Goal: Task Accomplishment & Management: Complete application form

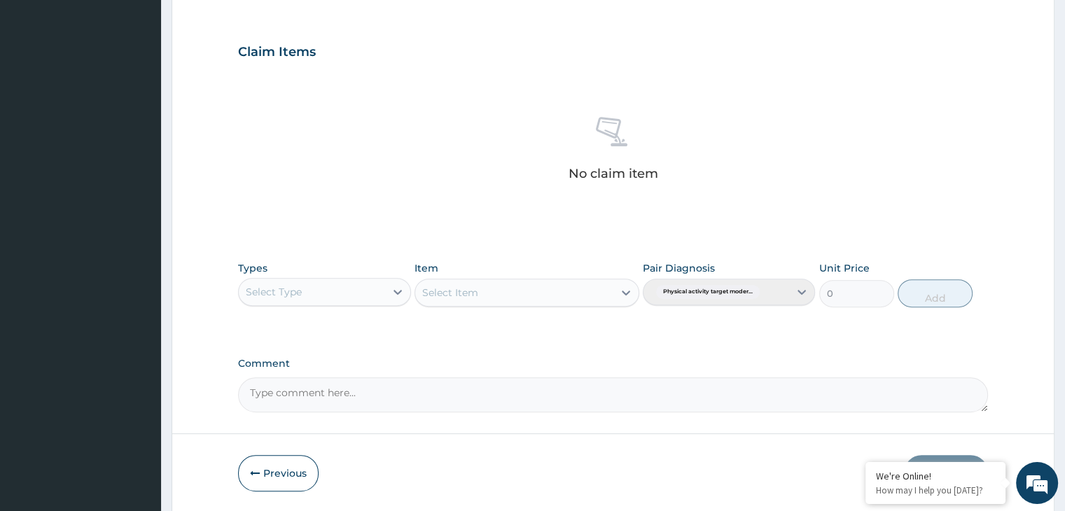
scroll to position [497, 0]
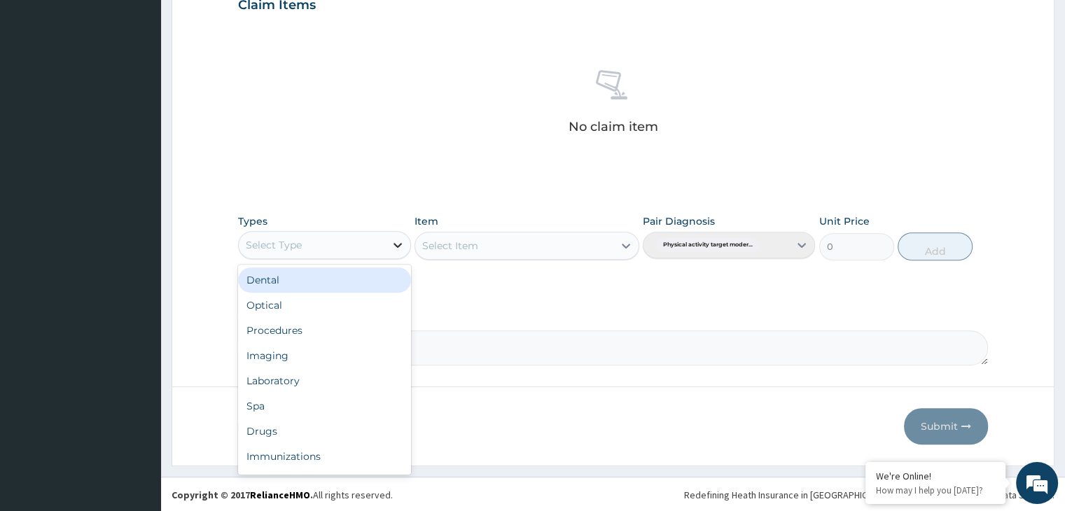
click at [392, 239] on icon at bounding box center [398, 245] width 14 height 14
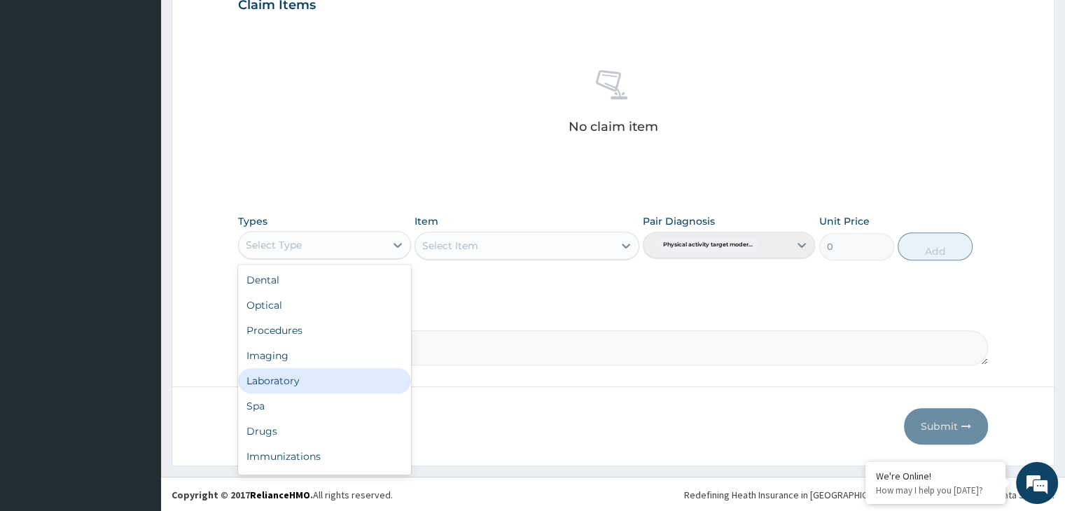
scroll to position [48, 0]
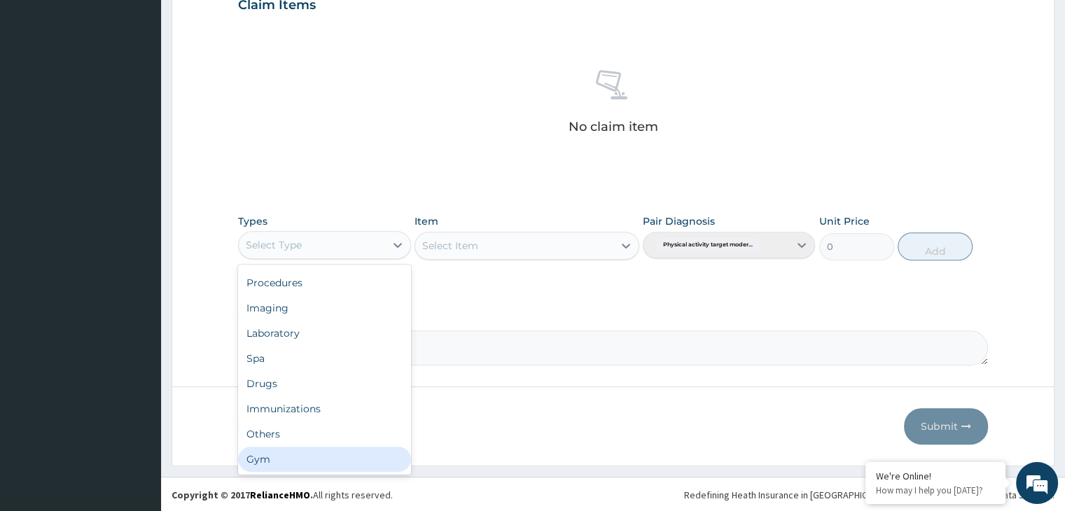
click at [289, 459] on div "Gym" at bounding box center [324, 459] width 172 height 25
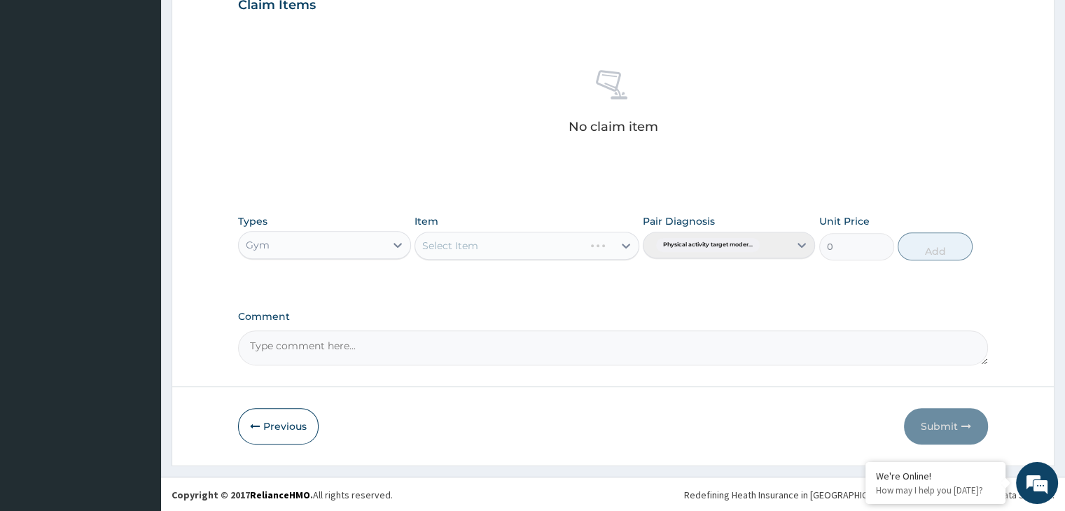
click at [625, 256] on div "Select Item" at bounding box center [527, 246] width 225 height 28
click at [620, 253] on div "Select Item" at bounding box center [527, 246] width 225 height 28
click at [625, 248] on div "Select Item" at bounding box center [527, 246] width 225 height 28
click at [626, 244] on icon at bounding box center [626, 246] width 14 height 14
click at [573, 275] on div "GYM" at bounding box center [527, 280] width 225 height 25
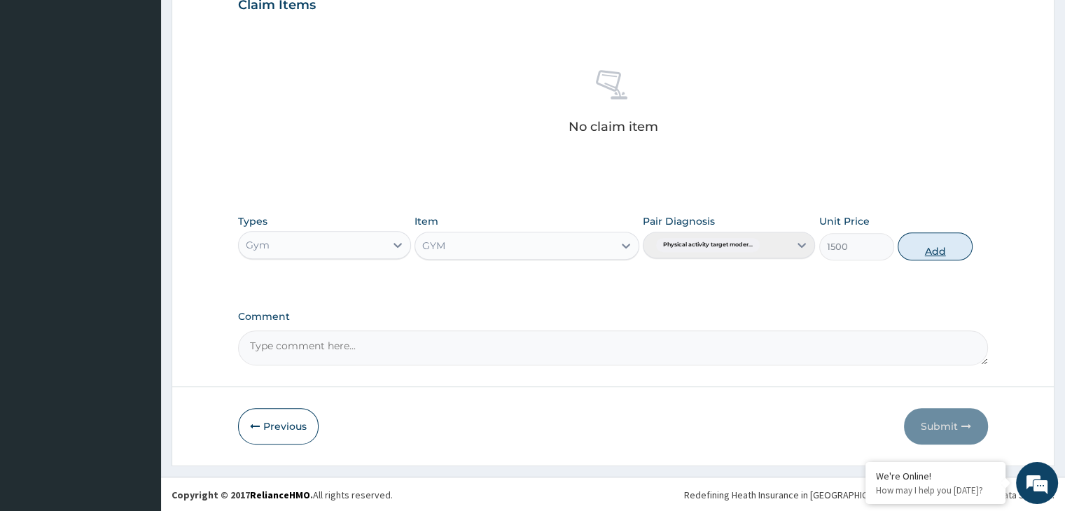
click at [944, 250] on button "Add" at bounding box center [935, 246] width 75 height 28
type input "0"
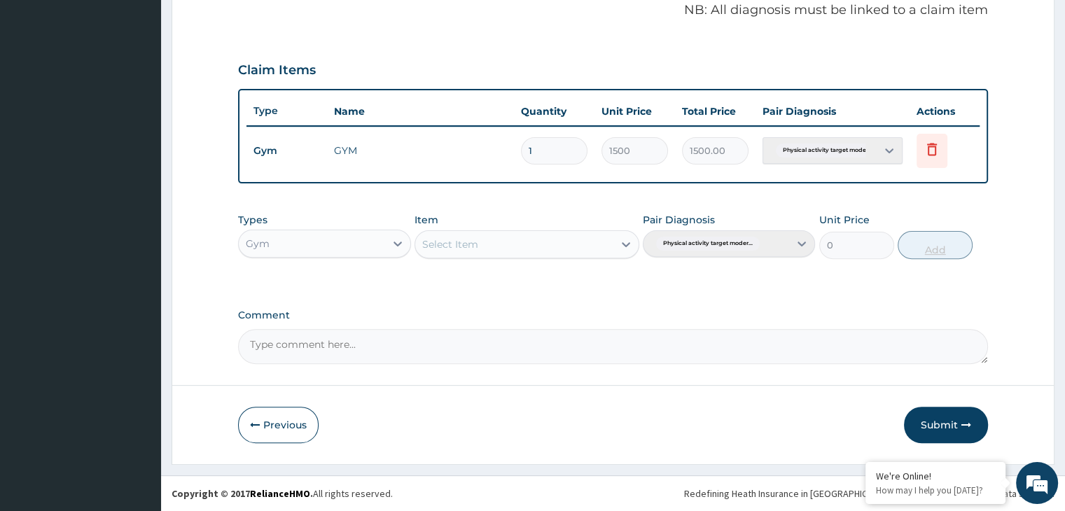
scroll to position [430, 0]
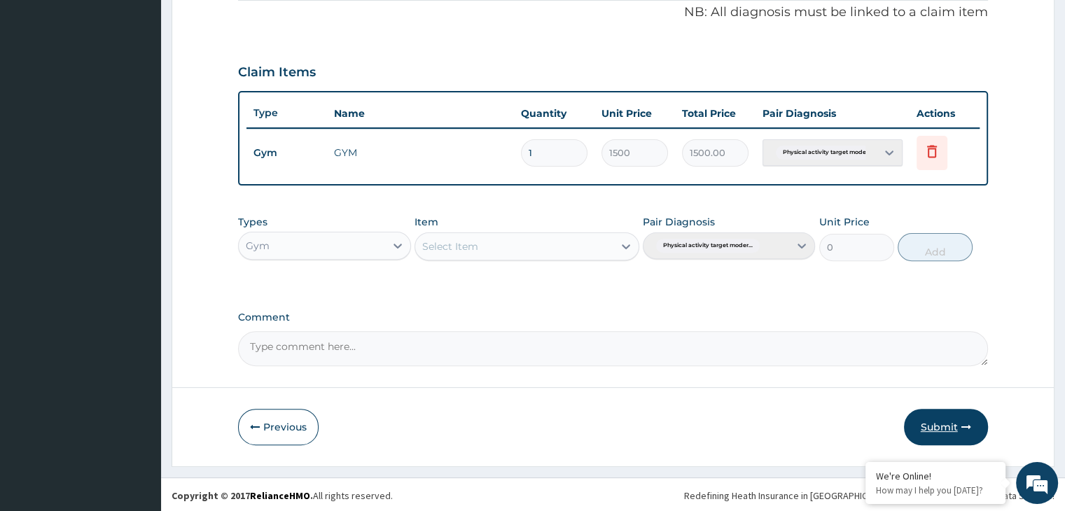
click at [922, 424] on button "Submit" at bounding box center [946, 427] width 84 height 36
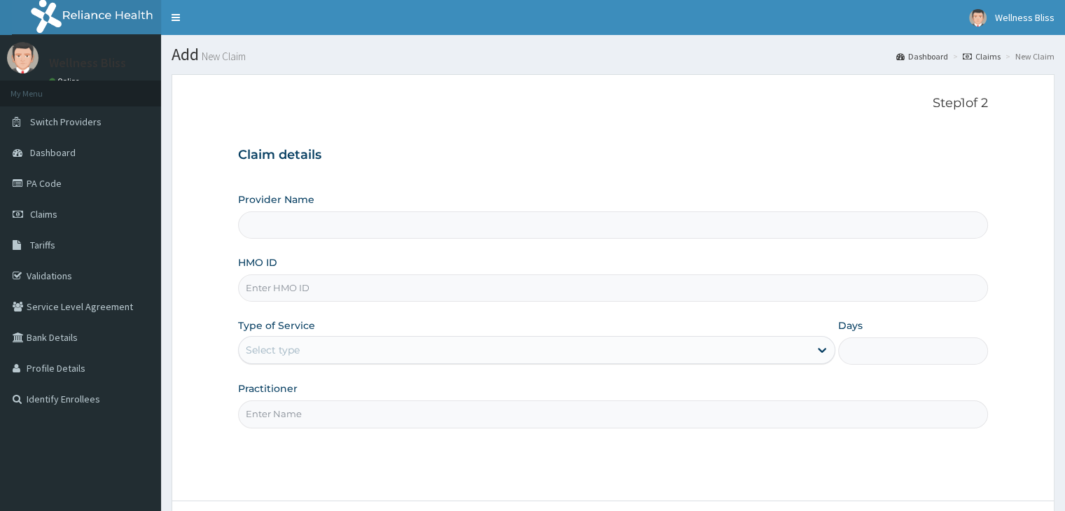
type input "WELLNESS BLISS GYM"
type input "1"
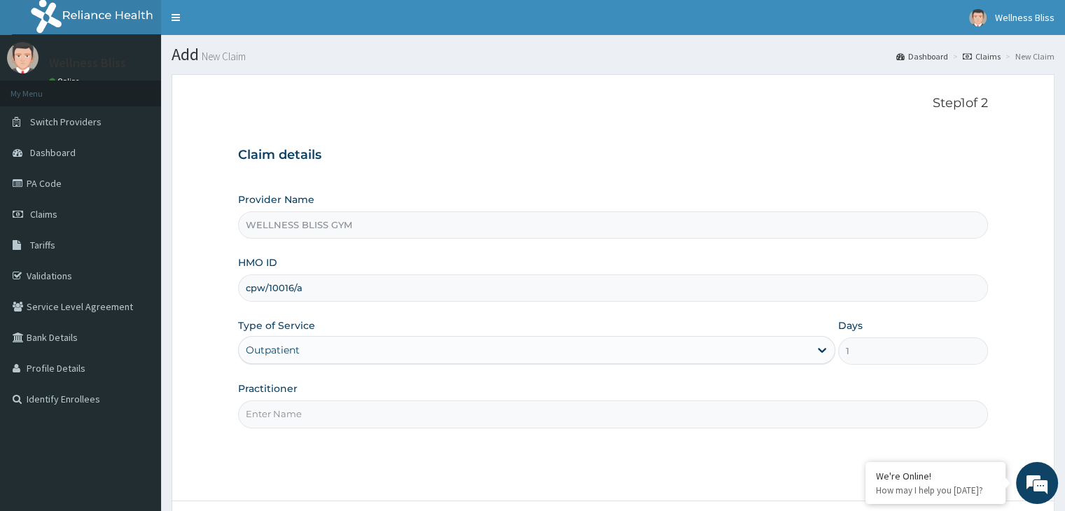
click at [227, 228] on form "Step 1 of 2 Claim details Provider Name WELLNESS BLISS GYM HMO ID cpw/10016/a T…" at bounding box center [613, 327] width 883 height 506
click at [307, 286] on input "cpw/10016/a" at bounding box center [612, 288] width 749 height 27
type input "c"
type input "CPW/100016/A"
click at [284, 417] on input "Practitioner" at bounding box center [612, 414] width 749 height 27
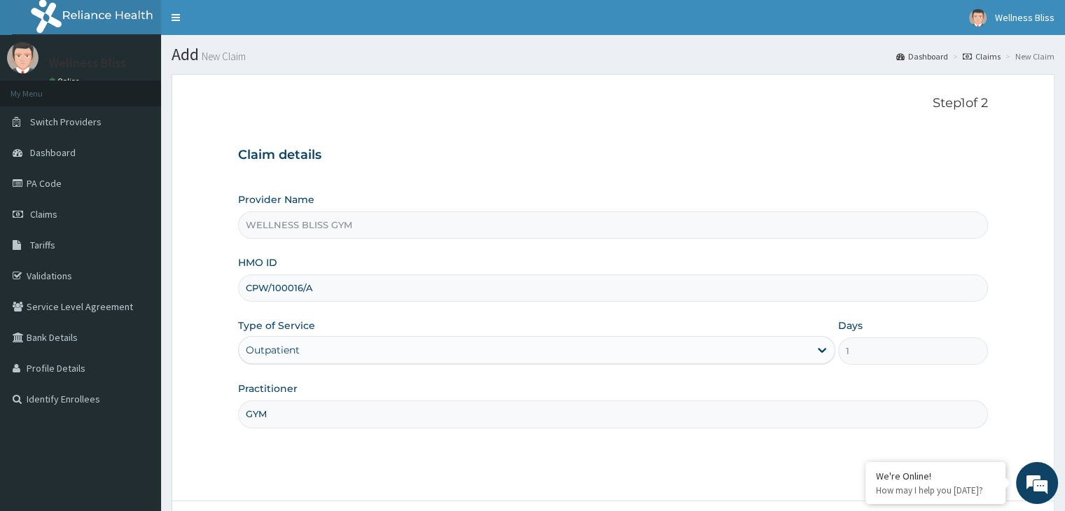
scroll to position [115, 0]
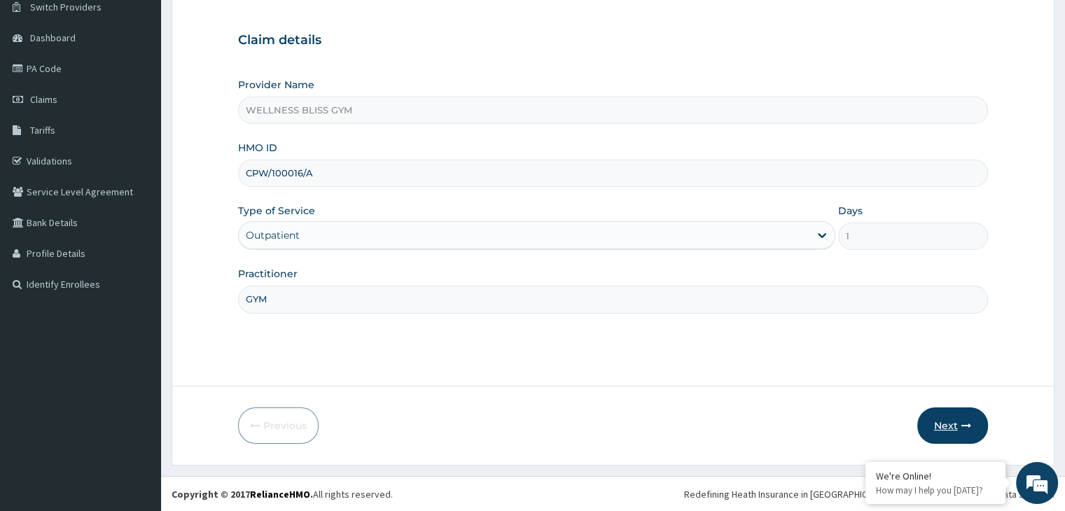
type input "GYM"
click at [938, 422] on button "Next" at bounding box center [952, 426] width 71 height 36
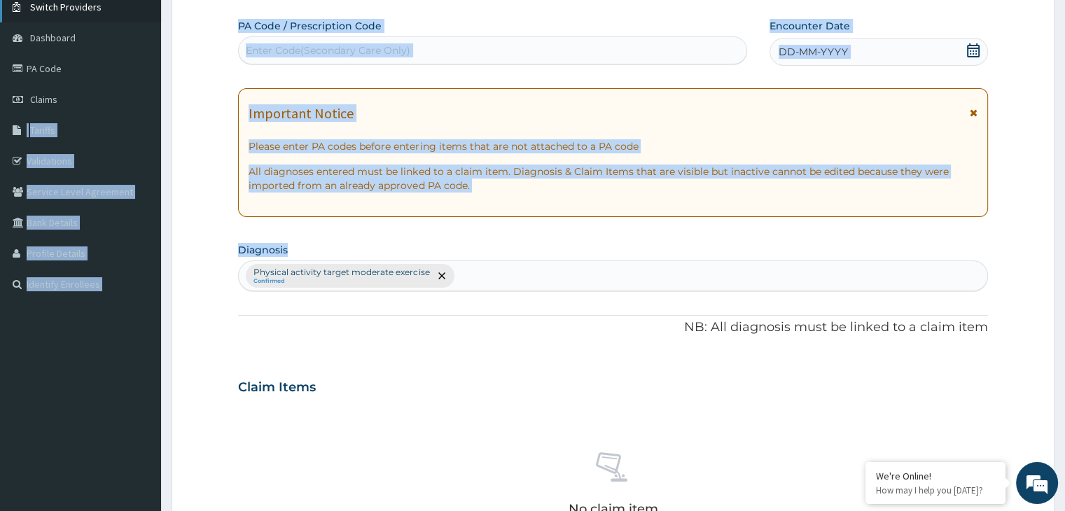
drag, startPoint x: 480, startPoint y: 230, endPoint x: 0, endPoint y: 3, distance: 530.9
click at [0, 29] on div "R EL Toggle navigation Wellness Bliss Wellness Bliss - creativeaffairs68@gmail.…" at bounding box center [532, 390] width 1065 height 1010
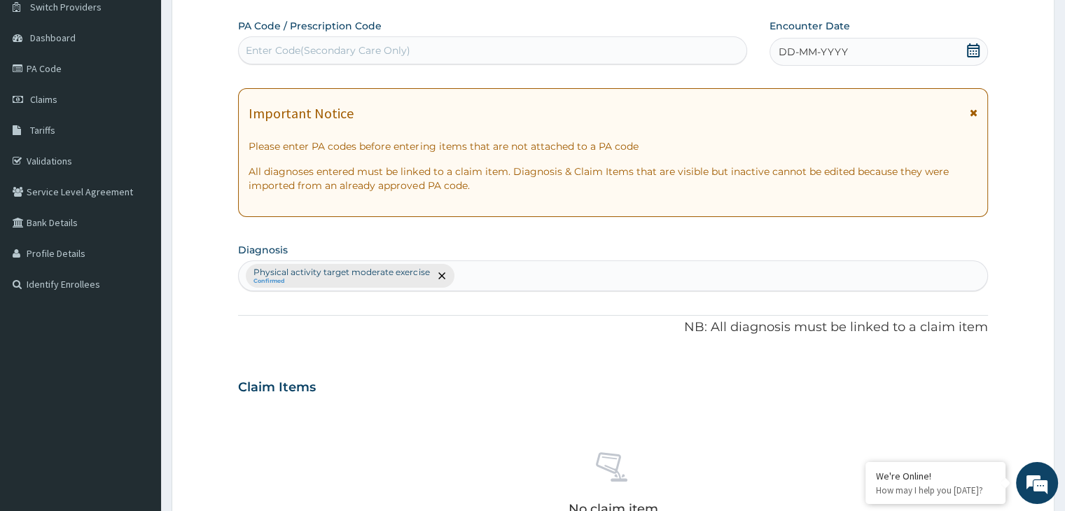
click at [328, 354] on div "PA Code / Prescription Code Enter Code(Secondary Care Only) Encounter Date DD-M…" at bounding box center [612, 383] width 749 height 729
click at [272, 51] on div "Enter Code(Secondary Care Only)" at bounding box center [328, 50] width 165 height 14
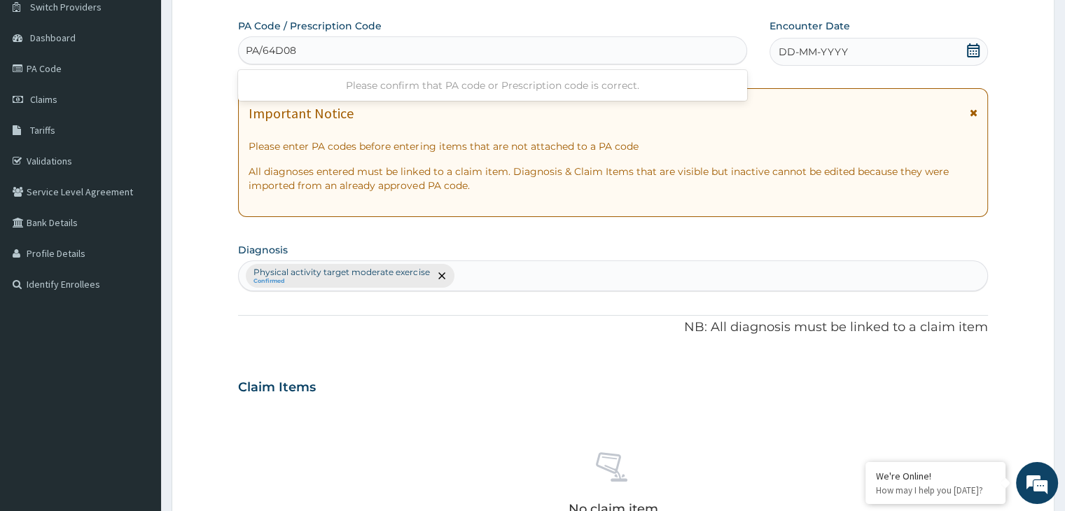
type input "PA/64D08C"
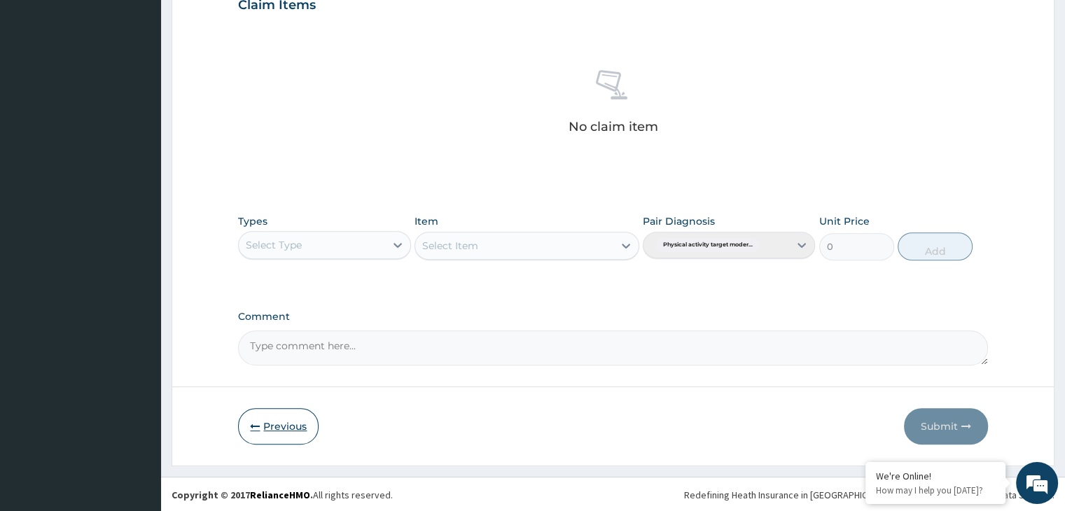
type input "PA/"
click at [298, 424] on button "Previous" at bounding box center [278, 426] width 81 height 36
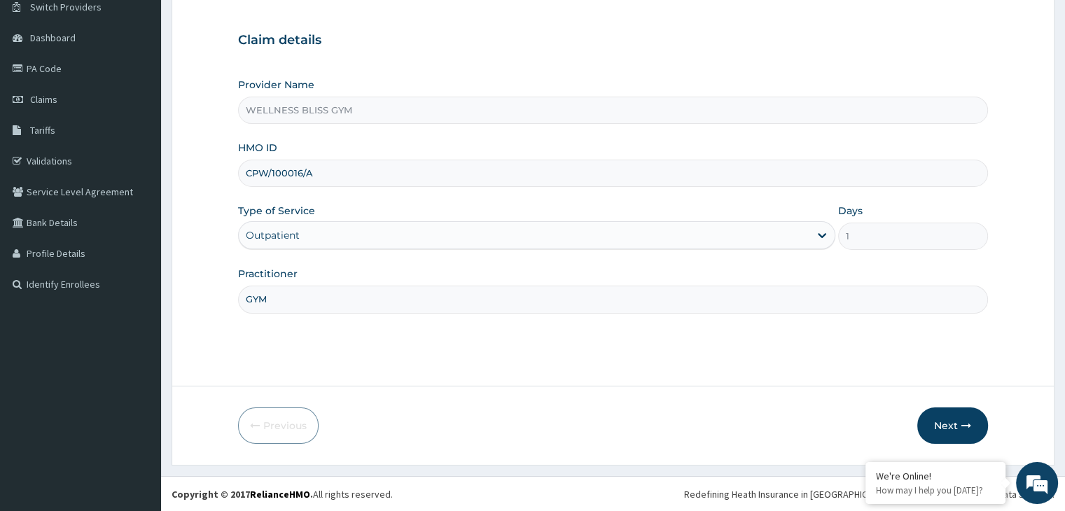
click at [292, 172] on input "CPW/100016/A" at bounding box center [612, 173] width 749 height 27
type input "CPW/10016/A"
click at [945, 431] on button "Next" at bounding box center [952, 426] width 71 height 36
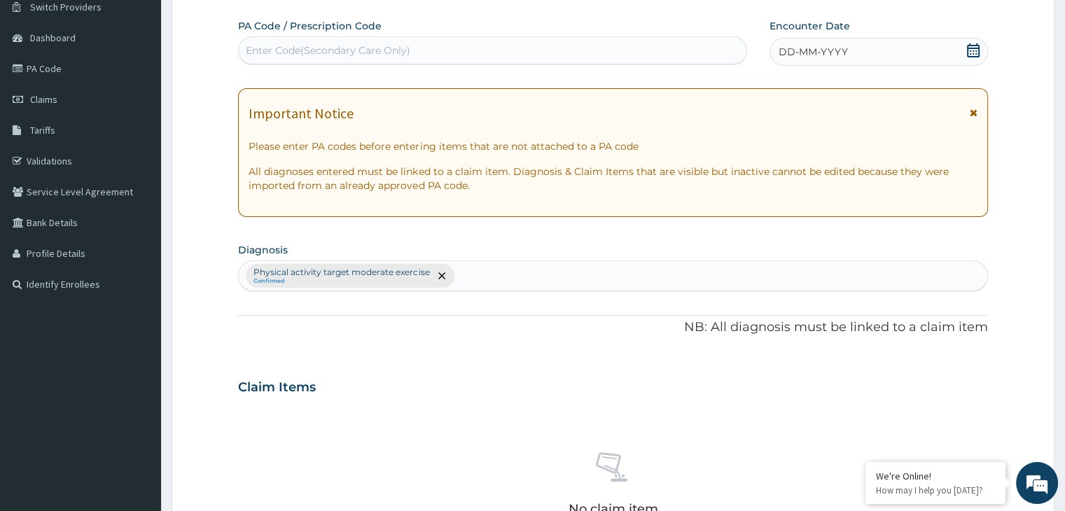
click at [303, 46] on div "Enter Code(Secondary Care Only)" at bounding box center [328, 50] width 165 height 14
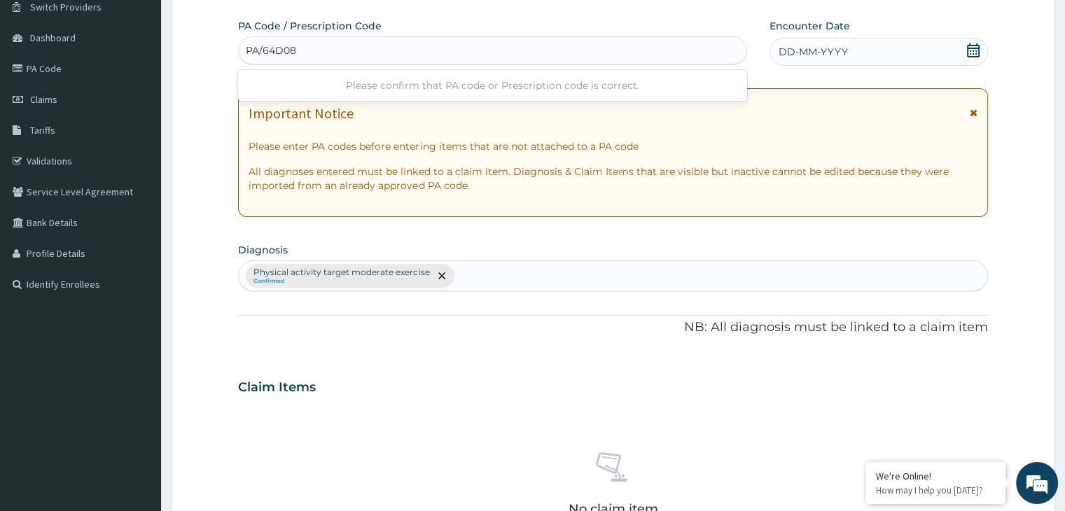
type input "PA/64D08C"
drag, startPoint x: 492, startPoint y: 88, endPoint x: 1026, endPoint y: 218, distance: 550.0
click at [1026, 218] on form "Step 2 of 2 PA Code / Prescription Code PA/64D08C Encounter Date DD-MM-YYYY Imp…" at bounding box center [613, 403] width 883 height 889
click at [976, 49] on icon at bounding box center [973, 50] width 14 height 14
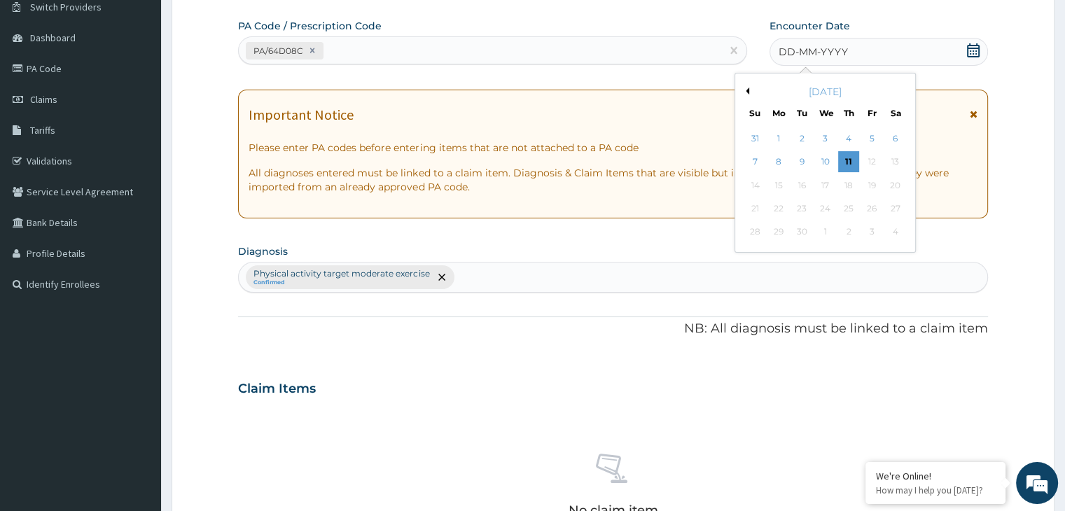
click at [745, 90] on button "Previous Month" at bounding box center [745, 91] width 7 height 7
click at [805, 208] on div "22" at bounding box center [801, 208] width 21 height 21
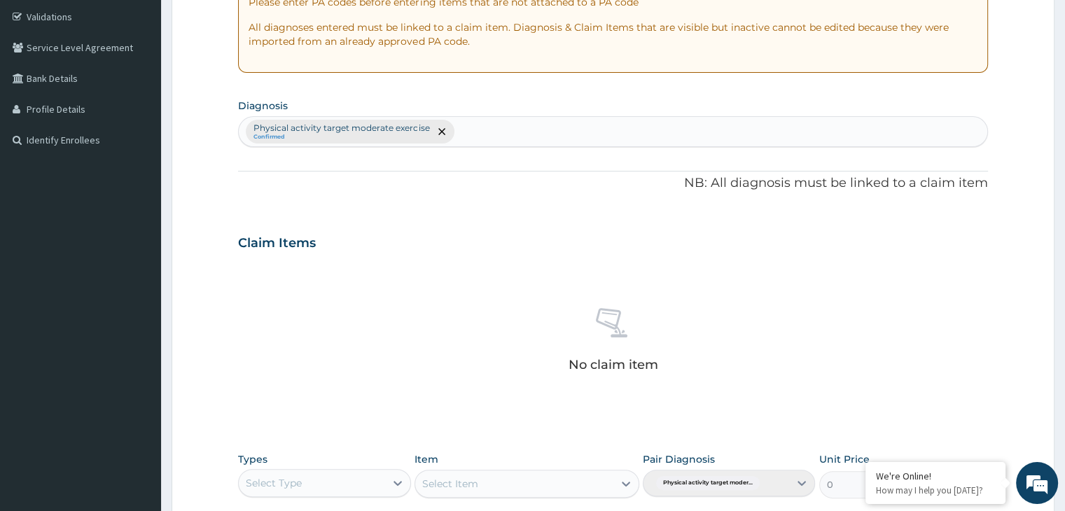
scroll to position [395, 0]
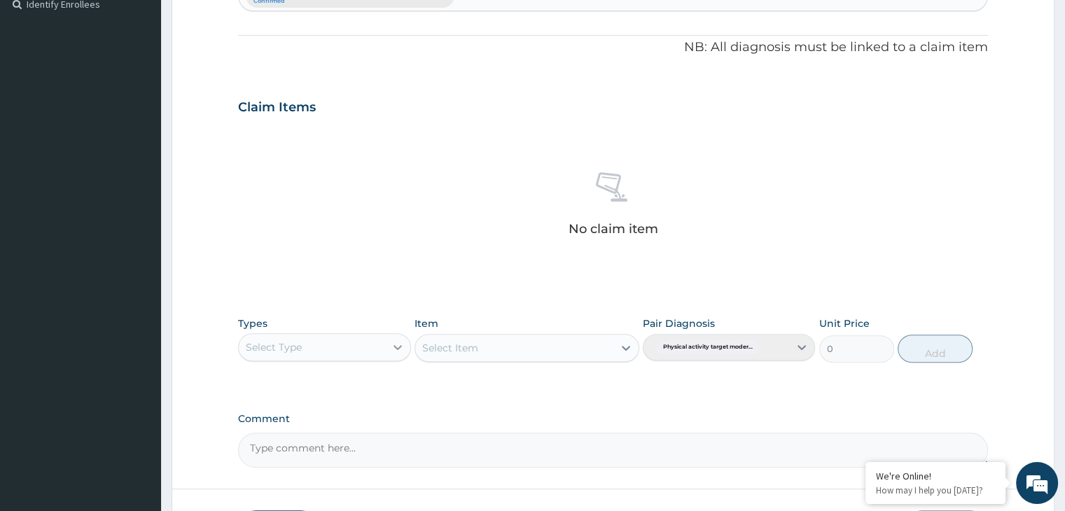
click at [401, 351] on icon at bounding box center [398, 347] width 14 height 14
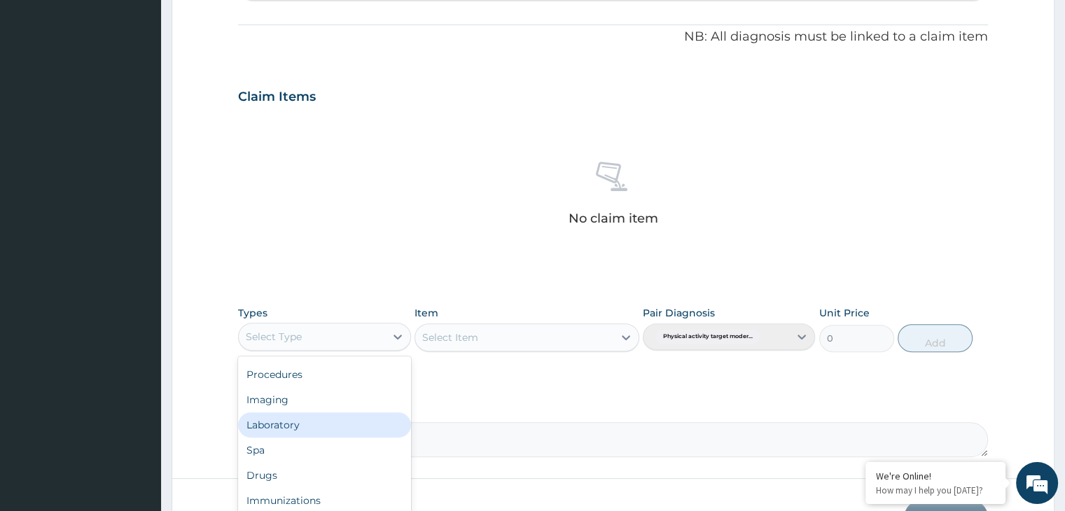
scroll to position [497, 0]
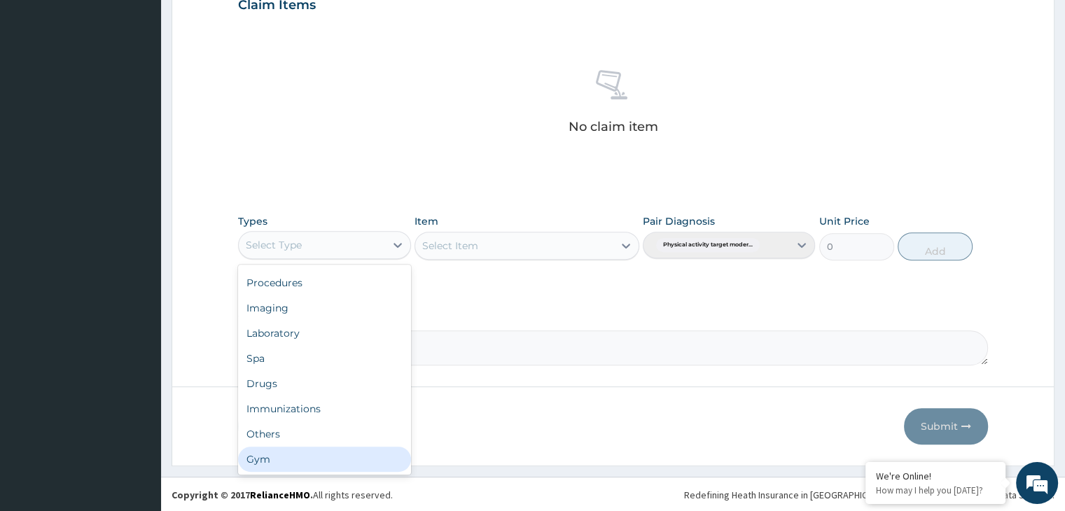
click at [356, 461] on div "Gym" at bounding box center [324, 459] width 172 height 25
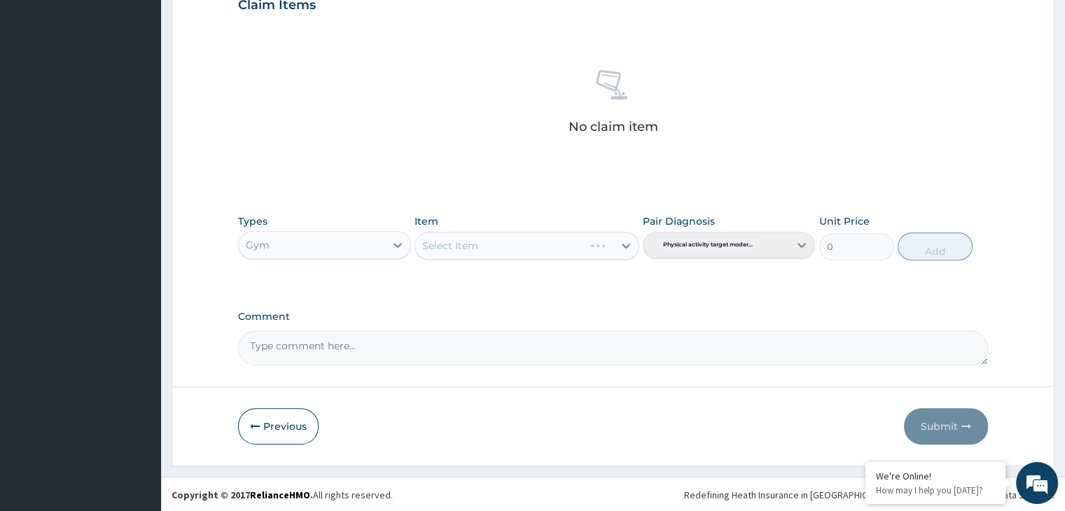
click at [623, 242] on div "Select Item" at bounding box center [527, 246] width 225 height 28
click at [628, 239] on icon at bounding box center [626, 246] width 14 height 14
click at [580, 281] on div "GYM" at bounding box center [527, 280] width 225 height 25
click at [959, 246] on button "Add" at bounding box center [935, 246] width 75 height 28
type input "0"
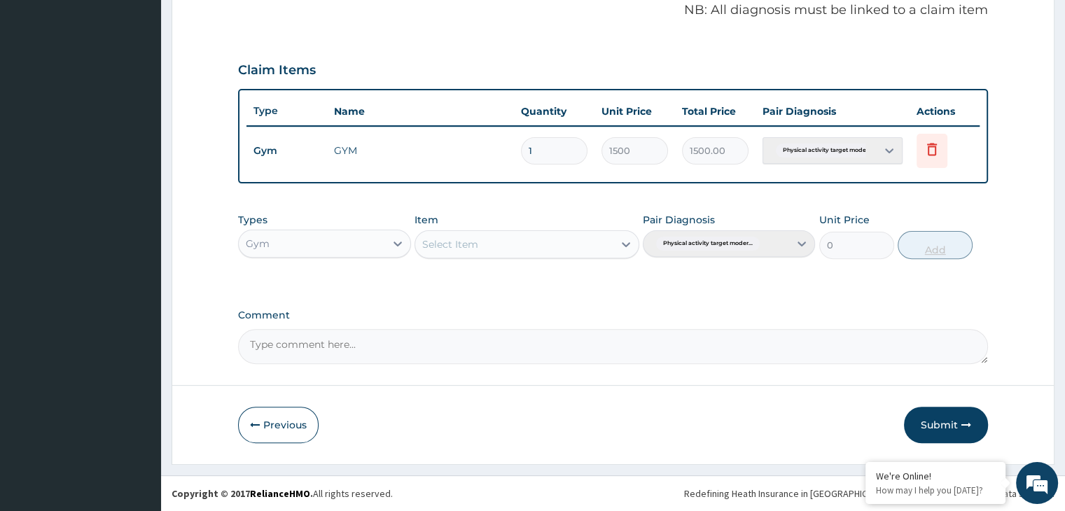
scroll to position [430, 0]
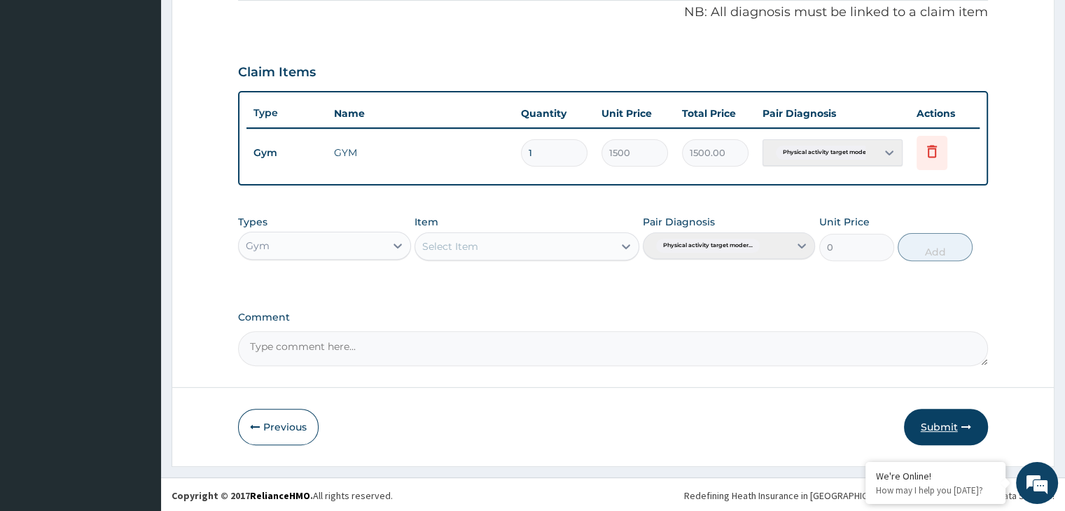
click at [941, 421] on button "Submit" at bounding box center [946, 427] width 84 height 36
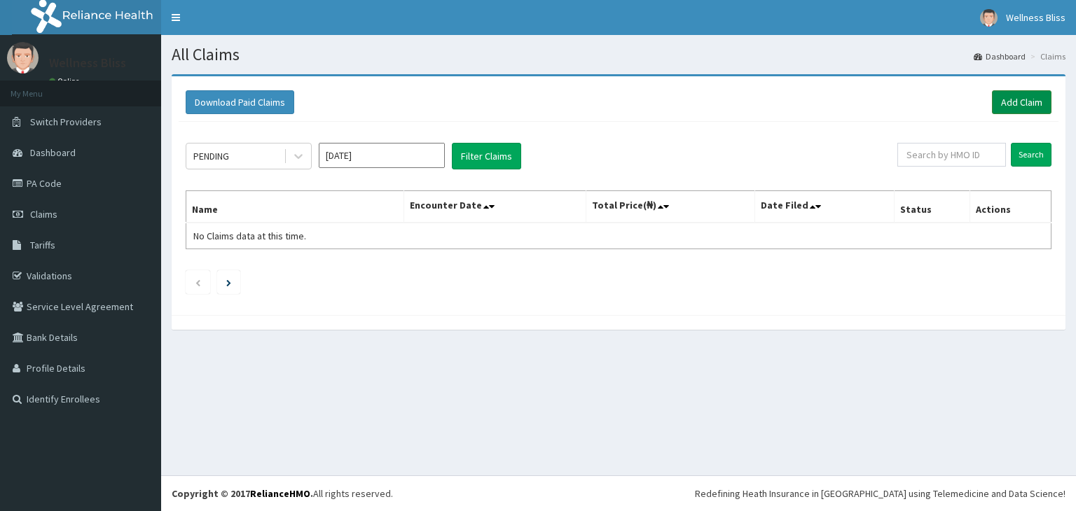
click at [1034, 99] on link "Add Claim" at bounding box center [1022, 102] width 60 height 24
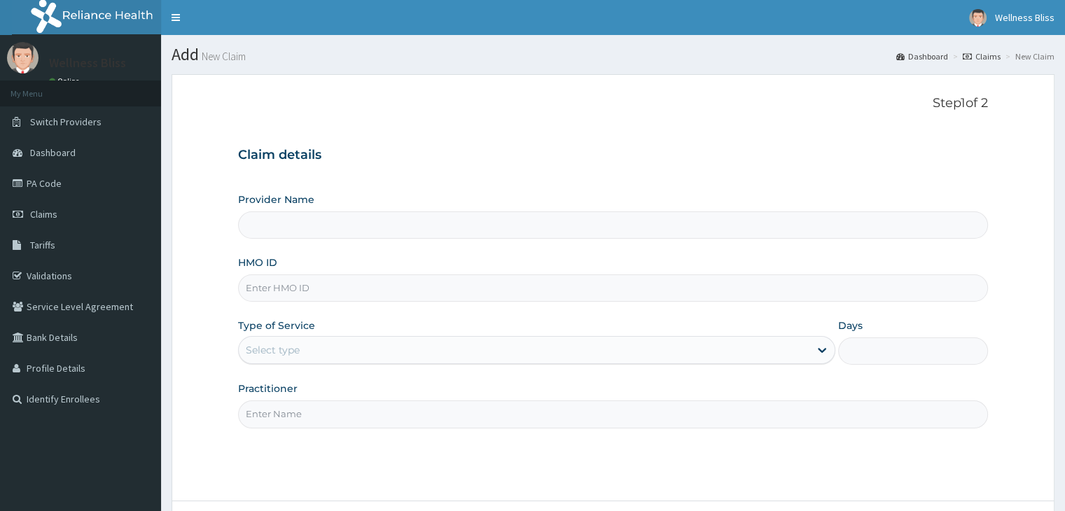
click at [258, 289] on input "HMO ID" at bounding box center [612, 288] width 749 height 27
type input "WELLNESS BLISS GYM"
type input "1"
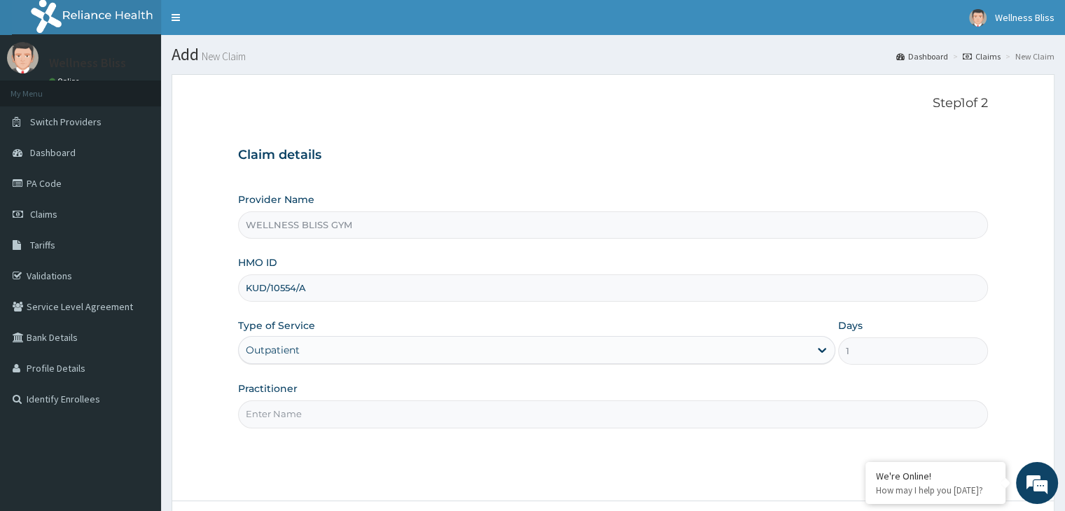
type input "KUD/10554/A"
click at [297, 419] on input "Practitioner" at bounding box center [612, 414] width 749 height 27
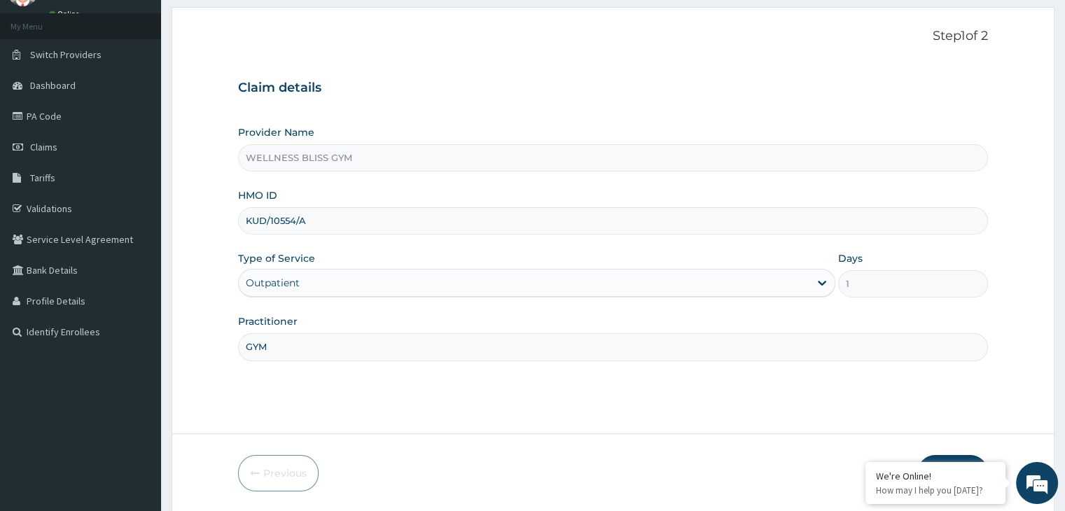
scroll to position [115, 0]
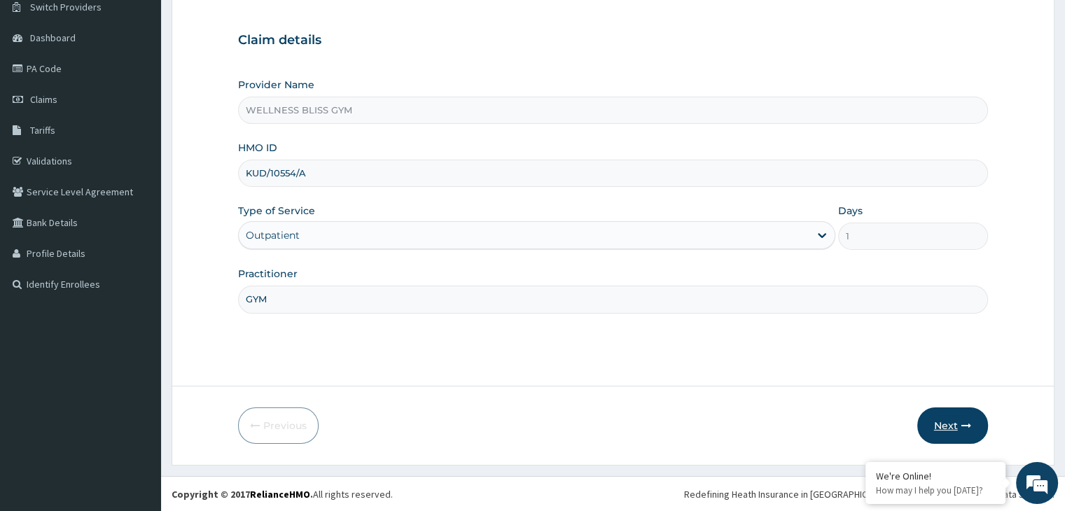
type input "GYM"
click at [943, 424] on button "Next" at bounding box center [952, 426] width 71 height 36
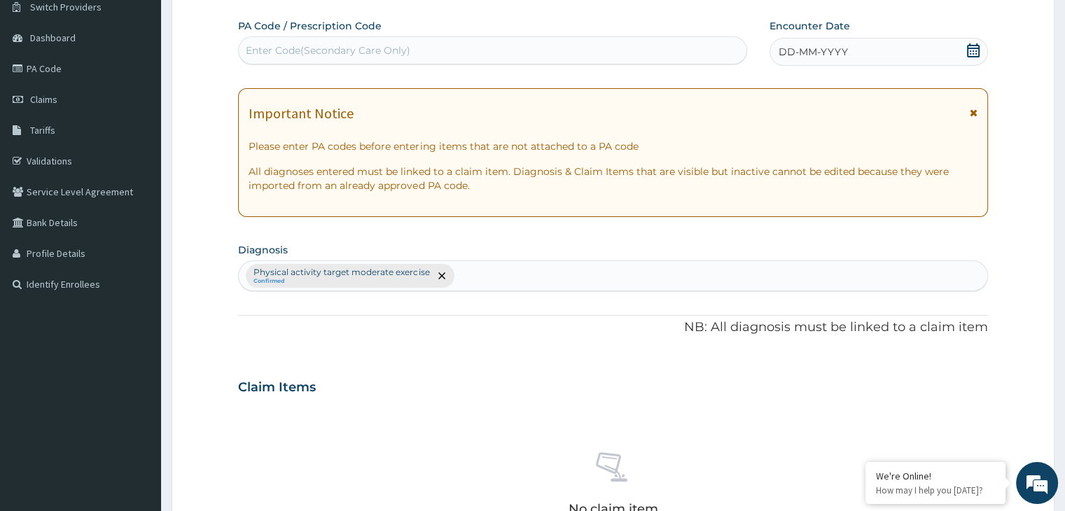
click at [331, 43] on div "Enter Code(Secondary Care Only)" at bounding box center [328, 50] width 165 height 14
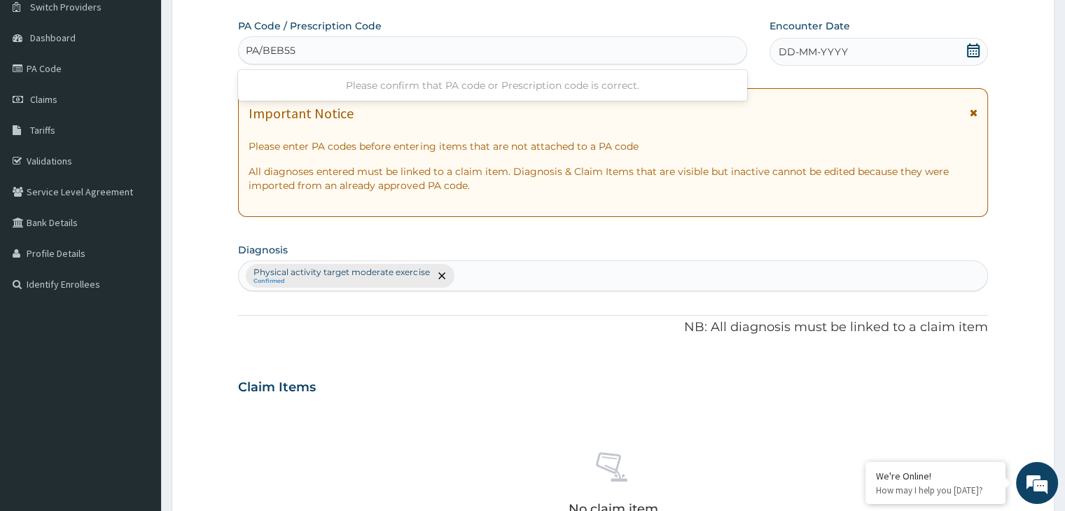
type input "PA/BEB554"
click at [974, 50] on icon at bounding box center [973, 50] width 14 height 14
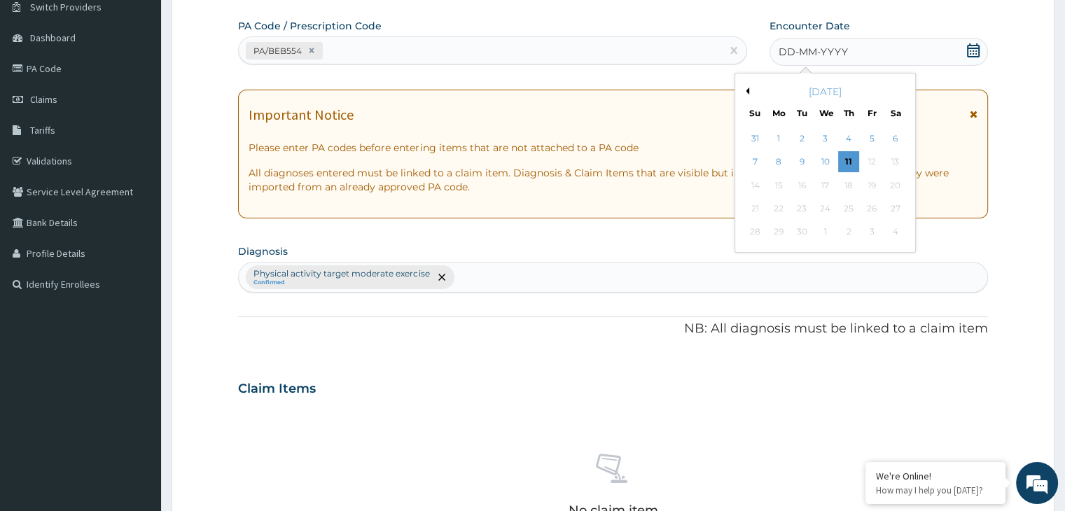
click at [749, 90] on div "[DATE]" at bounding box center [825, 92] width 169 height 14
click at [748, 90] on button "Previous Month" at bounding box center [745, 91] width 7 height 7
click at [821, 205] on div "23" at bounding box center [825, 208] width 21 height 21
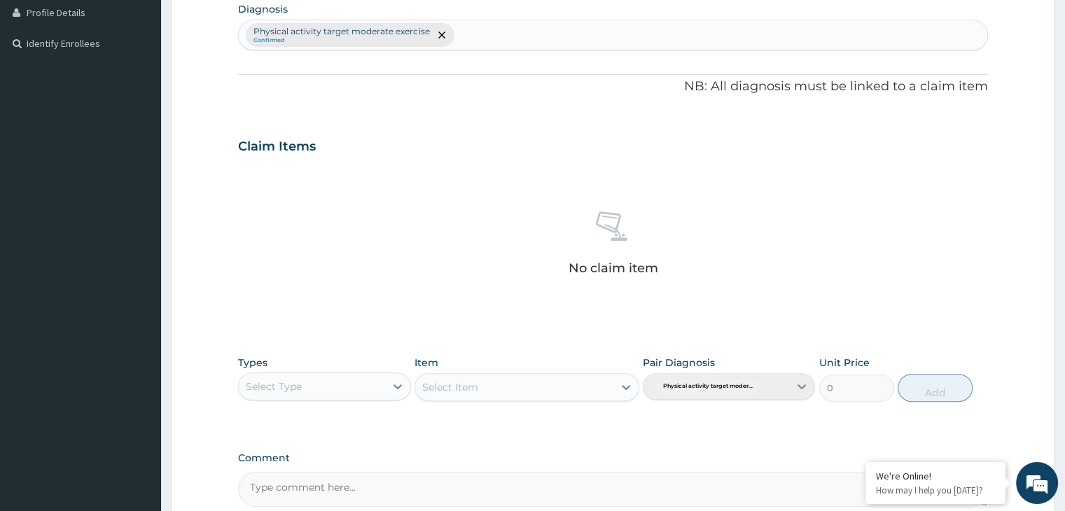
scroll to position [368, 0]
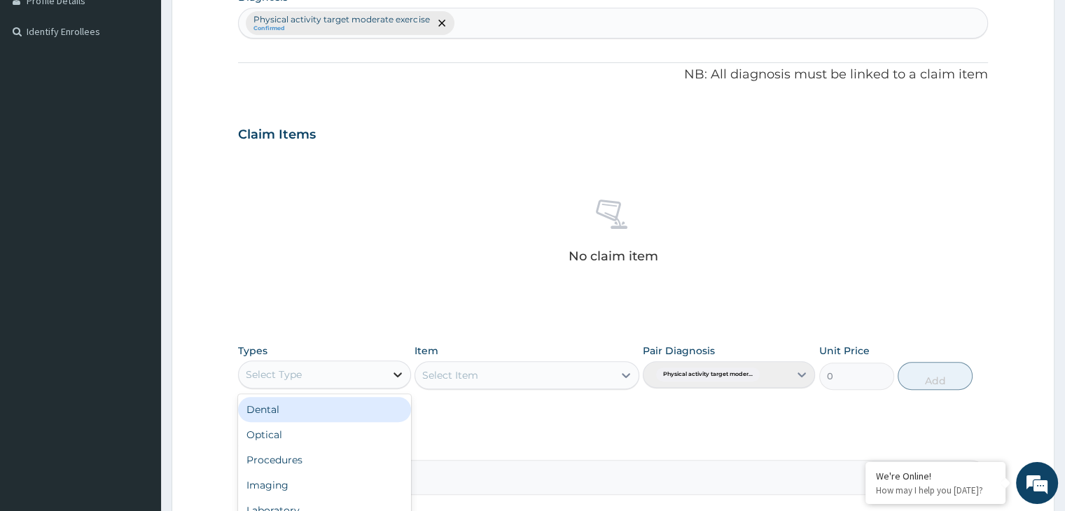
click at [394, 378] on icon at bounding box center [398, 375] width 14 height 14
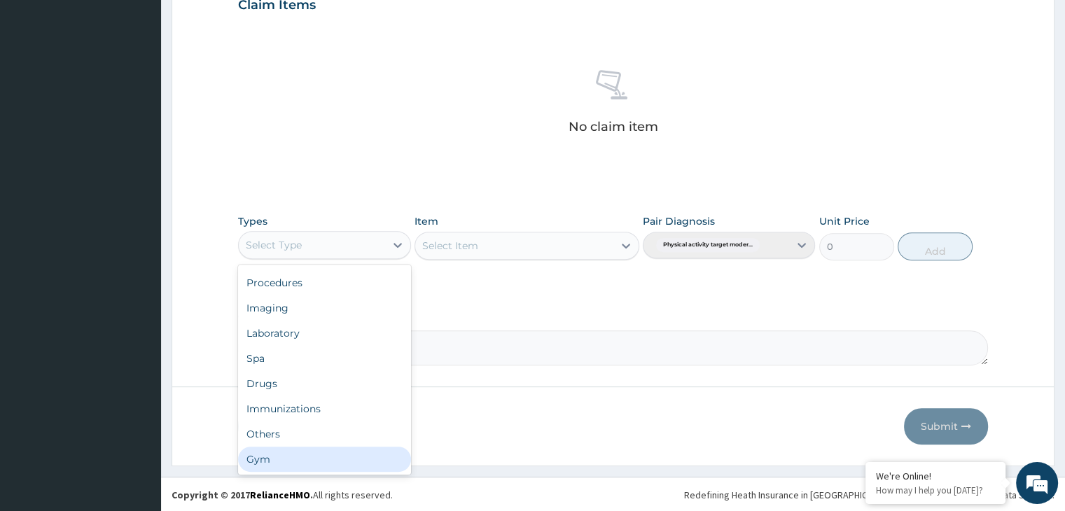
click at [364, 464] on div "Gym" at bounding box center [324, 459] width 172 height 25
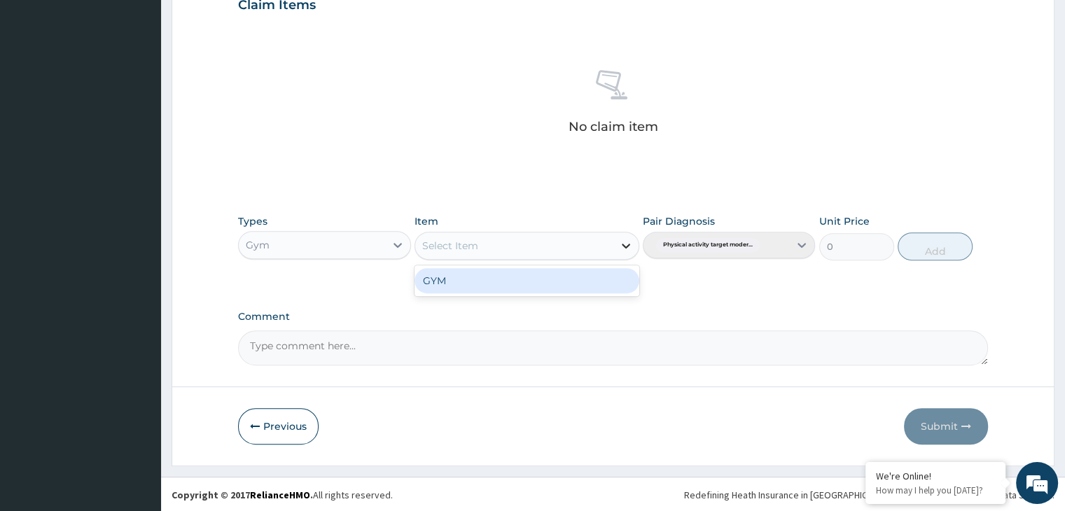
click at [626, 244] on icon at bounding box center [626, 246] width 14 height 14
click at [585, 279] on div "GYM" at bounding box center [527, 280] width 225 height 25
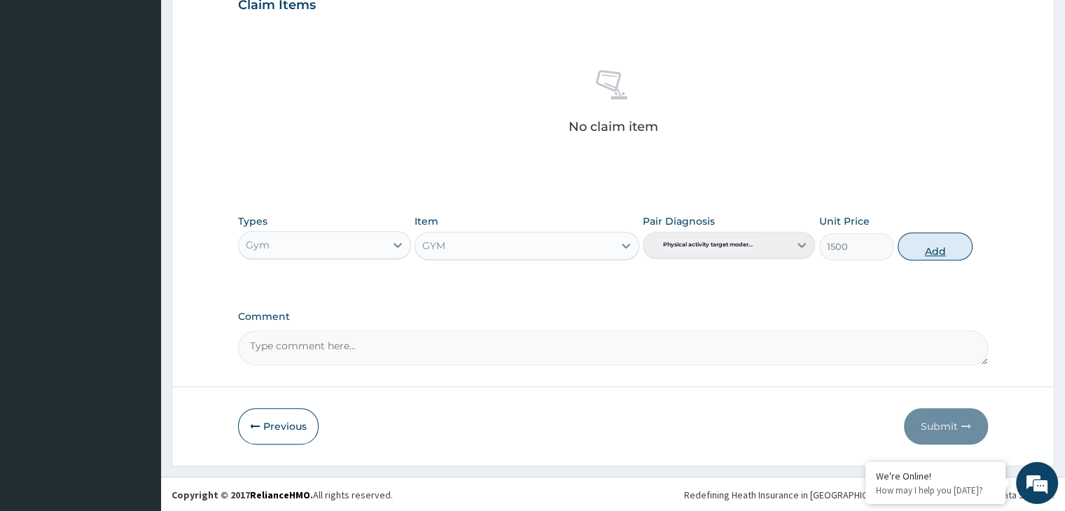
click at [924, 245] on button "Add" at bounding box center [935, 246] width 75 height 28
type input "0"
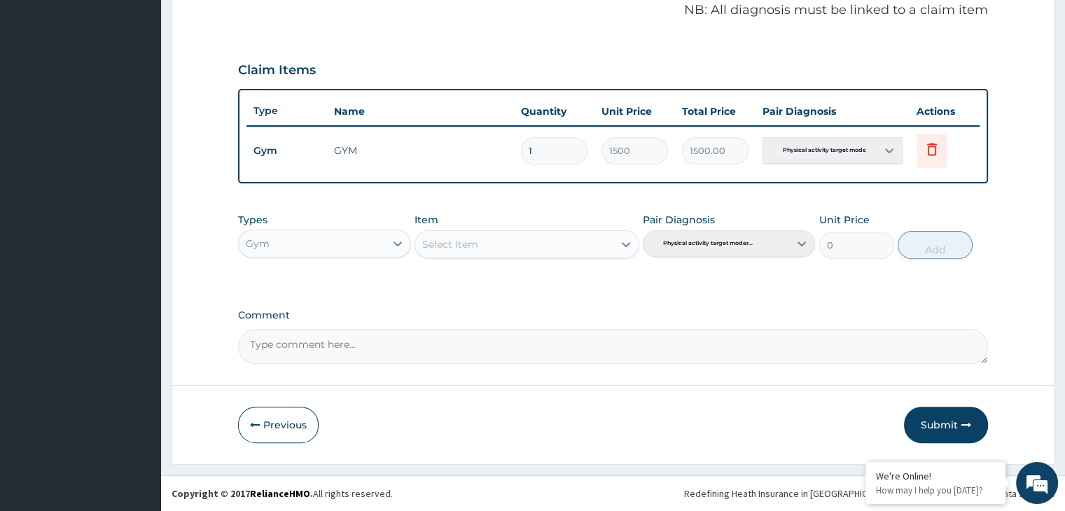
scroll to position [430, 0]
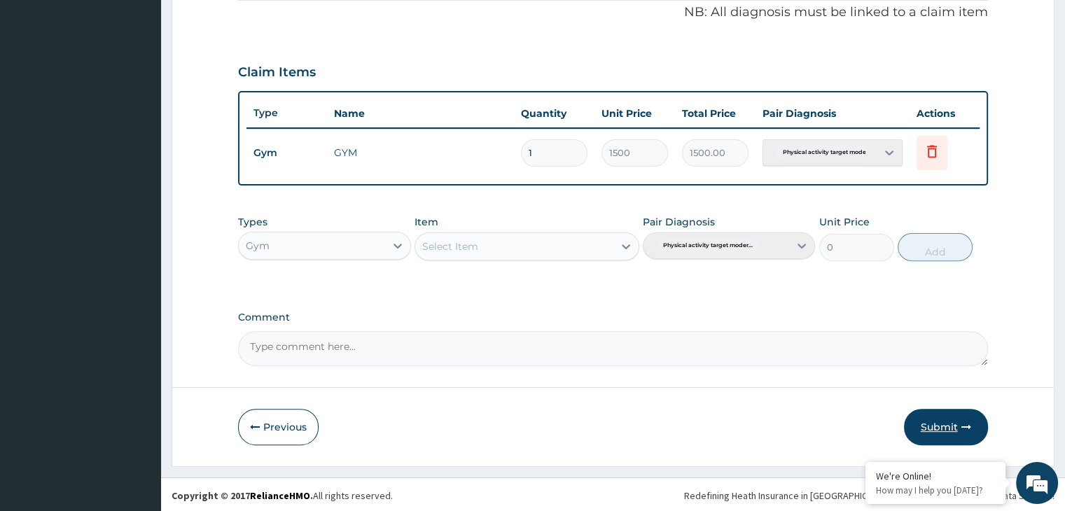
click at [924, 438] on button "Submit" at bounding box center [946, 427] width 84 height 36
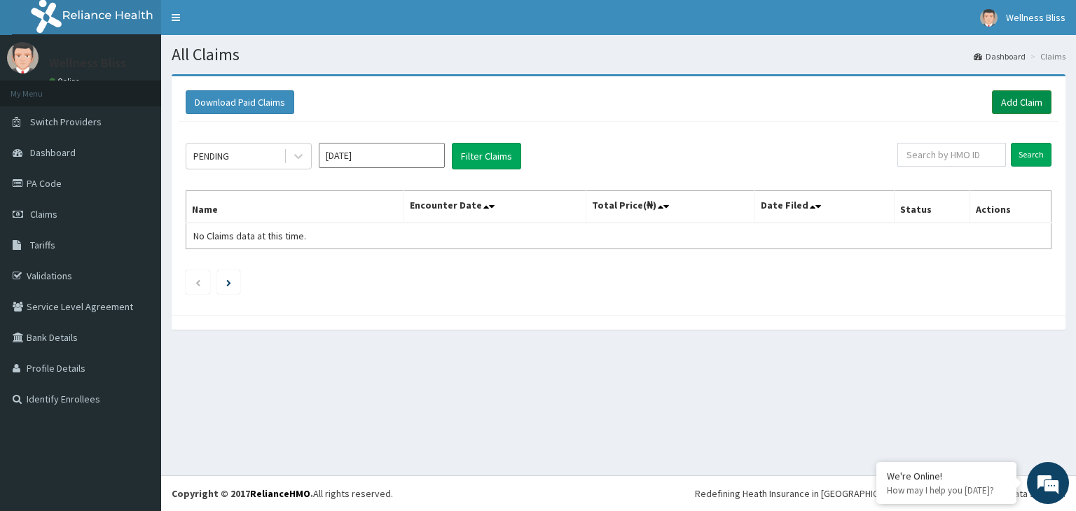
click at [1003, 96] on link "Add Claim" at bounding box center [1022, 102] width 60 height 24
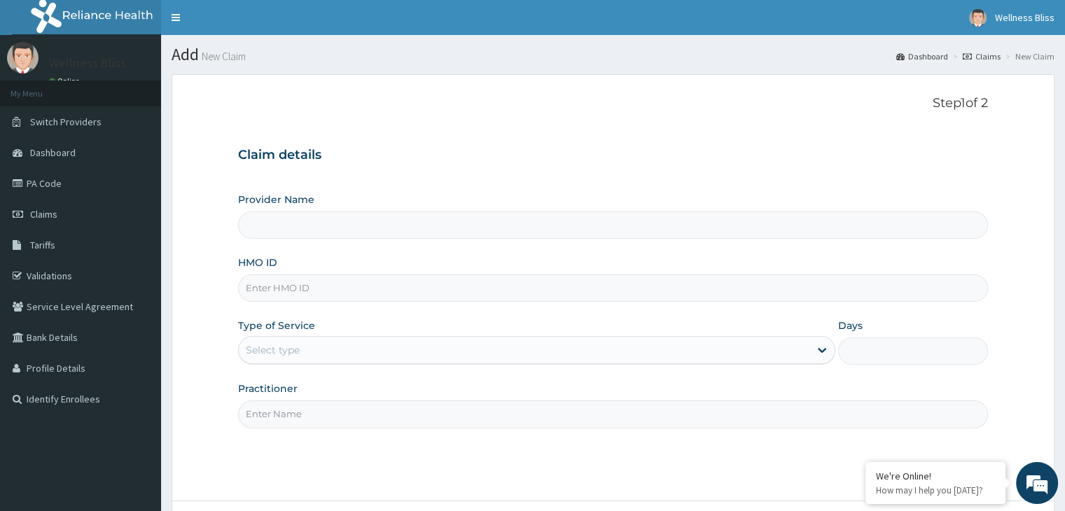
click at [404, 292] on input "HMO ID" at bounding box center [612, 288] width 749 height 27
type input "SAA/"
type input "WELLNESS BLISS GYM"
type input "1"
type input "SAA/10033/A"
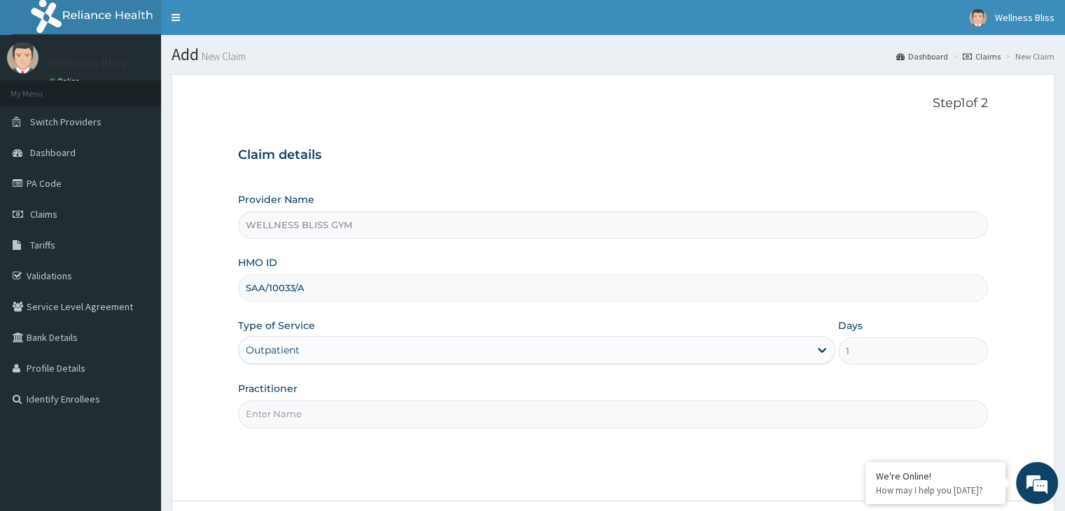
click at [304, 424] on input "Practitioner" at bounding box center [612, 414] width 749 height 27
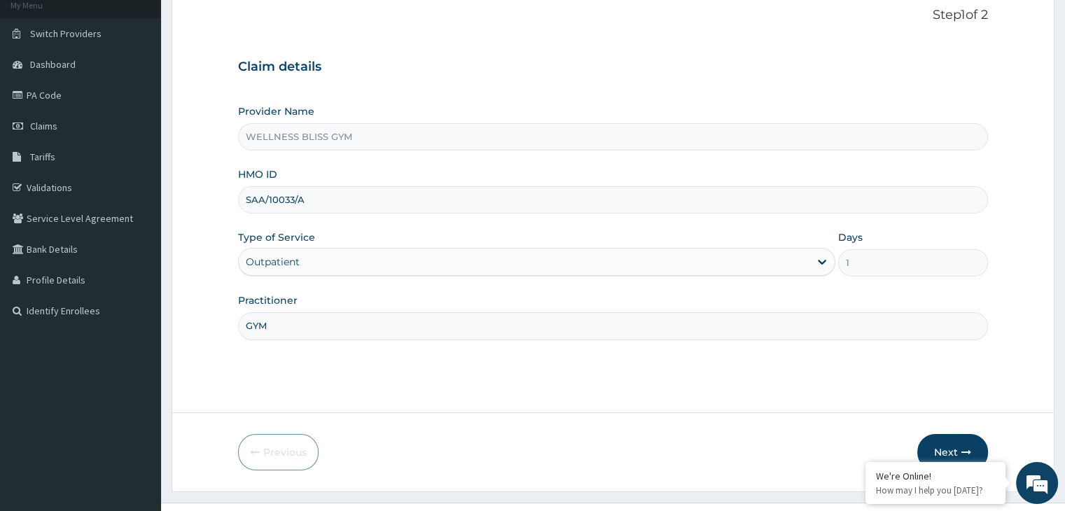
scroll to position [115, 0]
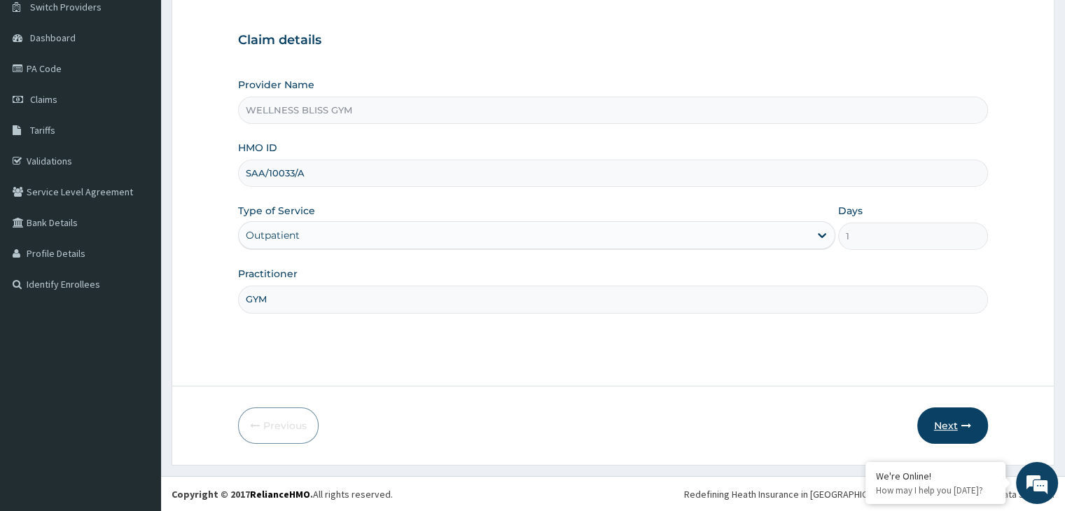
type input "GYM"
click at [939, 422] on button "Next" at bounding box center [952, 426] width 71 height 36
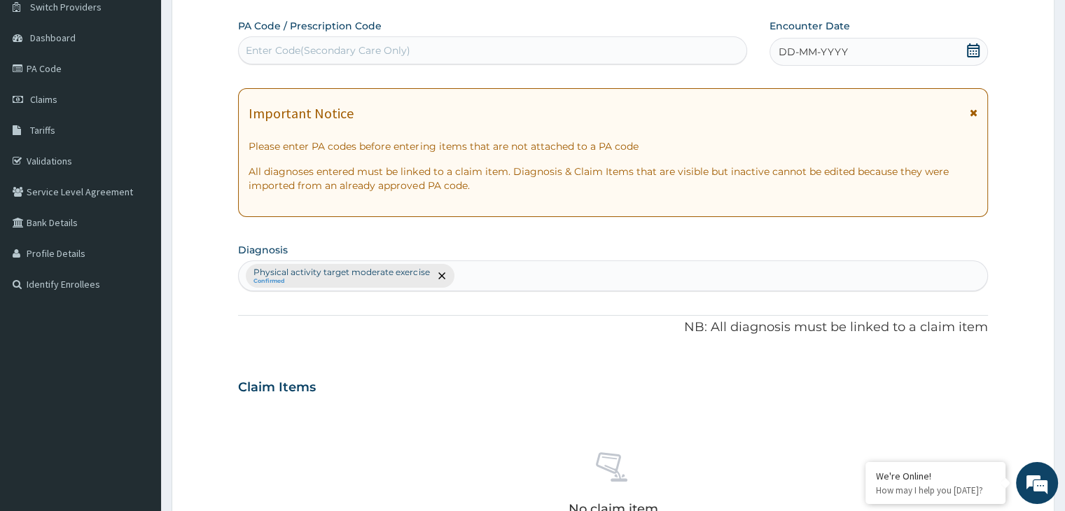
click at [293, 54] on div "Enter Code(Secondary Care Only)" at bounding box center [328, 50] width 165 height 14
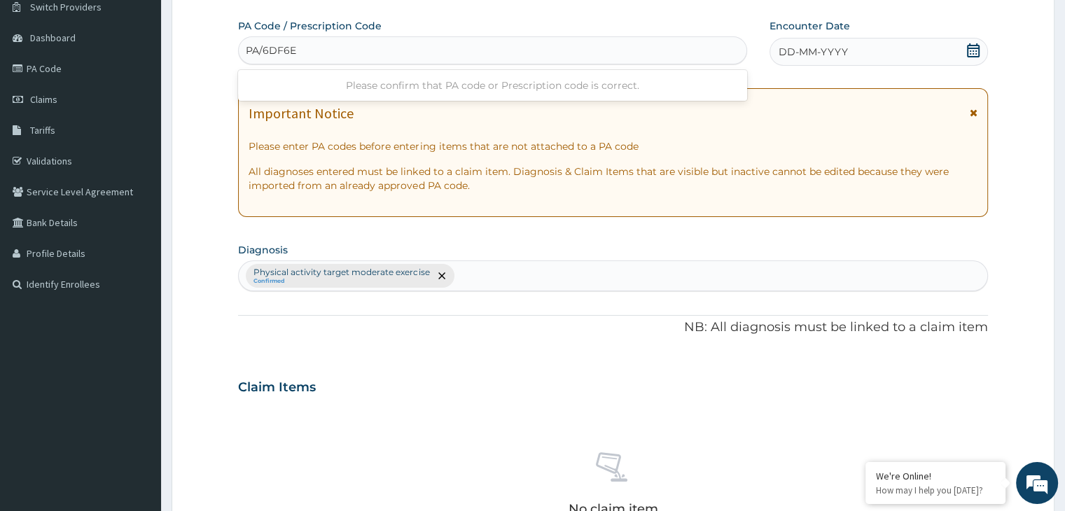
type input "PA/6DF6E8"
click at [969, 49] on icon at bounding box center [973, 50] width 14 height 14
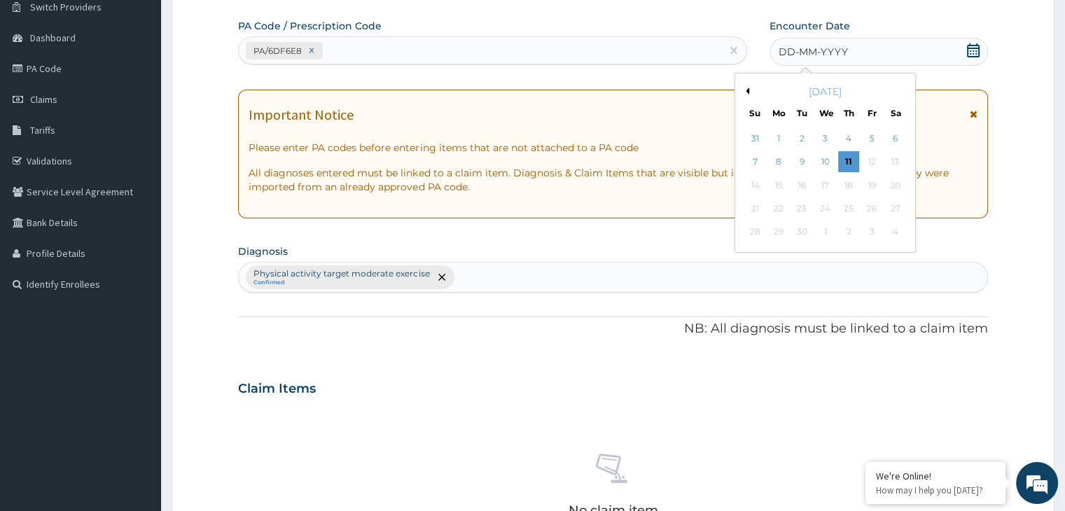
click at [746, 91] on button "Previous Month" at bounding box center [745, 91] width 7 height 7
click at [827, 207] on div "23" at bounding box center [825, 208] width 21 height 21
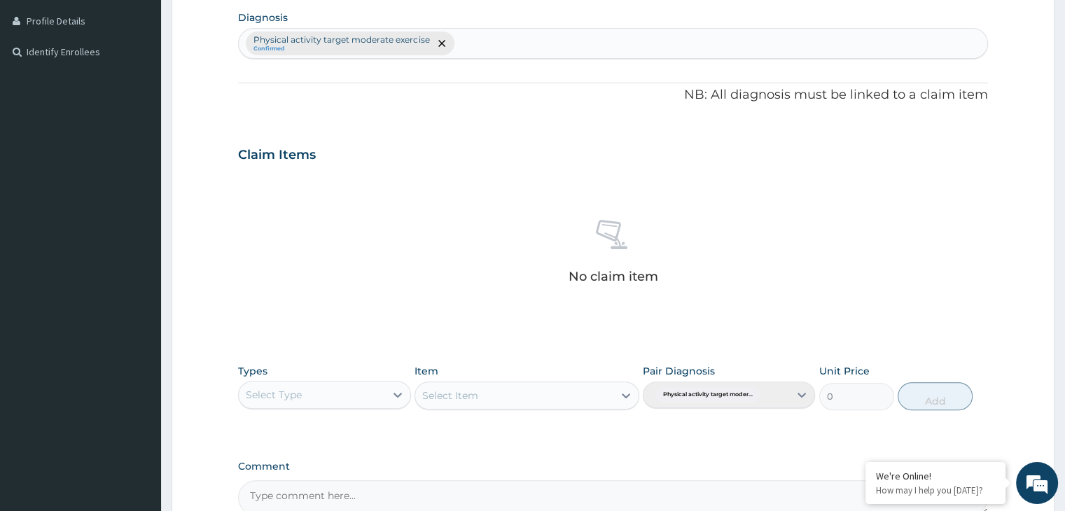
scroll to position [497, 0]
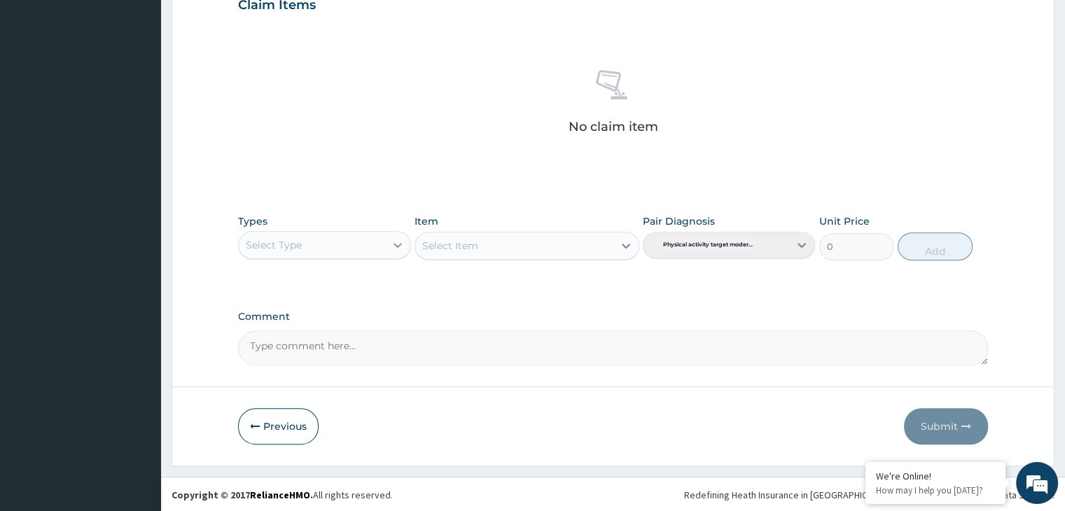
click at [396, 242] on icon at bounding box center [398, 245] width 14 height 14
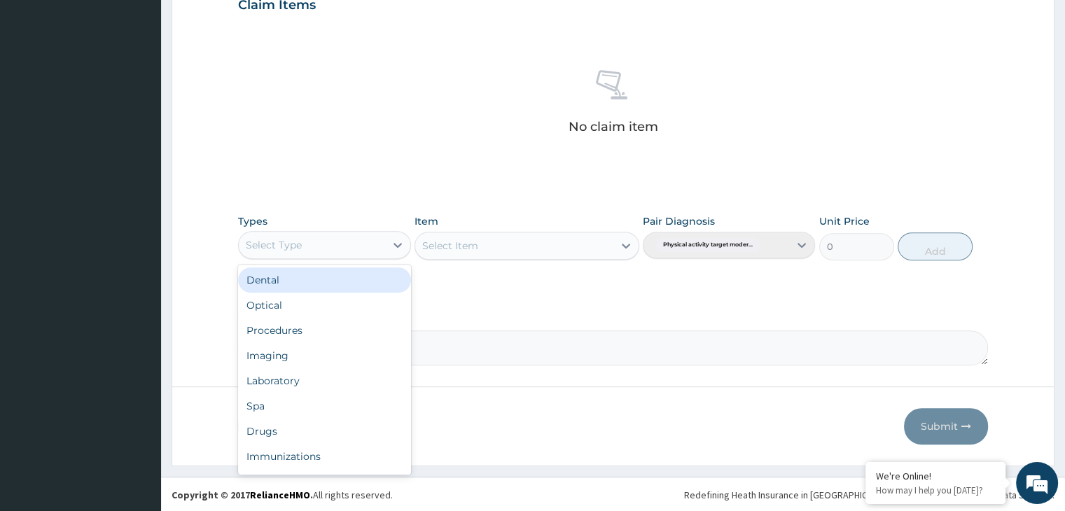
scroll to position [48, 0]
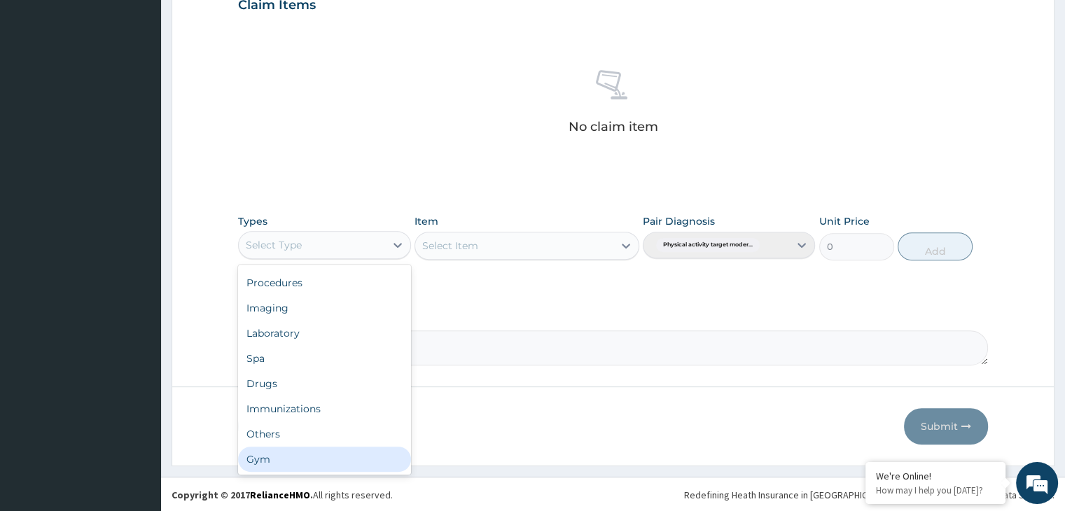
click at [359, 454] on div "Gym" at bounding box center [324, 459] width 172 height 25
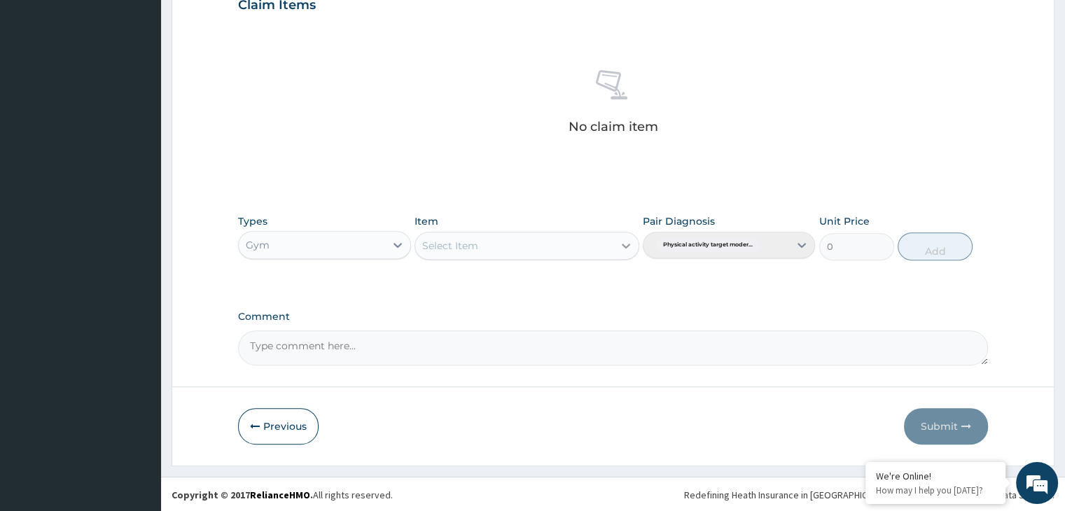
click at [627, 245] on icon at bounding box center [626, 246] width 8 height 5
click at [615, 271] on div "GYM" at bounding box center [527, 280] width 225 height 25
click at [927, 245] on button "Add" at bounding box center [935, 246] width 75 height 28
type input "0"
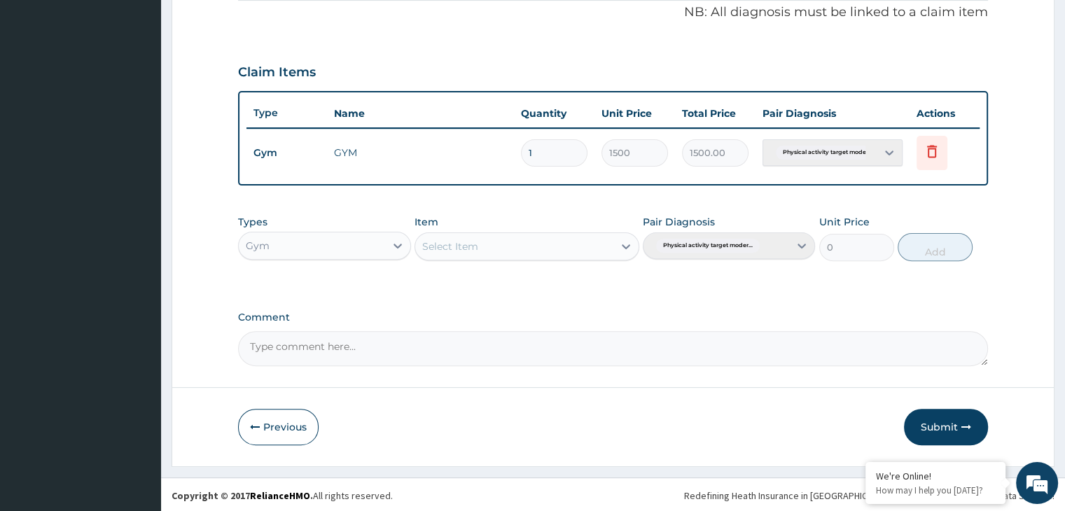
type input "0.00"
type input "3"
type input "4500.00"
type input "0.00"
type input "1"
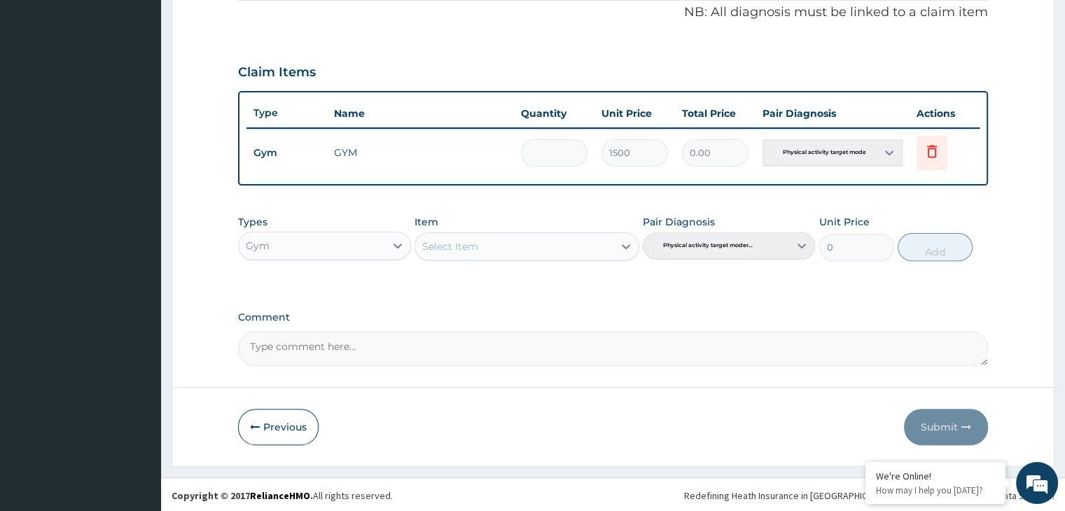
type input "1500.00"
click at [924, 414] on button "Submit" at bounding box center [946, 427] width 84 height 36
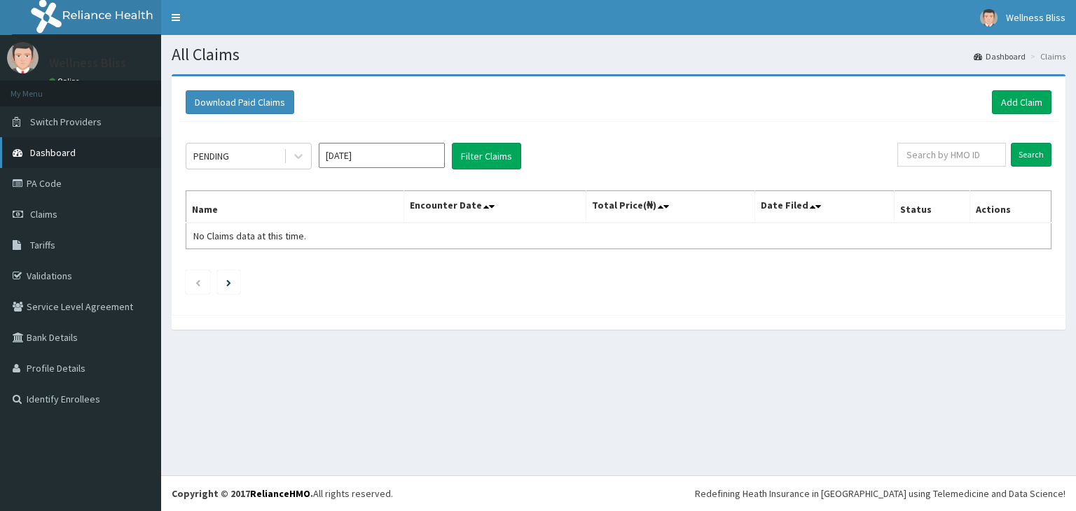
click at [67, 154] on span "Dashboard" at bounding box center [53, 152] width 46 height 13
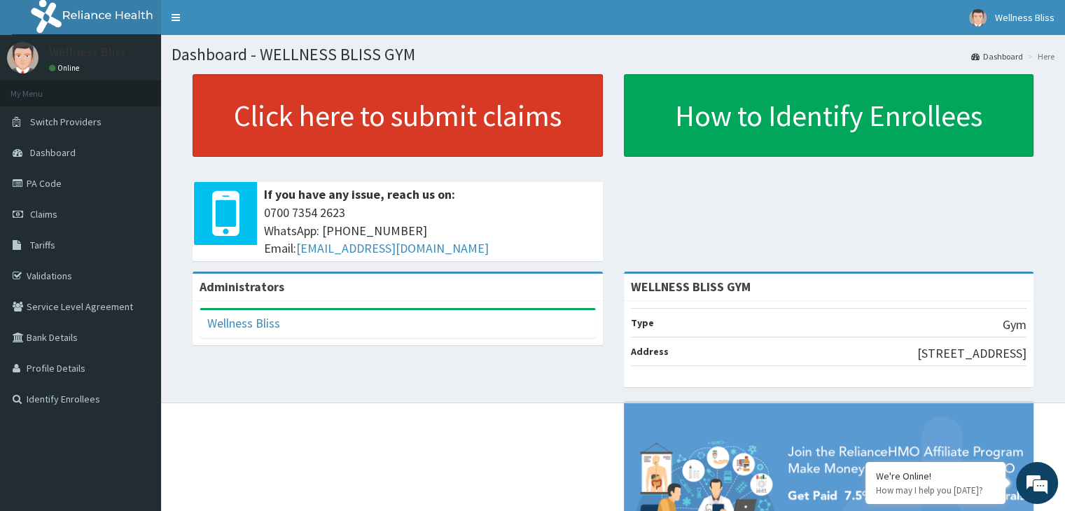
click at [379, 98] on link "Click here to submit claims" at bounding box center [398, 115] width 410 height 83
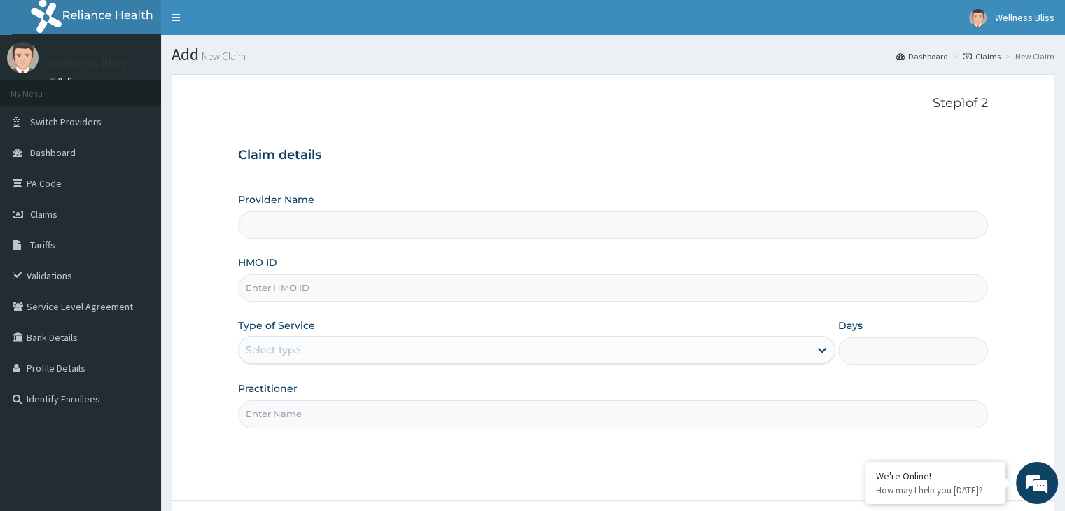
type input "WELLNESS BLISS GYM"
type input "1"
click at [314, 284] on input "HMO ID" at bounding box center [612, 288] width 749 height 27
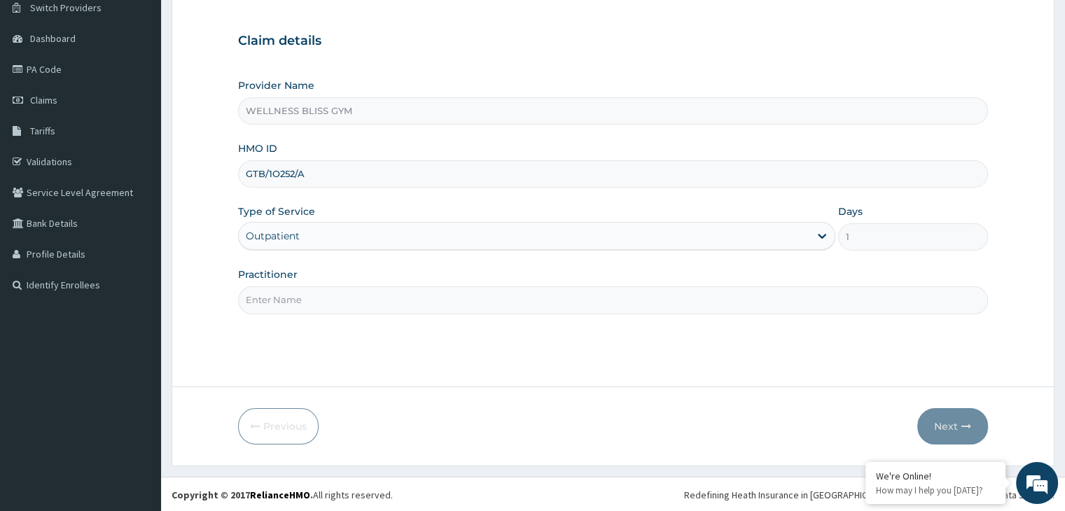
scroll to position [115, 0]
type input "GTB/1O252/A"
click at [303, 291] on input "Practitioner" at bounding box center [612, 299] width 749 height 27
type input "GYM"
click at [969, 421] on icon "button" at bounding box center [966, 426] width 10 height 10
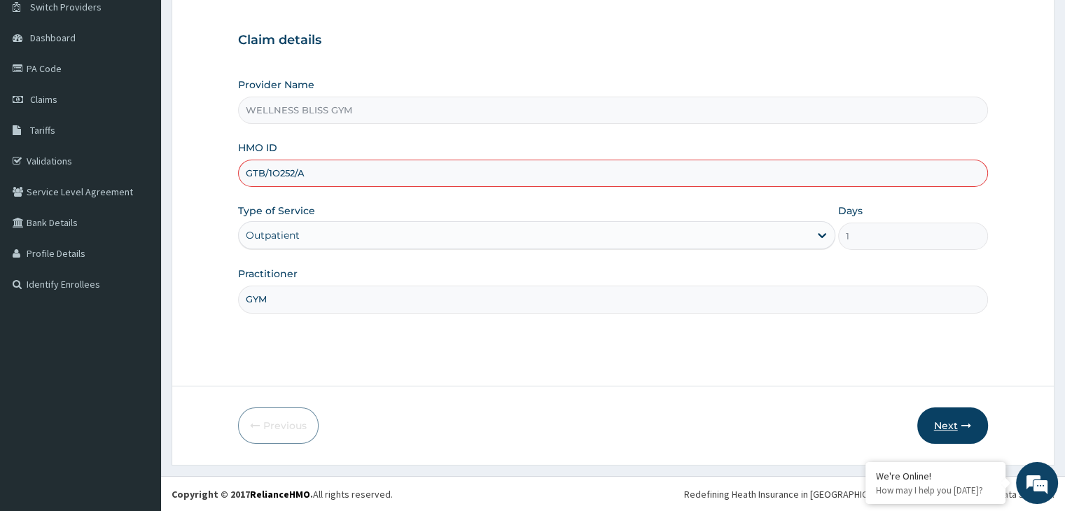
click at [969, 421] on icon "button" at bounding box center [966, 426] width 10 height 10
click at [316, 174] on input "GTB/1O252/A" at bounding box center [612, 173] width 749 height 27
type input "G"
type input "CCR/10012/A"
click at [965, 426] on icon "button" at bounding box center [966, 426] width 10 height 10
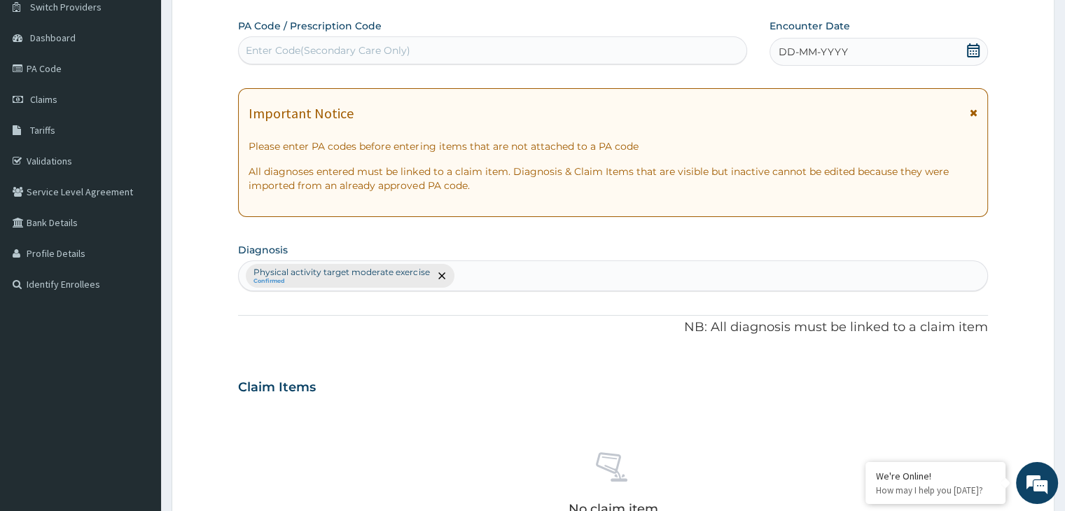
click at [296, 48] on div "Enter Code(Secondary Care Only)" at bounding box center [328, 50] width 165 height 14
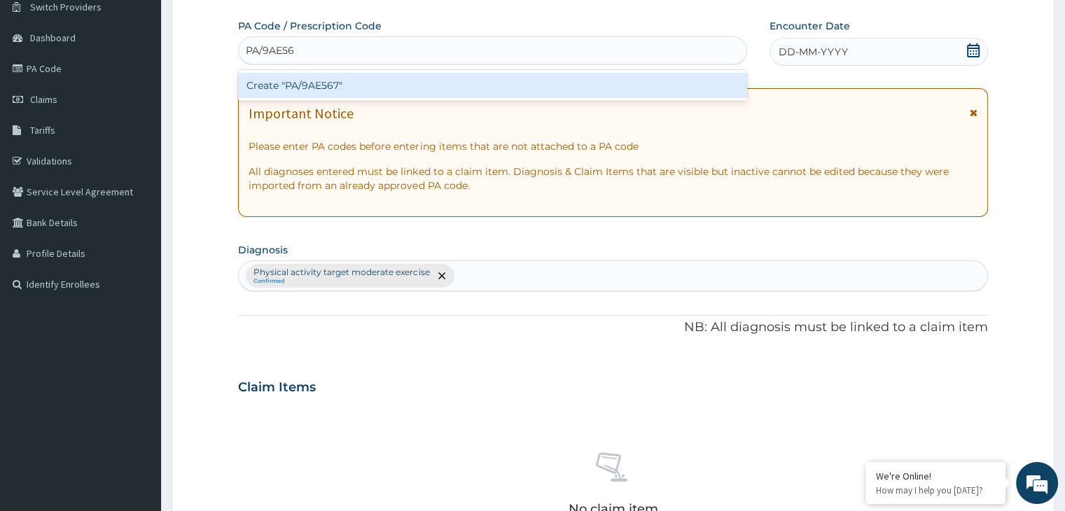
type input "PA/9AE567"
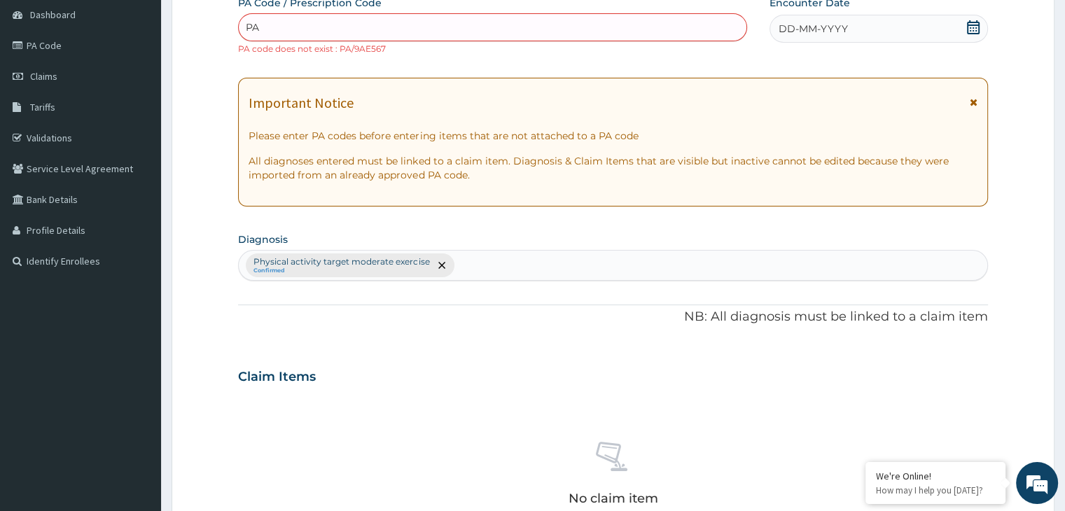
scroll to position [510, 0]
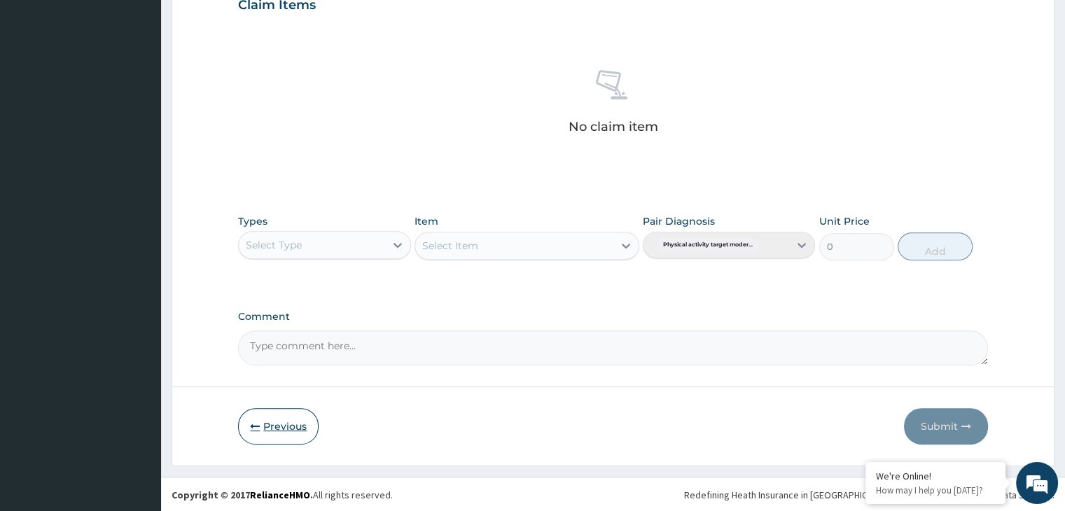
type input "PA"
click at [277, 432] on button "Previous" at bounding box center [278, 426] width 81 height 36
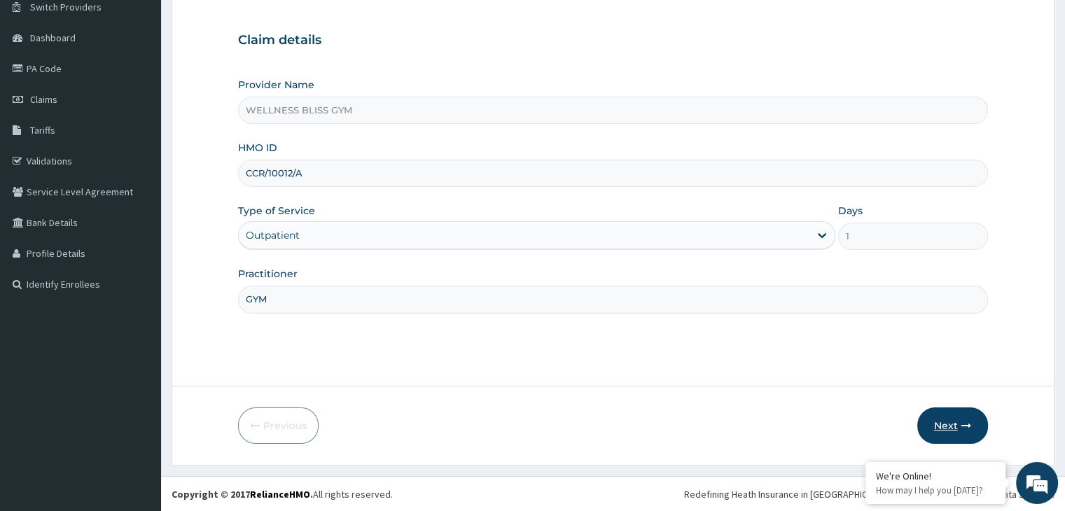
click at [945, 415] on button "Next" at bounding box center [952, 426] width 71 height 36
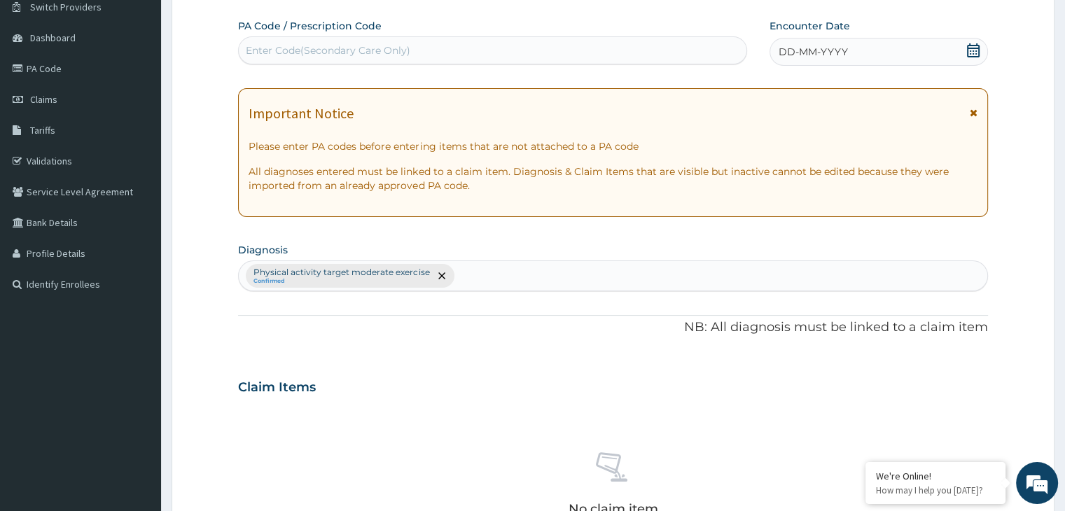
click at [296, 53] on div "Enter Code(Secondary Care Only)" at bounding box center [328, 50] width 165 height 14
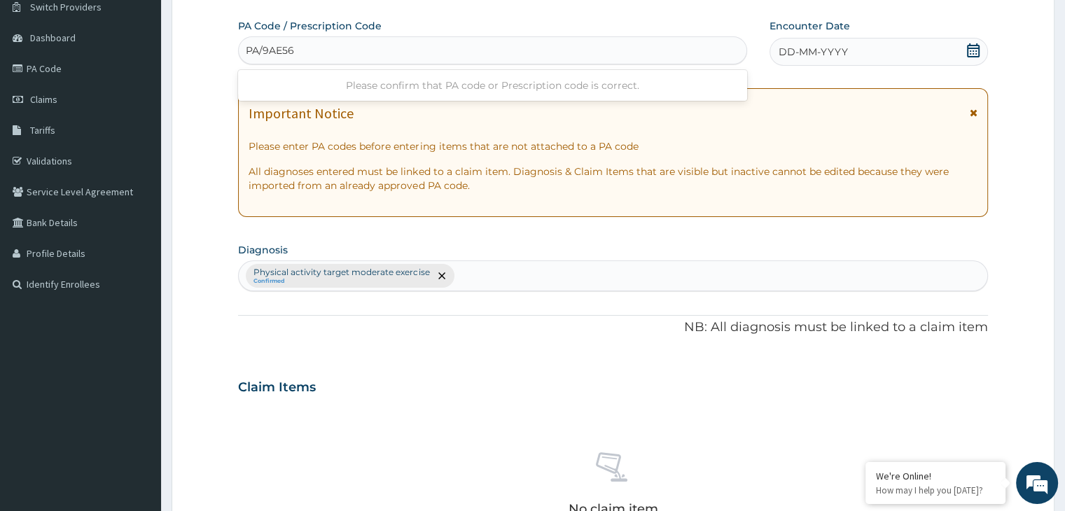
type input "PA/9AE567"
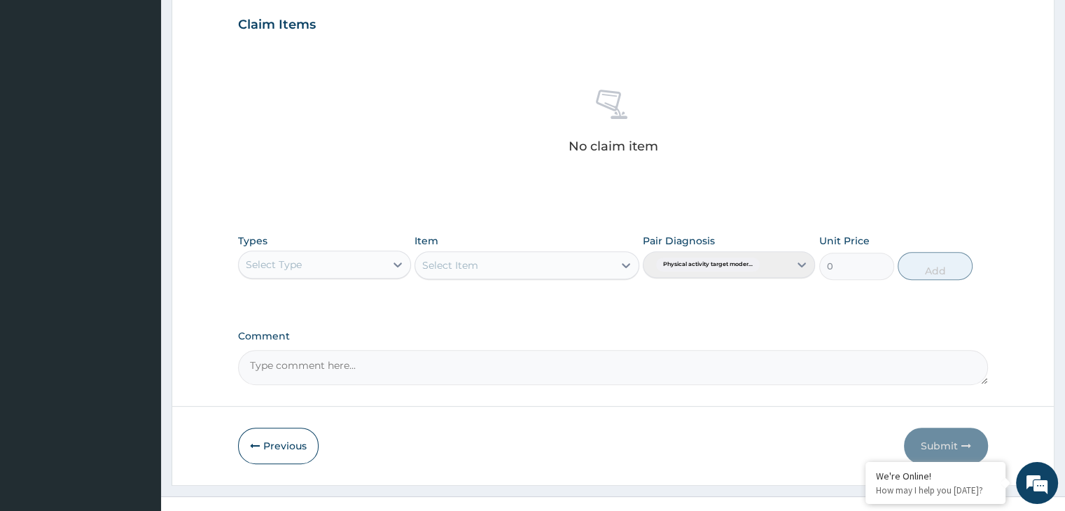
scroll to position [510, 0]
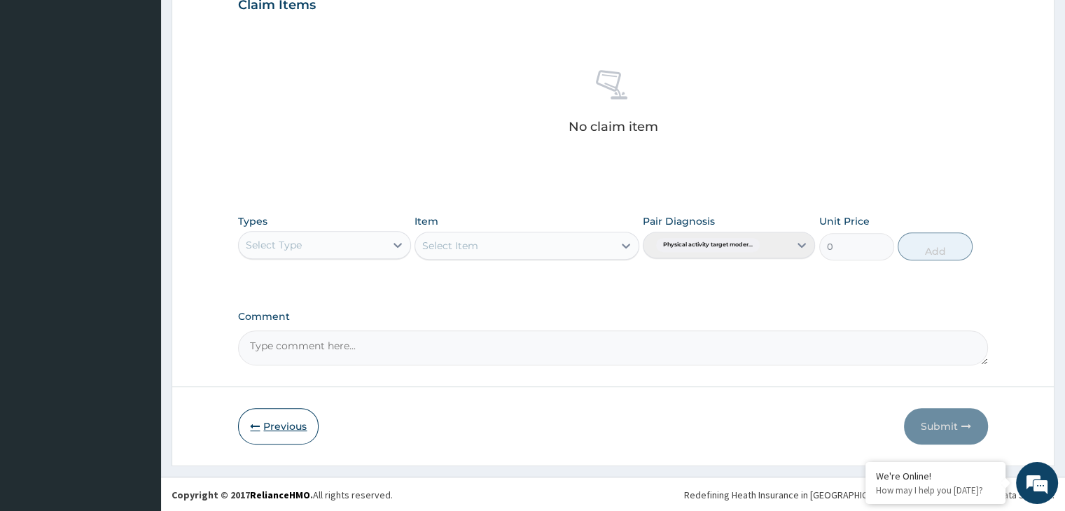
click at [284, 431] on button "Previous" at bounding box center [278, 426] width 81 height 36
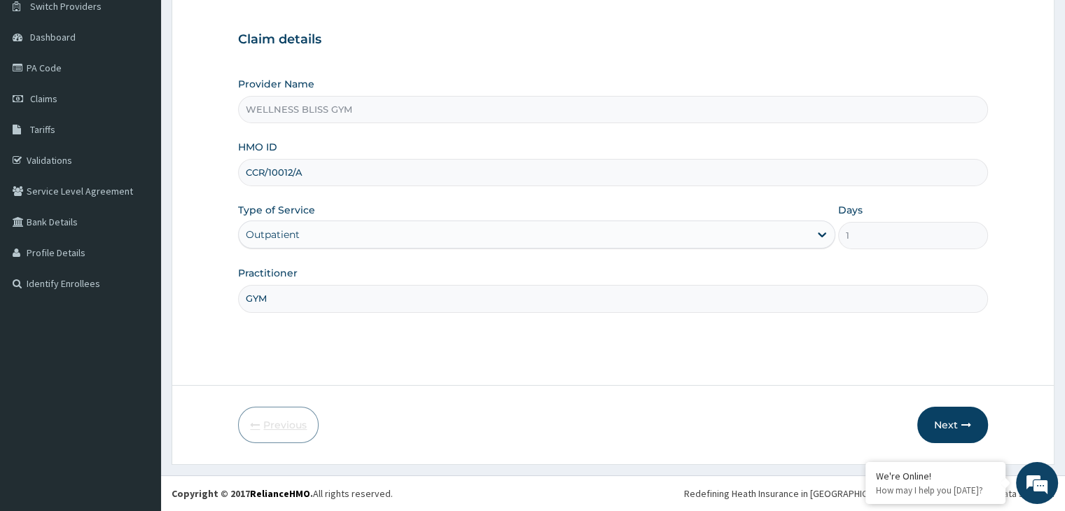
scroll to position [115, 0]
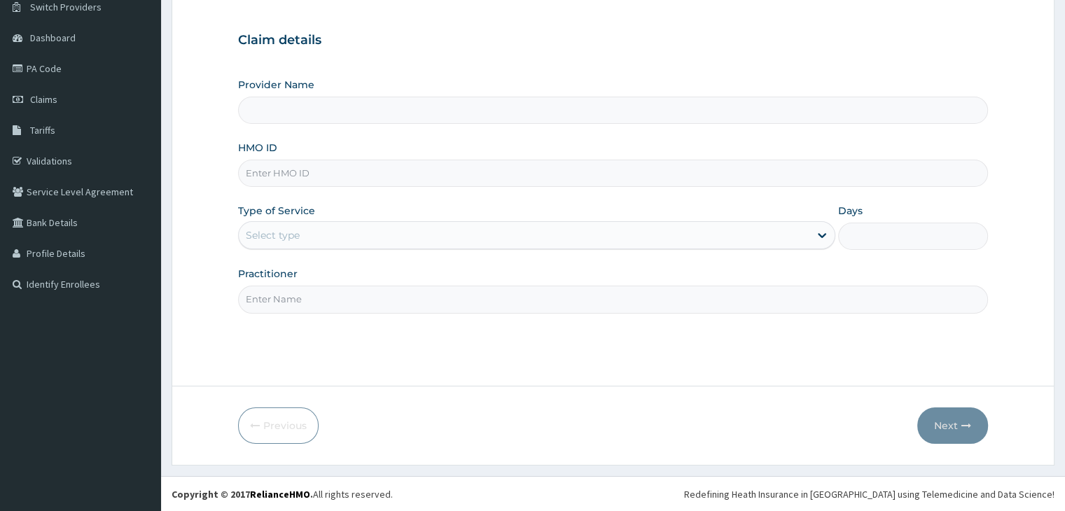
click at [251, 173] on input "HMO ID" at bounding box center [612, 173] width 749 height 27
type input "G"
type input "WELLNESS BLISS GYM"
type input "1"
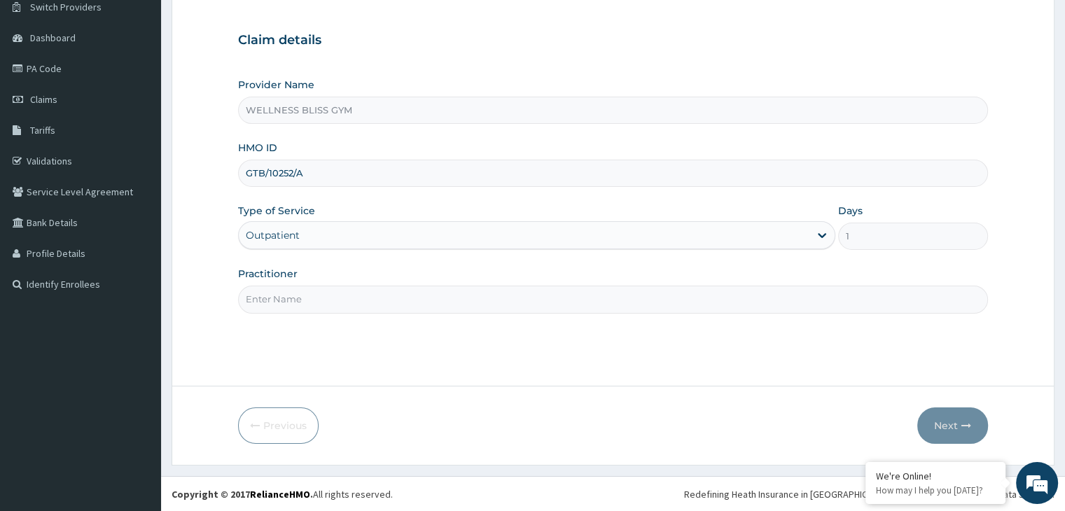
type input "GTB/10252/A"
click at [296, 304] on input "Practitioner" at bounding box center [612, 299] width 749 height 27
type input "GYM"
click at [955, 435] on button "Next" at bounding box center [952, 426] width 71 height 36
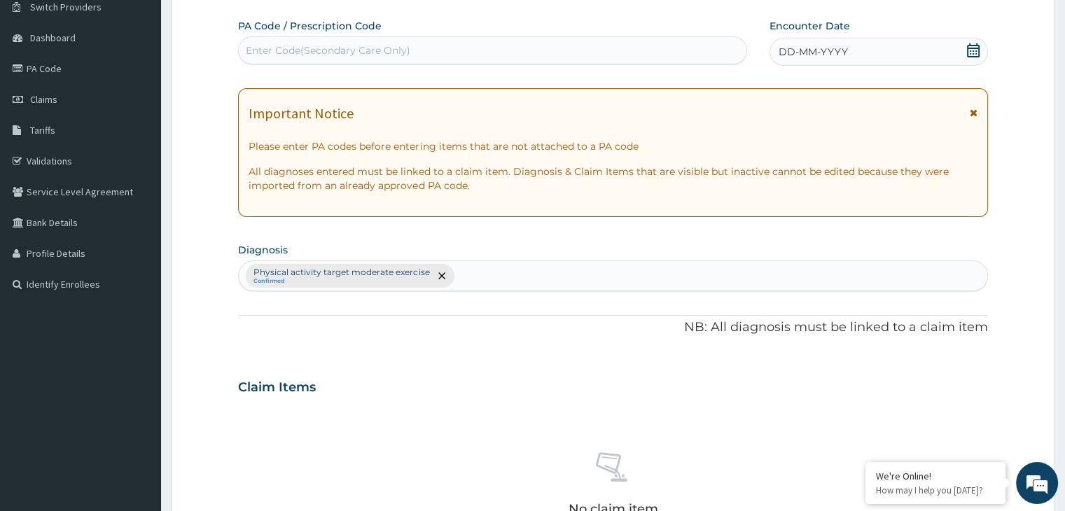
click at [349, 46] on div "Enter Code(Secondary Care Only)" at bounding box center [328, 50] width 165 height 14
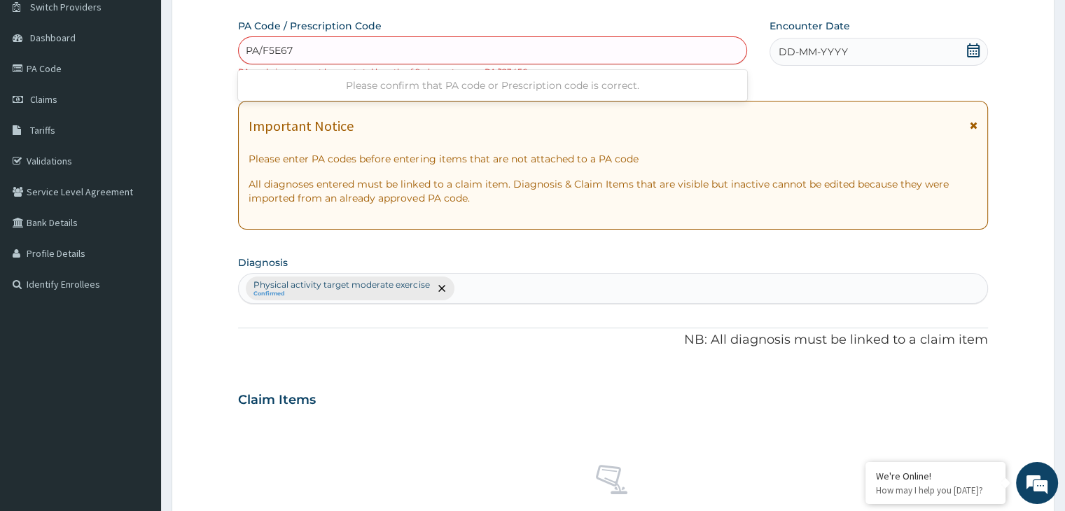
type input "PA/F5E67A"
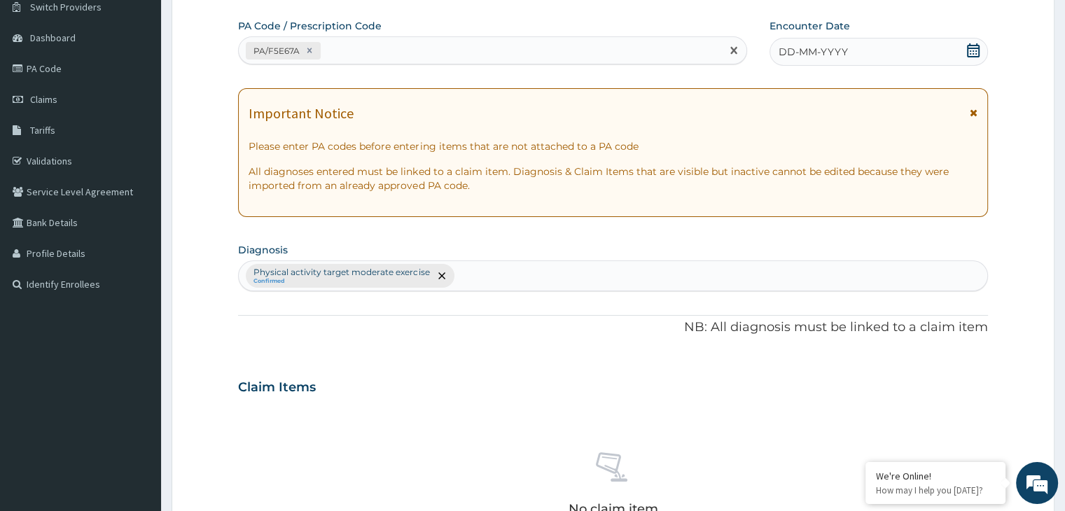
click at [976, 52] on icon at bounding box center [973, 50] width 14 height 14
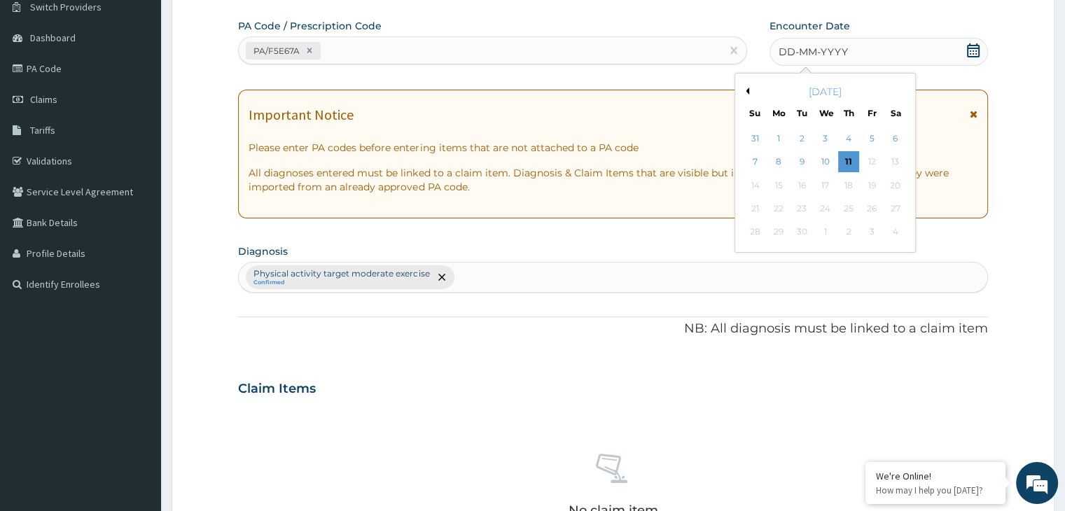
click at [748, 88] on button "Previous Month" at bounding box center [745, 91] width 7 height 7
click at [749, 88] on div "Previous Month Next Month [DATE] Su Mo Tu We Th Fr Sa 27 28 29 30 31 1 2 3 4 5 …" at bounding box center [825, 174] width 181 height 203
click at [745, 93] on div "[DATE]" at bounding box center [825, 92] width 169 height 14
click at [745, 88] on button "Previous Month" at bounding box center [745, 91] width 7 height 7
click at [826, 208] on div "23" at bounding box center [825, 208] width 21 height 21
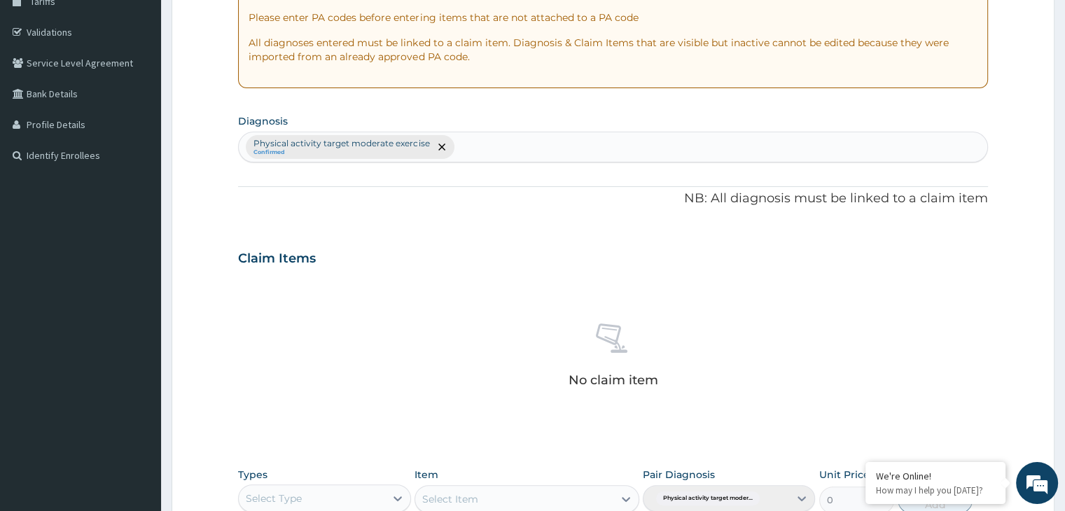
scroll to position [497, 0]
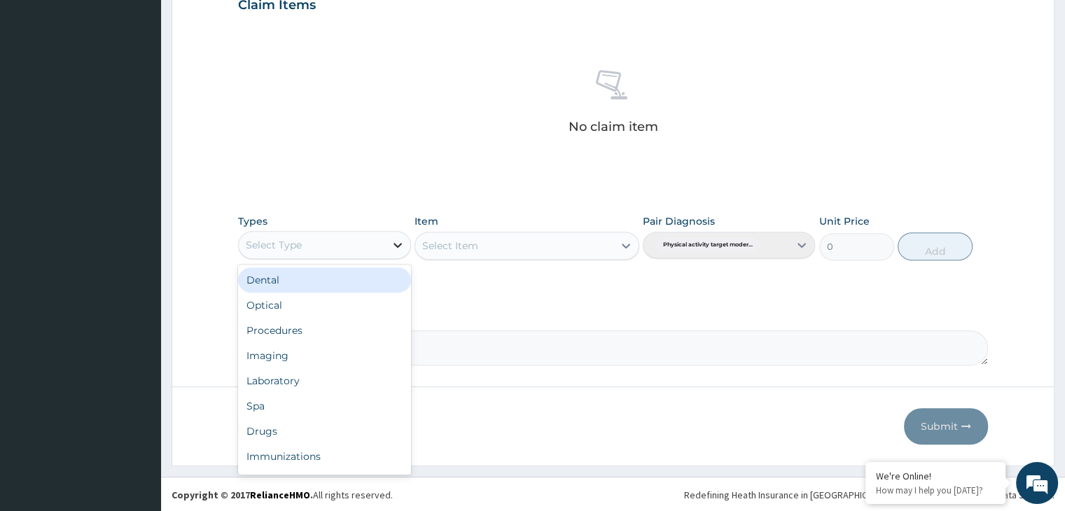
click at [403, 247] on icon at bounding box center [398, 245] width 14 height 14
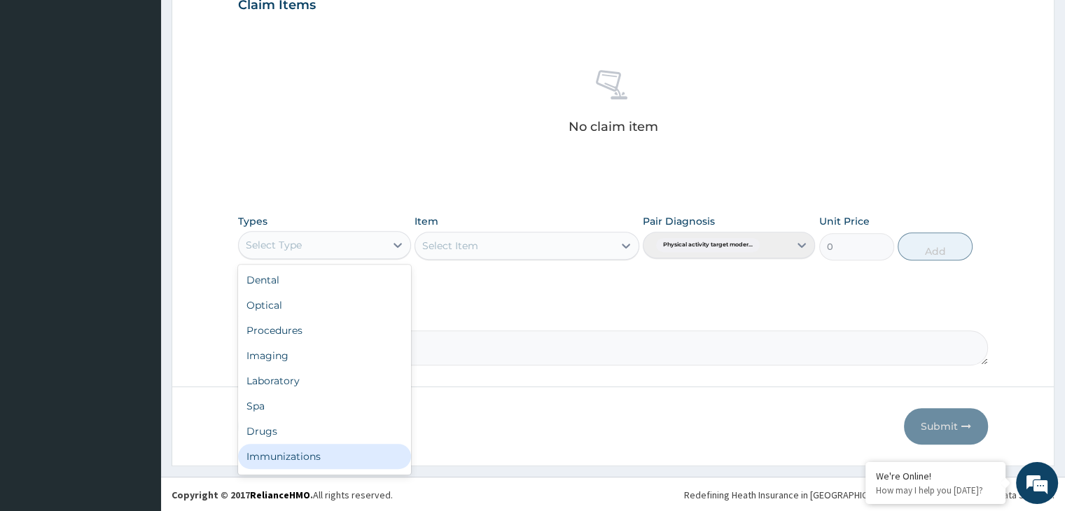
scroll to position [48, 0]
click at [354, 457] on div "Gym" at bounding box center [324, 459] width 172 height 25
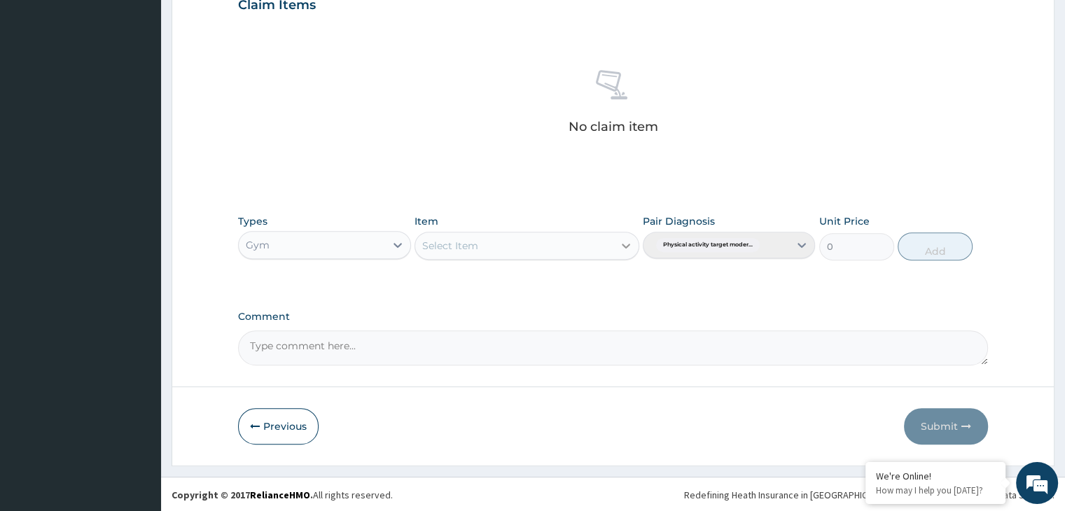
click at [627, 242] on icon at bounding box center [626, 246] width 14 height 14
click at [616, 284] on div "GYM" at bounding box center [527, 280] width 225 height 25
click at [953, 240] on button "Add" at bounding box center [935, 246] width 75 height 28
type input "0"
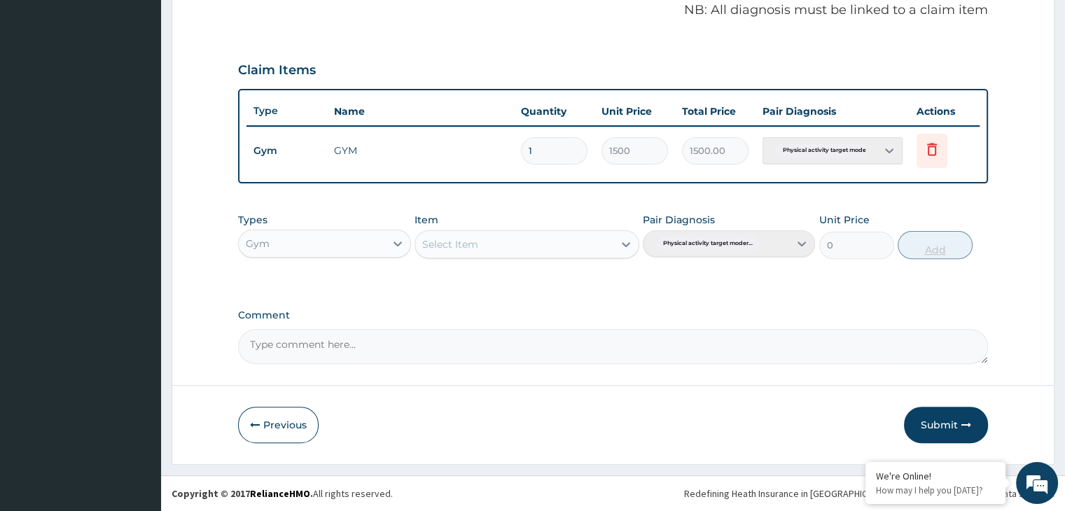
scroll to position [430, 0]
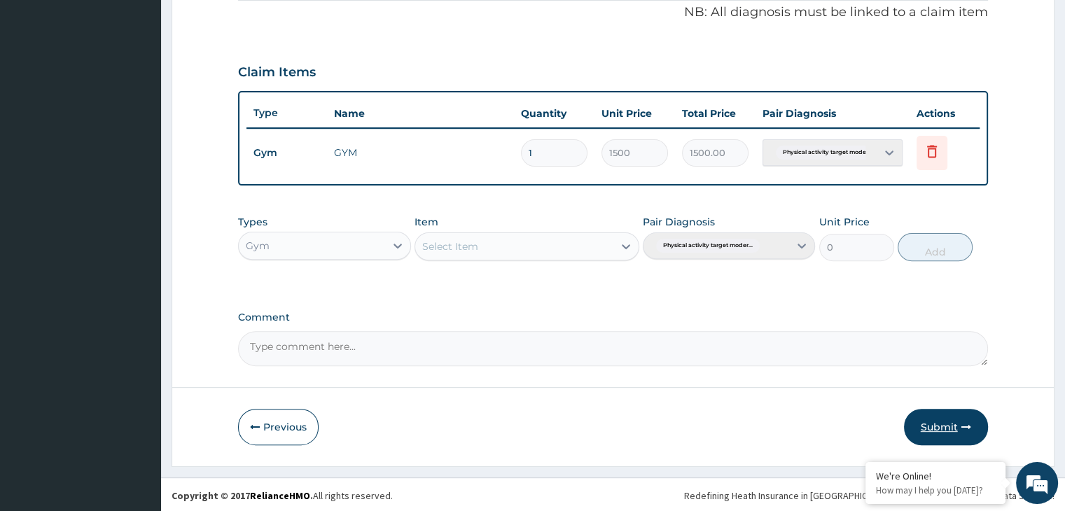
click at [944, 426] on button "Submit" at bounding box center [946, 427] width 84 height 36
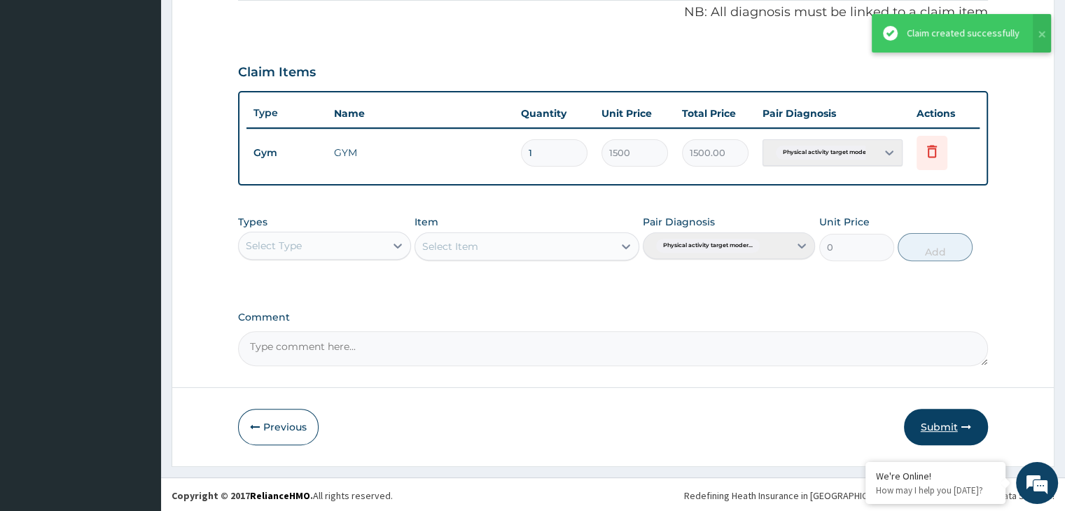
click at [933, 421] on button "Submit" at bounding box center [946, 427] width 84 height 36
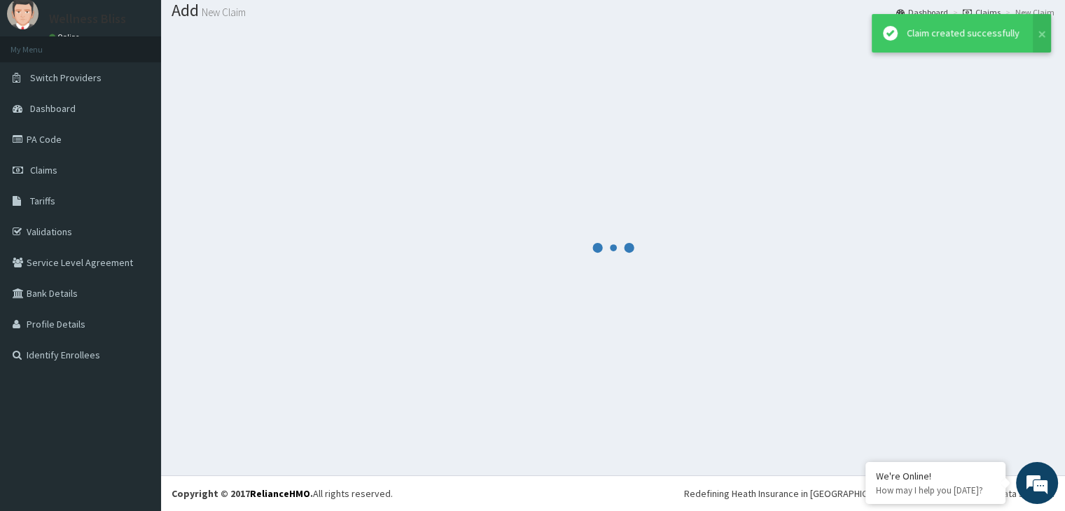
scroll to position [43, 0]
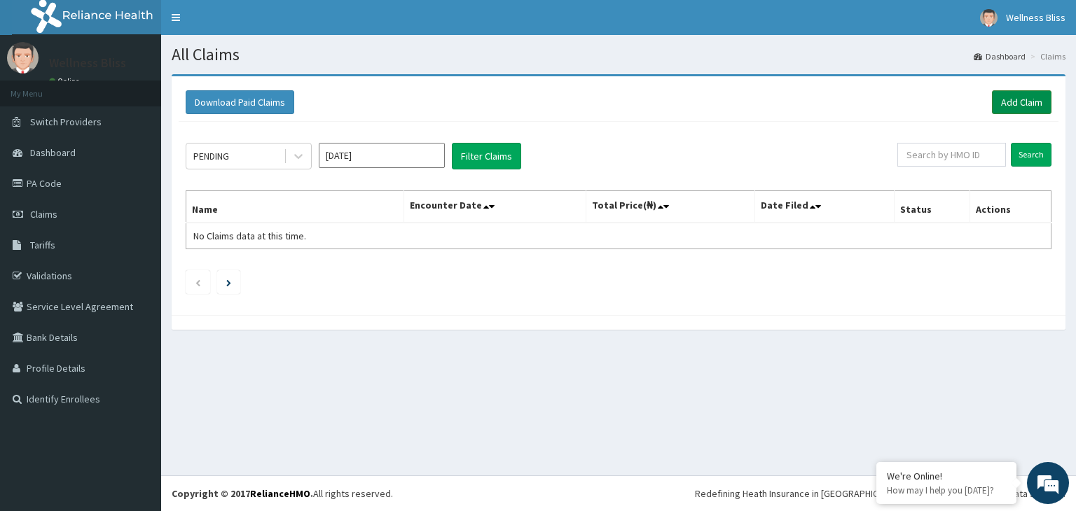
click at [1002, 95] on link "Add Claim" at bounding box center [1022, 102] width 60 height 24
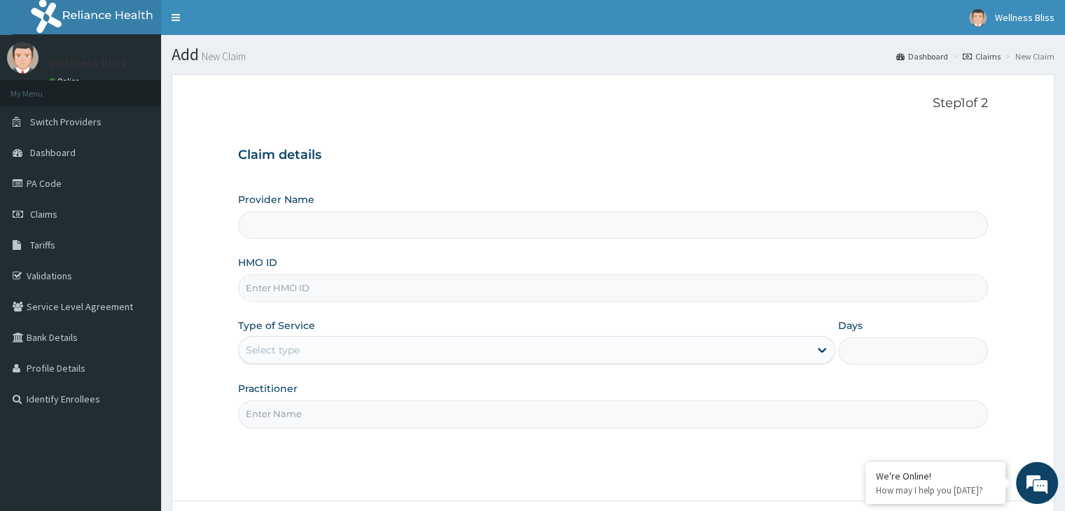
click at [335, 295] on input "HMO ID" at bounding box center [612, 288] width 749 height 27
type input "GTB"
type input "WELLNESS BLISS GYM"
type input "1"
type input "GTB/1025/A"
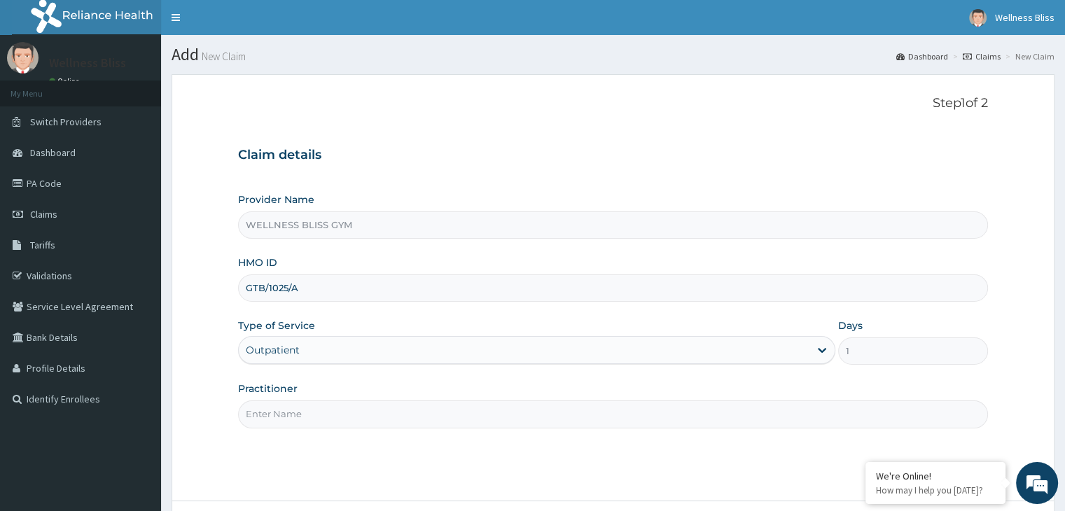
click at [270, 418] on input "Practitioner" at bounding box center [612, 414] width 749 height 27
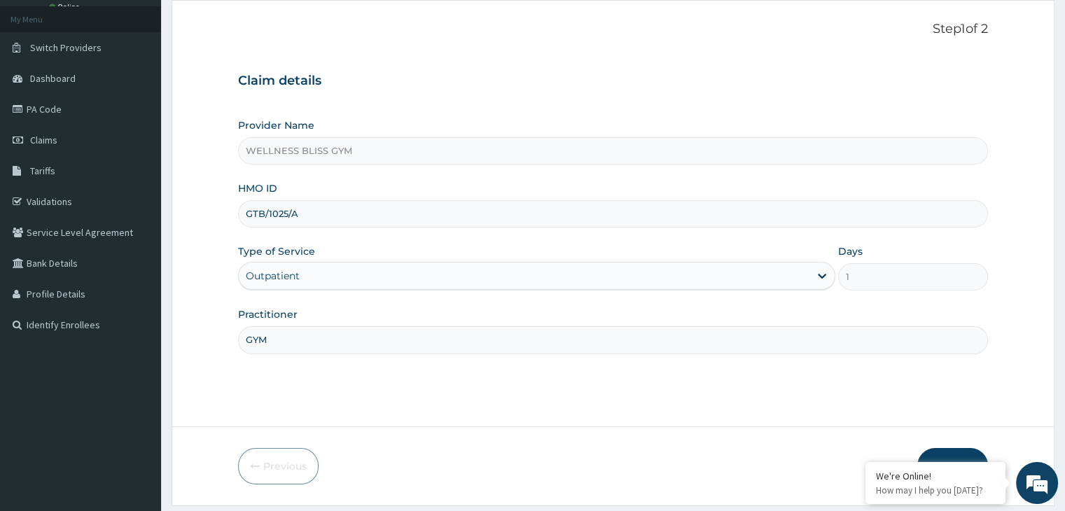
scroll to position [115, 0]
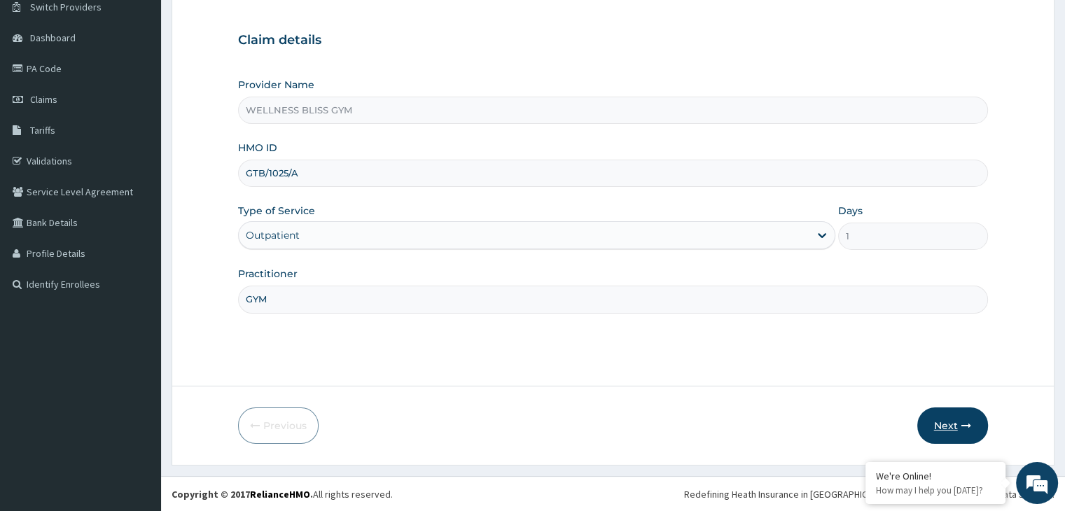
type input "GYM"
click at [964, 418] on button "Next" at bounding box center [952, 426] width 71 height 36
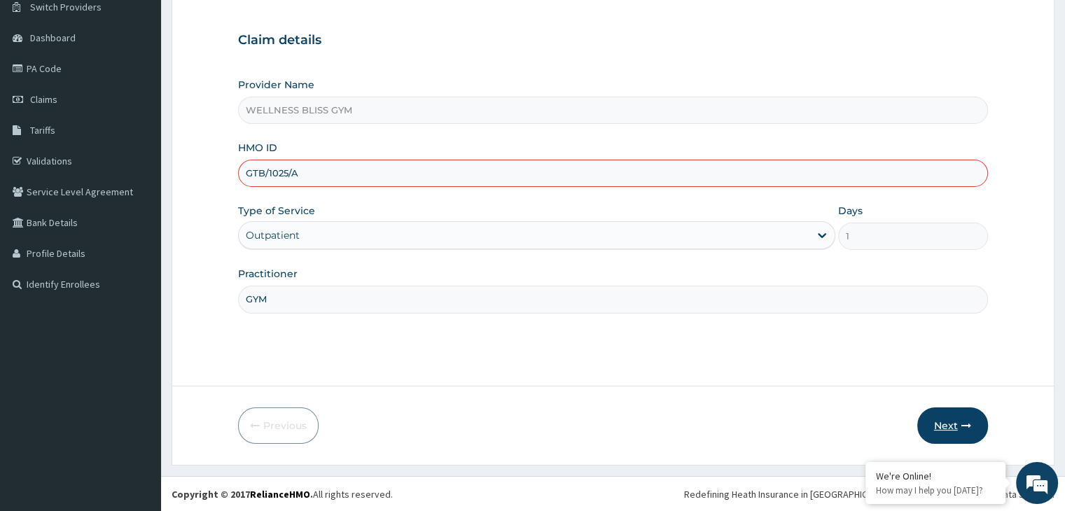
click at [961, 418] on button "Next" at bounding box center [952, 426] width 71 height 36
click at [286, 174] on input "GTB/1025/A" at bounding box center [612, 173] width 749 height 27
type input "GTB/10252/A"
click at [935, 422] on button "Next" at bounding box center [952, 426] width 71 height 36
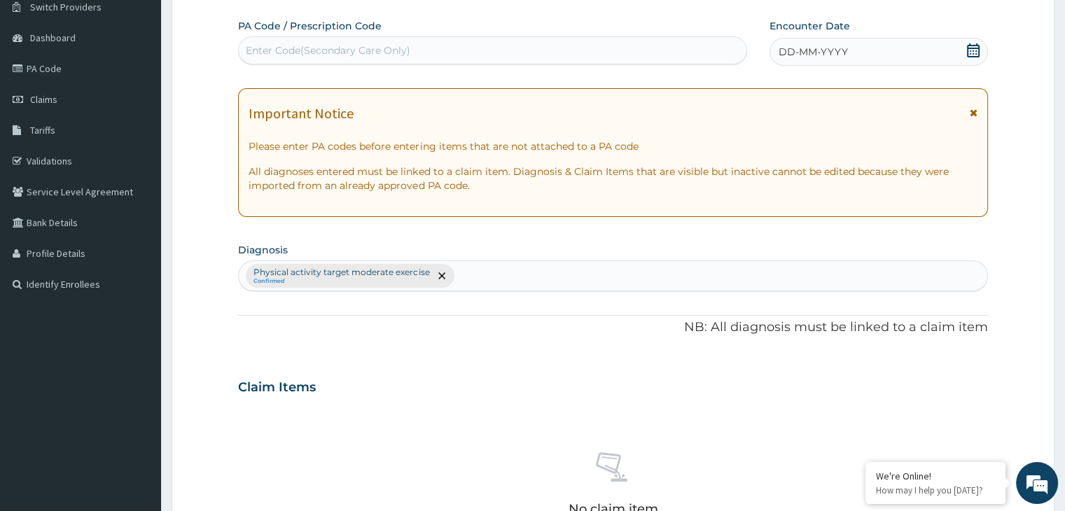
click at [297, 43] on div "Enter Code(Secondary Care Only)" at bounding box center [328, 50] width 165 height 14
click at [295, 48] on div "Enter Code(Secondary Care Only)" at bounding box center [328, 50] width 165 height 14
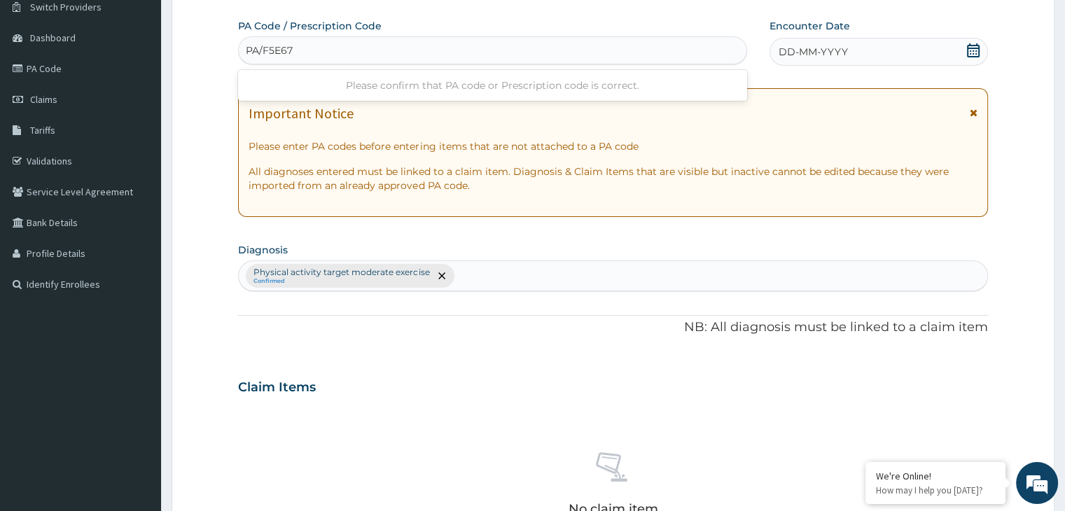
type input "PA/F5E67A"
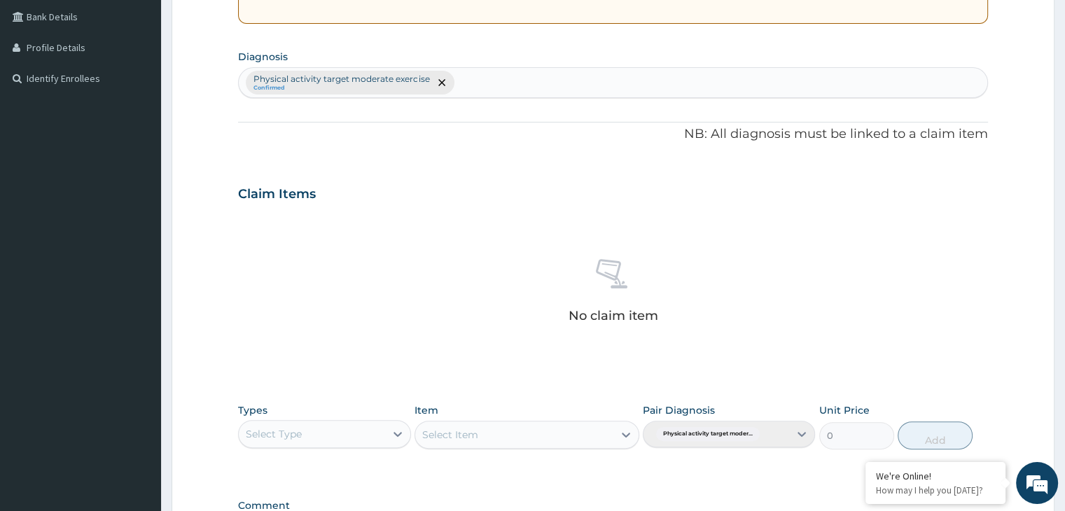
scroll to position [510, 0]
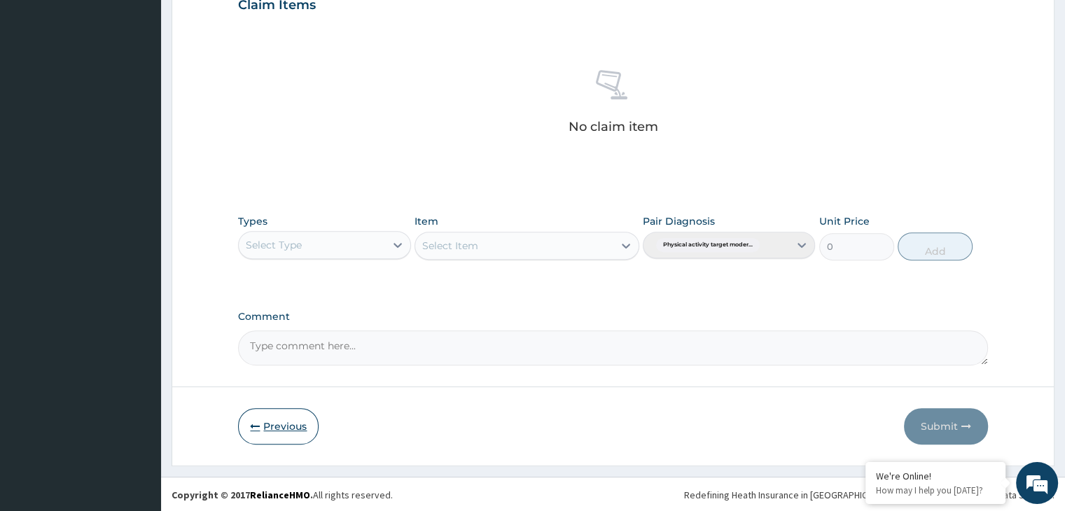
click at [273, 419] on button "Previous" at bounding box center [278, 426] width 81 height 36
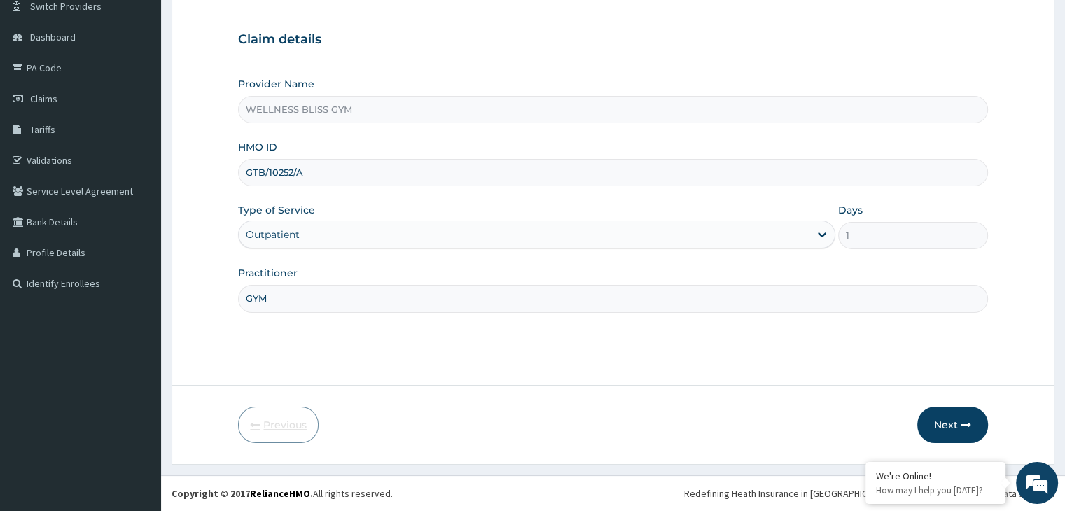
scroll to position [115, 0]
click at [331, 152] on div "HMO ID GTB/10252/A" at bounding box center [612, 164] width 749 height 46
click at [320, 169] on input "GTB/10252/A" at bounding box center [612, 173] width 749 height 27
type input "G"
type input "CCR/10012/A"
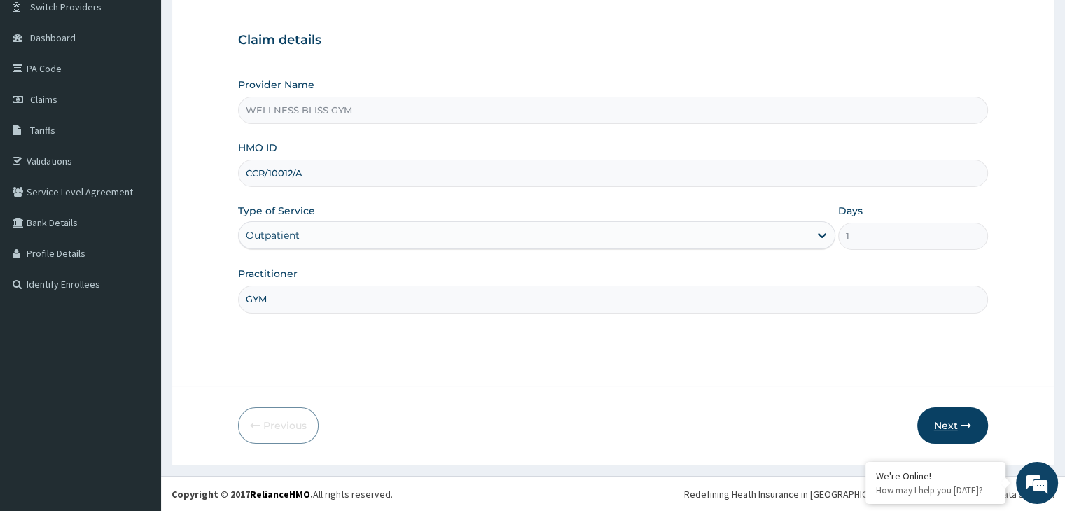
click at [943, 429] on button "Next" at bounding box center [952, 426] width 71 height 36
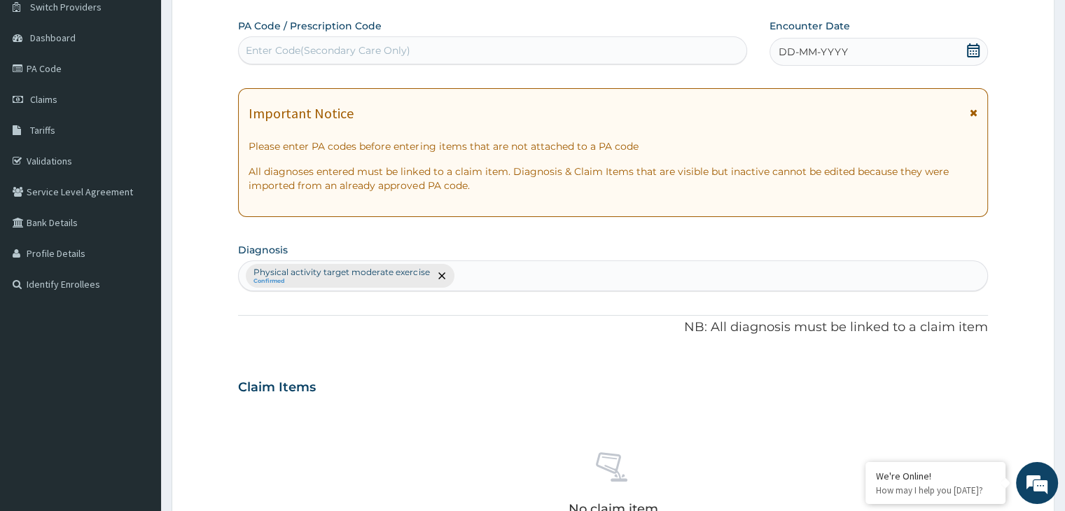
click at [300, 48] on div "Enter Code(Secondary Care Only)" at bounding box center [328, 50] width 165 height 14
type input "P"
click at [19, 225] on icon at bounding box center [20, 223] width 14 height 10
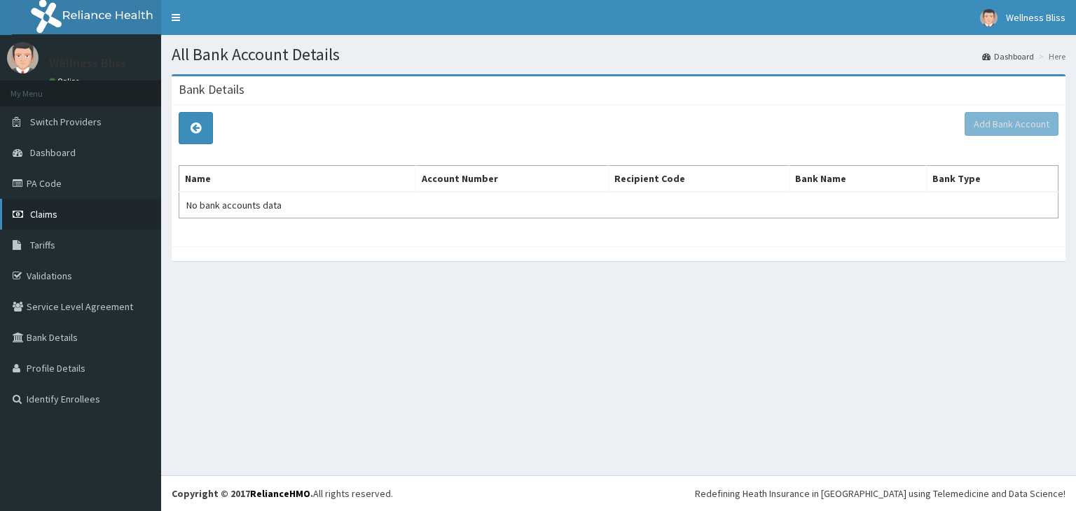
click at [62, 202] on link "Claims" at bounding box center [80, 214] width 161 height 31
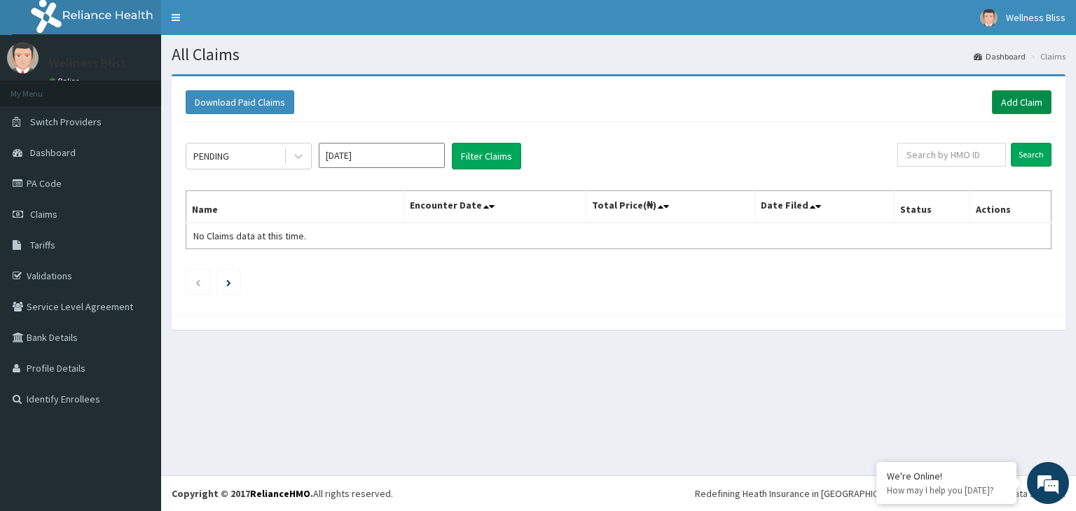
click at [1006, 103] on link "Add Claim" at bounding box center [1022, 102] width 60 height 24
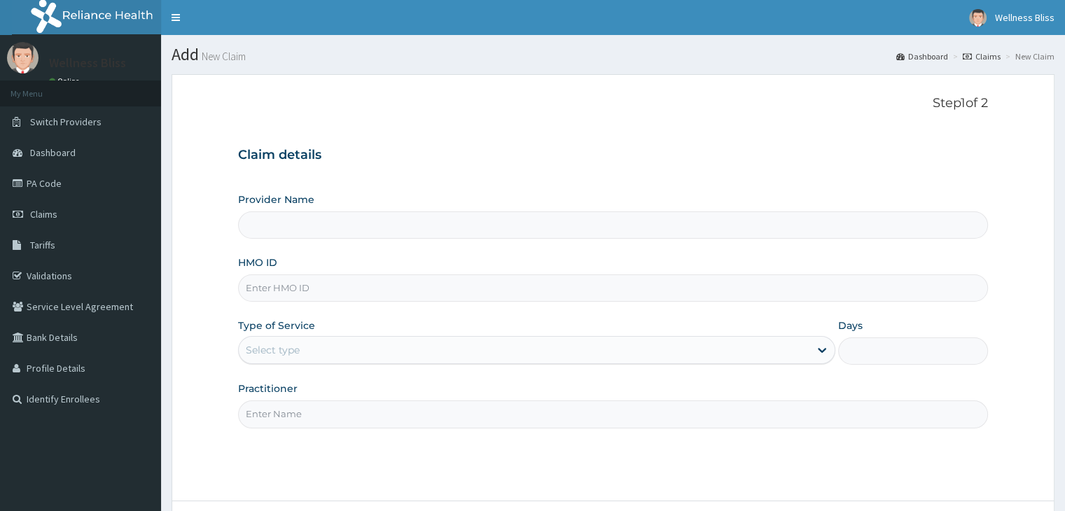
click at [348, 282] on input "HMO ID" at bounding box center [612, 288] width 749 height 27
type input "C"
type input "WELLNESS BLISS GYM"
type input "1"
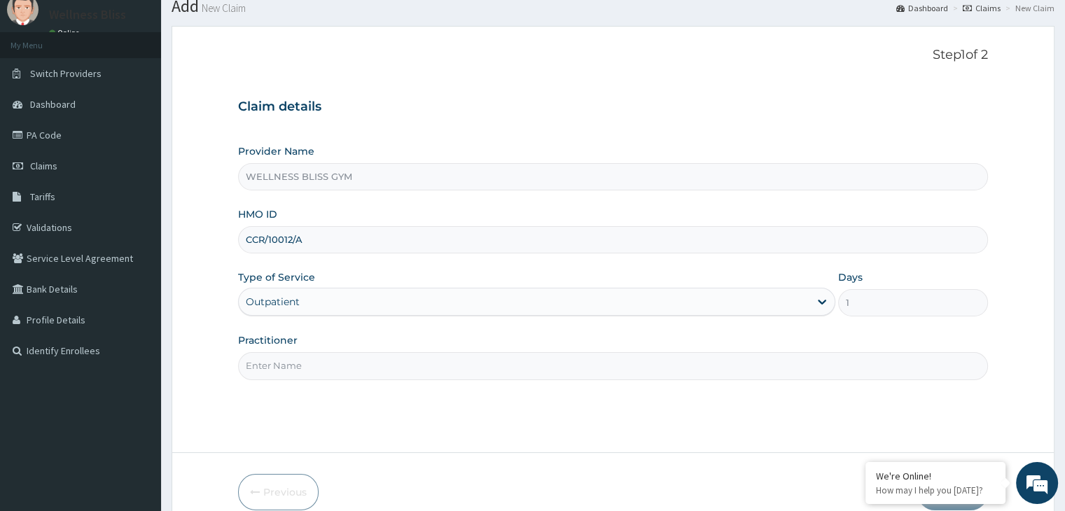
scroll to position [70, 0]
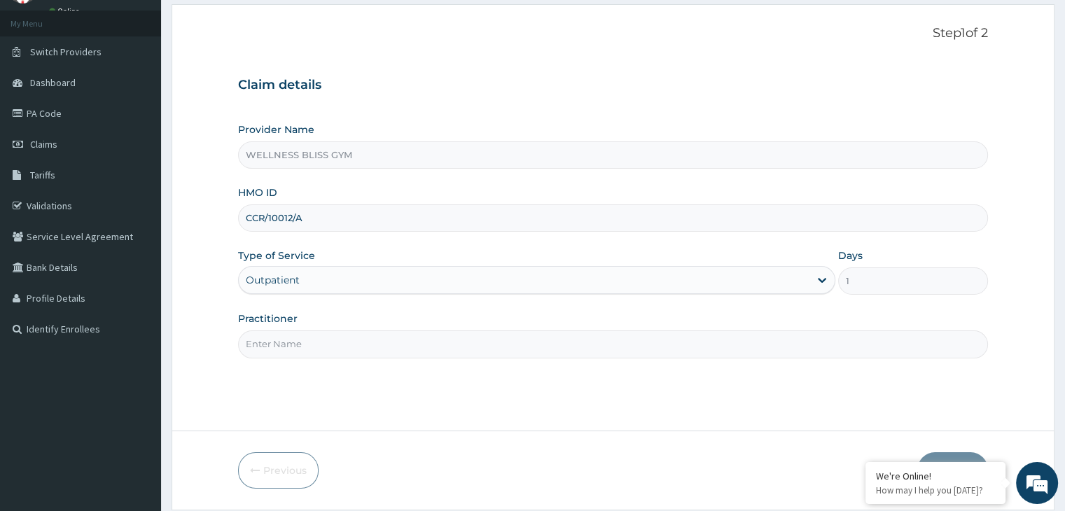
type input "CCR/10012/A"
click at [327, 348] on input "Practitioner" at bounding box center [612, 344] width 749 height 27
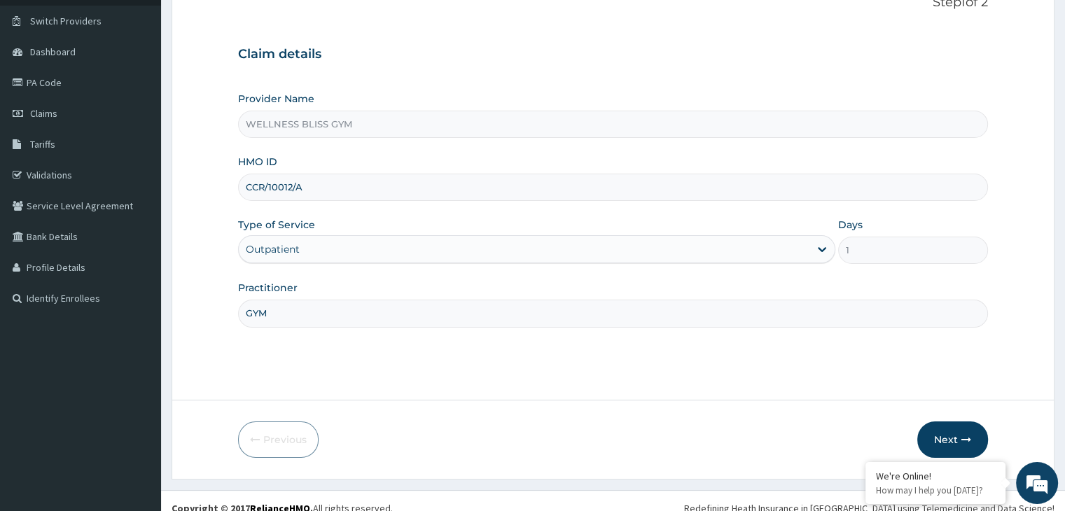
scroll to position [115, 0]
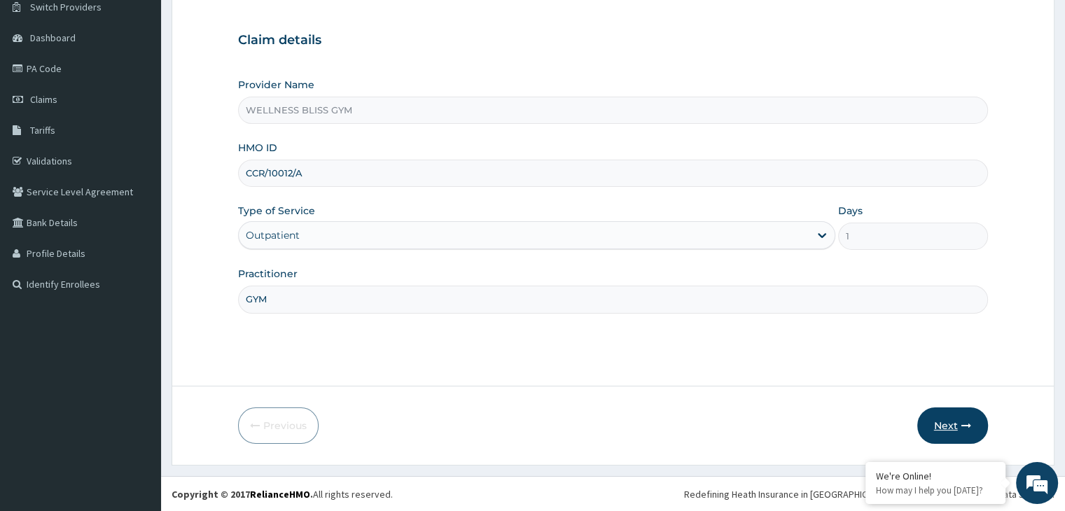
type input "GYM"
click at [956, 426] on button "Next" at bounding box center [952, 426] width 71 height 36
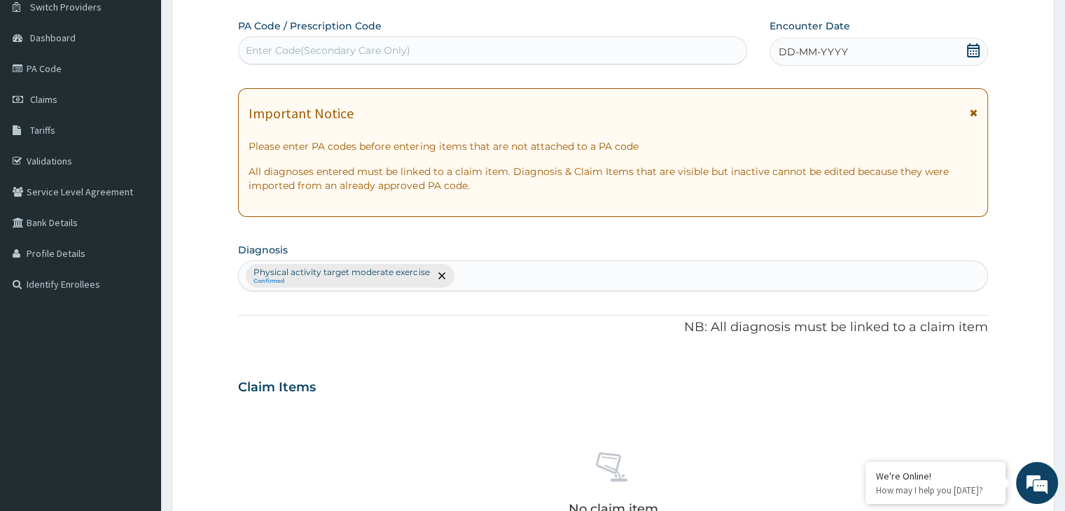
click at [288, 43] on div "Enter Code(Secondary Care Only)" at bounding box center [328, 50] width 165 height 14
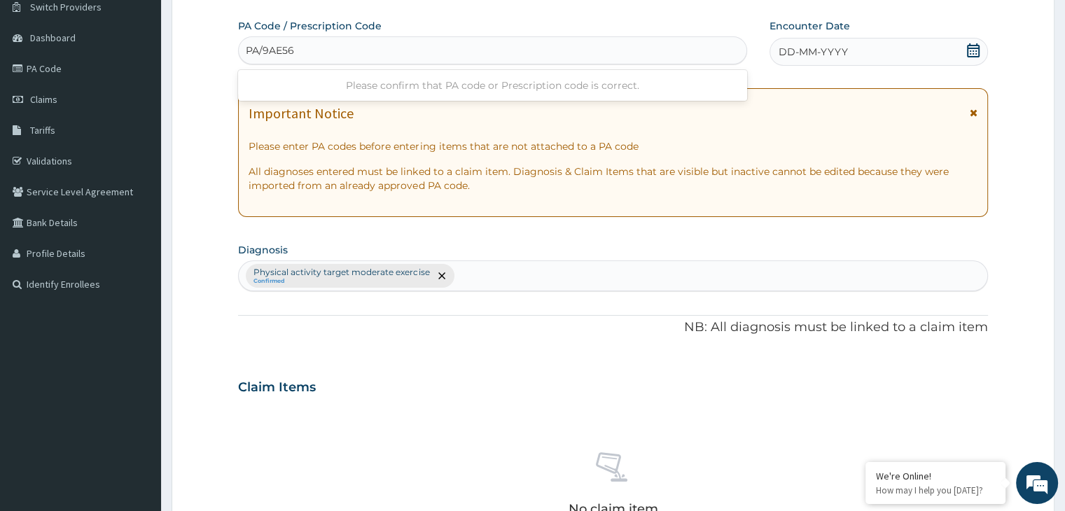
type input "PA/9AE567"
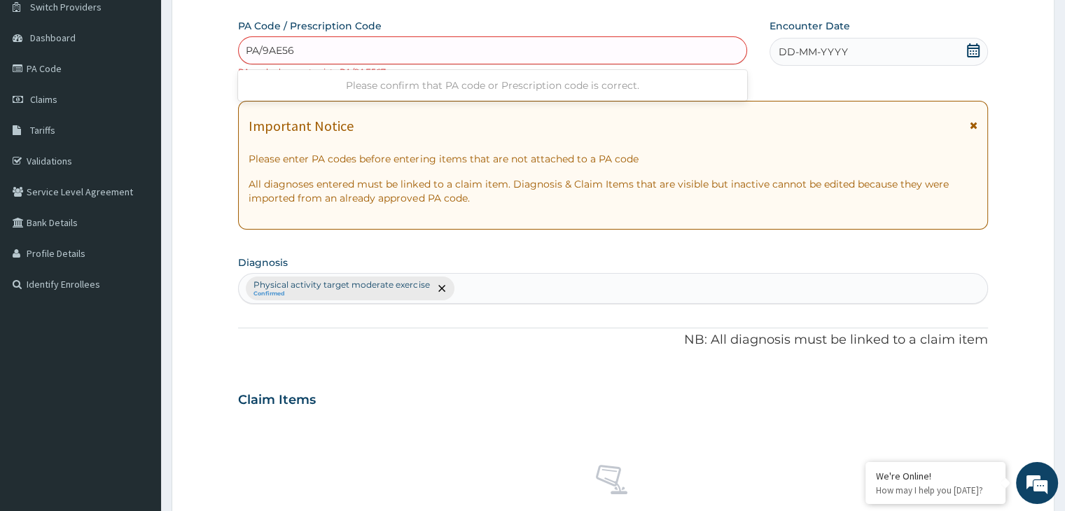
type input "PA/9AE567"
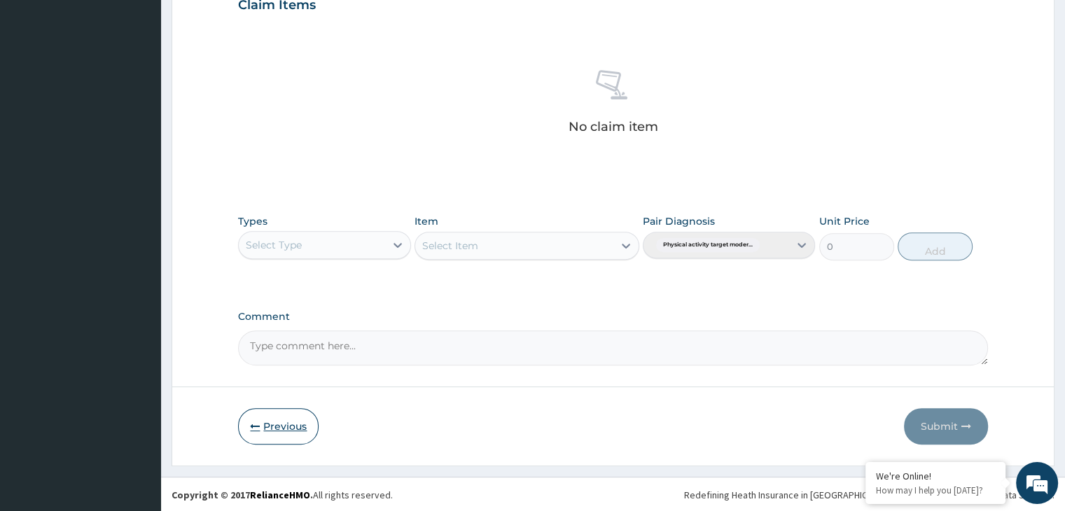
click at [272, 425] on button "Previous" at bounding box center [278, 426] width 81 height 36
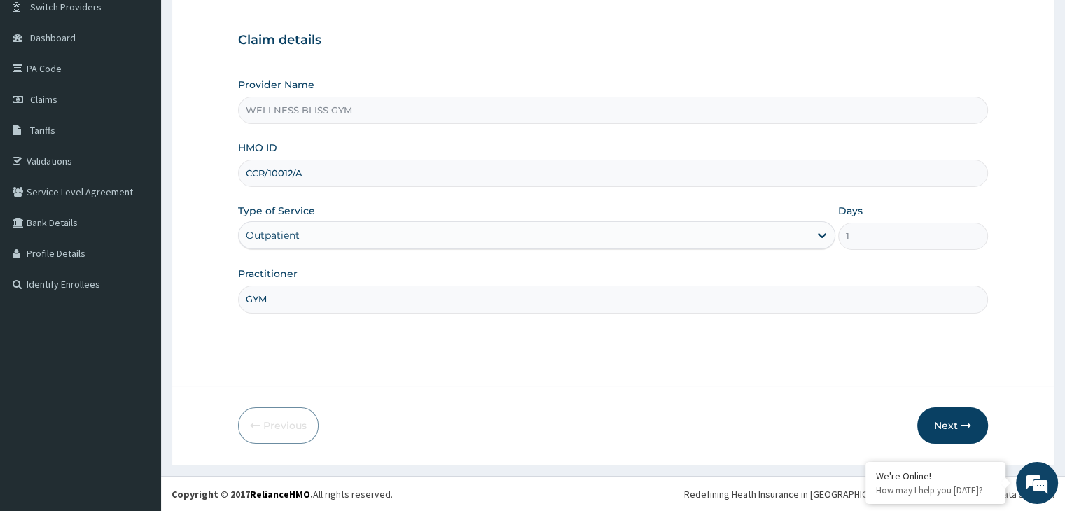
click at [327, 169] on input "CCR/10012/A" at bounding box center [612, 173] width 749 height 27
type input "C"
type input "P"
type input "BHT/10064/A"
click at [944, 414] on button "Next" at bounding box center [952, 426] width 71 height 36
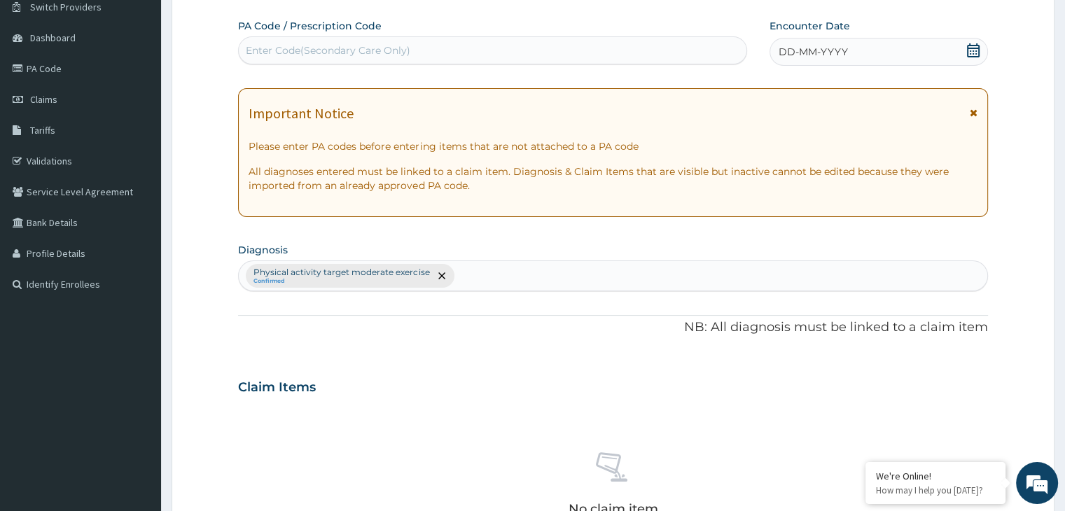
click at [329, 44] on div "Enter Code(Secondary Care Only)" at bounding box center [328, 50] width 165 height 14
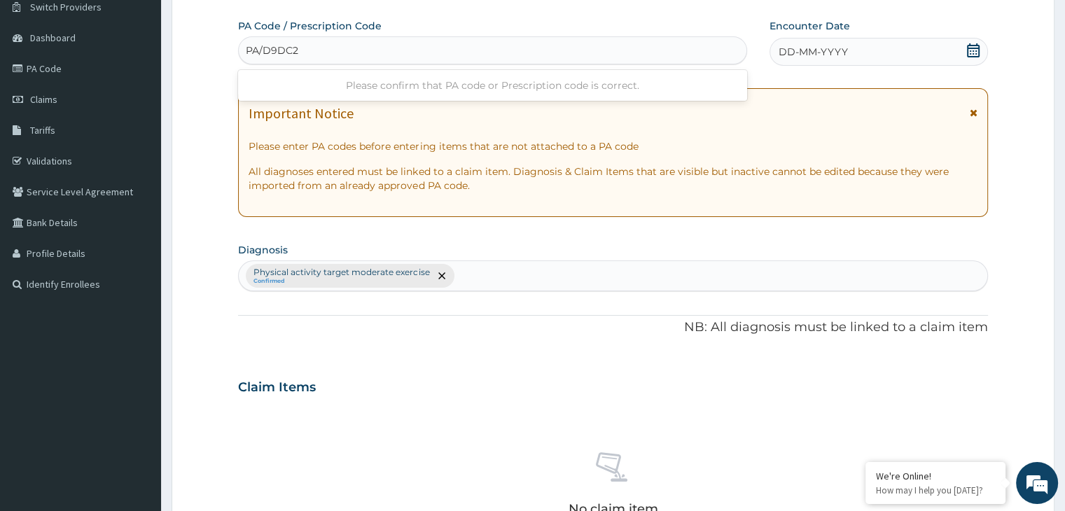
type input "PA/D9DC21"
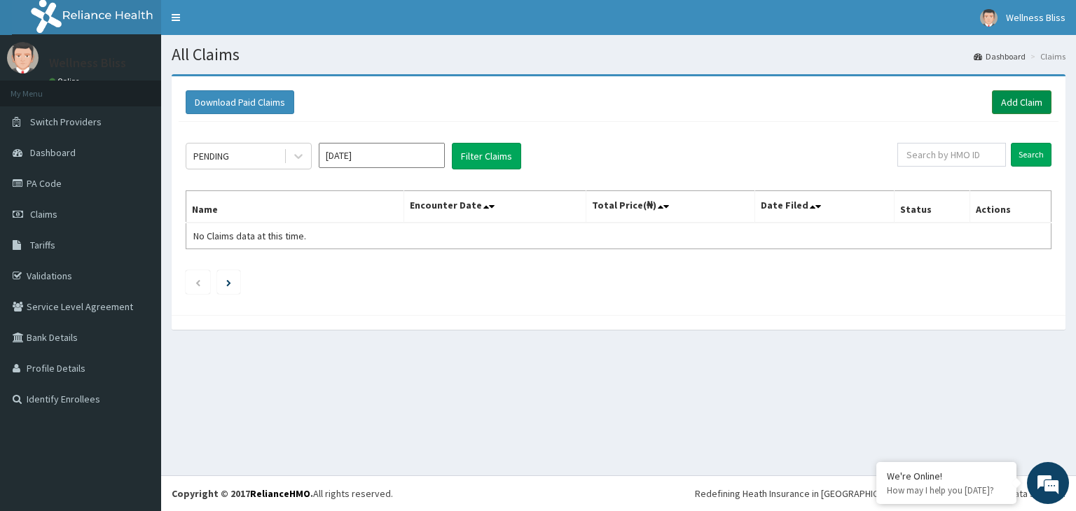
click at [1024, 99] on link "Add Claim" at bounding box center [1022, 102] width 60 height 24
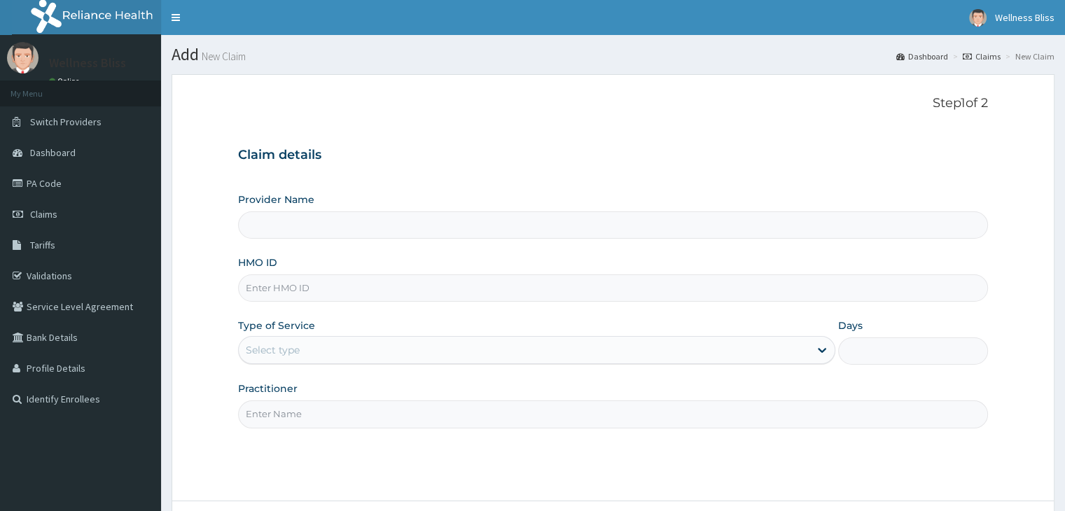
click at [302, 289] on input "HMO ID" at bounding box center [612, 288] width 749 height 27
type input "WELLNESS BLISS GYM"
type input "1"
type input "P"
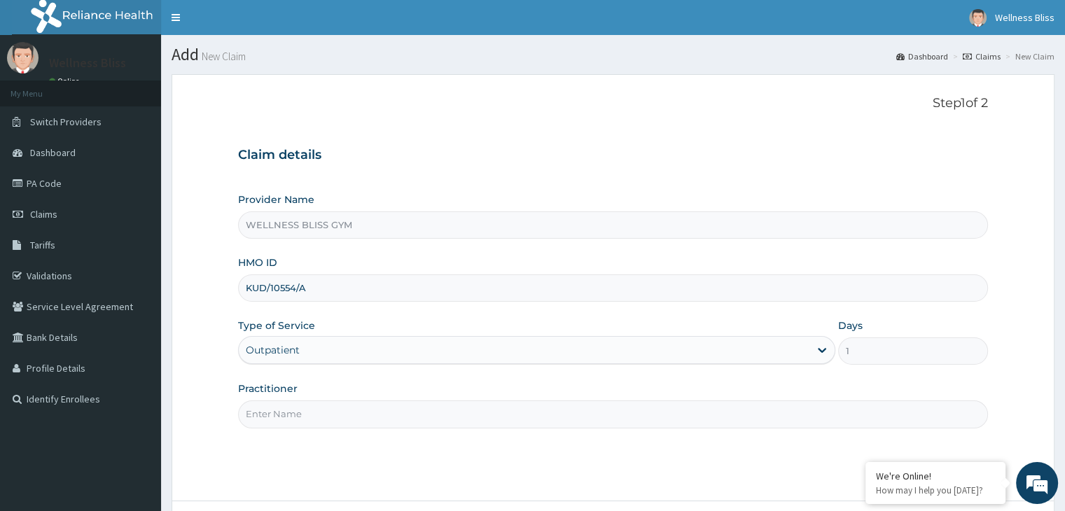
type input "KUD/10554/A"
click at [294, 410] on input "Practitioner" at bounding box center [612, 414] width 749 height 27
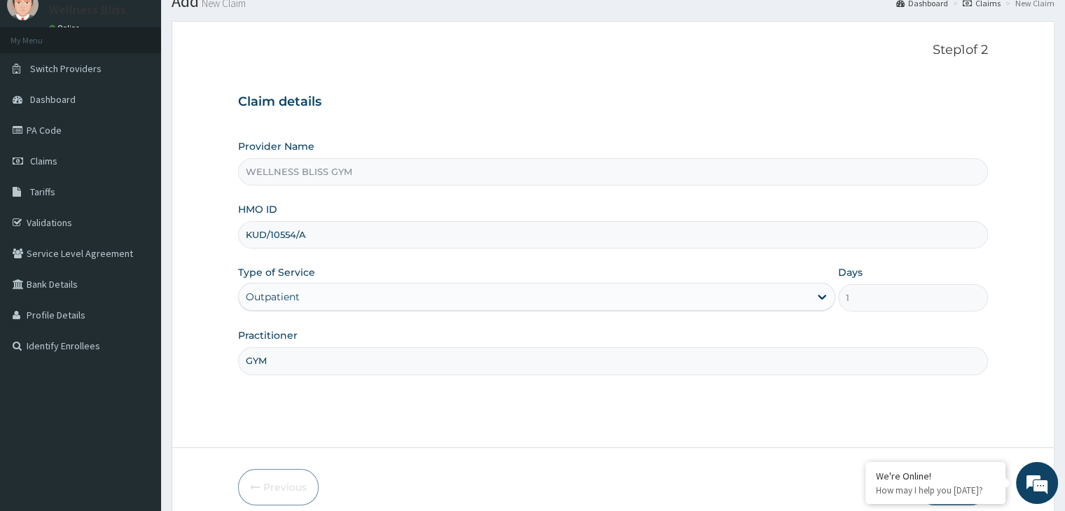
scroll to position [115, 0]
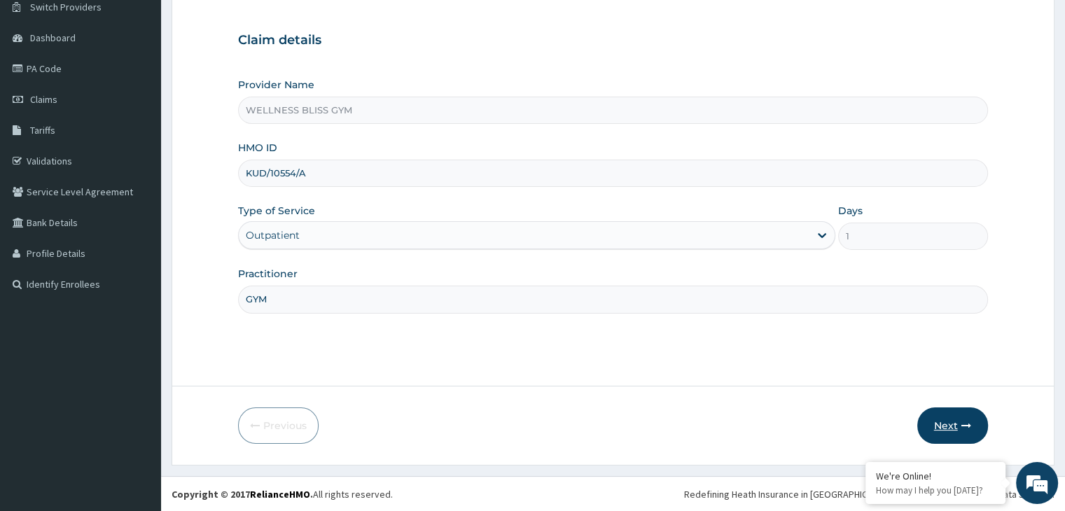
type input "GYM"
click at [952, 418] on button "Next" at bounding box center [952, 426] width 71 height 36
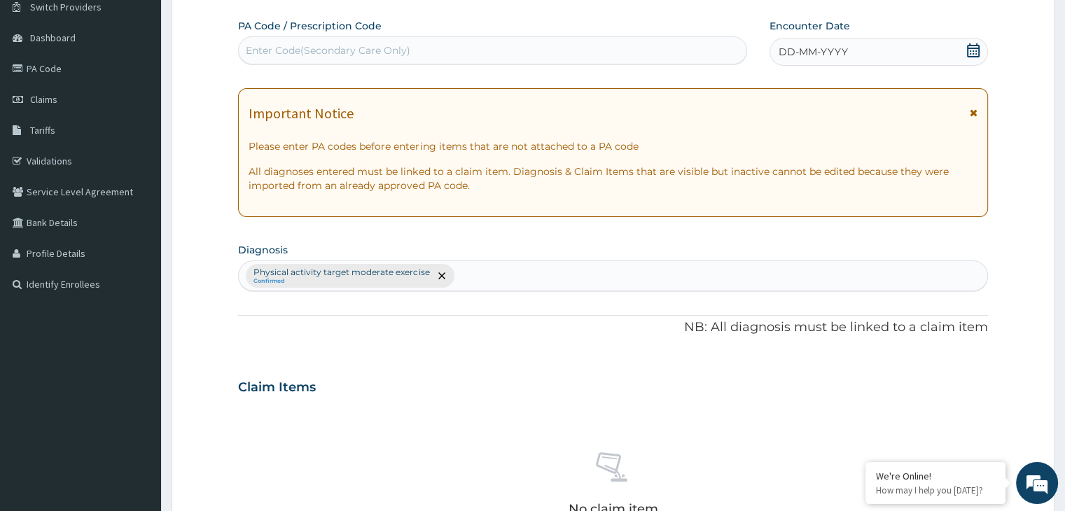
click at [301, 54] on div "Enter Code(Secondary Care Only)" at bounding box center [328, 50] width 165 height 14
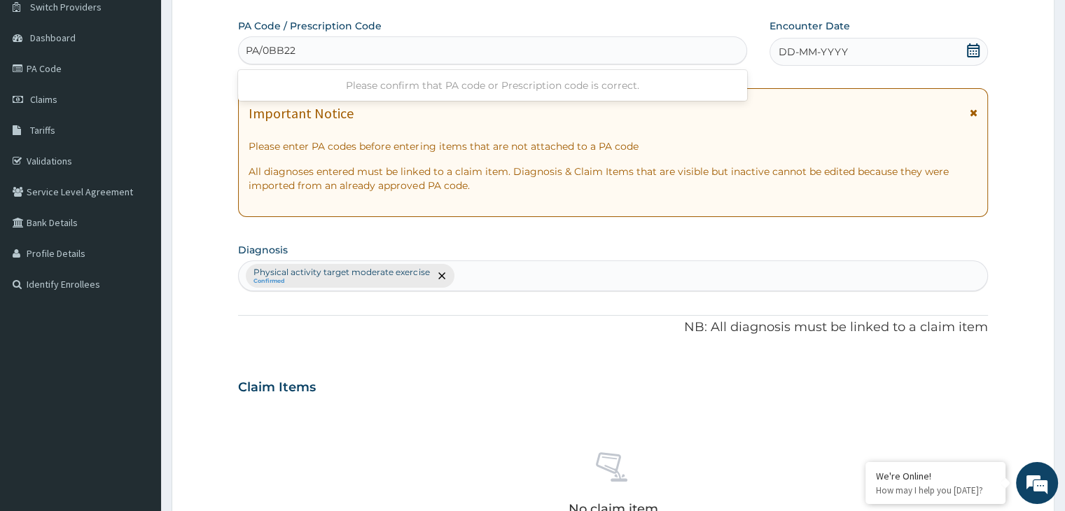
type input "PA/0BB22D"
click at [968, 48] on icon at bounding box center [973, 50] width 13 height 14
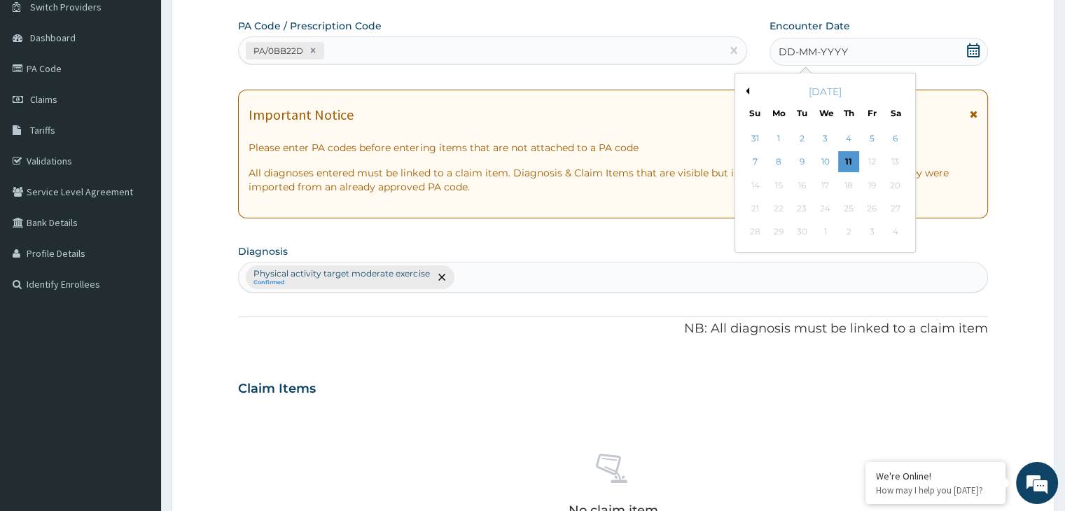
click at [746, 91] on button "Previous Month" at bounding box center [745, 91] width 7 height 7
click at [746, 90] on button "Previous Month" at bounding box center [745, 91] width 7 height 7
click at [847, 205] on div "24" at bounding box center [848, 208] width 21 height 21
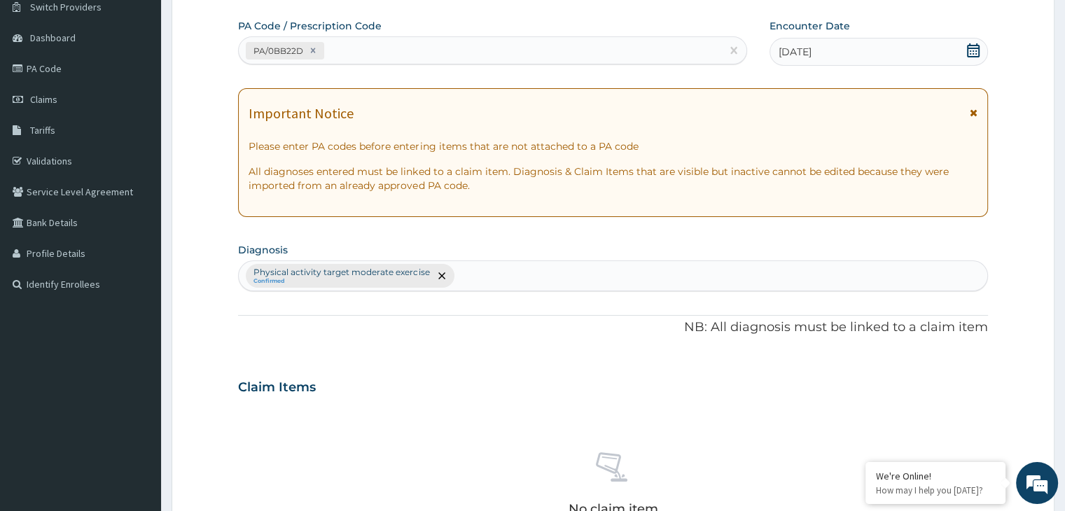
click at [847, 205] on div "Important Notice Please enter PA codes before entering items that are not attac…" at bounding box center [612, 152] width 749 height 129
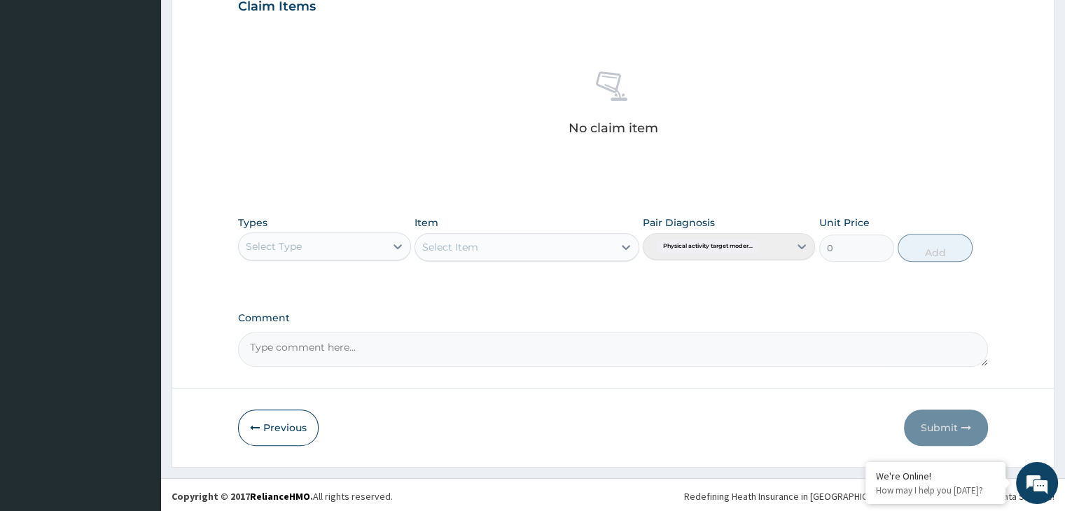
scroll to position [497, 0]
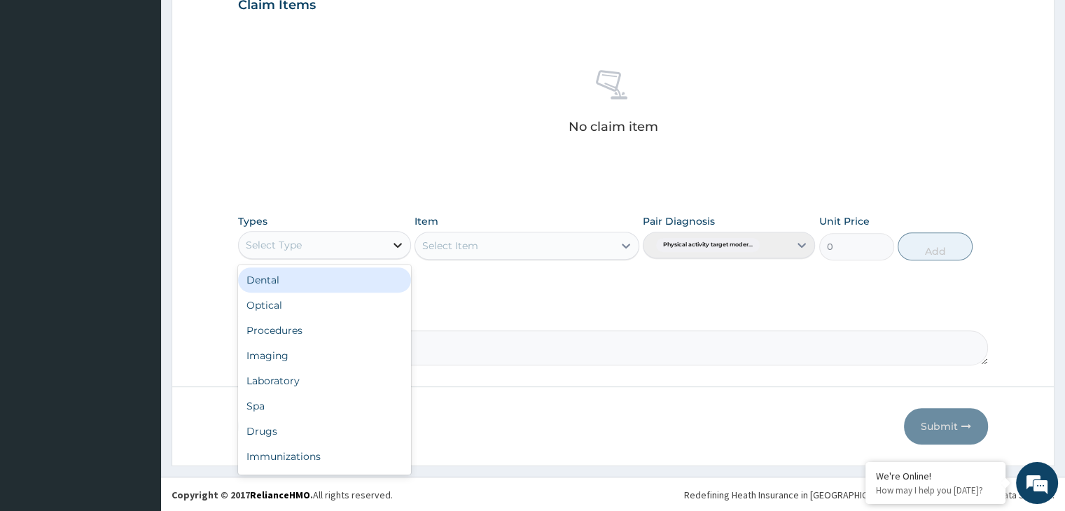
click at [391, 242] on icon at bounding box center [398, 245] width 14 height 14
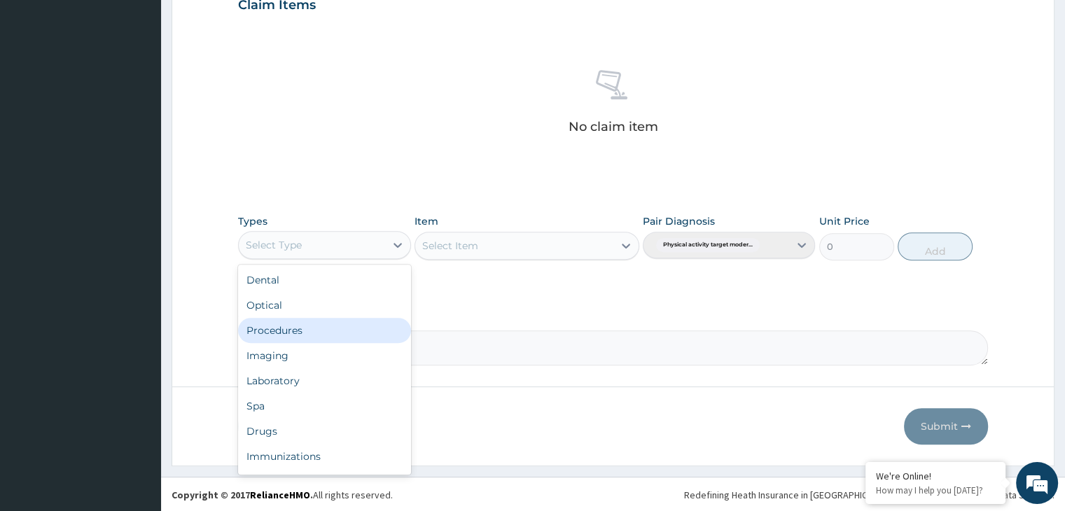
scroll to position [48, 0]
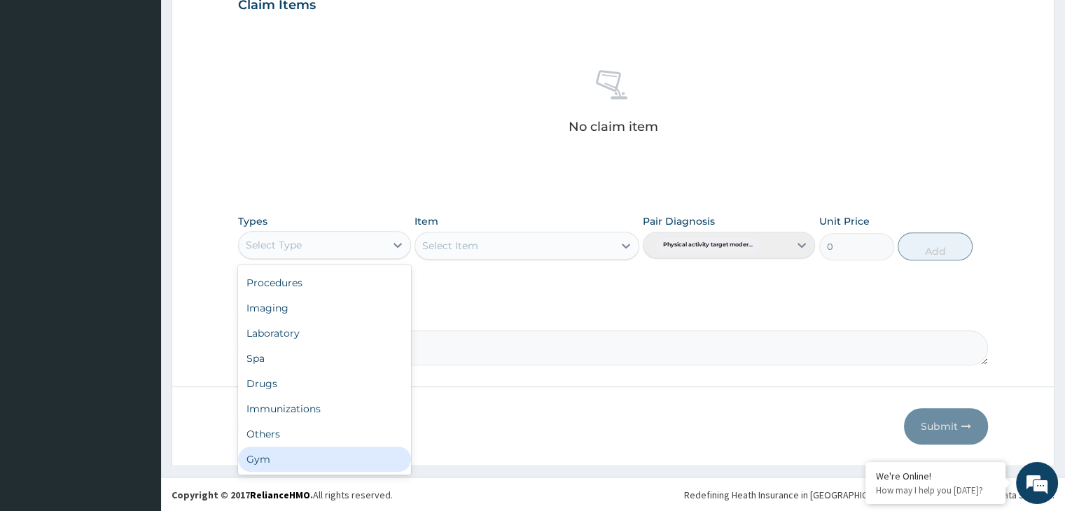
click at [368, 464] on div "Gym" at bounding box center [324, 459] width 172 height 25
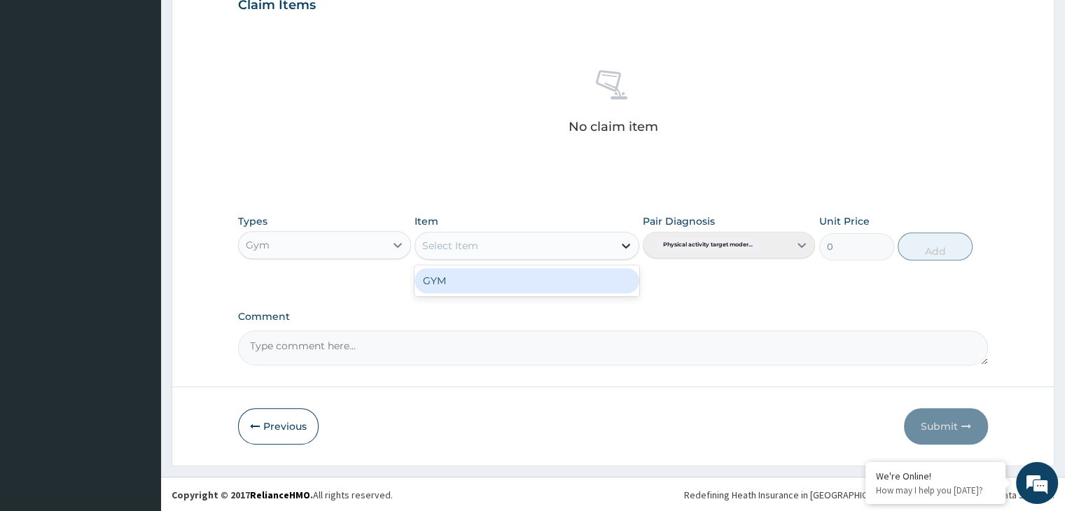
click at [625, 242] on icon at bounding box center [626, 246] width 14 height 14
click at [588, 275] on div "GYM" at bounding box center [527, 280] width 225 height 25
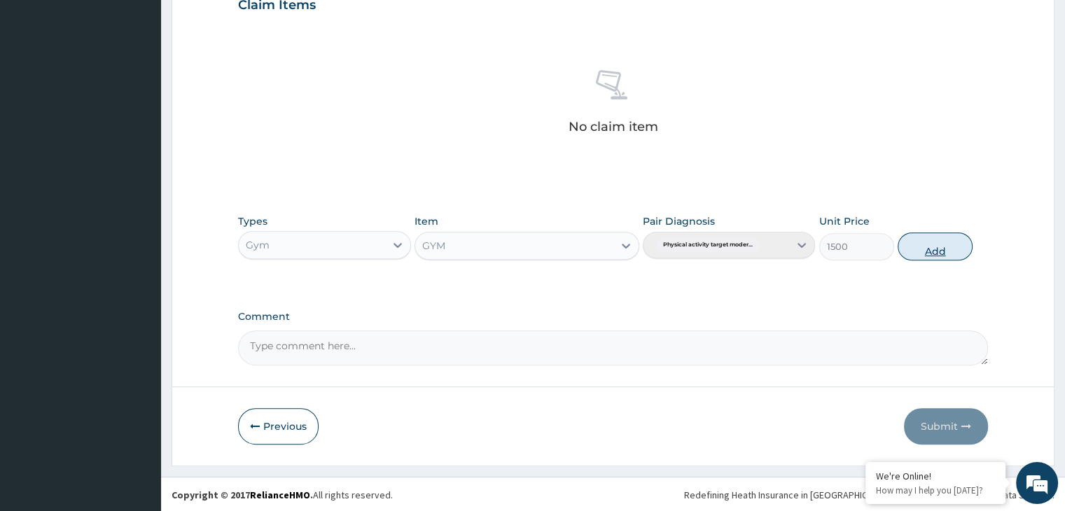
click at [941, 247] on button "Add" at bounding box center [935, 246] width 75 height 28
type input "0"
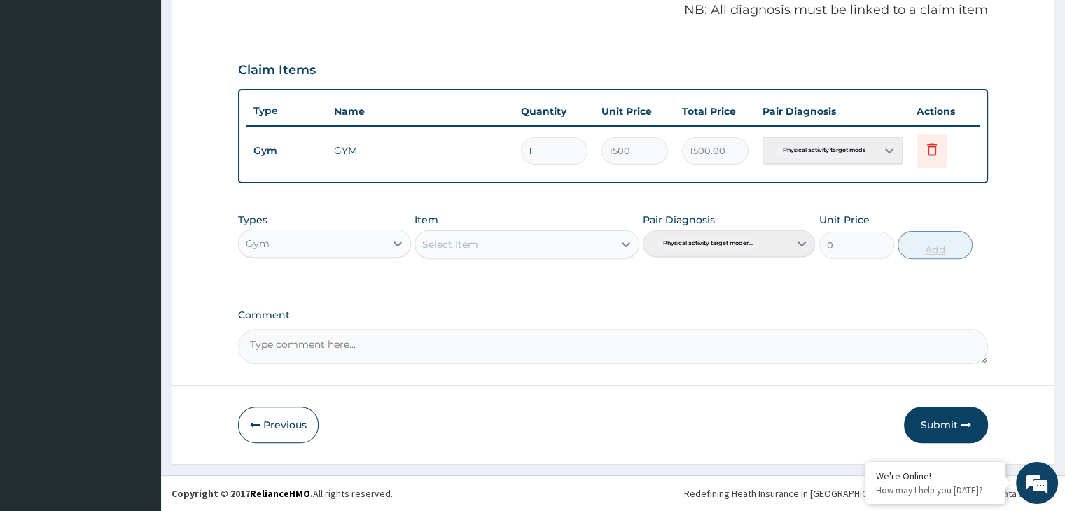
scroll to position [430, 0]
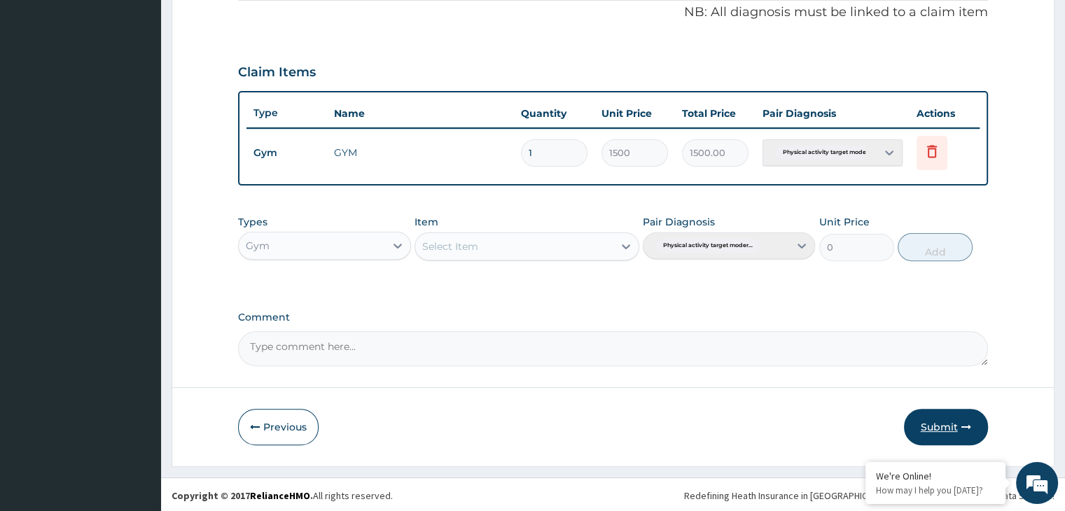
click at [947, 424] on button "Submit" at bounding box center [946, 427] width 84 height 36
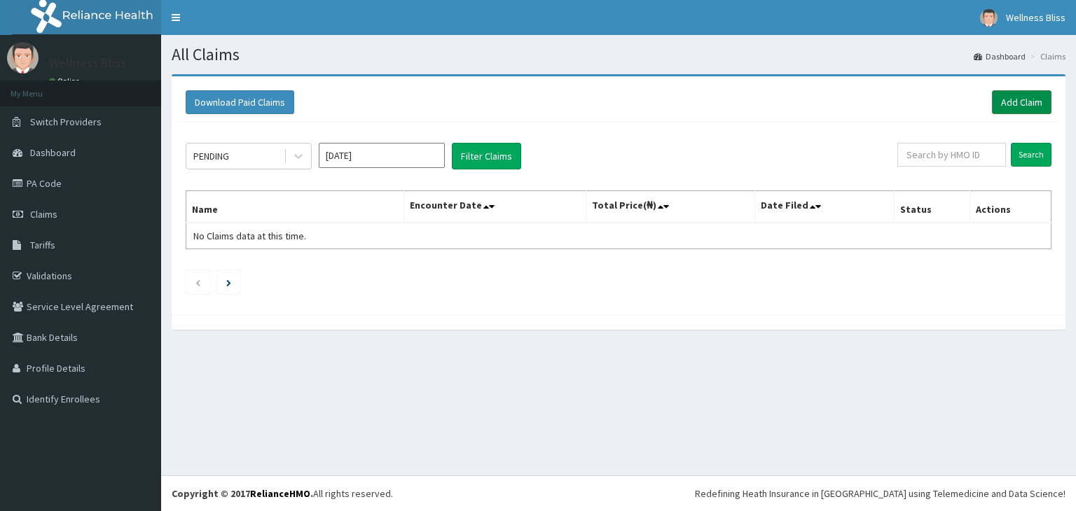
drag, startPoint x: 1006, startPoint y: 82, endPoint x: 1005, endPoint y: 90, distance: 7.7
click at [1006, 82] on div "Download Paid Claims Add Claim × Note you can only download claims within a max…" at bounding box center [619, 195] width 894 height 239
click at [1003, 107] on link "Add Claim" at bounding box center [1022, 102] width 60 height 24
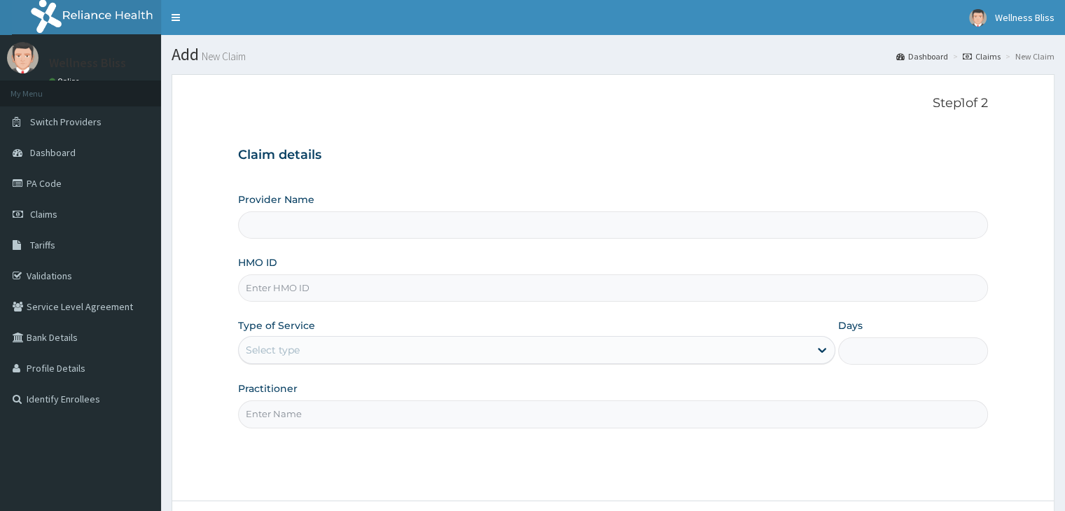
type input "WELLNESS BLISS GYM"
type input "1"
click at [323, 295] on input "HMO ID" at bounding box center [612, 288] width 749 height 27
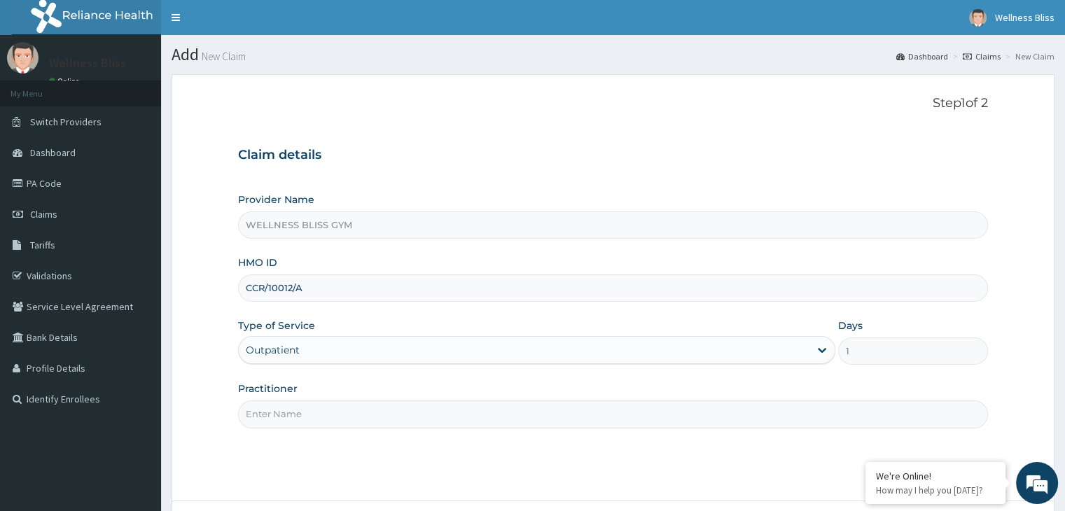
type input "CCR/10012/A"
click at [317, 420] on input "Practitioner" at bounding box center [612, 414] width 749 height 27
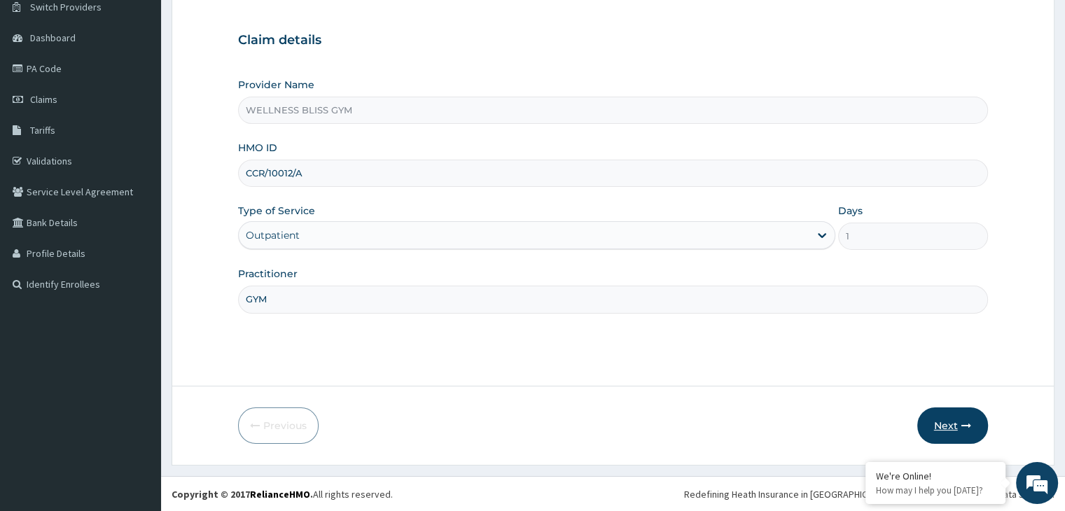
type input "GYM"
click at [959, 426] on button "Next" at bounding box center [952, 426] width 71 height 36
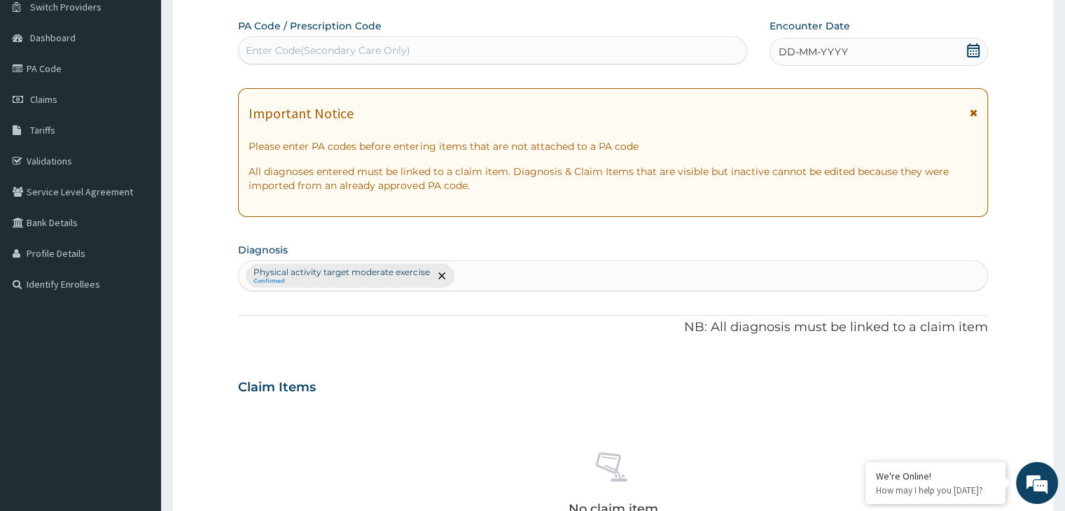
click at [321, 46] on div "Enter Code(Secondary Care Only)" at bounding box center [328, 50] width 165 height 14
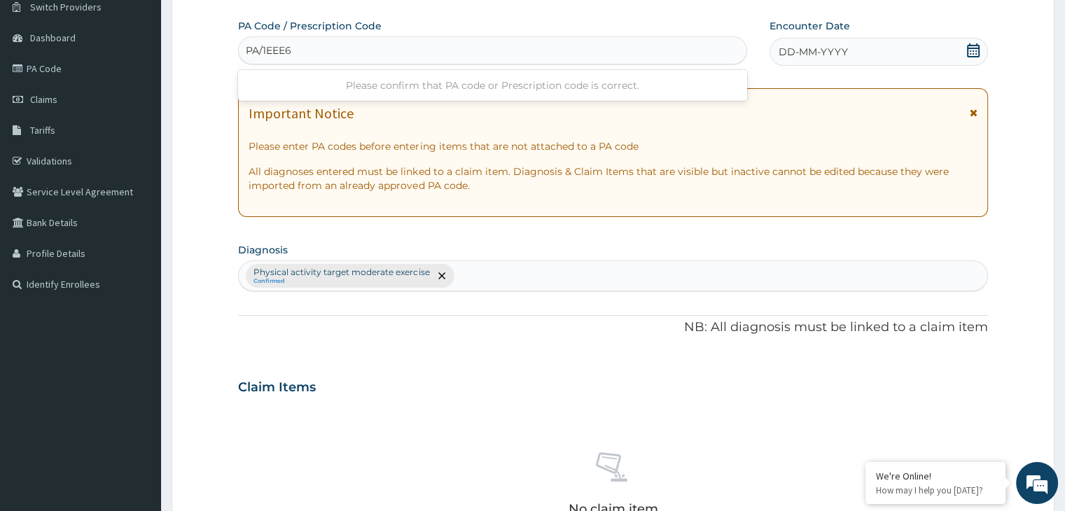
type input "PA/1EEE68"
click at [972, 57] on span at bounding box center [973, 52] width 14 height 18
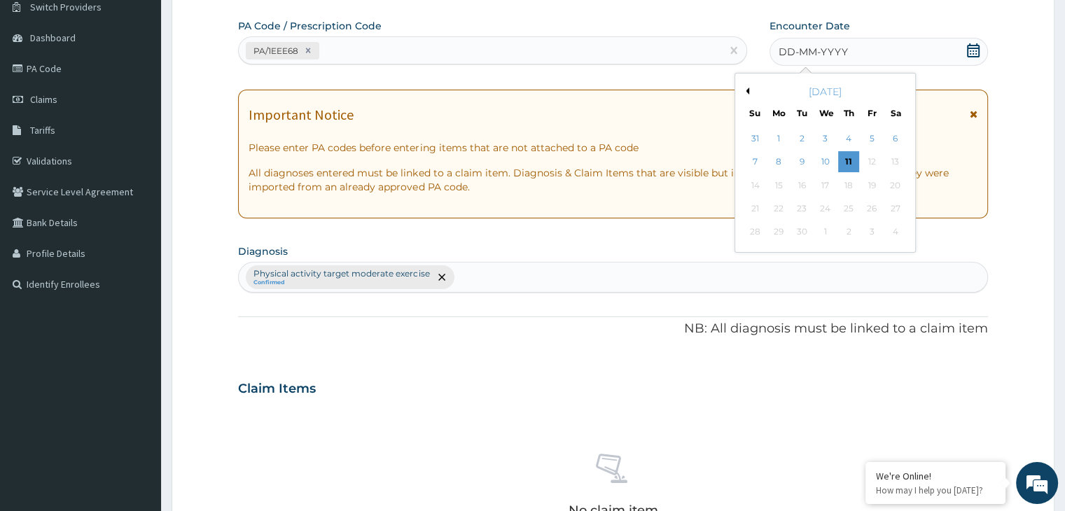
click at [748, 90] on button "Previous Month" at bounding box center [745, 91] width 7 height 7
click at [746, 92] on button "Previous Month" at bounding box center [745, 91] width 7 height 7
click at [854, 204] on div "24" at bounding box center [848, 208] width 21 height 21
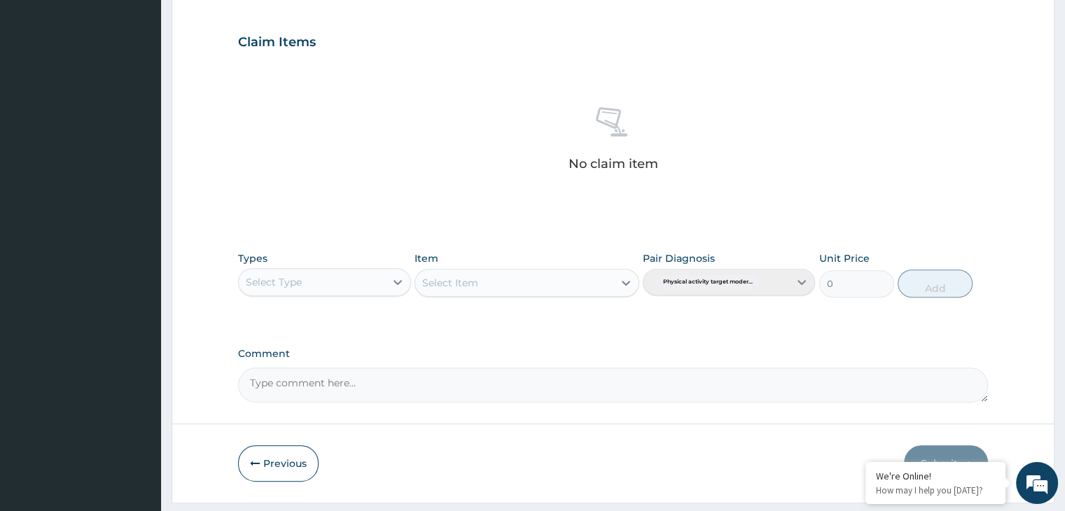
scroll to position [465, 0]
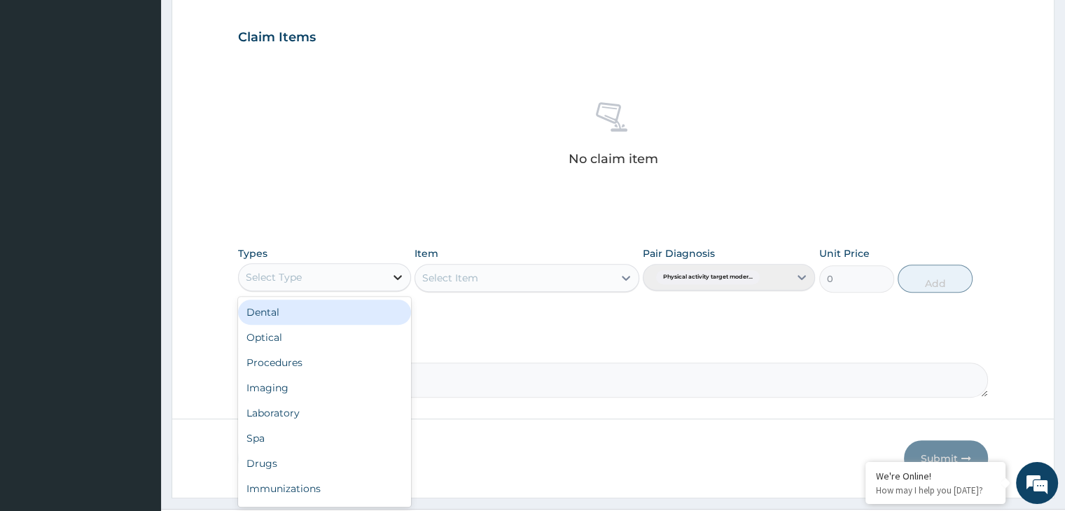
click at [403, 286] on div at bounding box center [397, 277] width 25 height 25
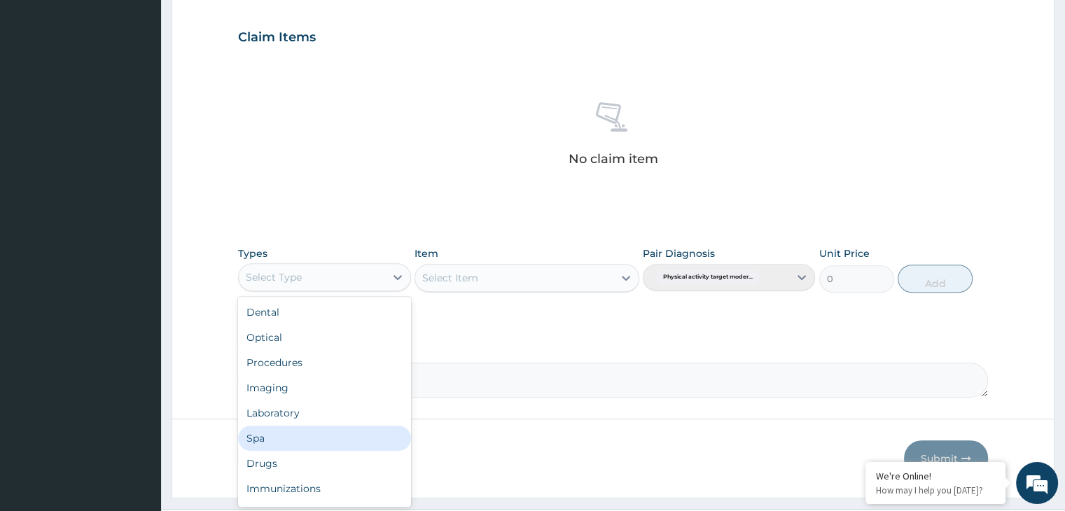
scroll to position [48, 0]
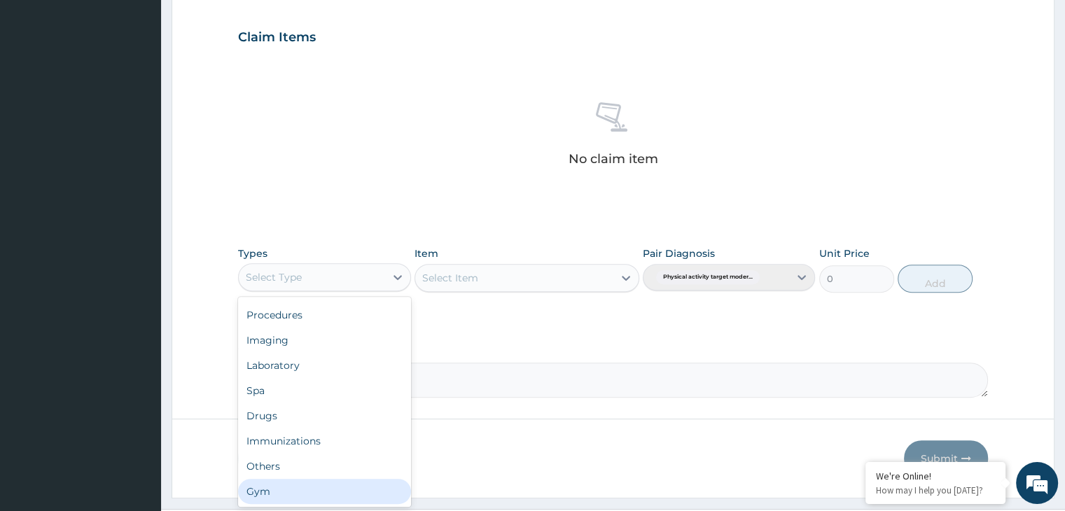
click at [318, 506] on section "Step 2 of 2 PA Code / Prescription Code PA/1EEE68 Encounter Date [DATE] Importa…" at bounding box center [613, 54] width 904 height 910
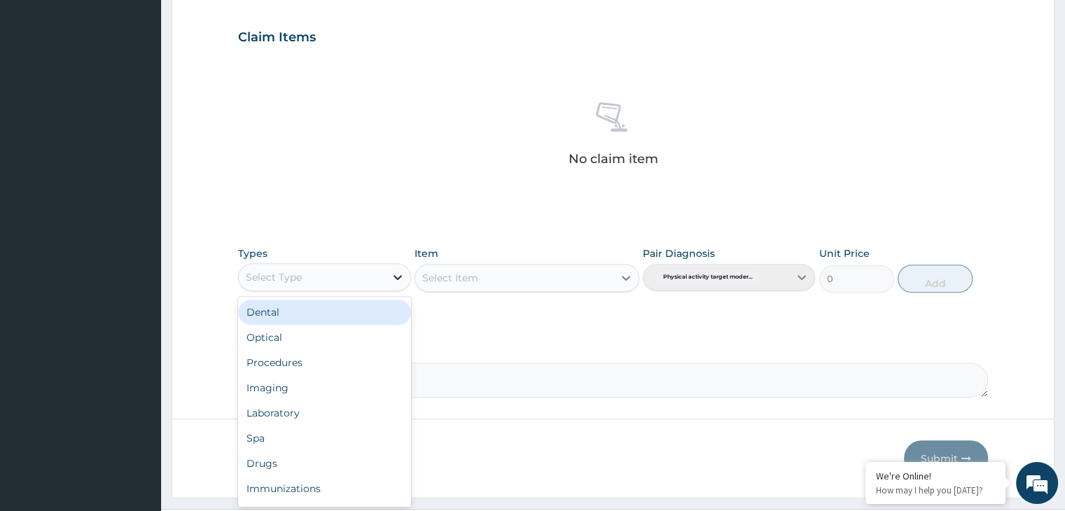
click at [401, 275] on icon at bounding box center [398, 277] width 8 height 5
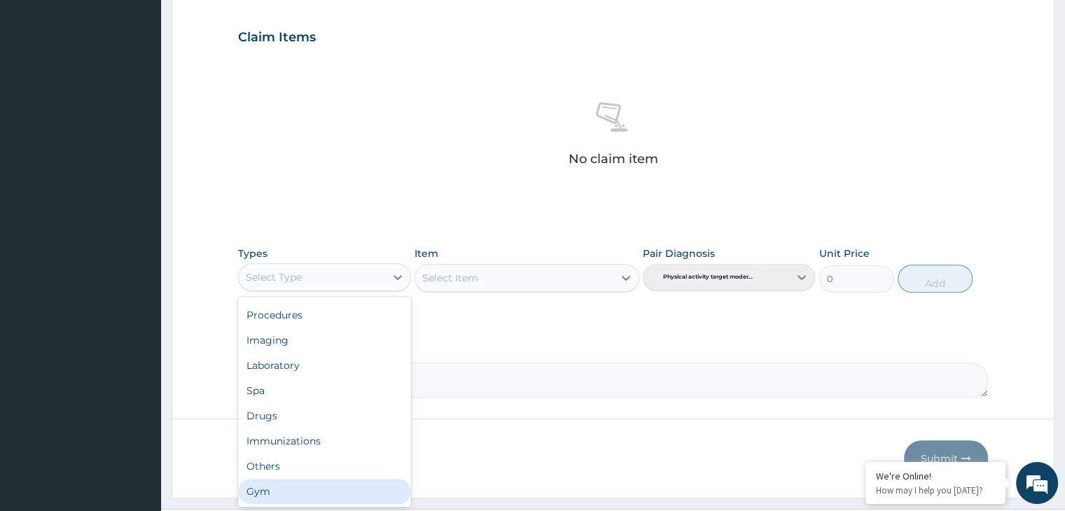
click at [361, 485] on div "Gym" at bounding box center [324, 491] width 172 height 25
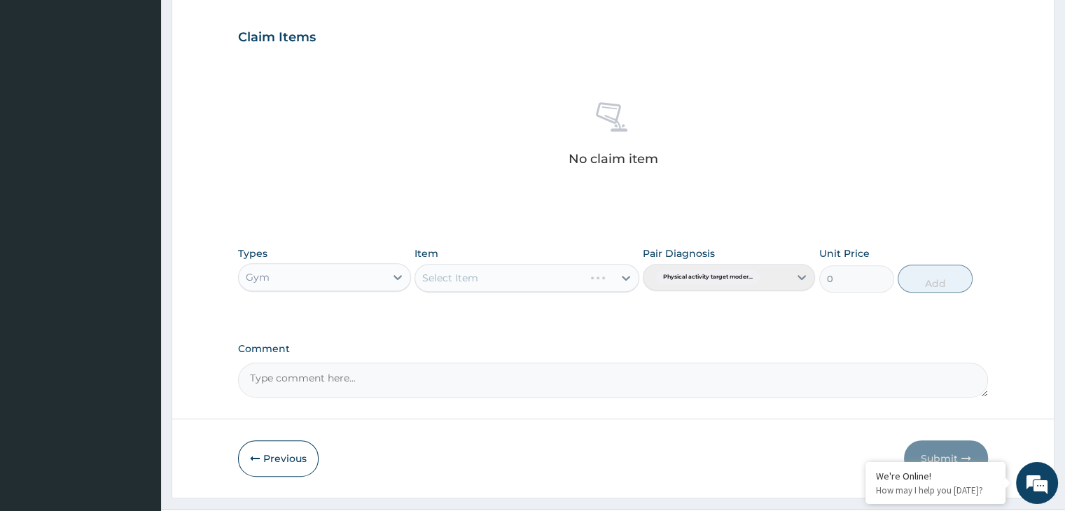
click at [636, 281] on div "Select Item" at bounding box center [527, 278] width 225 height 28
click at [630, 277] on div "Select Item" at bounding box center [527, 278] width 225 height 28
click at [627, 277] on icon at bounding box center [626, 278] width 8 height 5
click at [609, 303] on div "GYM" at bounding box center [527, 312] width 225 height 25
click at [939, 279] on button "Add" at bounding box center [935, 279] width 75 height 28
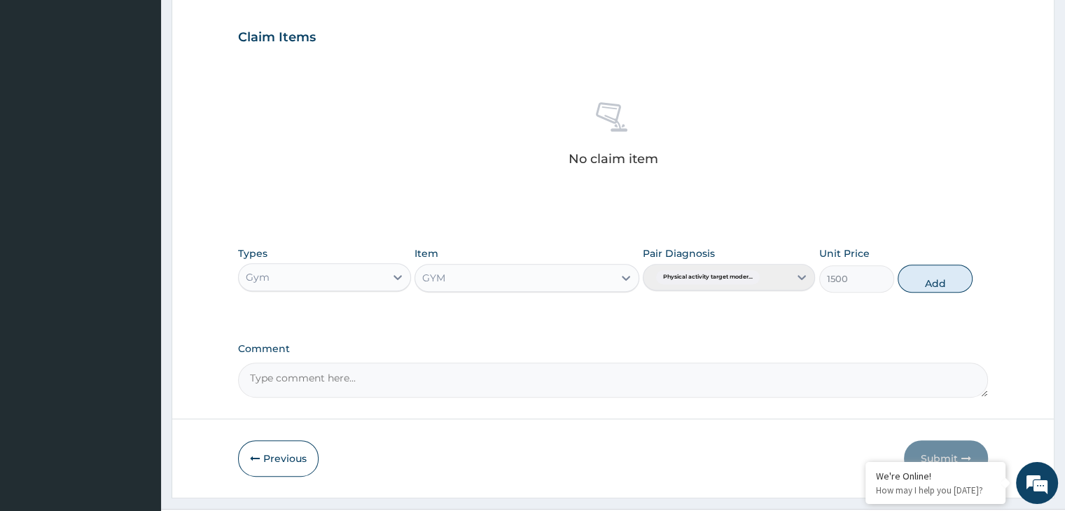
type input "0"
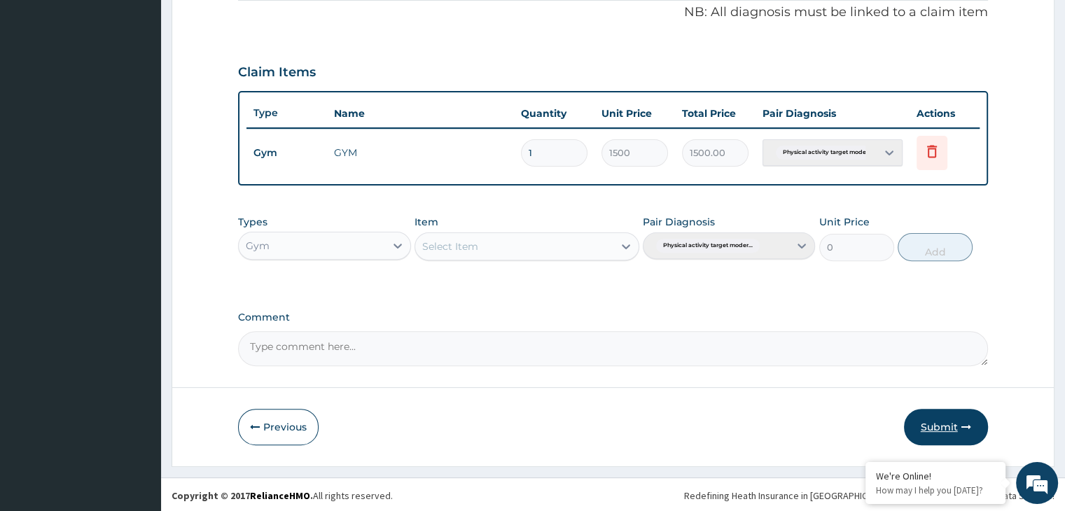
click at [966, 429] on icon "button" at bounding box center [966, 427] width 10 height 10
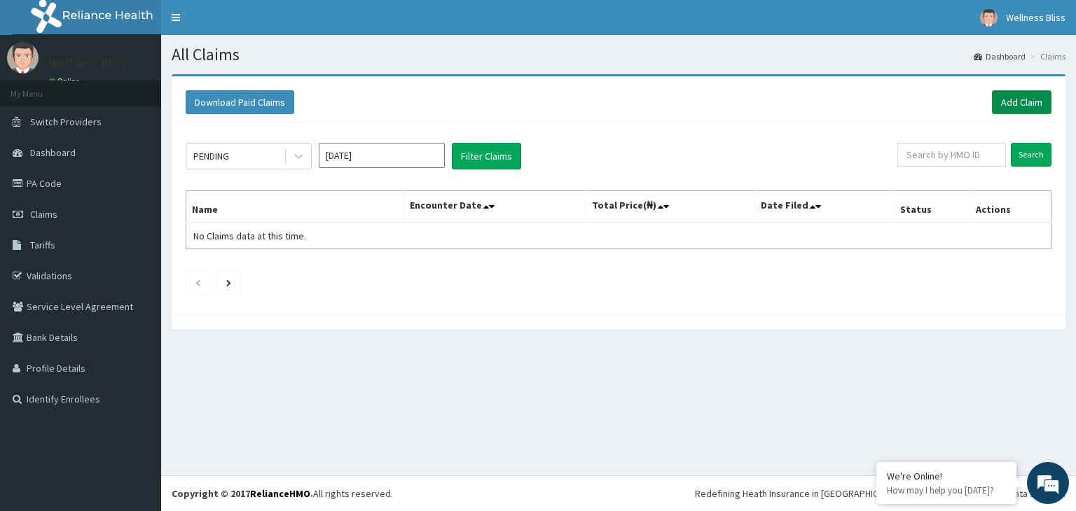
click at [1029, 108] on link "Add Claim" at bounding box center [1022, 102] width 60 height 24
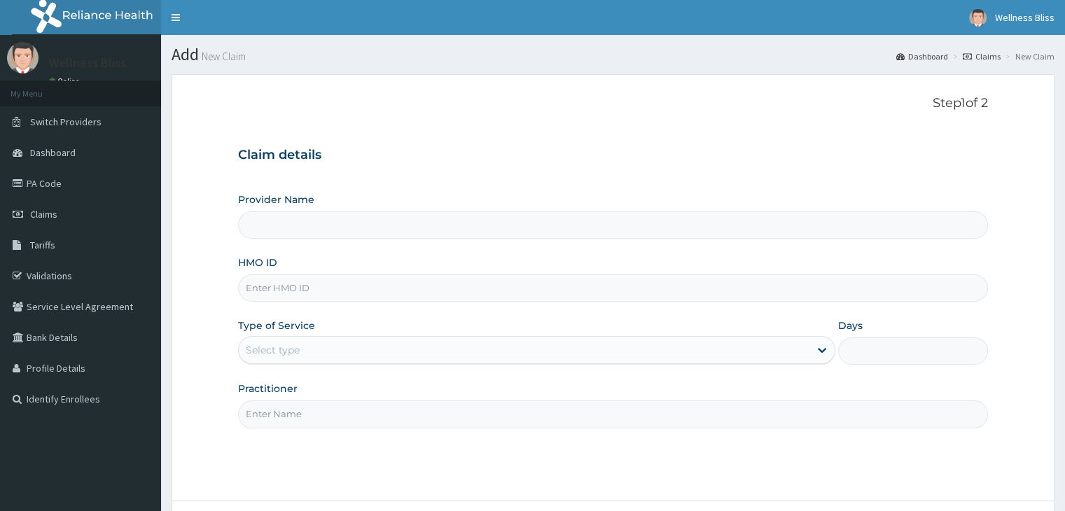
click at [319, 288] on input "HMO ID" at bounding box center [612, 288] width 749 height 27
type input "T"
type input "WELLNESS BLISS GYM"
type input "1"
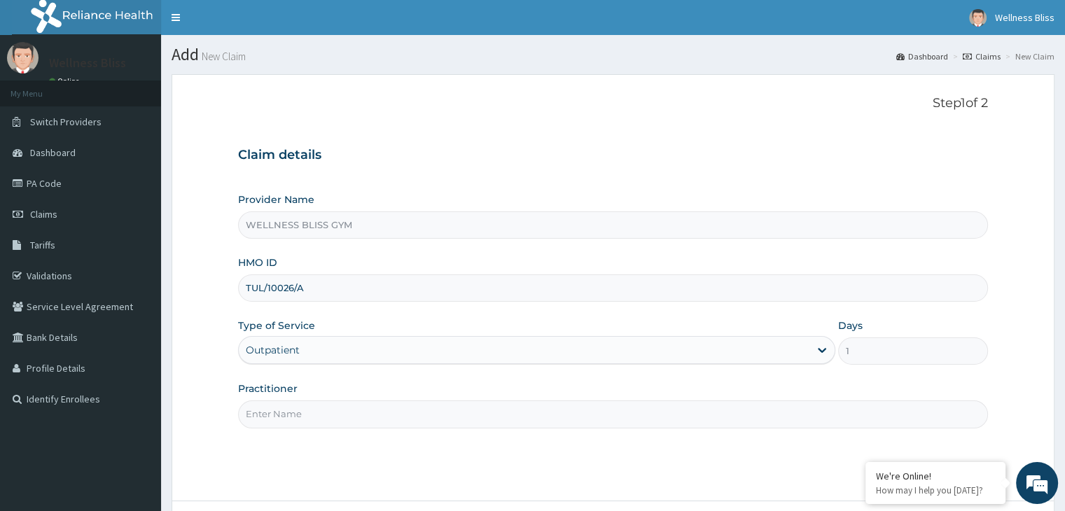
type input "TUL/10026/A"
click at [258, 421] on input "Practitioner" at bounding box center [612, 414] width 749 height 27
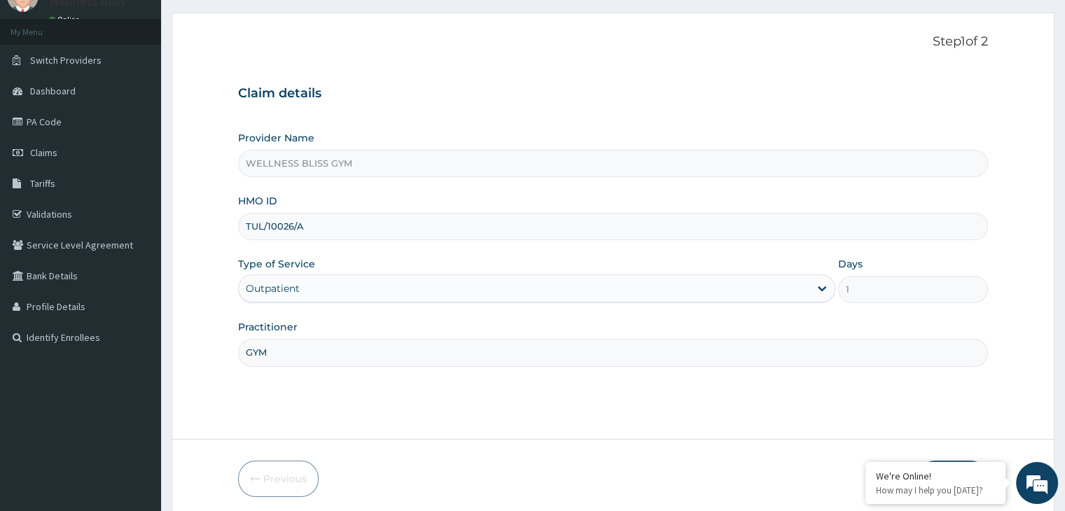
scroll to position [115, 0]
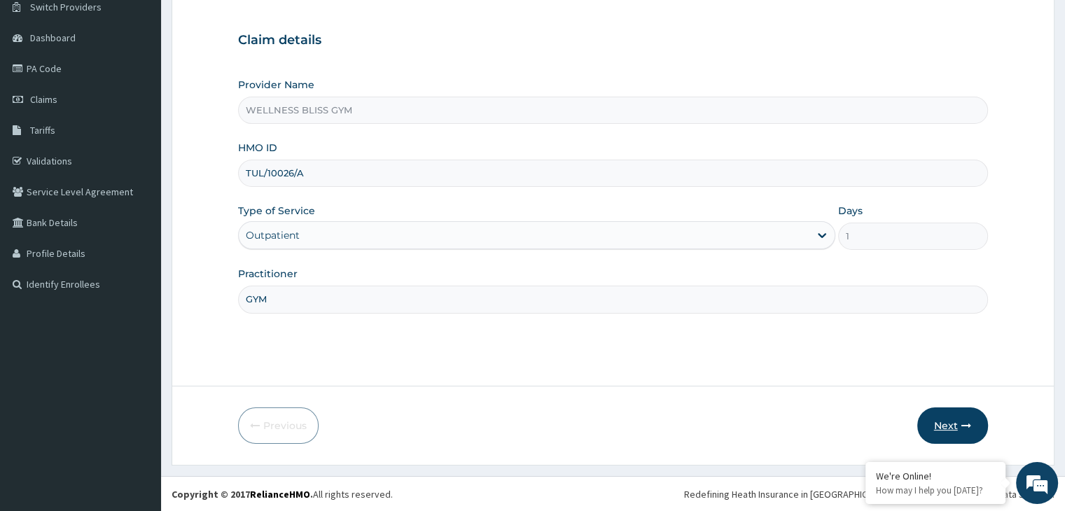
type input "GYM"
click at [954, 424] on button "Next" at bounding box center [952, 426] width 71 height 36
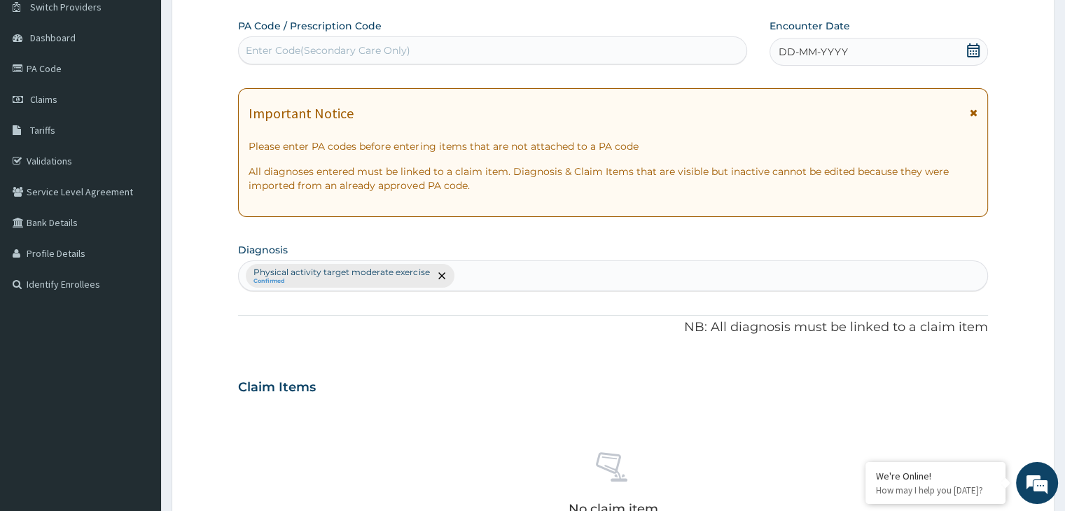
click at [291, 43] on div "Enter Code(Secondary Care Only)" at bounding box center [493, 50] width 508 height 22
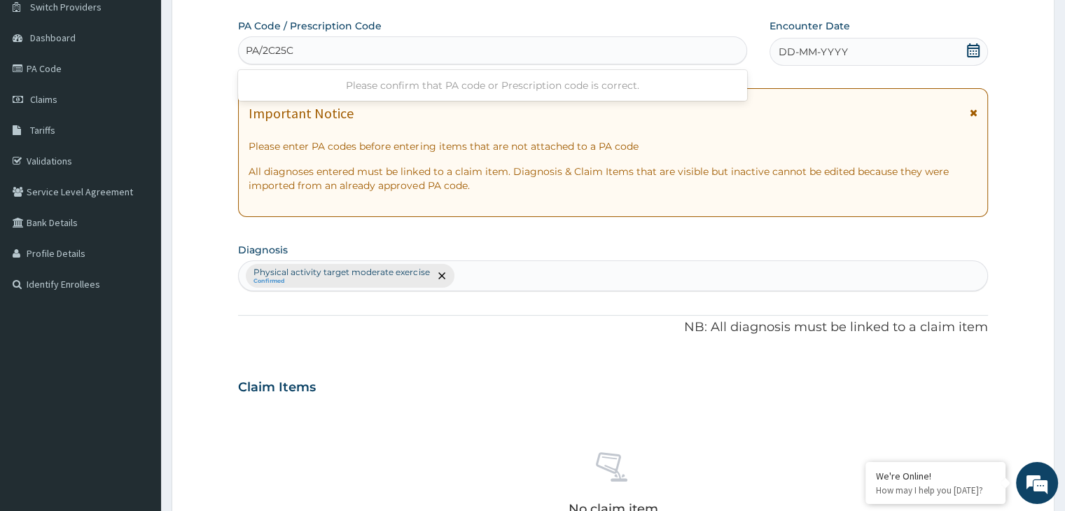
type input "PA/2C25C7"
click at [982, 47] on div "DD-MM-YYYY" at bounding box center [879, 52] width 218 height 28
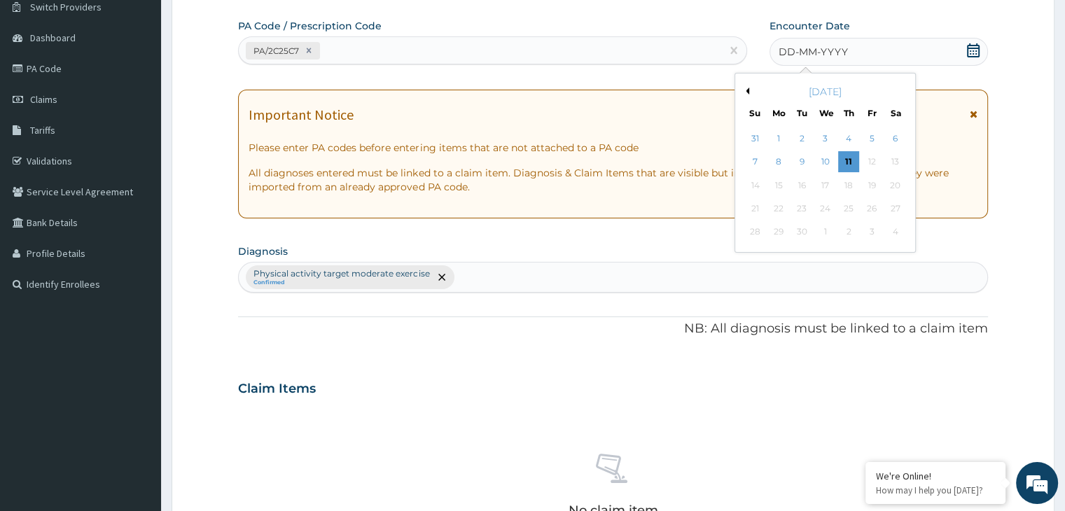
click at [751, 90] on div "[DATE]" at bounding box center [825, 92] width 169 height 14
click at [748, 90] on button "Previous Month" at bounding box center [745, 91] width 7 height 7
click at [843, 211] on div "24" at bounding box center [848, 208] width 21 height 21
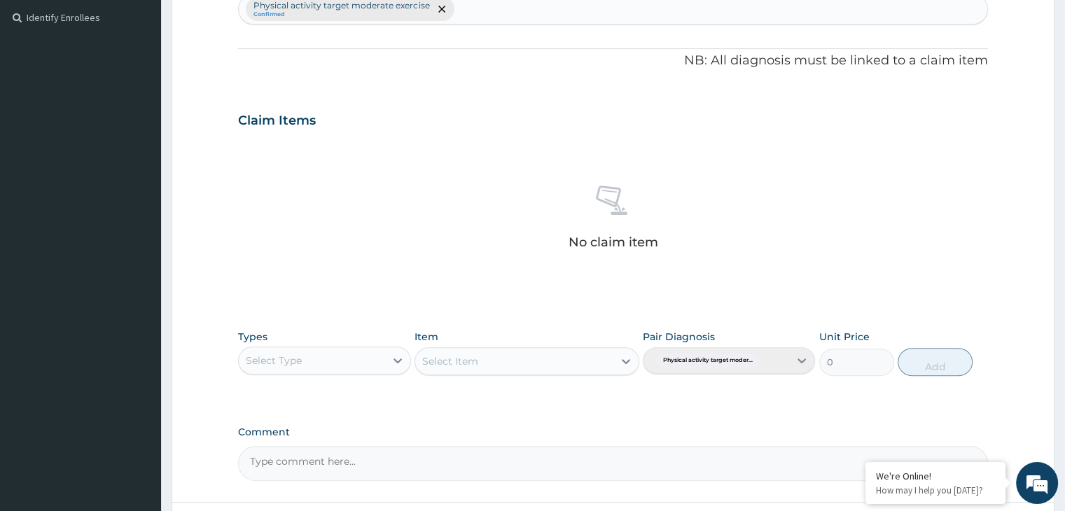
scroll to position [497, 0]
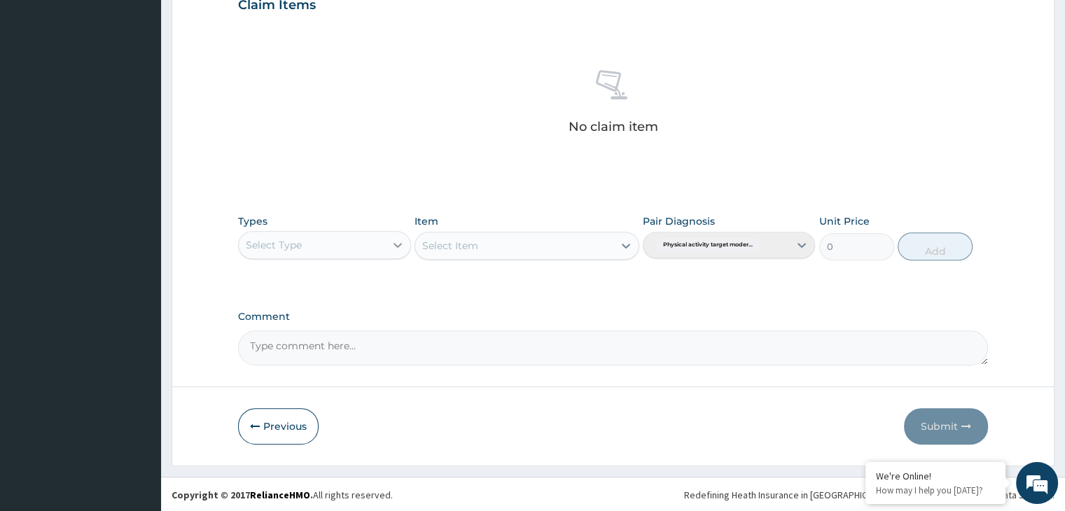
click at [398, 241] on icon at bounding box center [398, 245] width 14 height 14
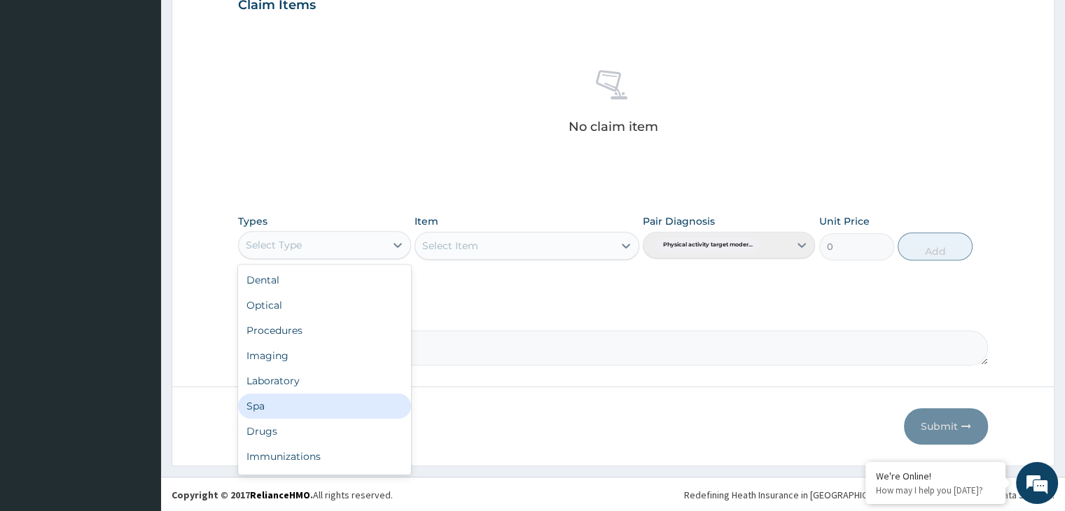
scroll to position [48, 0]
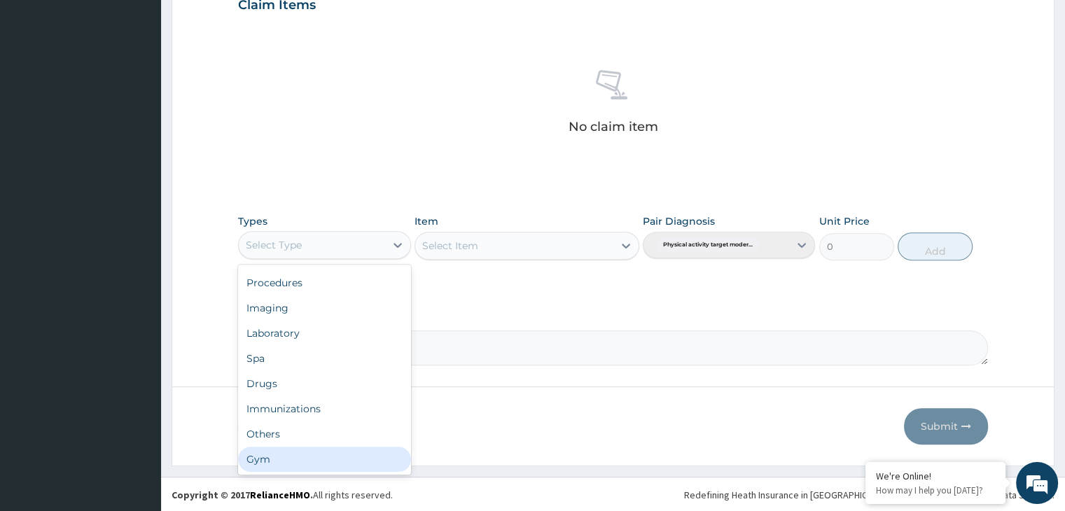
click at [356, 451] on div "Gym" at bounding box center [324, 459] width 172 height 25
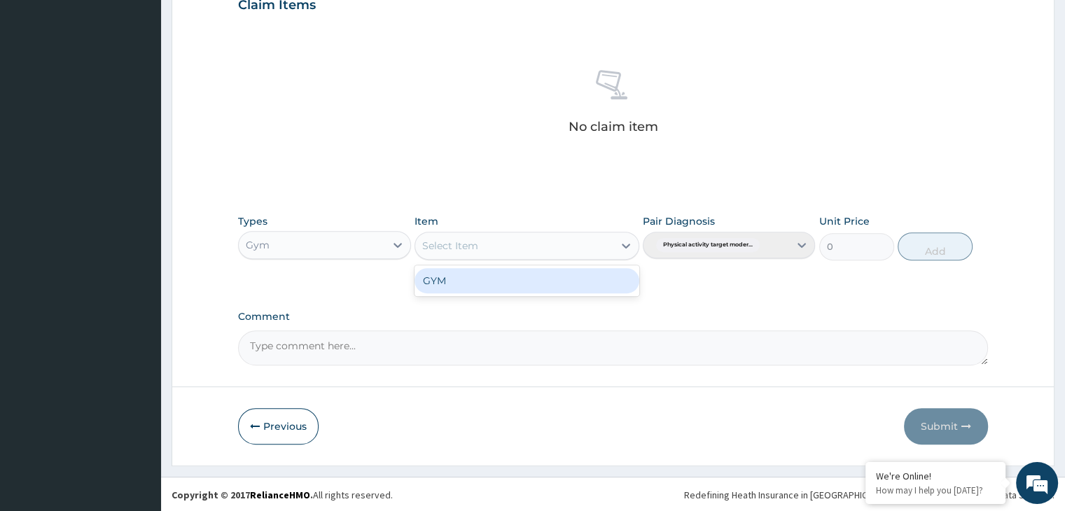
click at [633, 239] on icon at bounding box center [626, 246] width 14 height 14
click at [592, 278] on div "GYM" at bounding box center [527, 280] width 225 height 25
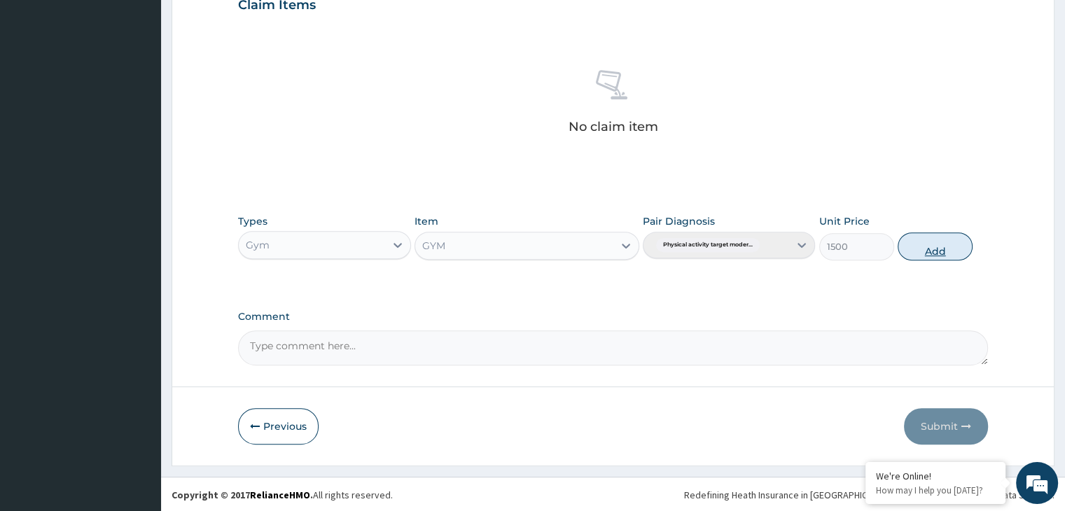
click at [934, 235] on button "Add" at bounding box center [935, 246] width 75 height 28
type input "0"
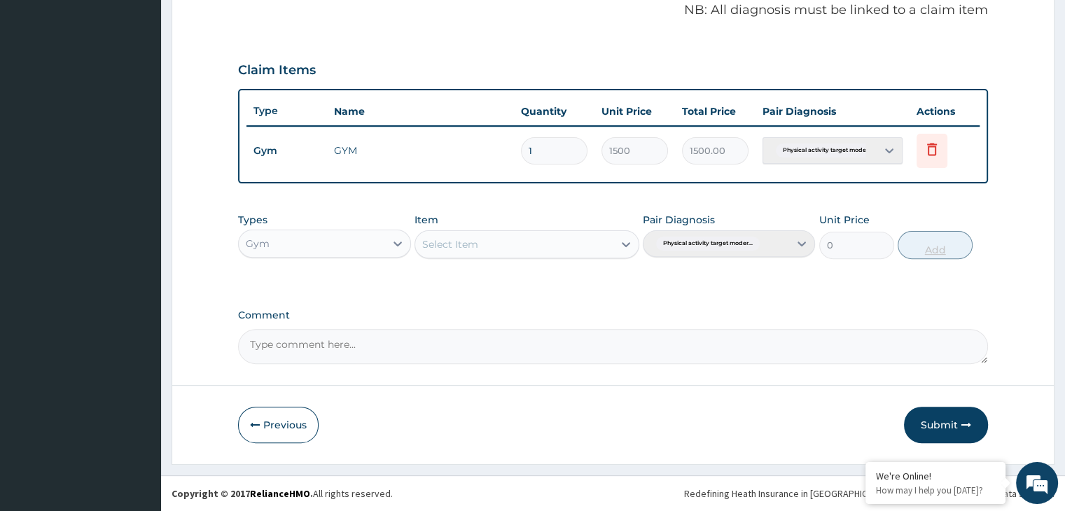
scroll to position [430, 0]
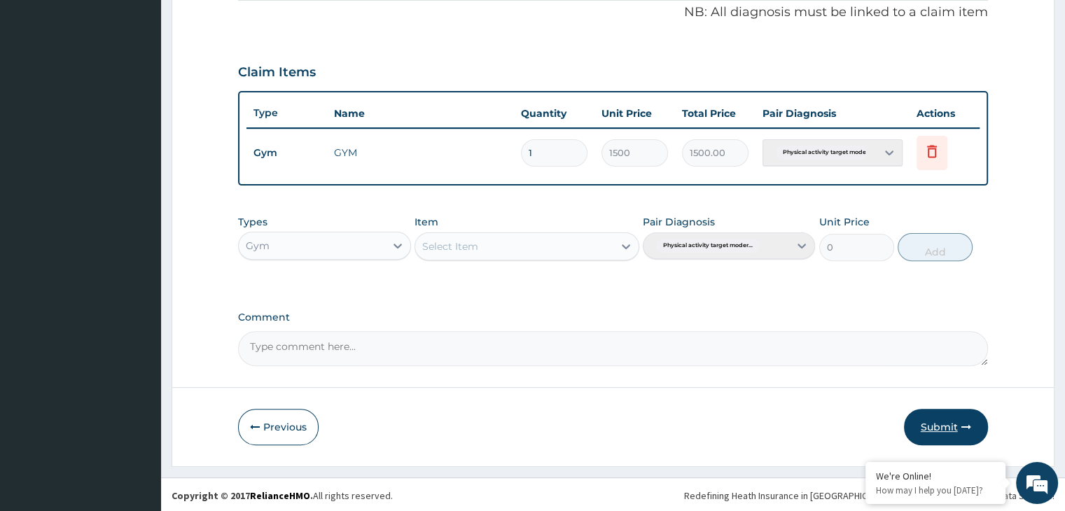
click at [938, 415] on button "Submit" at bounding box center [946, 427] width 84 height 36
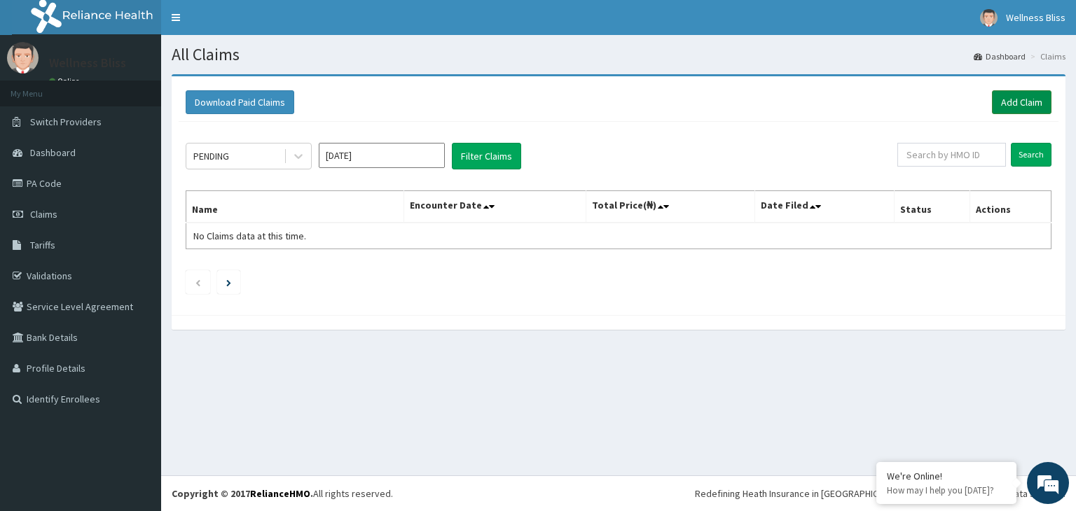
click at [1008, 100] on link "Add Claim" at bounding box center [1022, 102] width 60 height 24
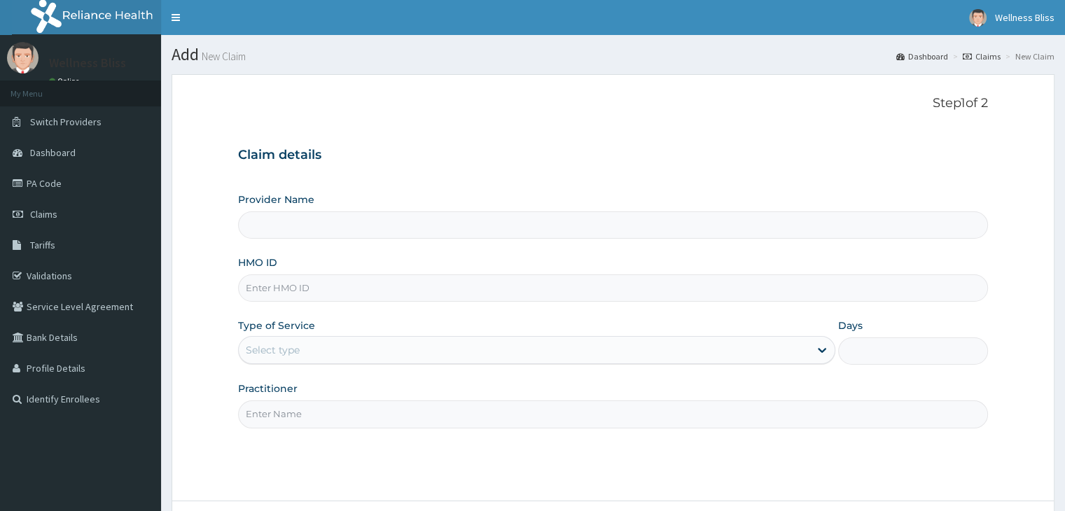
type input "WELLNESS BLISS GYM"
type input "1"
click at [302, 285] on input "HMO ID" at bounding box center [612, 288] width 749 height 27
type input "ARZ/10066/A"
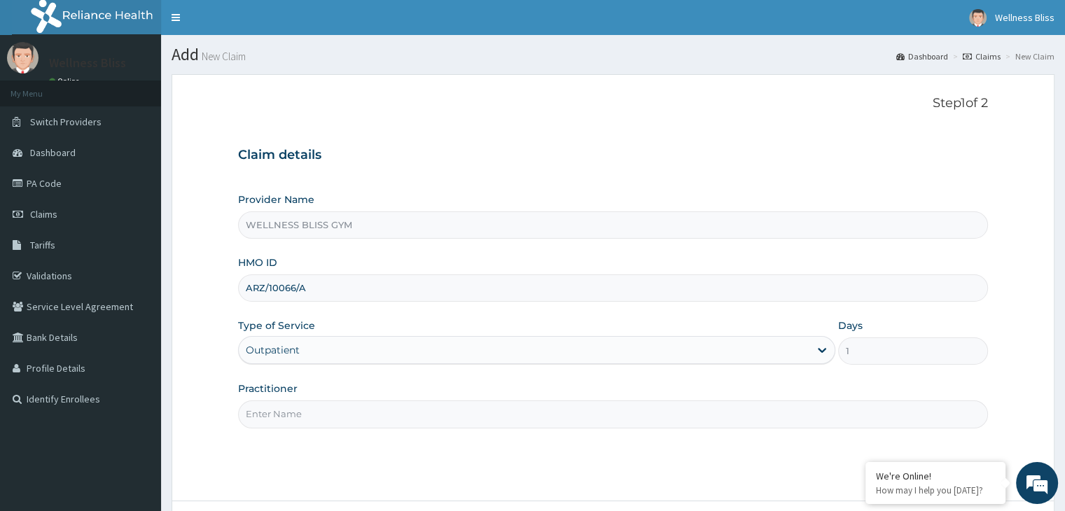
click at [282, 412] on input "Practitioner" at bounding box center [612, 414] width 749 height 27
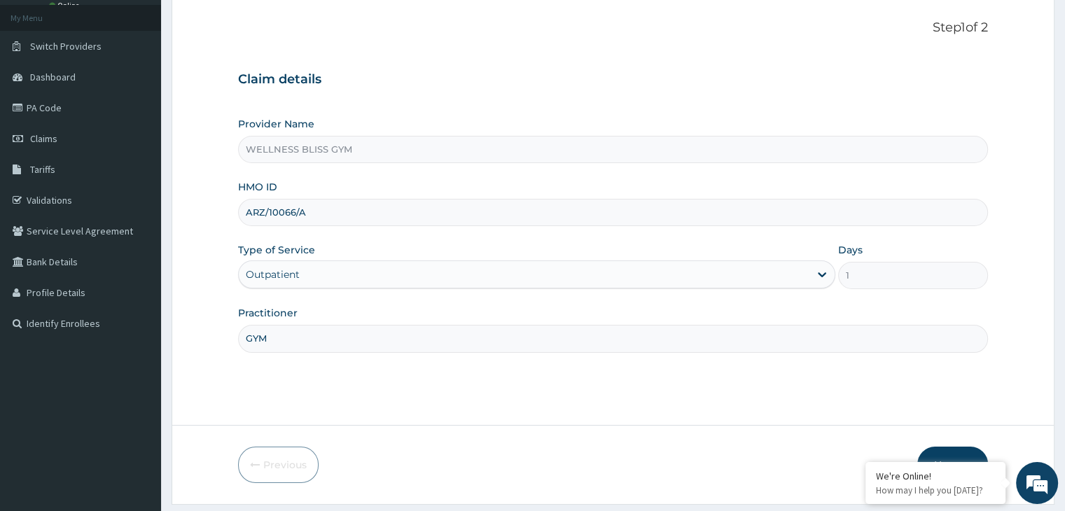
scroll to position [115, 0]
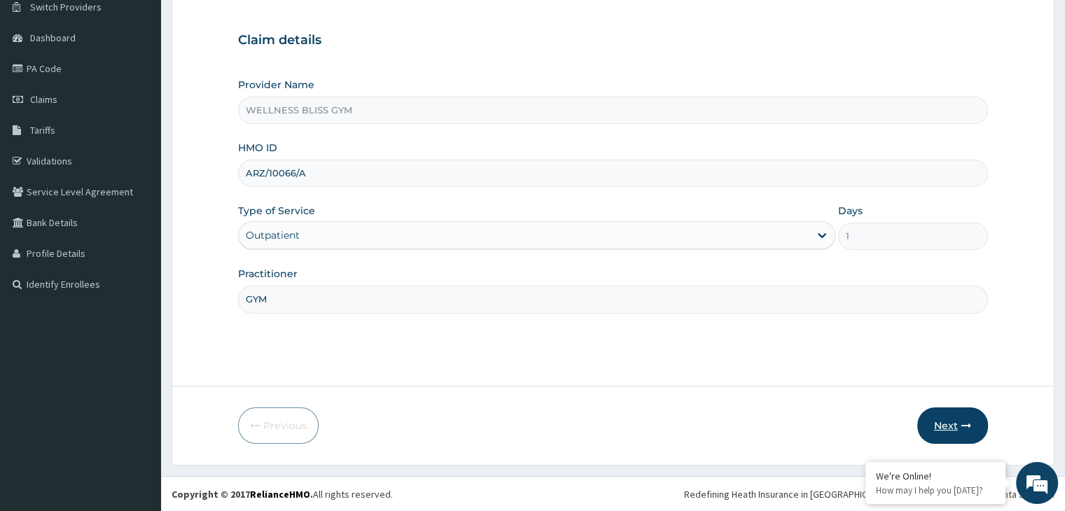
type input "GYM"
click at [961, 430] on button "Next" at bounding box center [952, 426] width 71 height 36
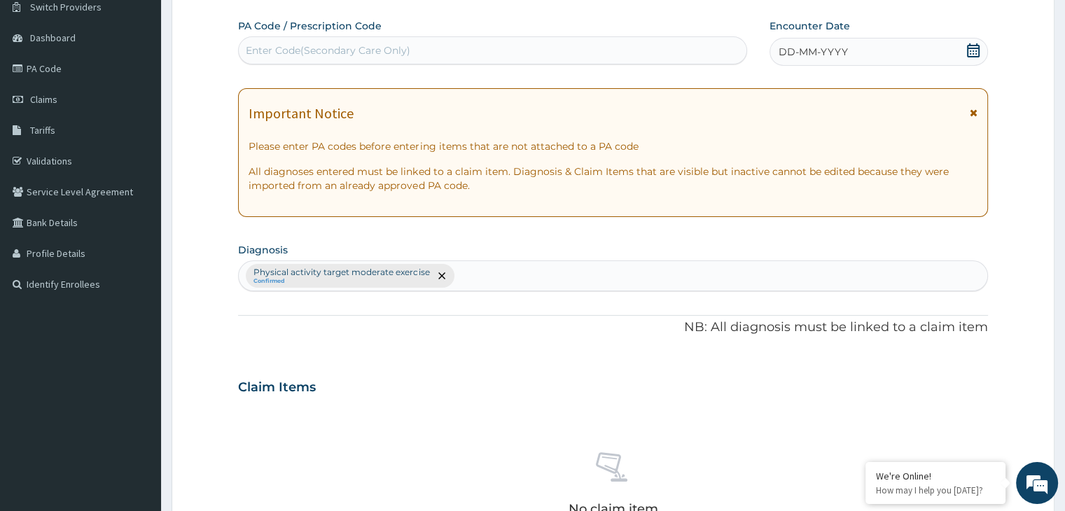
click at [311, 48] on div "Enter Code(Secondary Care Only)" at bounding box center [328, 50] width 165 height 14
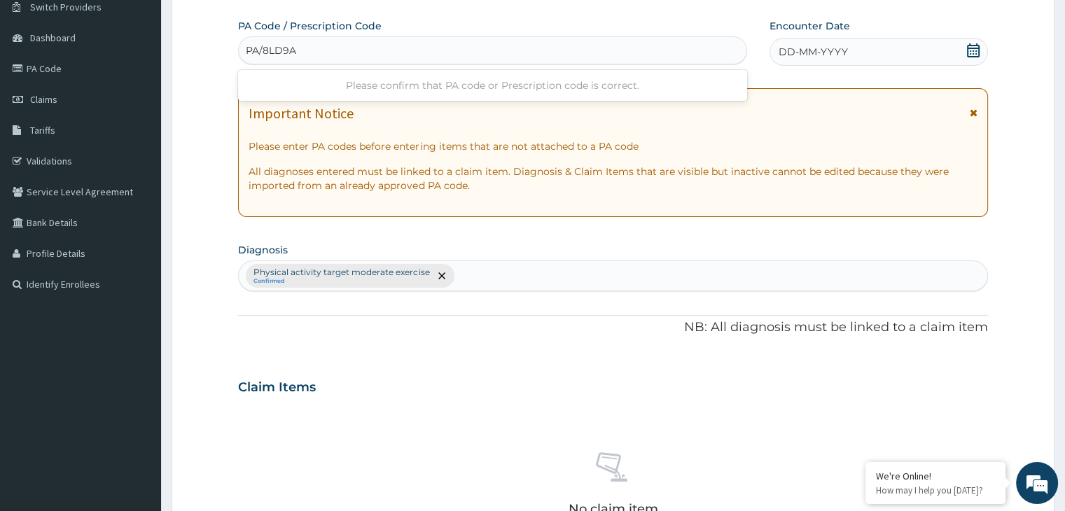
type input "PA/8LD9A0"
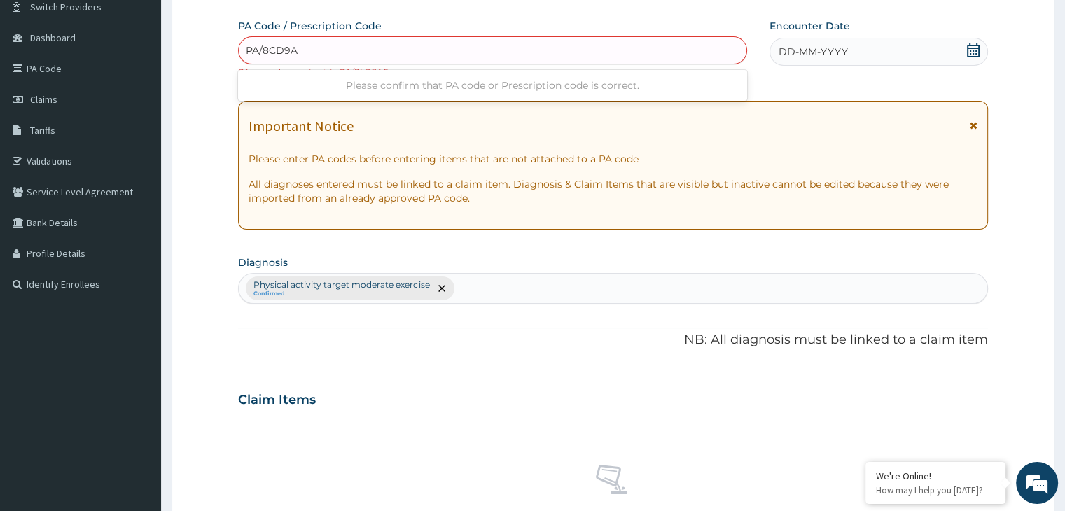
type input "PA/8CD9A0"
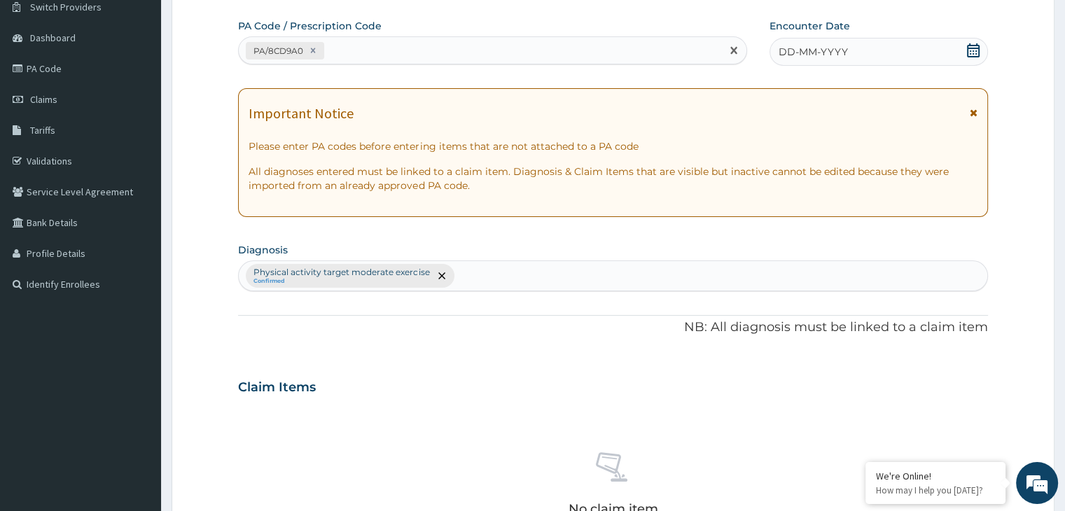
click at [970, 52] on icon at bounding box center [973, 50] width 14 height 14
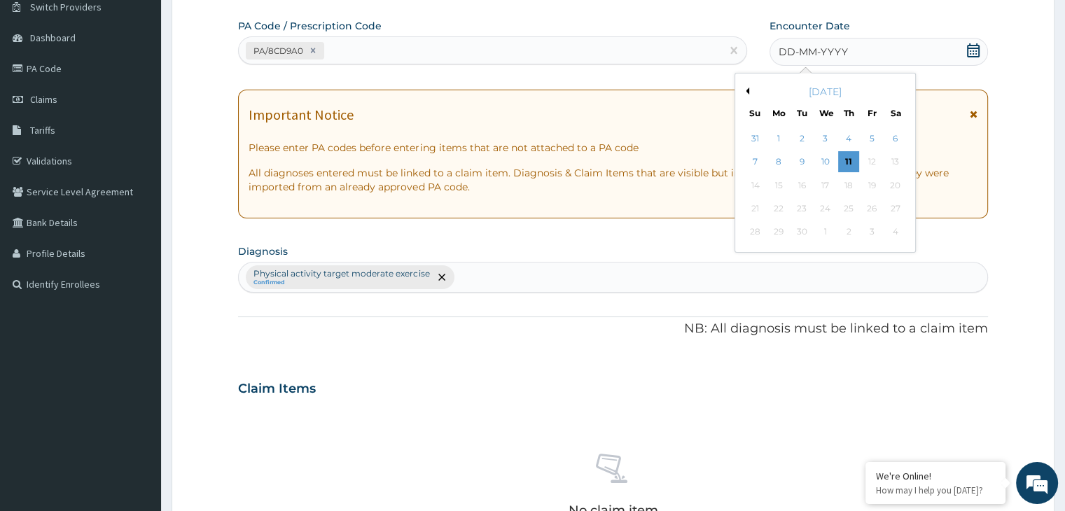
click at [746, 92] on button "Previous Month" at bounding box center [745, 91] width 7 height 7
click at [850, 205] on div "24" at bounding box center [848, 208] width 21 height 21
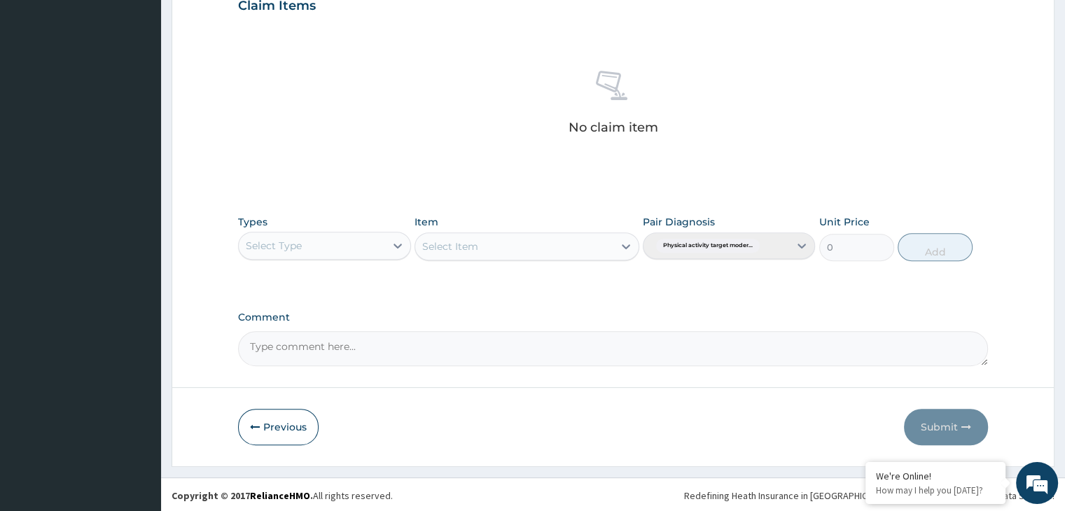
scroll to position [497, 0]
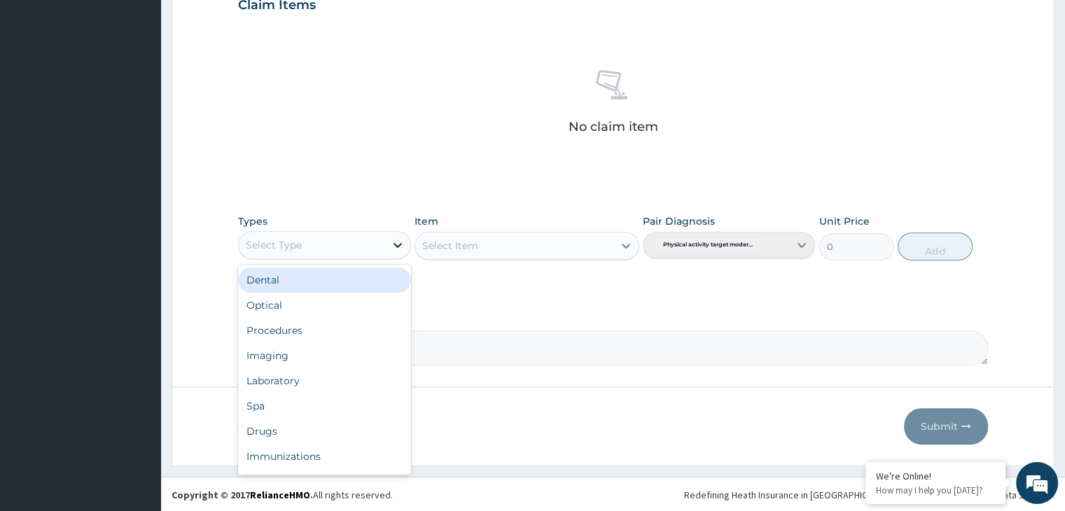
click at [396, 246] on icon at bounding box center [398, 245] width 14 height 14
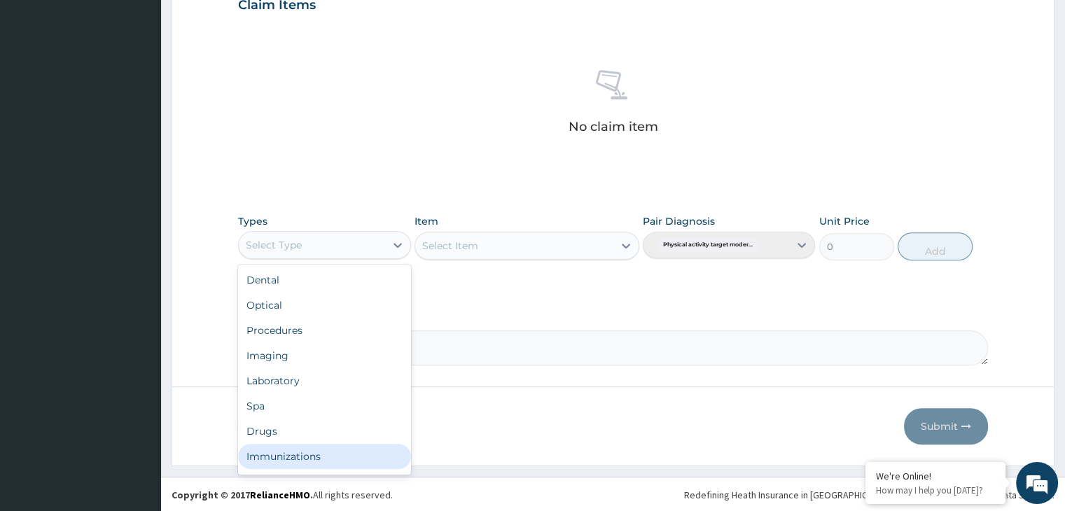
scroll to position [48, 0]
click at [330, 455] on div "Gym" at bounding box center [324, 459] width 172 height 25
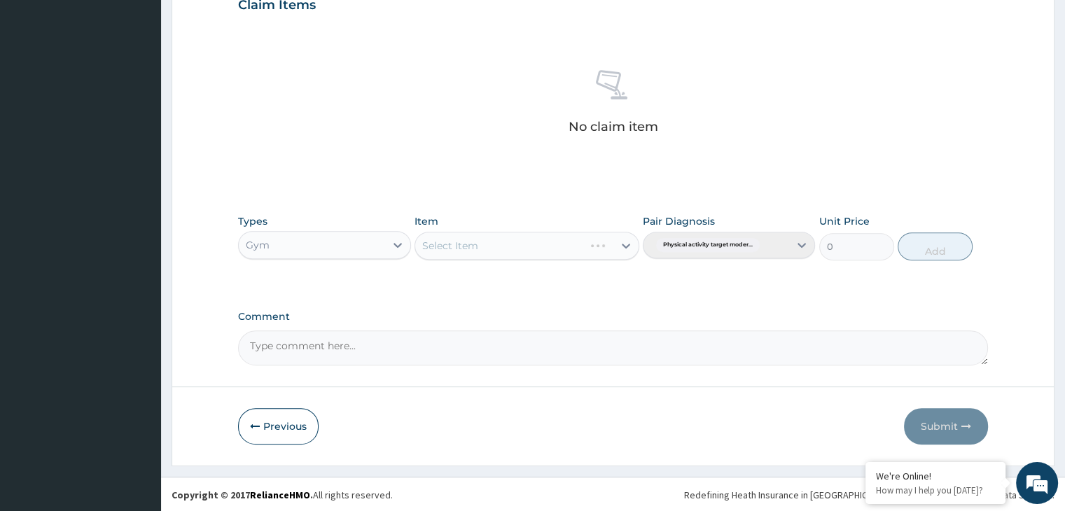
click at [624, 251] on div "Select Item" at bounding box center [527, 246] width 225 height 28
click at [629, 242] on icon at bounding box center [626, 246] width 14 height 14
click at [567, 287] on div "GYM" at bounding box center [527, 280] width 225 height 25
click at [943, 242] on button "Add" at bounding box center [935, 246] width 75 height 28
type input "0"
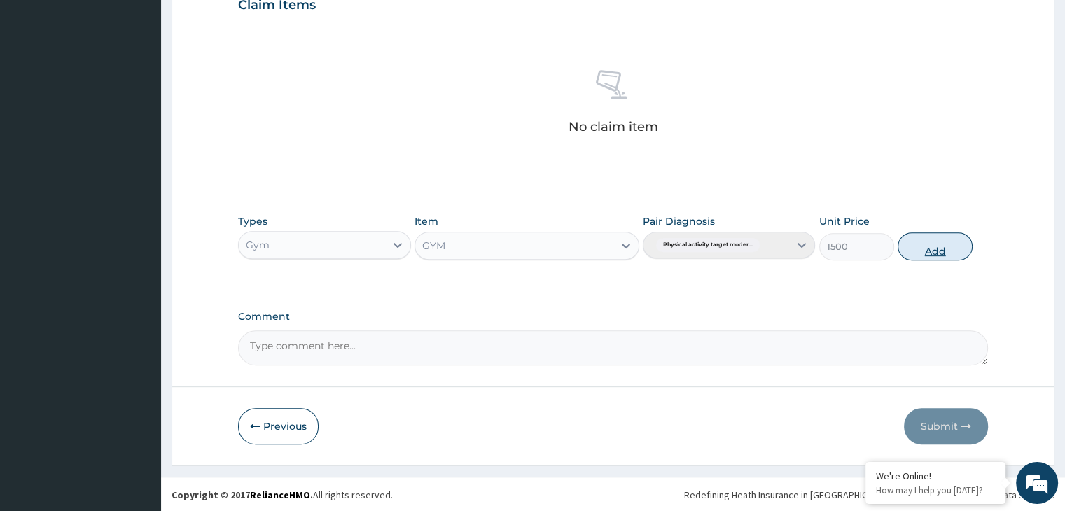
scroll to position [430, 0]
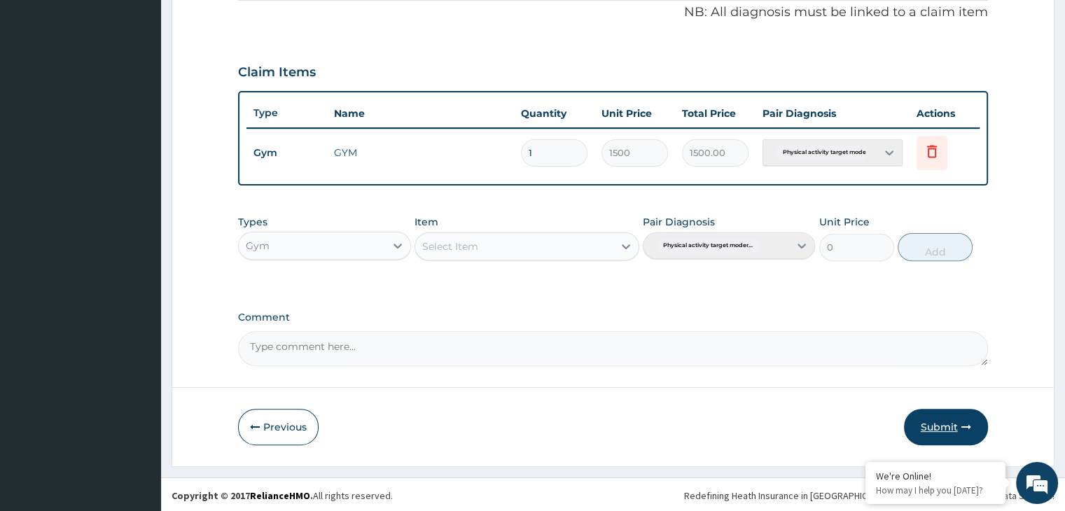
click at [938, 430] on button "Submit" at bounding box center [946, 427] width 84 height 36
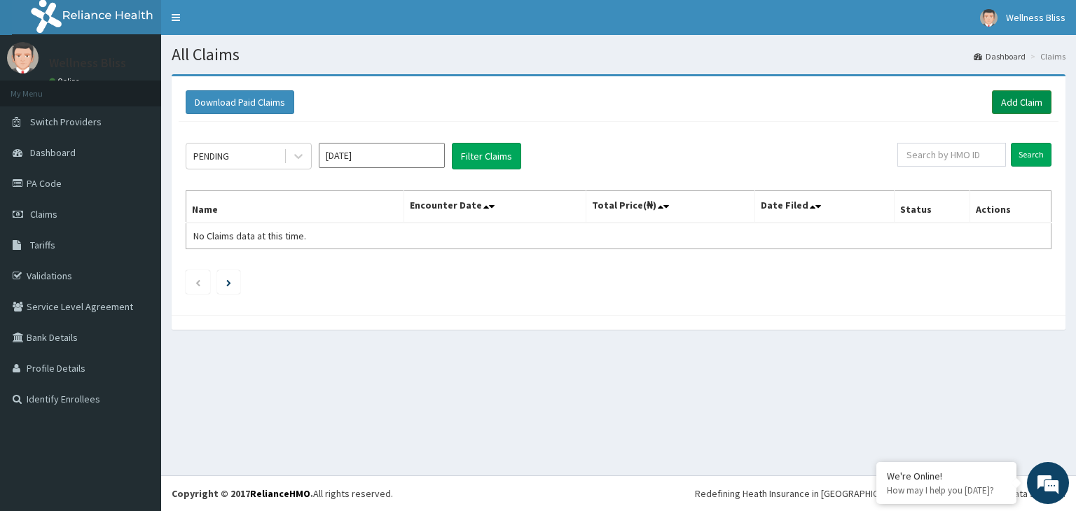
click at [1022, 93] on link "Add Claim" at bounding box center [1022, 102] width 60 height 24
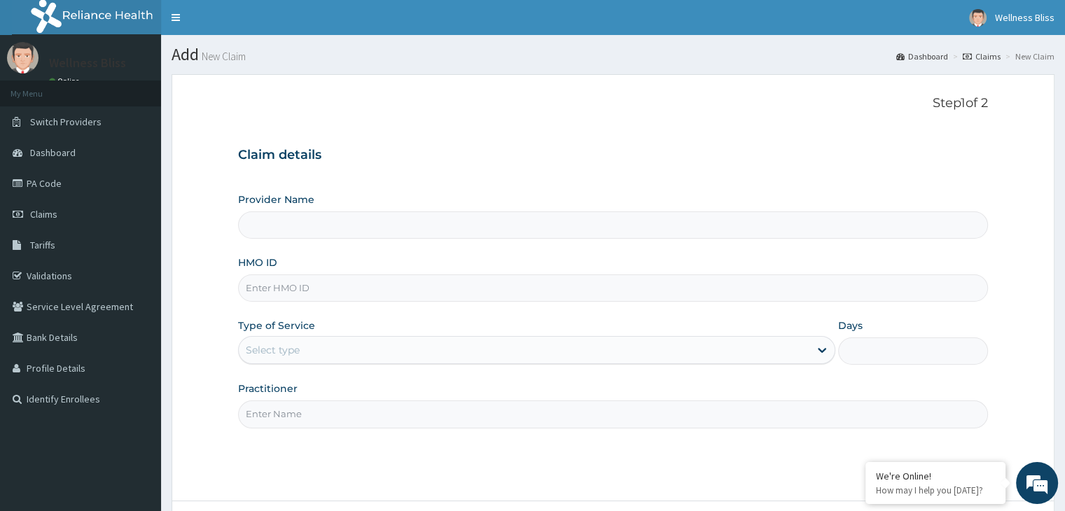
click at [308, 287] on input "HMO ID" at bounding box center [612, 288] width 749 height 27
type input "PAY"
type input "WELLNESS BLISS GYM"
type input "1"
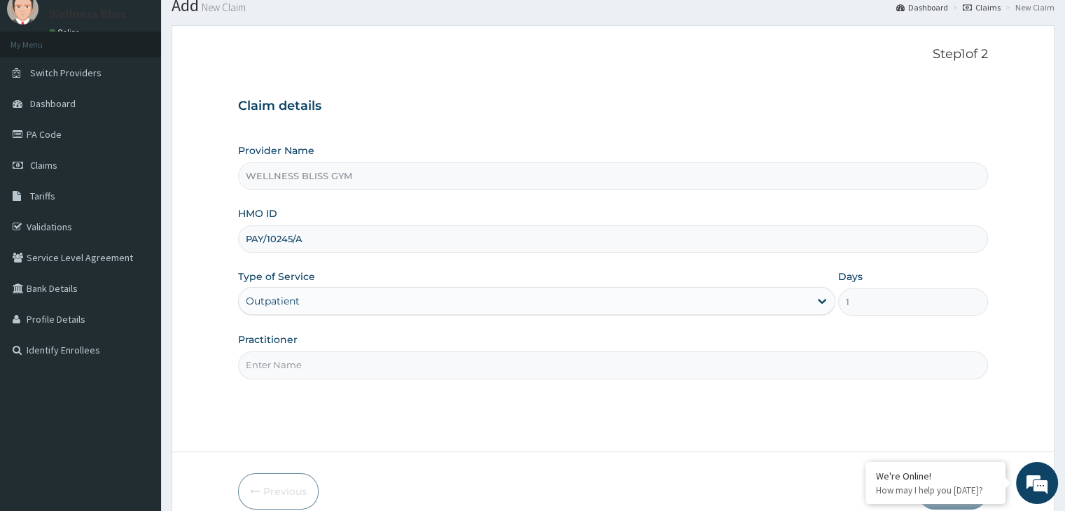
scroll to position [115, 0]
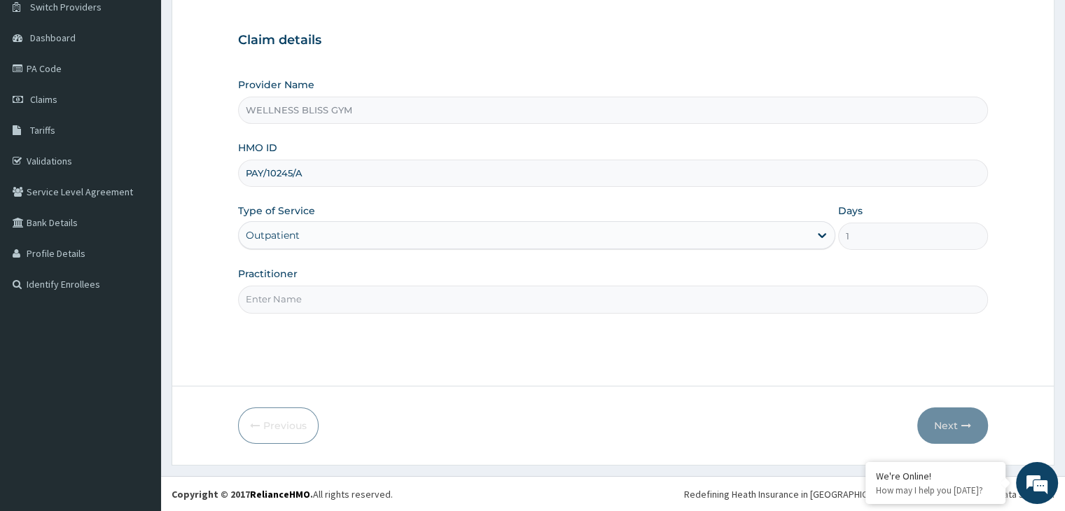
type input "PAY/10245/A"
click at [307, 300] on input "Practitioner" at bounding box center [612, 299] width 749 height 27
type input "GYM"
click at [945, 426] on button "Next" at bounding box center [952, 426] width 71 height 36
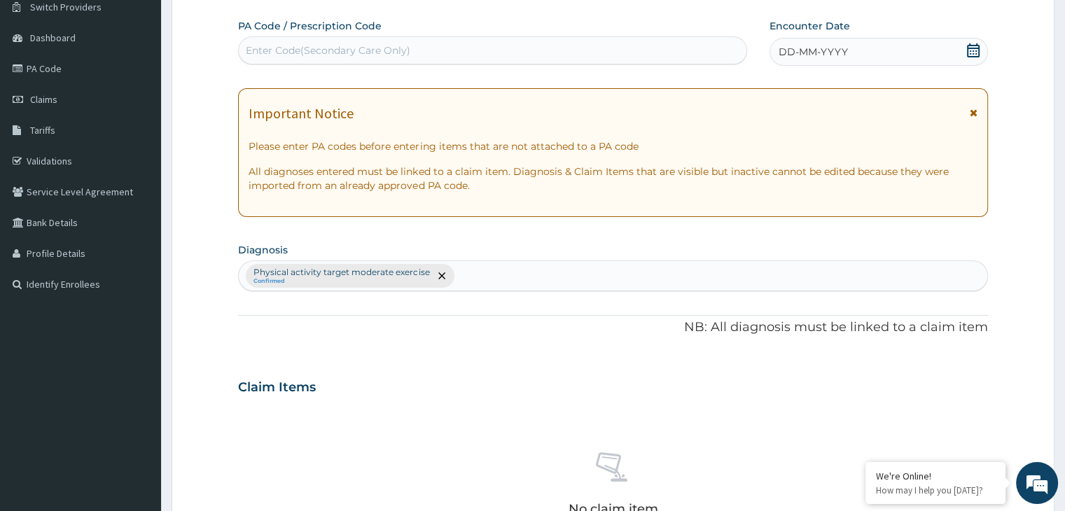
click at [298, 53] on div "Enter Code(Secondary Care Only)" at bounding box center [328, 50] width 165 height 14
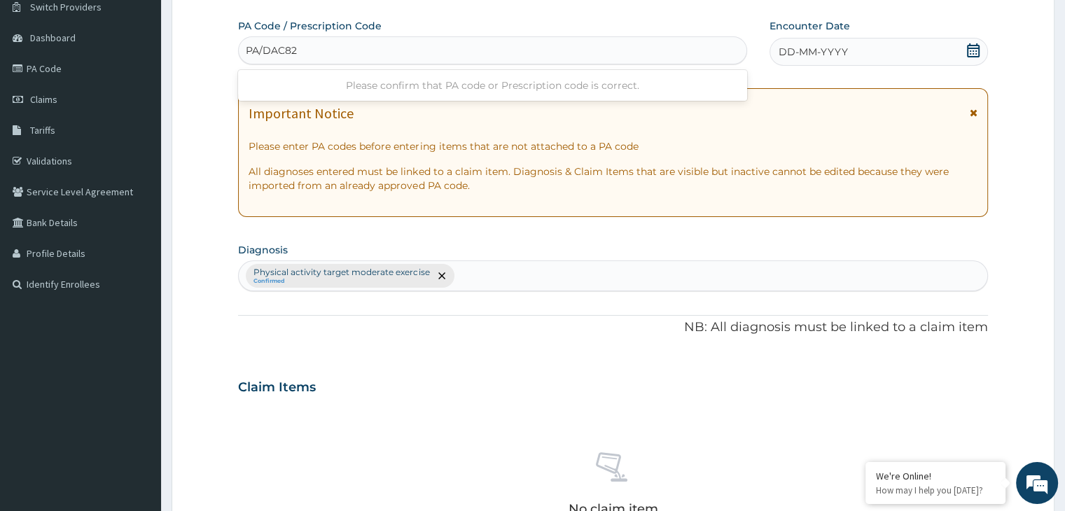
type input "PA/DAC82F"
click at [971, 51] on icon at bounding box center [973, 50] width 14 height 14
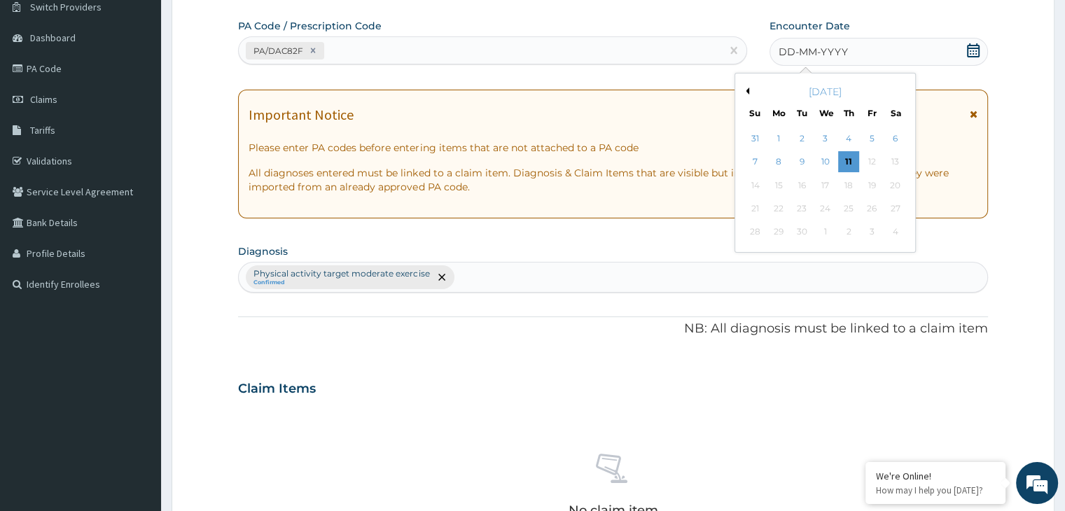
click at [745, 88] on button "Previous Month" at bounding box center [745, 91] width 7 height 7
click at [852, 209] on div "24" at bounding box center [848, 208] width 21 height 21
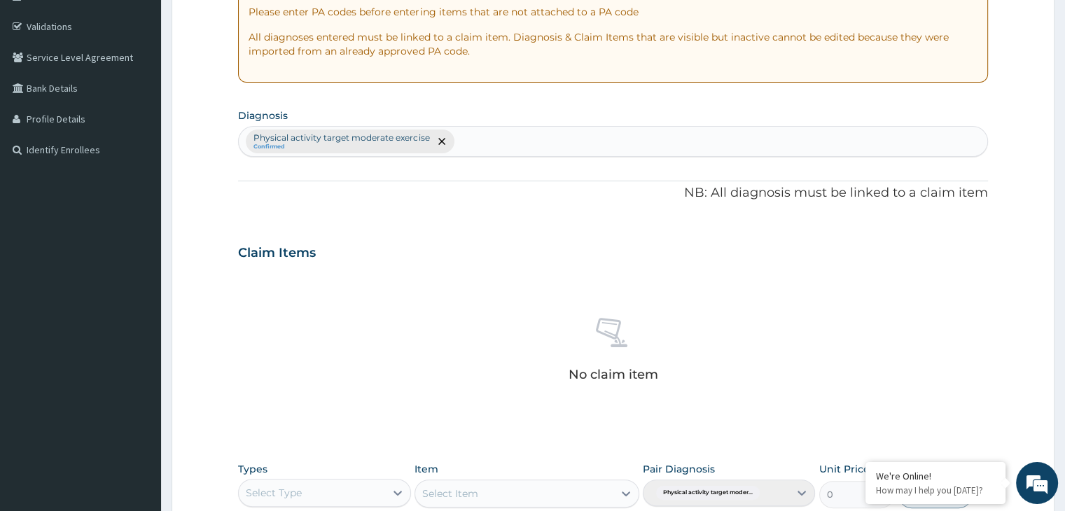
scroll to position [395, 0]
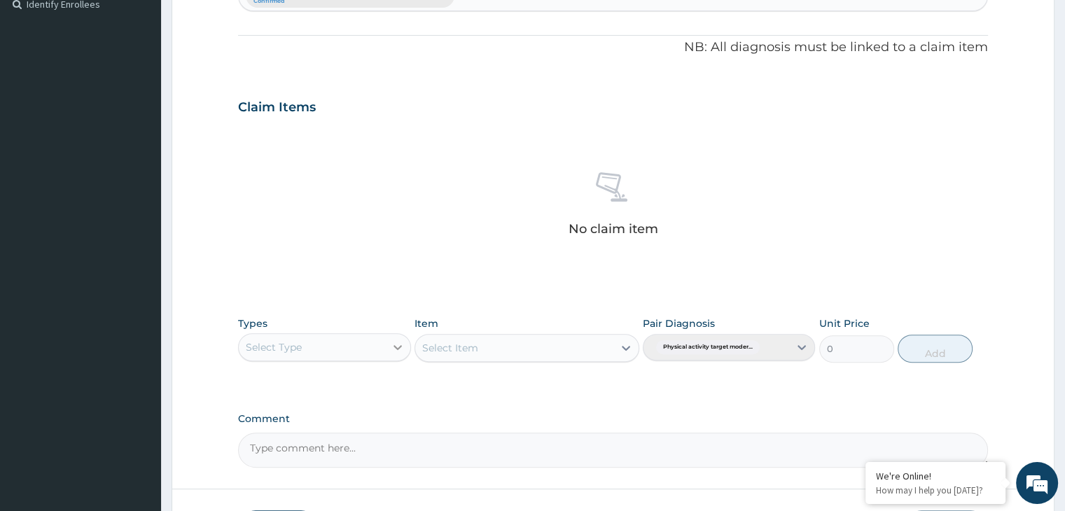
click at [391, 345] on div at bounding box center [397, 347] width 25 height 25
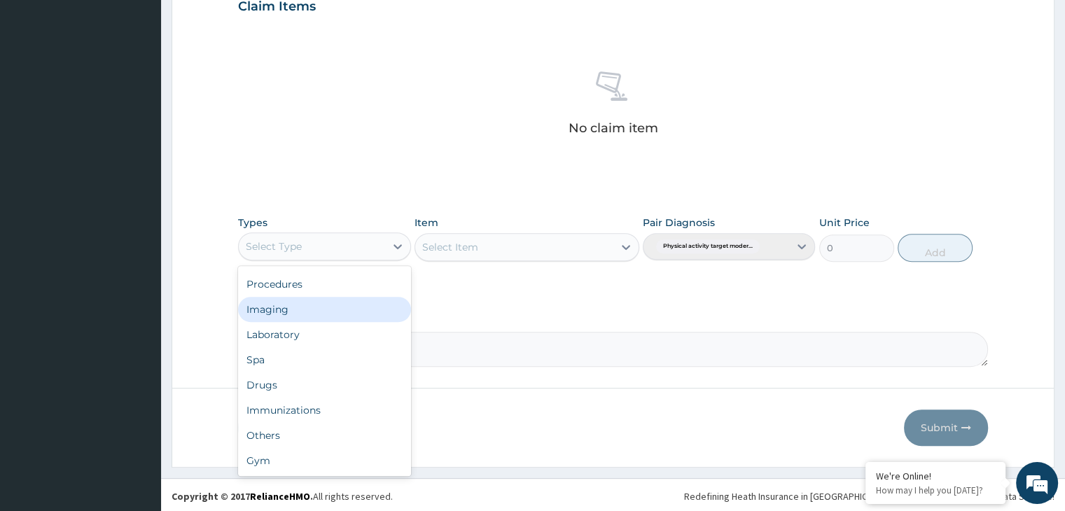
scroll to position [497, 0]
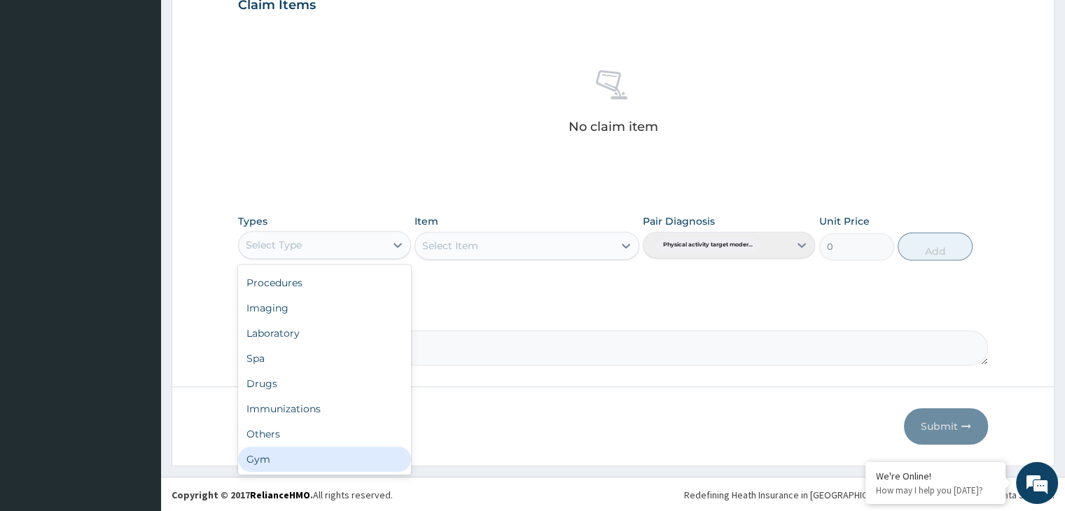
click at [328, 460] on div "Gym" at bounding box center [324, 459] width 172 height 25
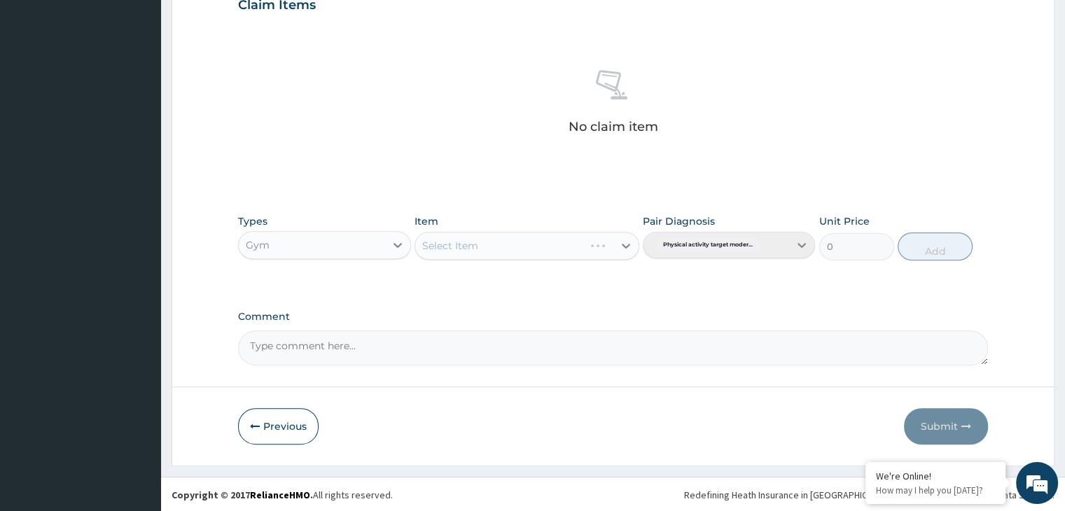
click at [629, 246] on div "Select Item" at bounding box center [527, 246] width 225 height 28
click at [627, 239] on icon at bounding box center [626, 246] width 14 height 14
click at [563, 284] on div "GYM" at bounding box center [527, 280] width 225 height 25
click at [946, 247] on button "Add" at bounding box center [935, 246] width 75 height 28
type input "0"
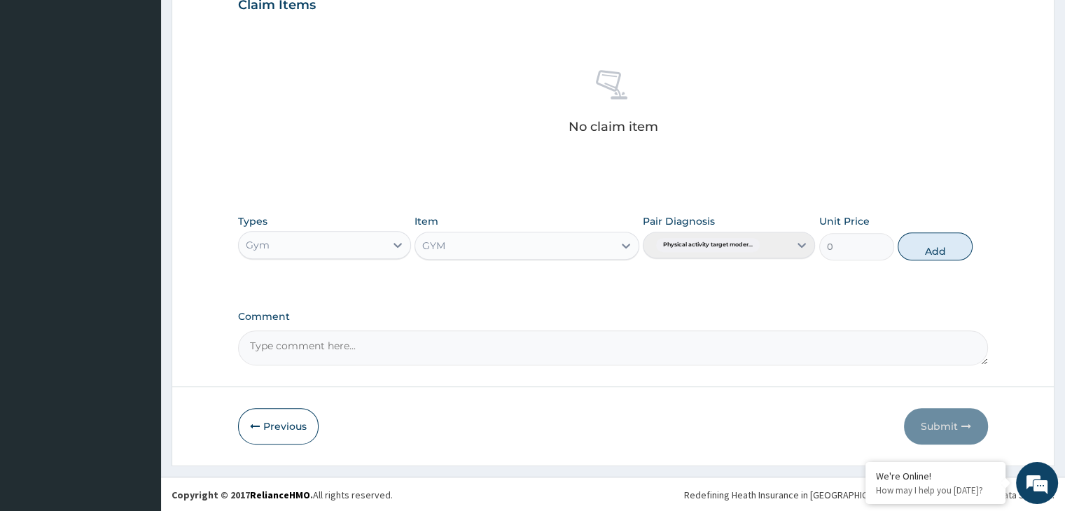
scroll to position [430, 0]
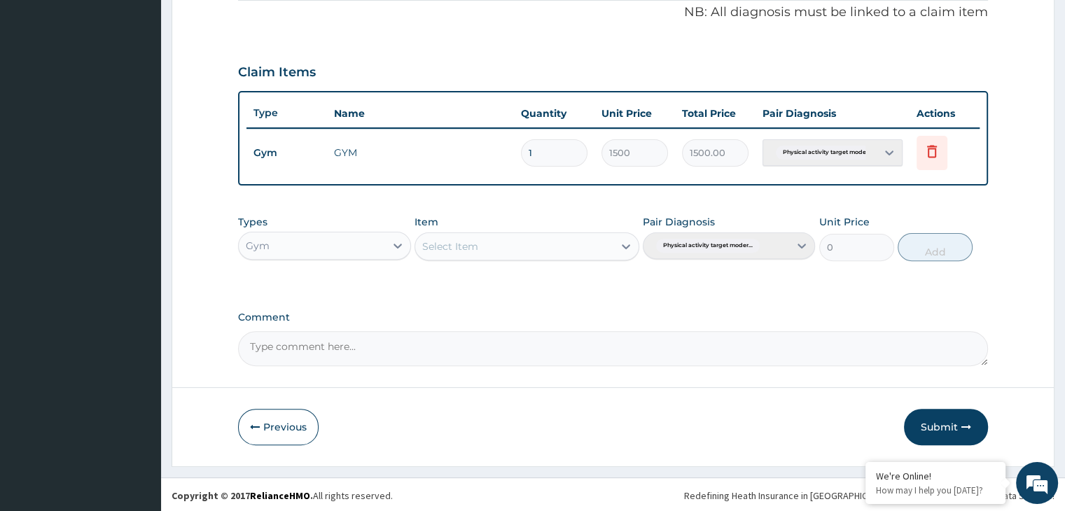
click at [936, 426] on button "Submit" at bounding box center [946, 427] width 84 height 36
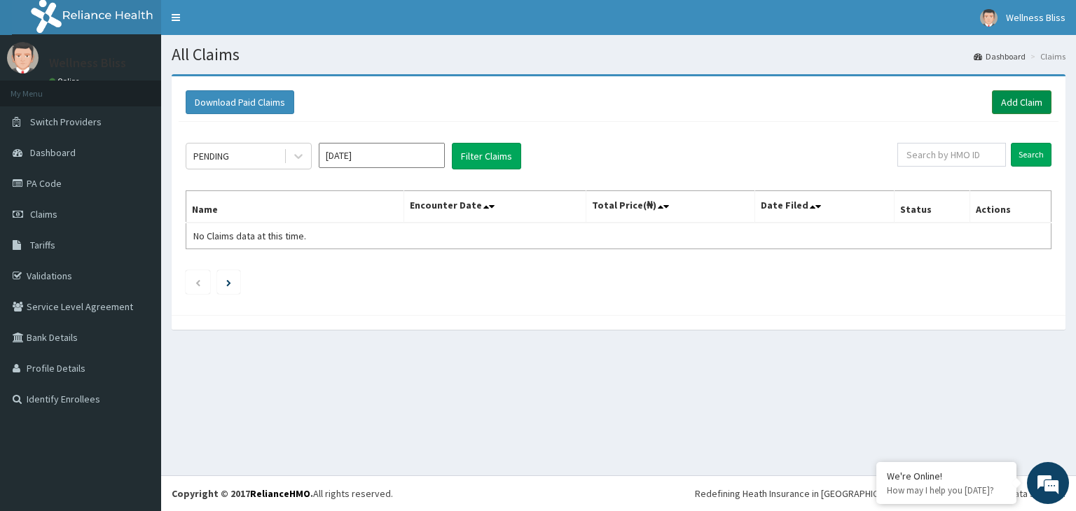
click at [1014, 97] on link "Add Claim" at bounding box center [1022, 102] width 60 height 24
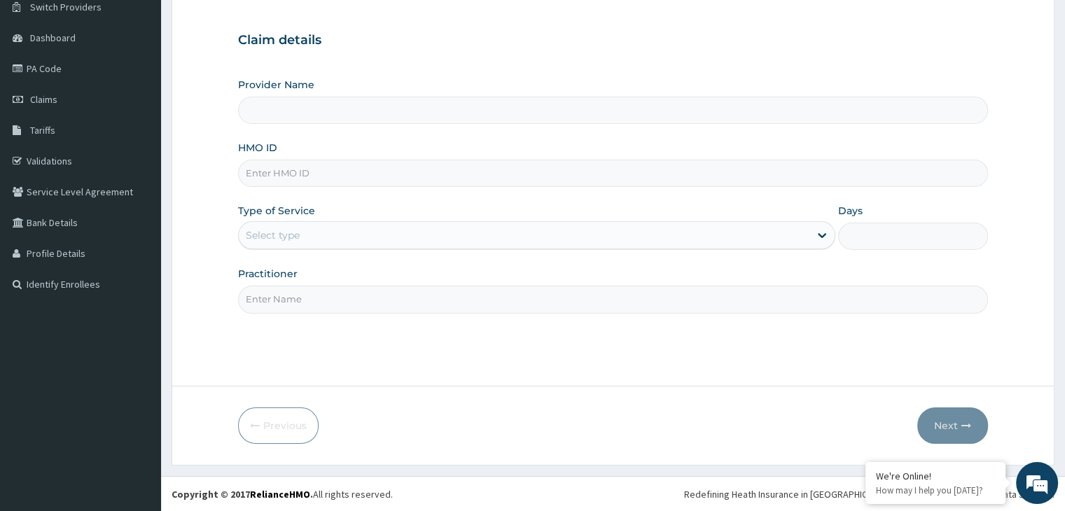
click at [338, 176] on input "HMO ID" at bounding box center [612, 173] width 749 height 27
type input "AP"
type input "WELLNESS BLISS GYM"
type input "APZ"
type input "1"
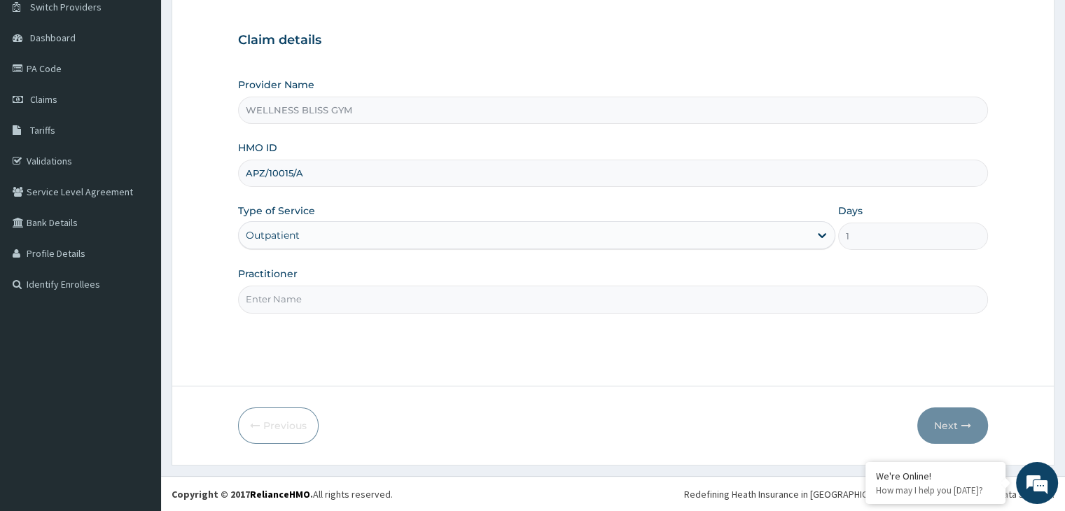
type input "APZ/10015/A"
click at [332, 299] on input "Practitioner" at bounding box center [612, 299] width 749 height 27
type input "GYM"
click at [955, 417] on button "Next" at bounding box center [952, 426] width 71 height 36
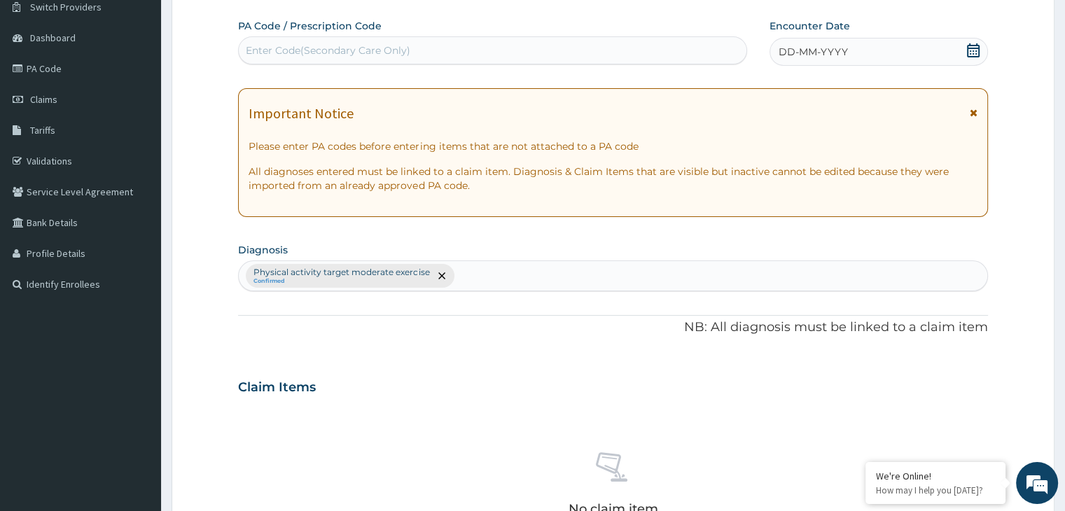
click at [384, 47] on div "Enter Code(Secondary Care Only)" at bounding box center [328, 50] width 165 height 14
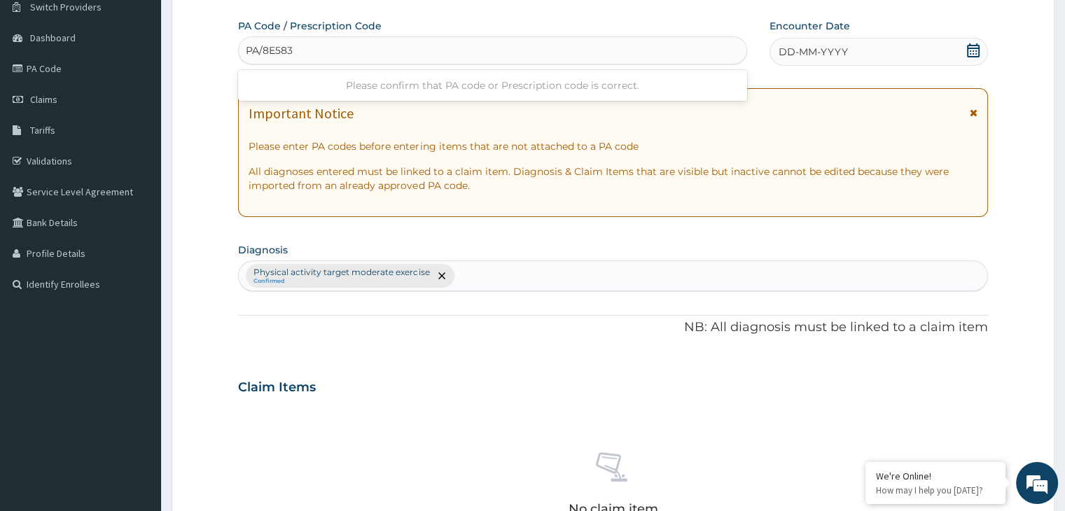
type input "PA/8E583C"
click at [967, 52] on div "DD-MM-YYYY" at bounding box center [879, 52] width 218 height 28
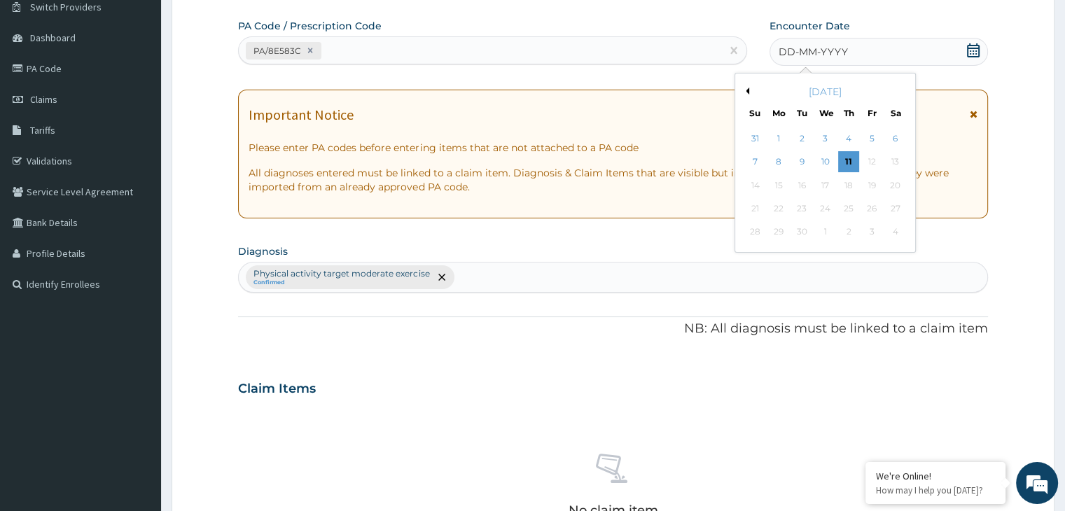
click at [748, 88] on button "Previous Month" at bounding box center [745, 91] width 7 height 7
click at [746, 88] on button "Previous Month" at bounding box center [745, 91] width 7 height 7
click at [871, 210] on div "25" at bounding box center [871, 208] width 21 height 21
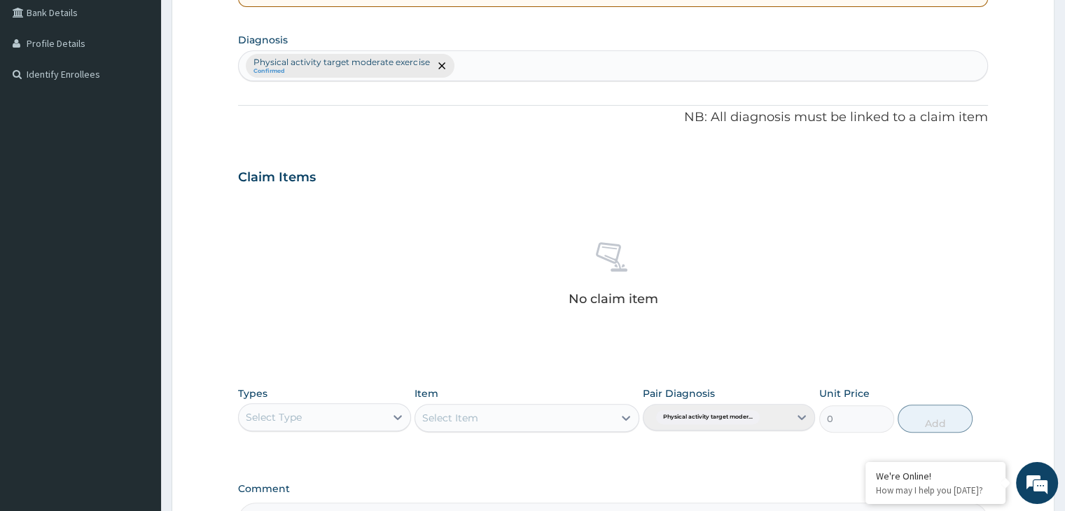
scroll to position [465, 0]
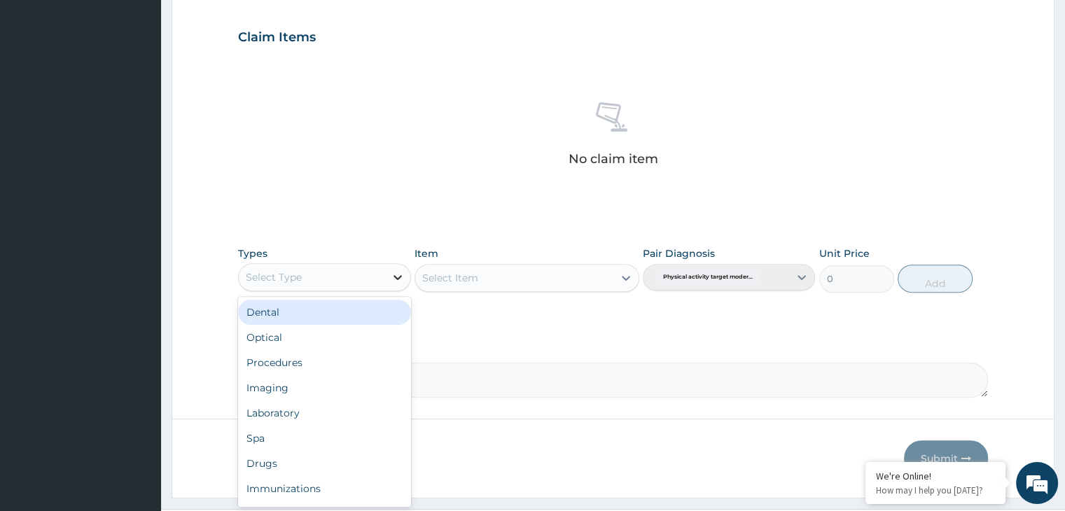
click at [402, 271] on icon at bounding box center [398, 277] width 14 height 14
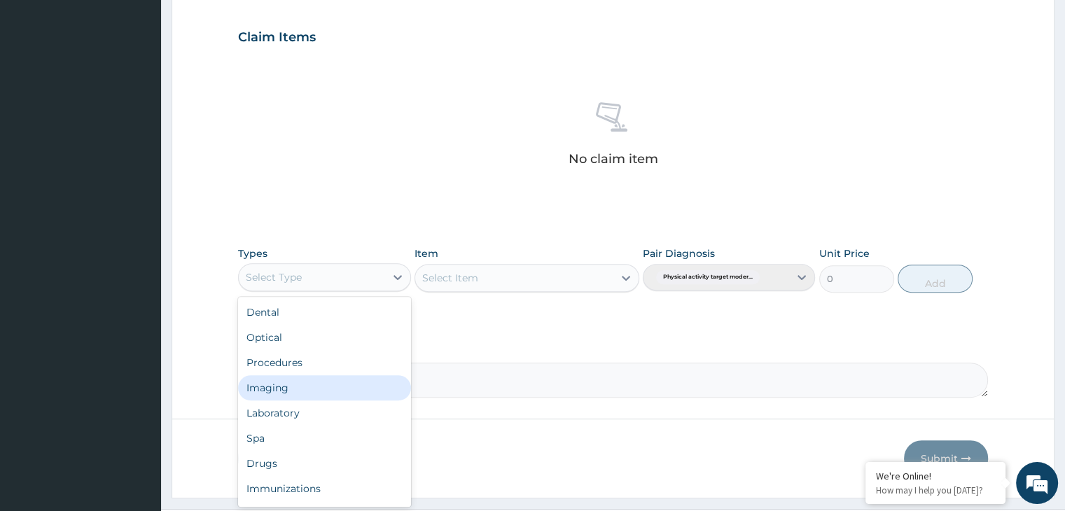
scroll to position [48, 0]
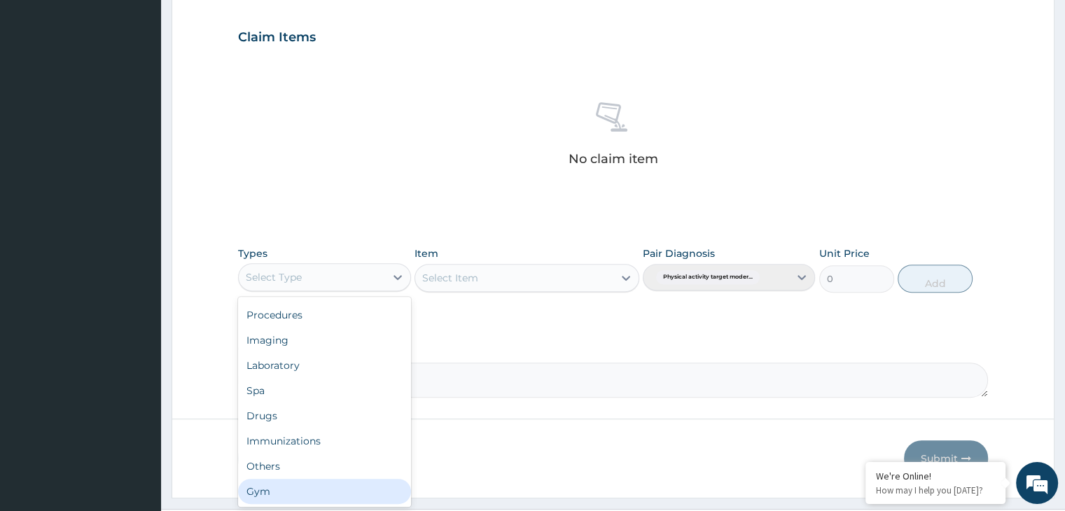
click at [350, 499] on div "Gym" at bounding box center [324, 491] width 172 height 25
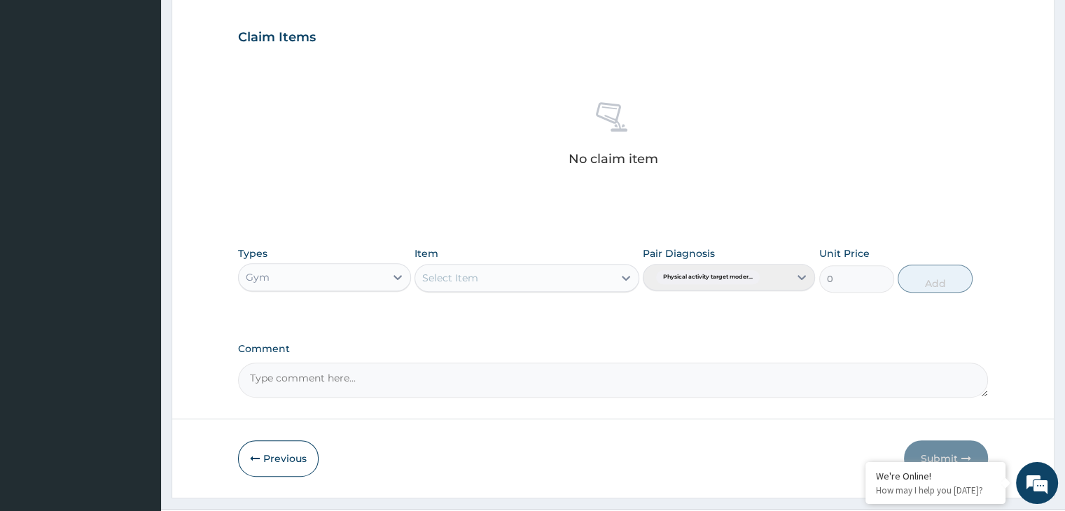
click at [625, 275] on icon at bounding box center [626, 278] width 14 height 14
click at [573, 314] on div "GYM" at bounding box center [527, 312] width 225 height 25
click at [935, 278] on button "Add" at bounding box center [935, 279] width 75 height 28
type input "0"
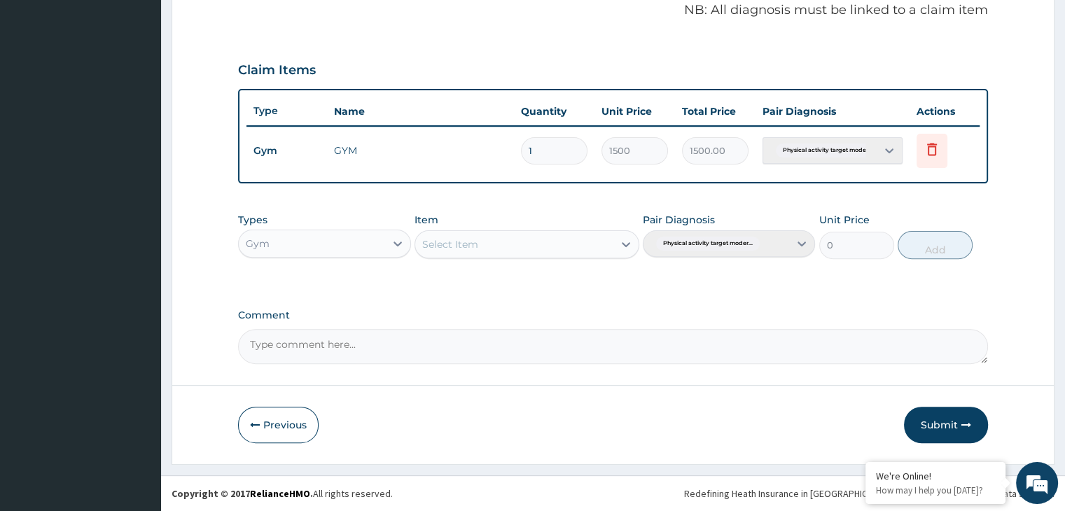
scroll to position [430, 0]
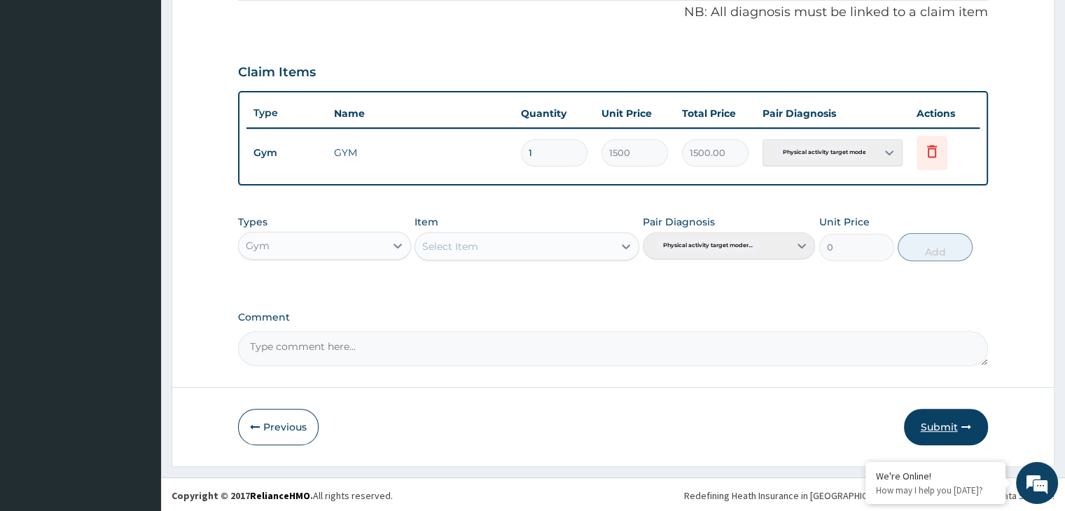
click at [952, 421] on button "Submit" at bounding box center [946, 427] width 84 height 36
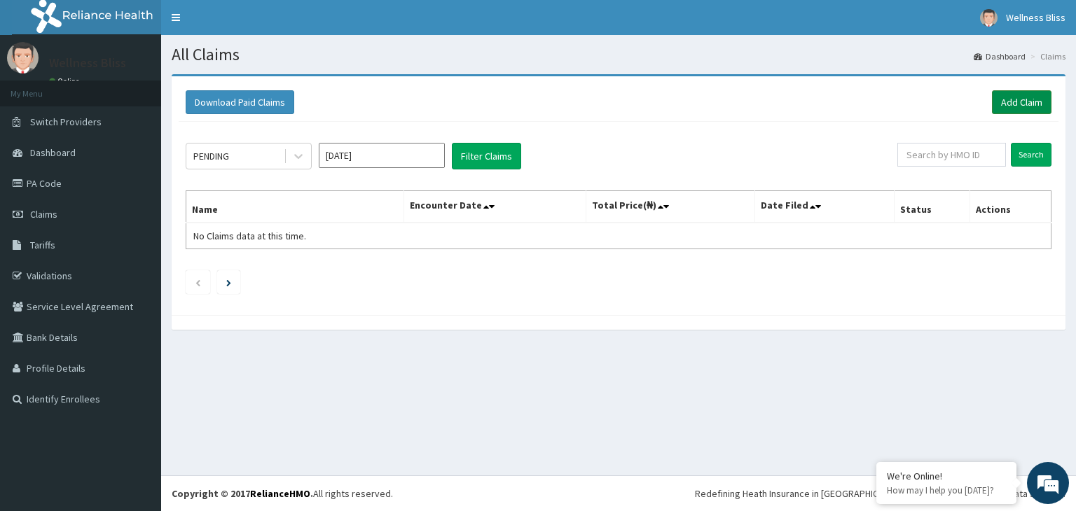
click at [1022, 99] on link "Add Claim" at bounding box center [1022, 102] width 60 height 24
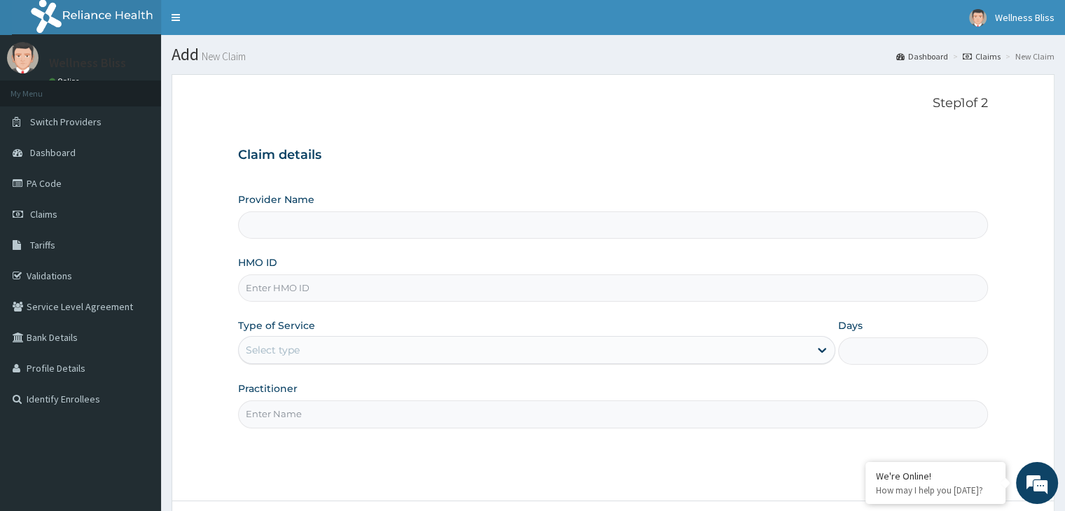
click at [296, 288] on input "HMO ID" at bounding box center [612, 288] width 749 height 27
type input "WELLNESS BLISS GYM"
type input "1"
type input "WPL/10064/A"
click at [325, 410] on input "Practitioner" at bounding box center [612, 414] width 749 height 27
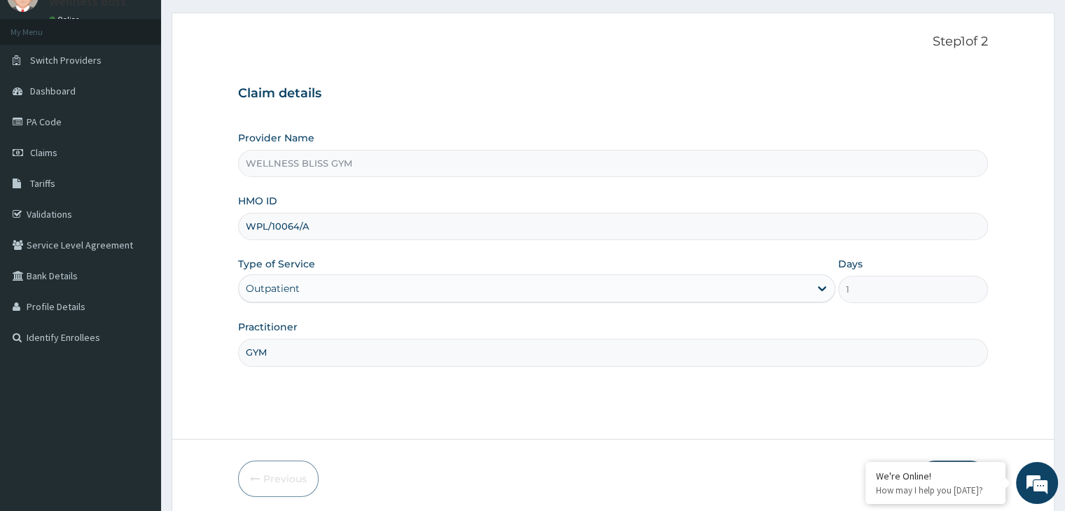
scroll to position [115, 0]
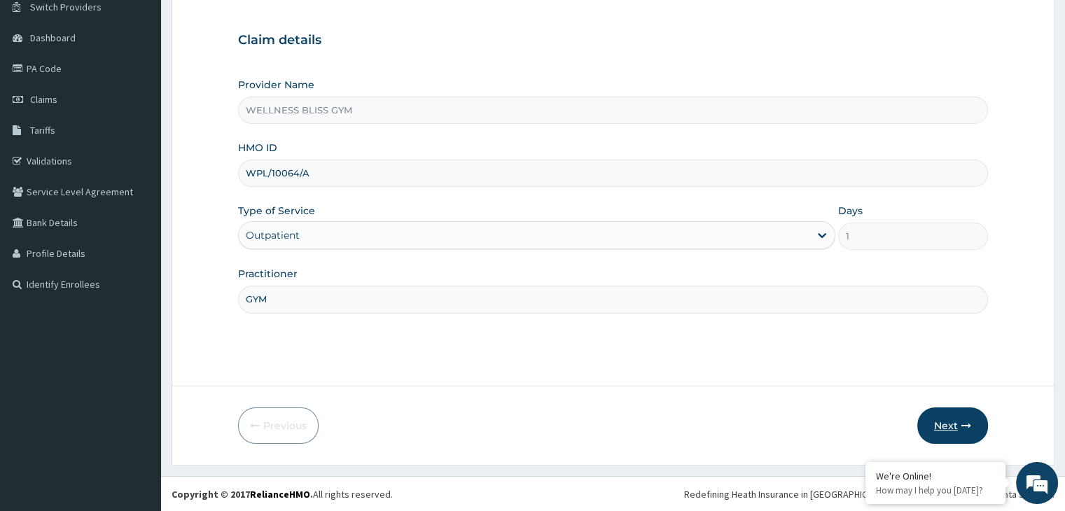
type input "GYM"
click at [938, 426] on button "Next" at bounding box center [952, 426] width 71 height 36
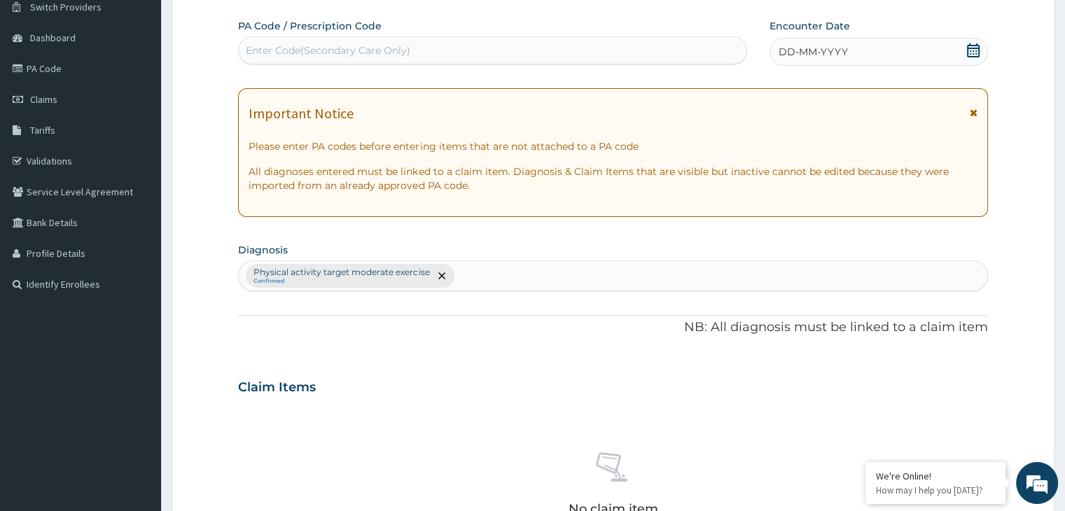
click at [370, 51] on div "Enter Code(Secondary Care Only)" at bounding box center [328, 50] width 165 height 14
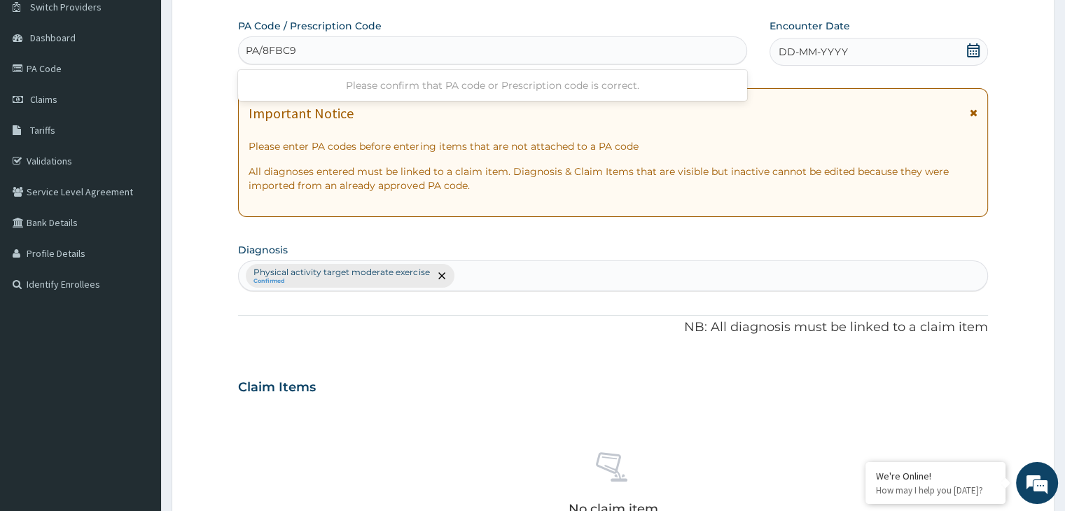
type input "PA/8FBC93"
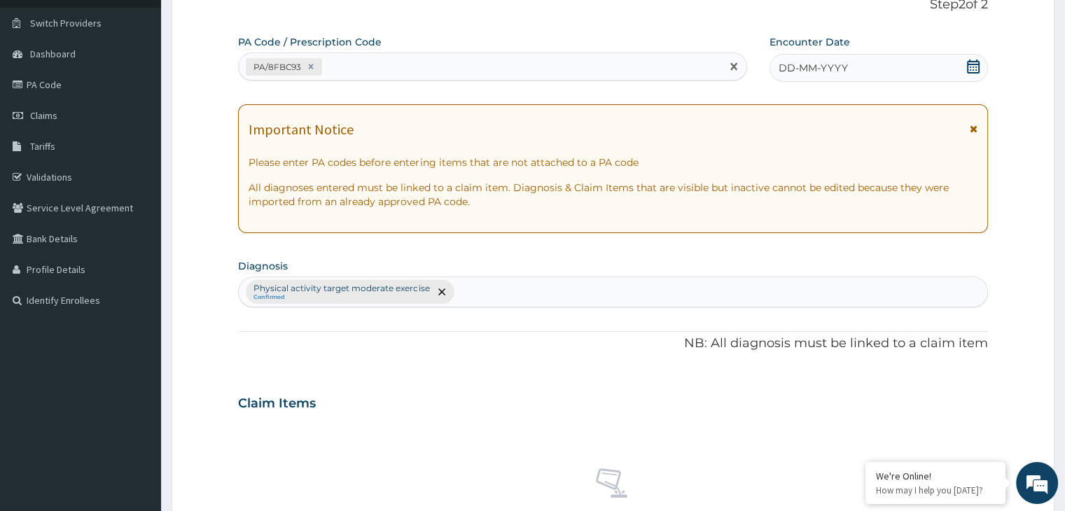
scroll to position [0, 0]
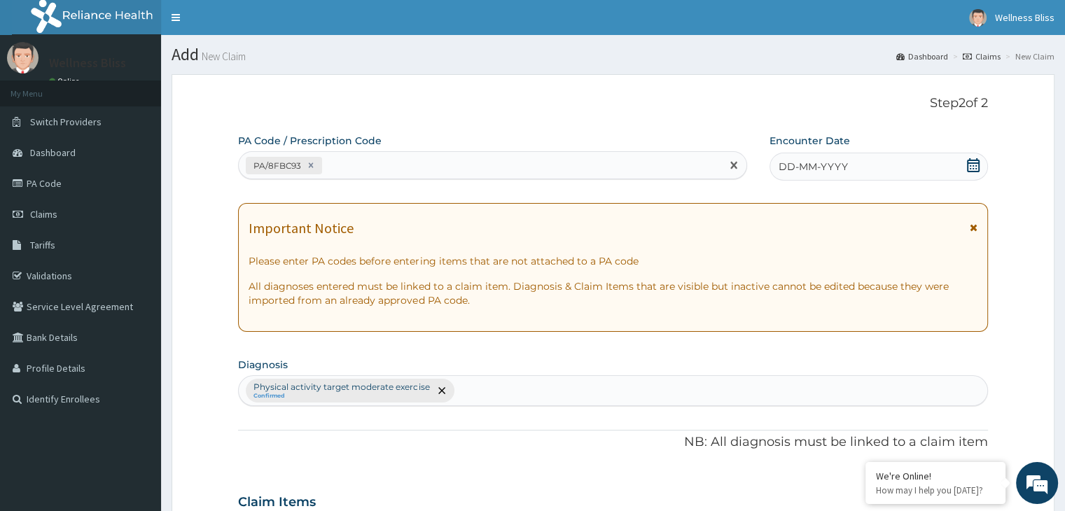
click at [969, 172] on span at bounding box center [973, 167] width 14 height 18
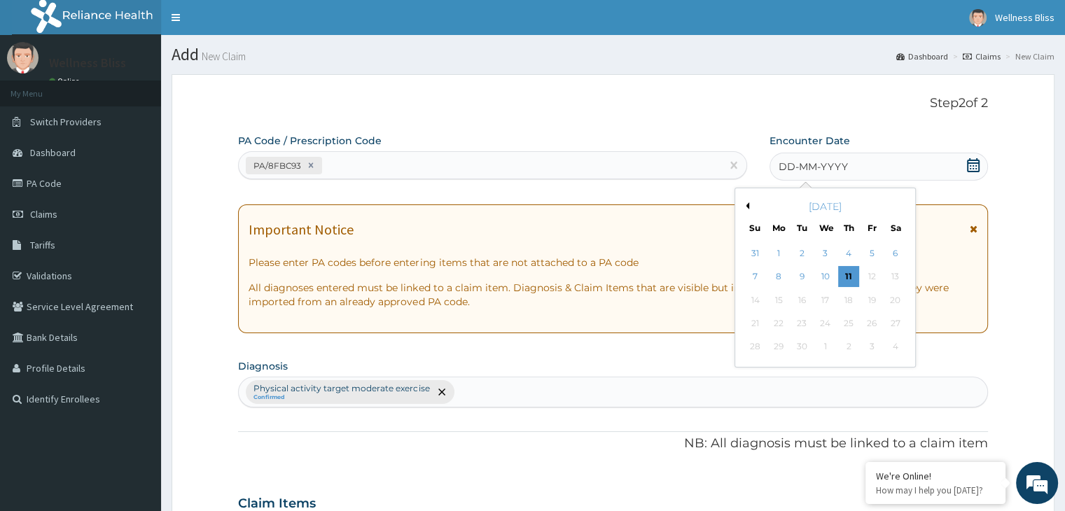
click at [748, 211] on div "[DATE]" at bounding box center [825, 207] width 169 height 14
click at [746, 203] on button "Previous Month" at bounding box center [745, 205] width 7 height 7
click at [747, 209] on div "[DATE]" at bounding box center [825, 207] width 169 height 14
click at [745, 206] on button "Previous Month" at bounding box center [745, 205] width 7 height 7
click at [873, 326] on div "25" at bounding box center [871, 323] width 21 height 21
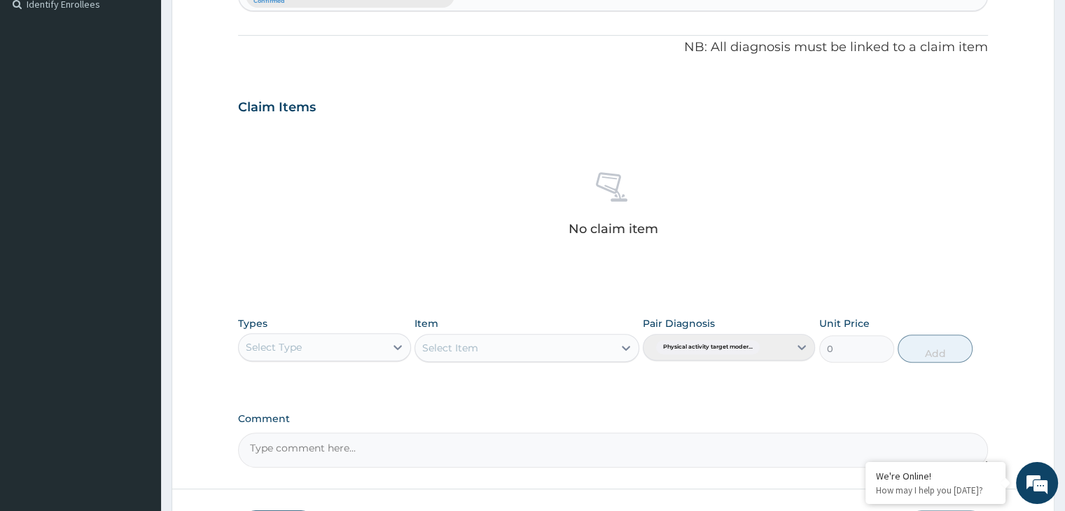
scroll to position [490, 0]
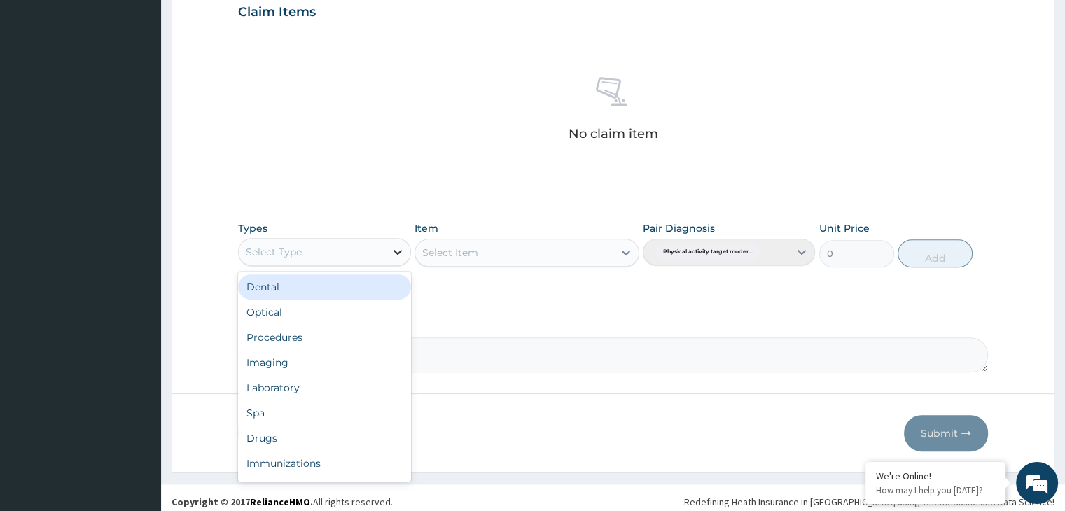
click at [403, 251] on icon at bounding box center [398, 252] width 14 height 14
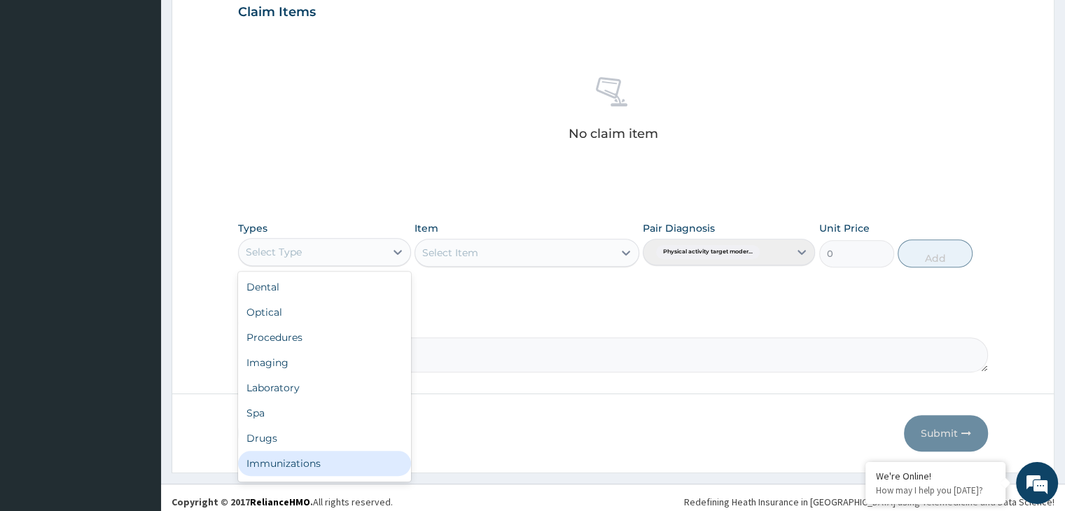
scroll to position [48, 0]
click at [303, 459] on div "Gym" at bounding box center [324, 466] width 172 height 25
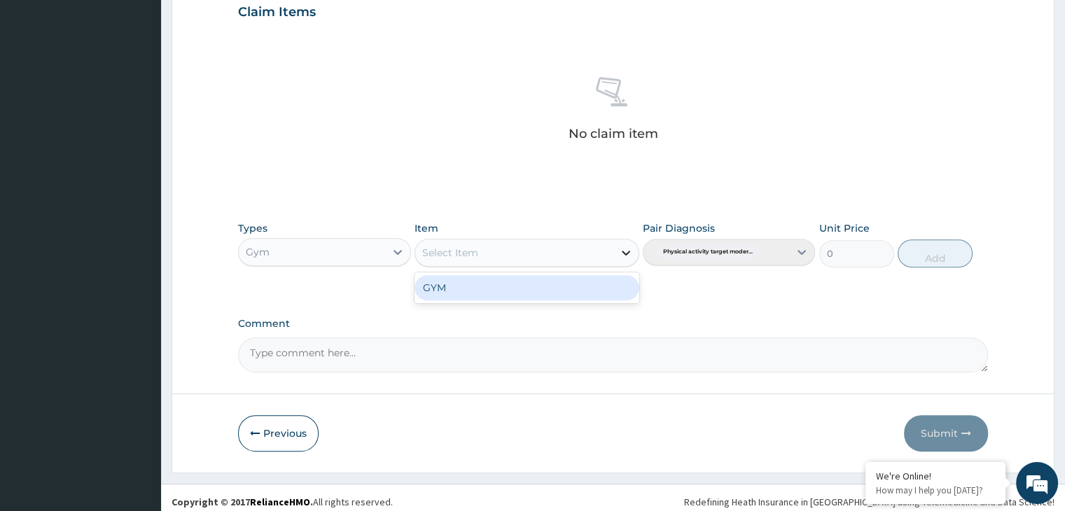
click at [626, 256] on icon at bounding box center [626, 253] width 14 height 14
click at [529, 295] on div "GYM" at bounding box center [527, 287] width 225 height 25
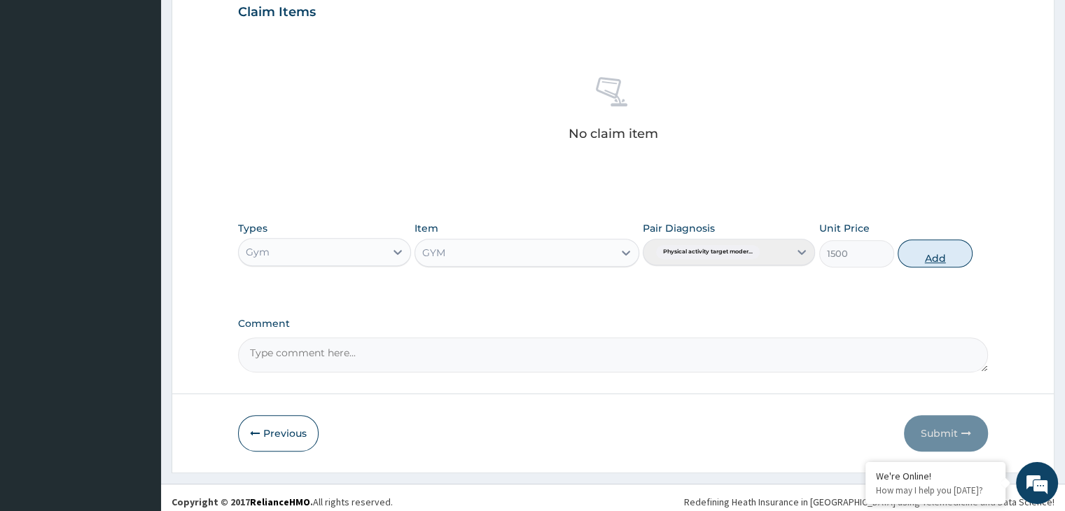
click at [952, 251] on button "Add" at bounding box center [935, 253] width 75 height 28
type input "0"
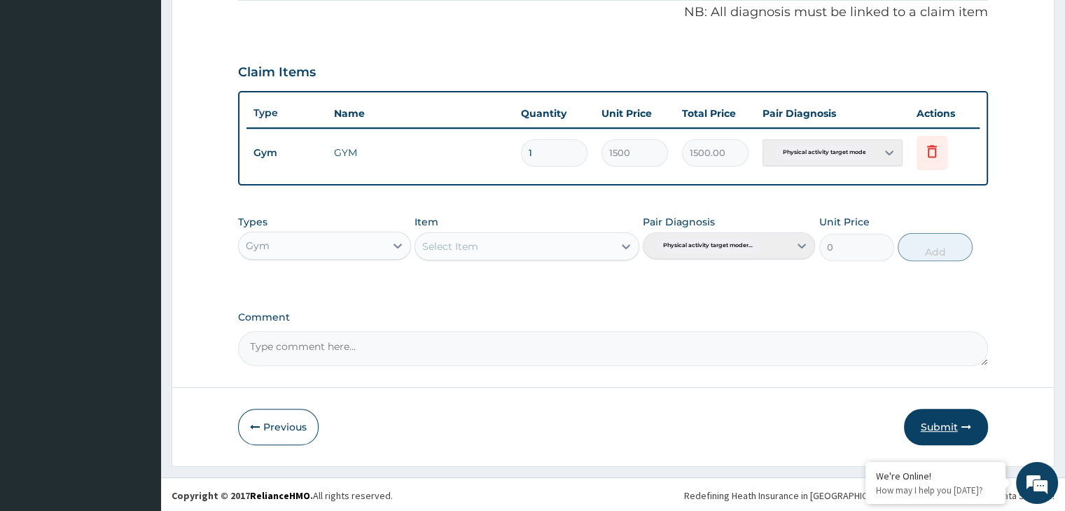
click at [932, 432] on button "Submit" at bounding box center [946, 427] width 84 height 36
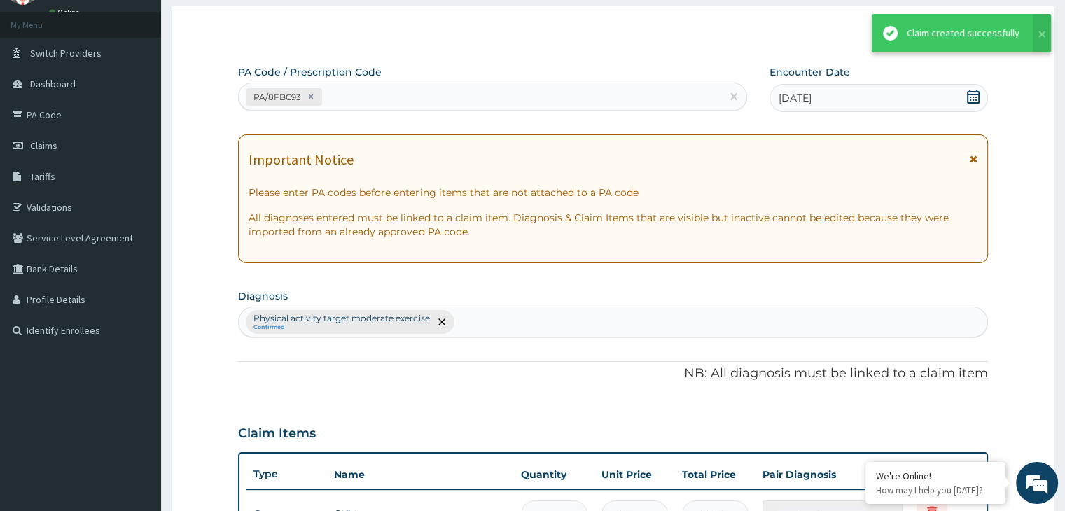
scroll to position [140, 0]
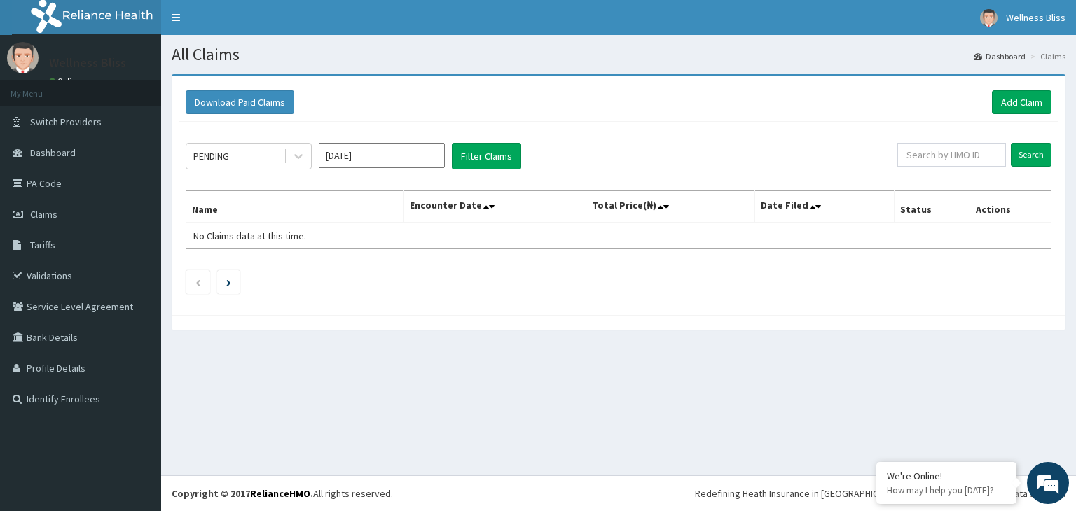
click at [1025, 104] on link "Add Claim" at bounding box center [1022, 102] width 60 height 24
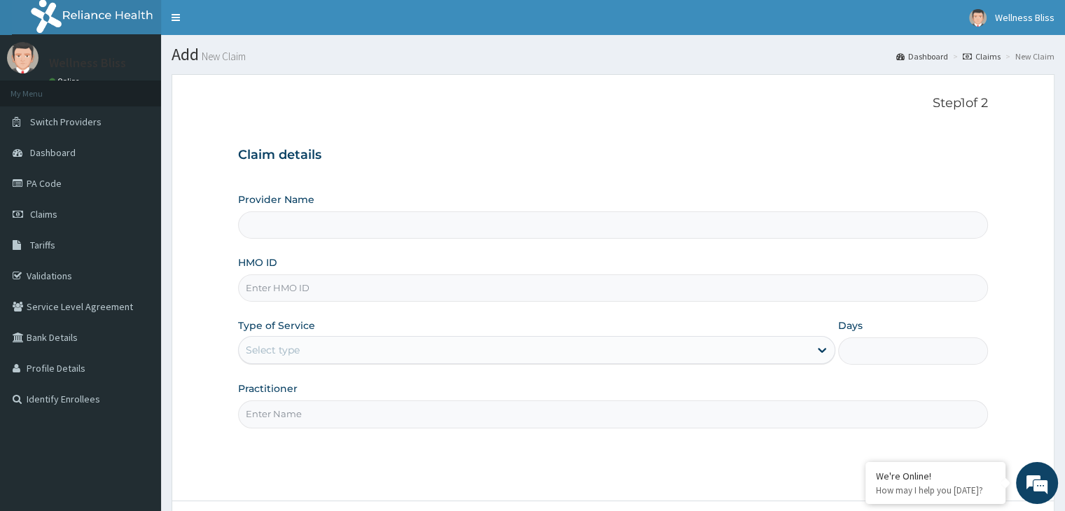
click at [313, 289] on input "HMO ID" at bounding box center [612, 288] width 749 height 27
type input "WELLNESS BLISS GYM"
type input "1"
type input "KUD/10554/A"
click at [287, 426] on input "Practitioner" at bounding box center [612, 414] width 749 height 27
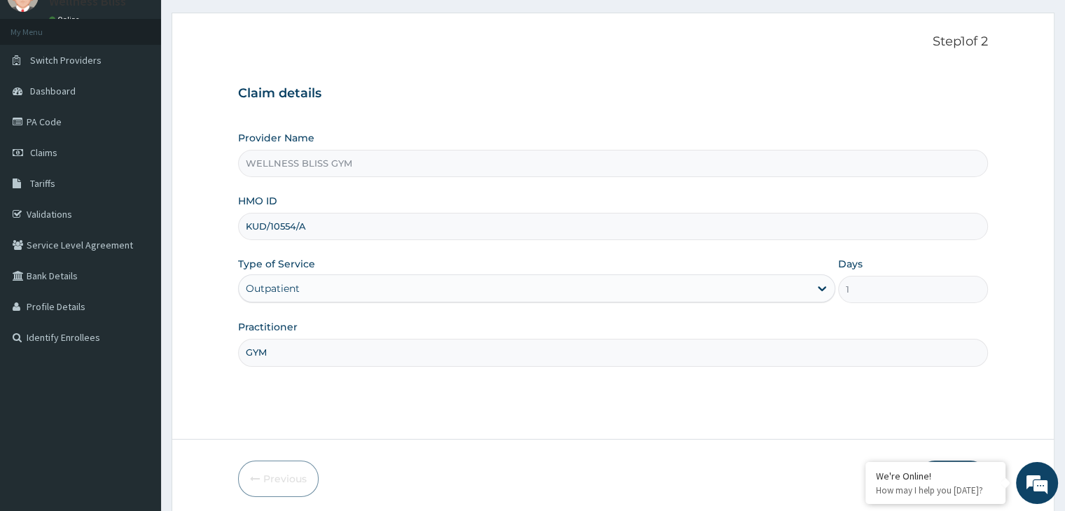
scroll to position [115, 0]
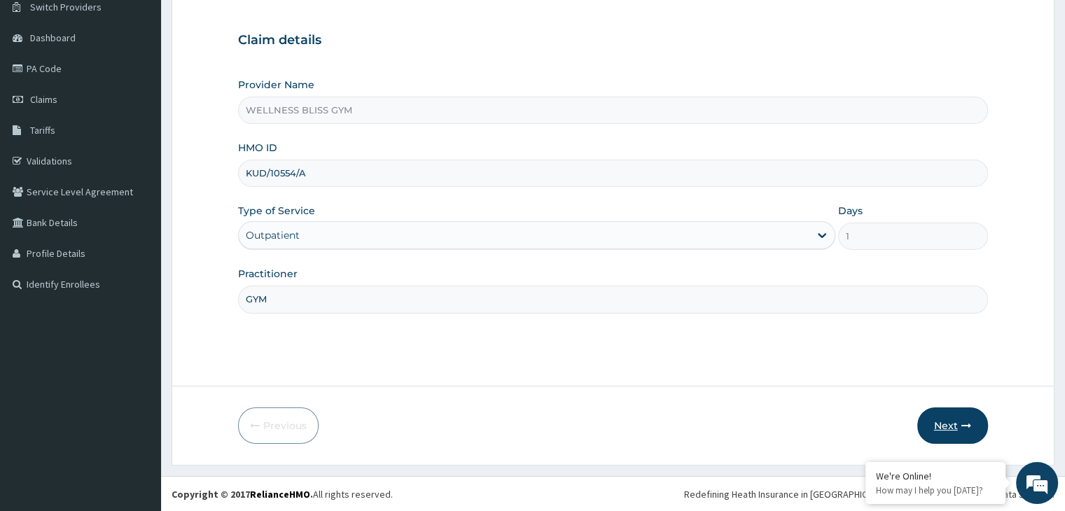
type input "GYM"
click at [958, 436] on button "Next" at bounding box center [952, 426] width 71 height 36
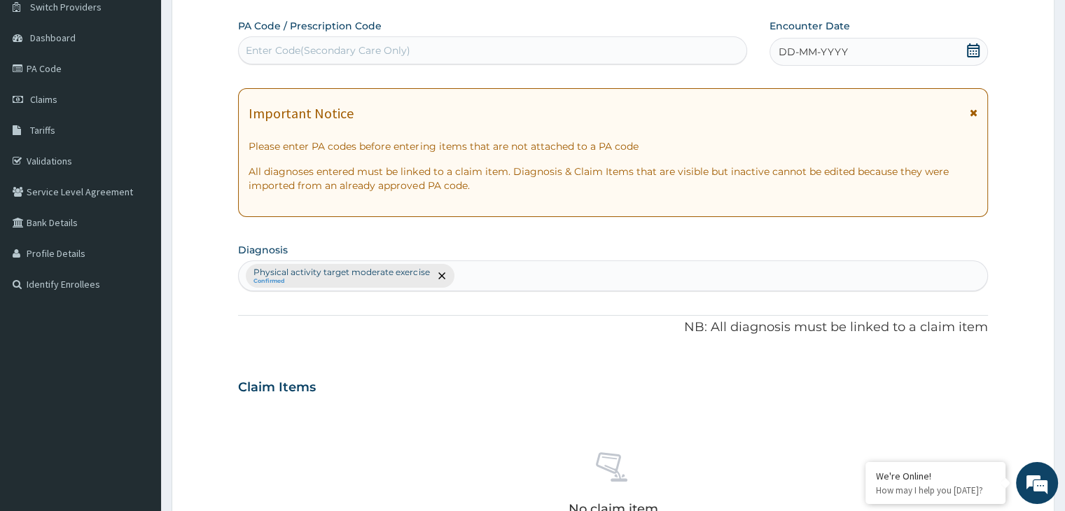
click at [282, 45] on div "Enter Code(Secondary Care Only)" at bounding box center [328, 50] width 165 height 14
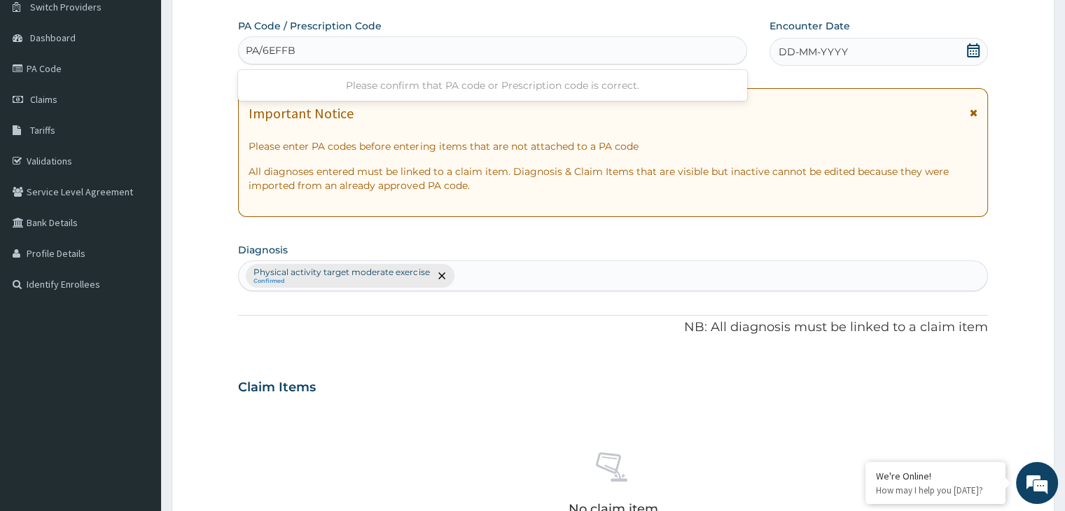
type input "PA/6EFFB6"
click at [975, 46] on icon at bounding box center [973, 50] width 14 height 14
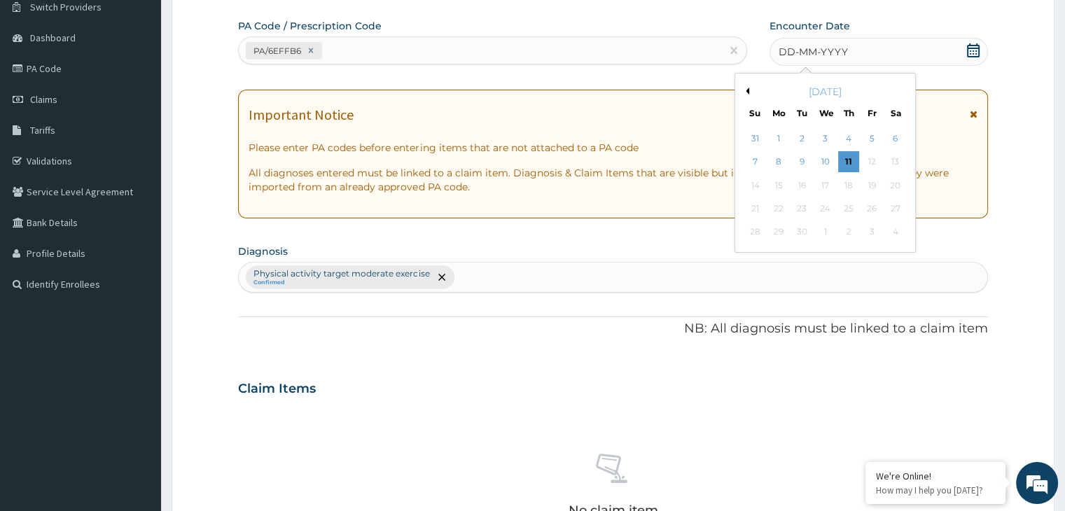
click at [745, 90] on button "Previous Month" at bounding box center [745, 91] width 7 height 7
click at [744, 93] on button "Previous Month" at bounding box center [745, 91] width 7 height 7
click at [870, 205] on div "25" at bounding box center [871, 208] width 21 height 21
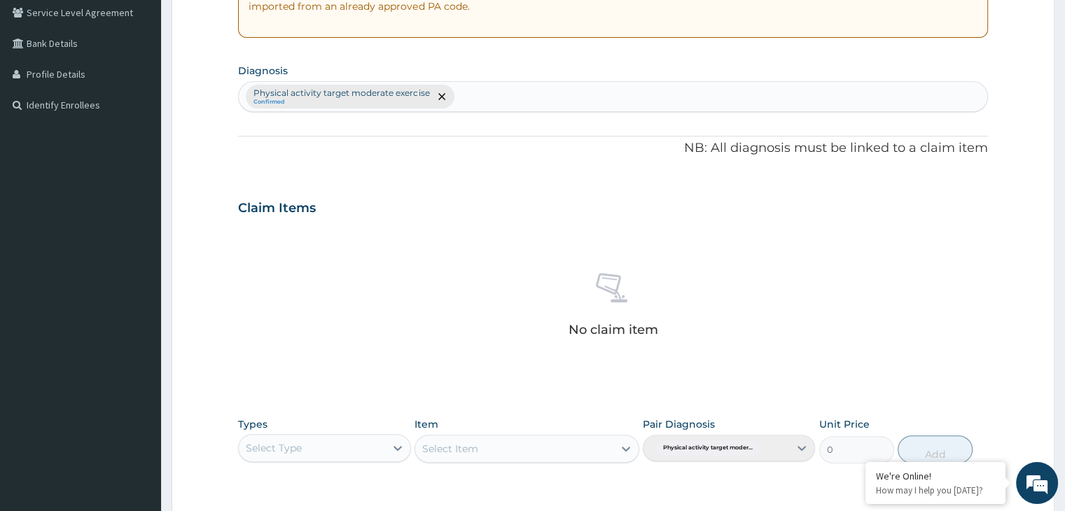
scroll to position [465, 0]
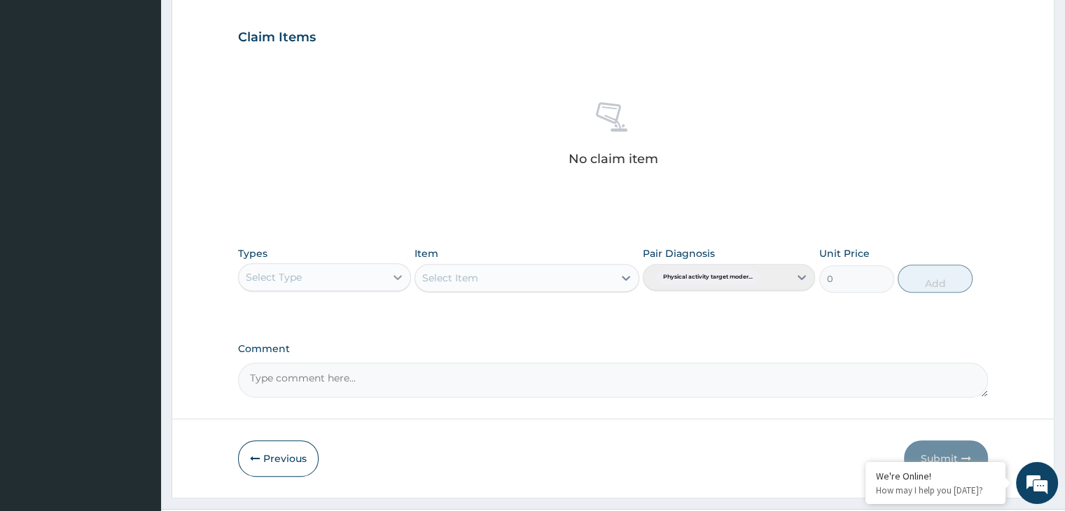
click at [388, 276] on div at bounding box center [397, 277] width 25 height 25
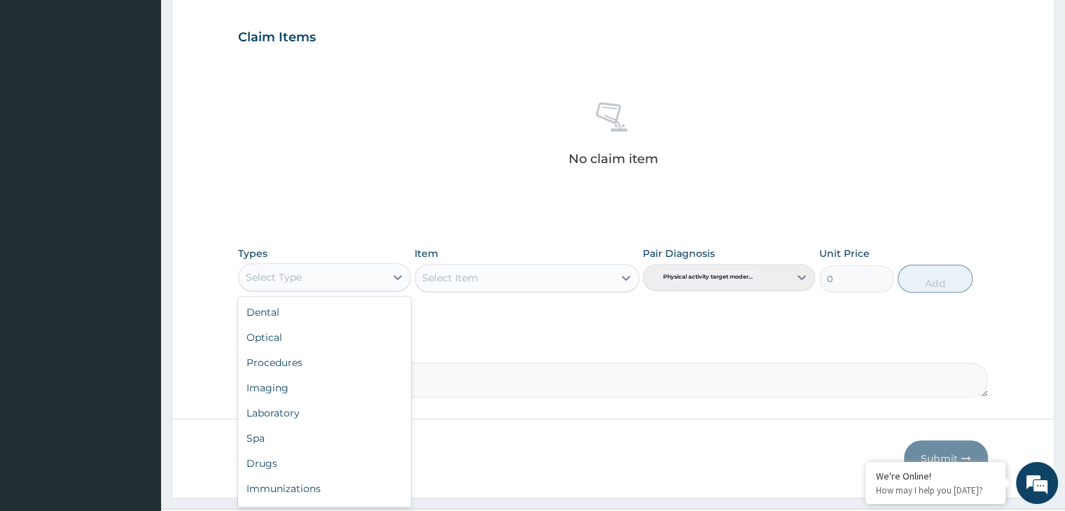
scroll to position [48, 0]
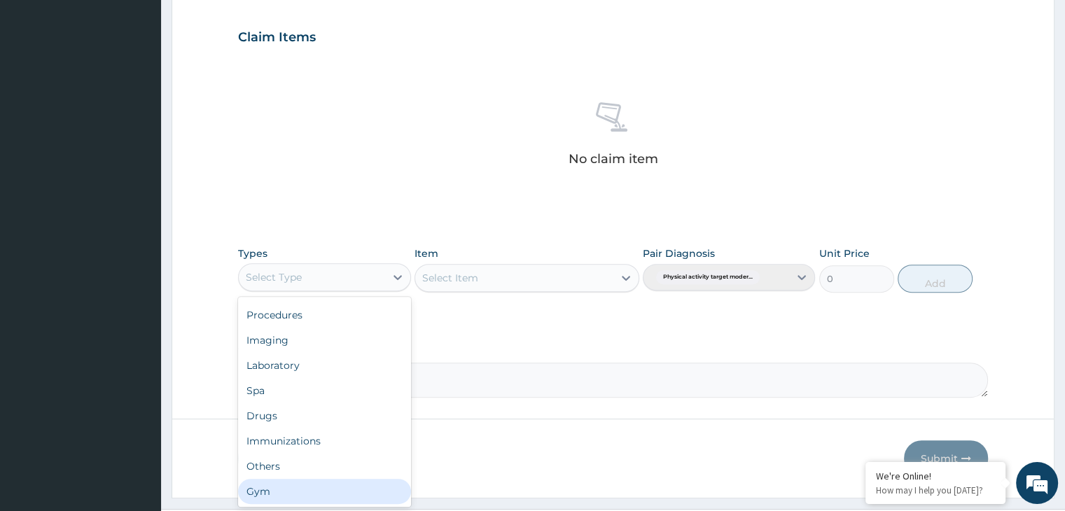
click at [330, 485] on div "Gym" at bounding box center [324, 491] width 172 height 25
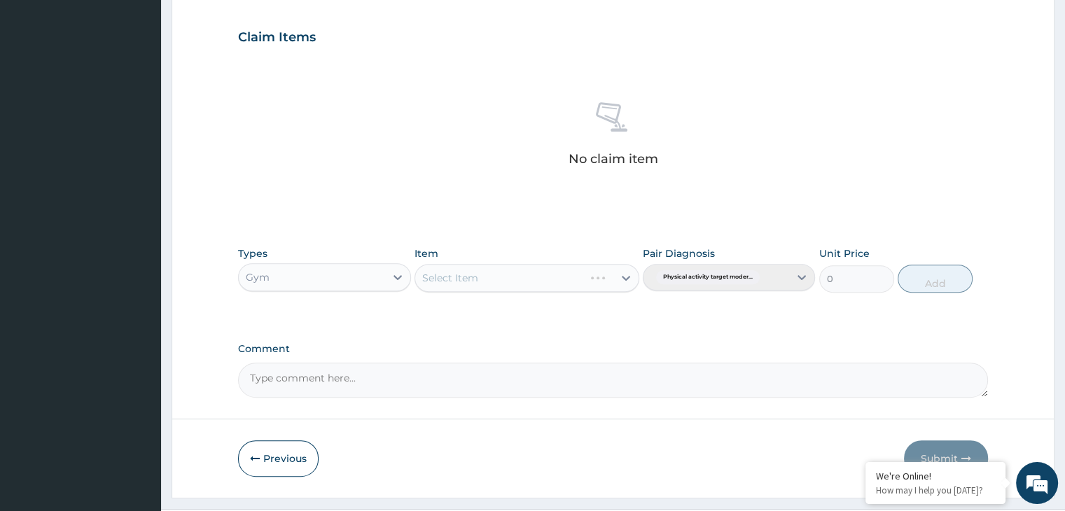
click at [618, 280] on div "Select Item" at bounding box center [527, 278] width 225 height 28
click at [628, 272] on icon at bounding box center [626, 278] width 14 height 14
click at [564, 326] on div "PA Code / Prescription Code PA/6EFFB6 Encounter Date 25-07-2025 Important Notic…" at bounding box center [612, 33] width 749 height 729
click at [632, 275] on icon at bounding box center [626, 278] width 14 height 14
click at [606, 312] on div "GYM" at bounding box center [527, 312] width 225 height 25
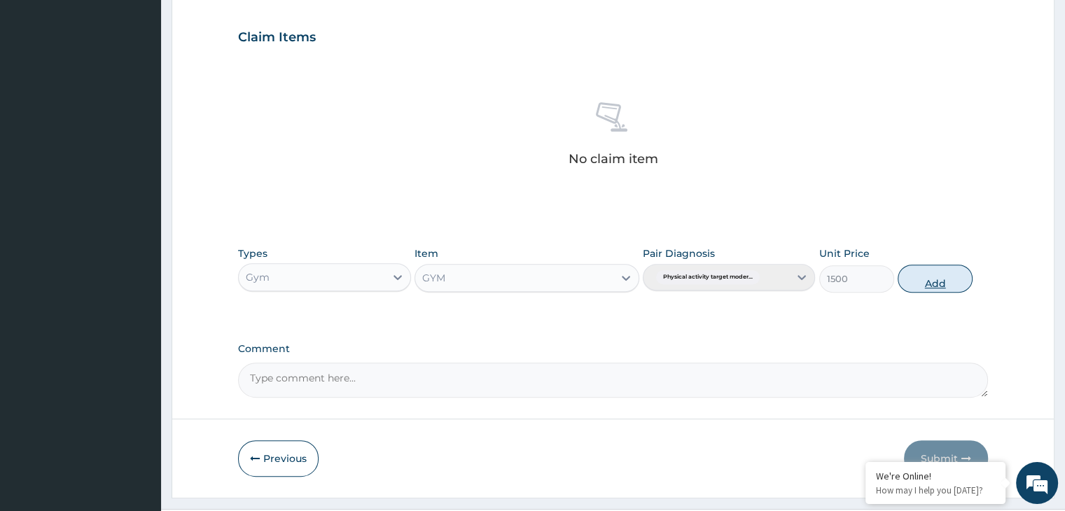
click at [917, 277] on button "Add" at bounding box center [935, 279] width 75 height 28
type input "0"
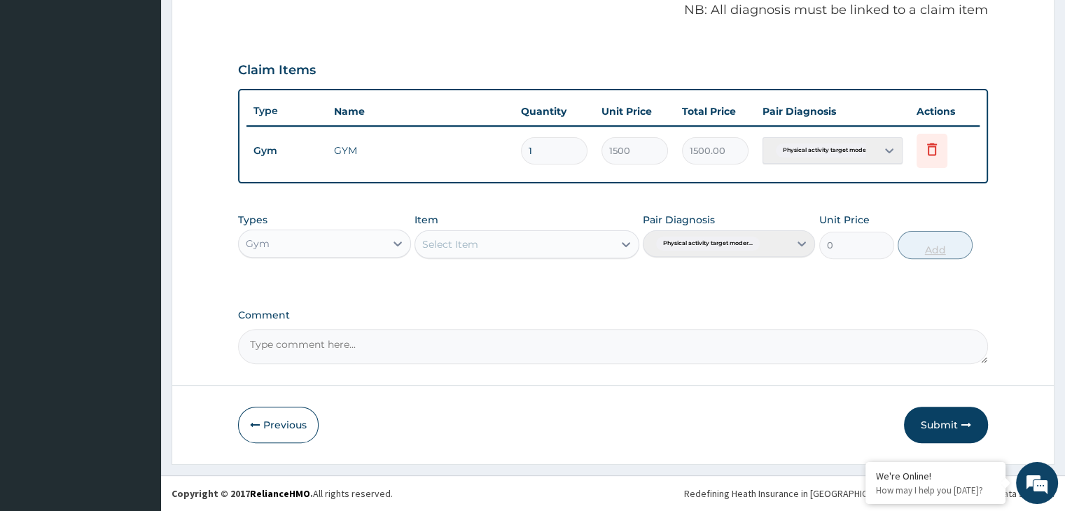
scroll to position [430, 0]
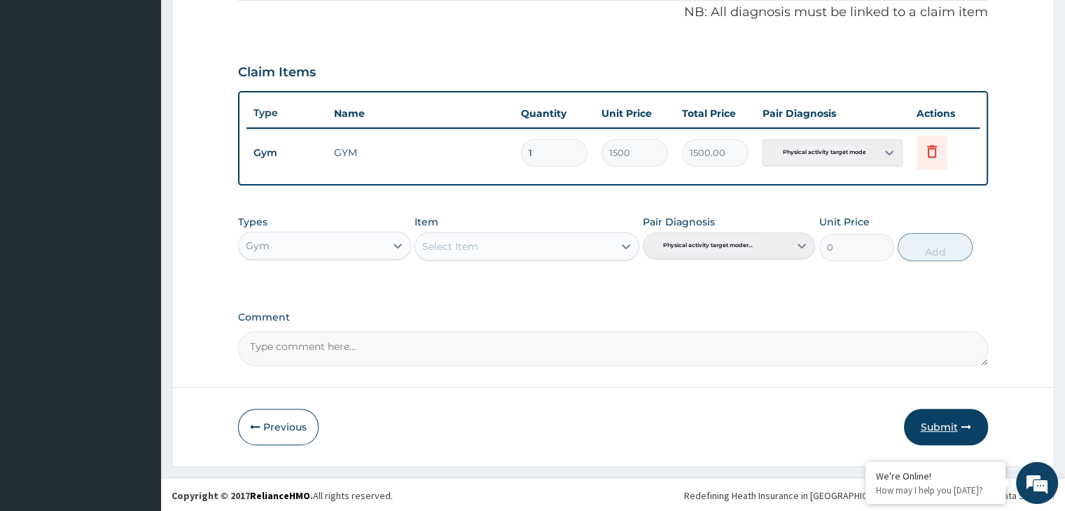
click at [931, 431] on button "Submit" at bounding box center [946, 427] width 84 height 36
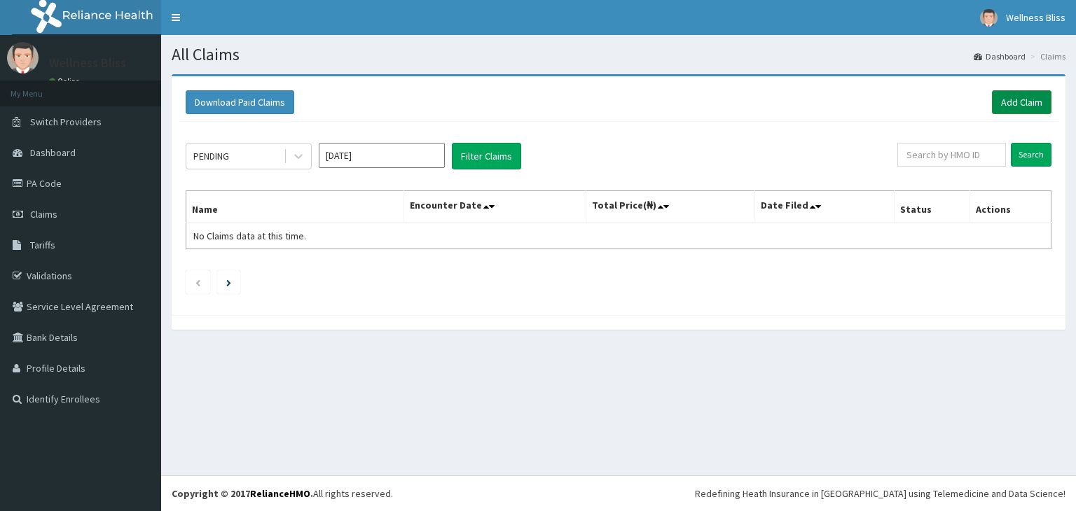
click at [1025, 99] on link "Add Claim" at bounding box center [1022, 102] width 60 height 24
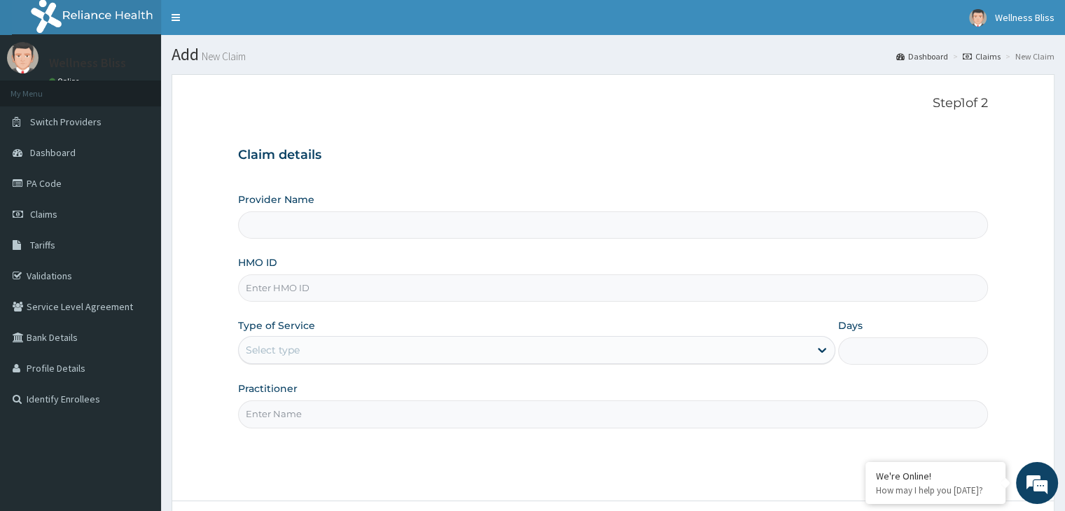
click at [281, 289] on input "HMO ID" at bounding box center [612, 288] width 749 height 27
type input "GTB"
type input "WELLNESS BLISS GYM"
type input "1"
type input "GTB/10252/A"
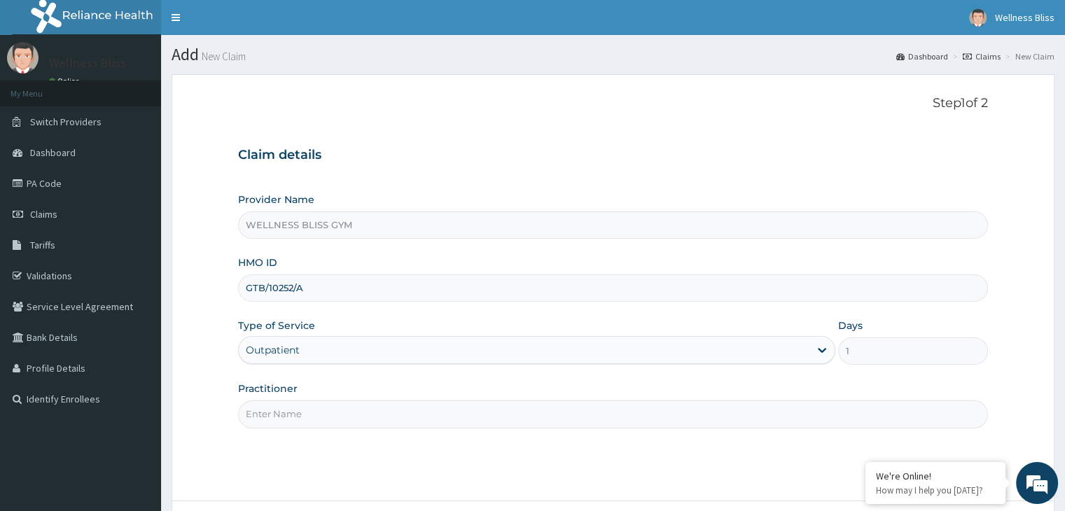
click at [541, 420] on input "Practitioner" at bounding box center [612, 414] width 749 height 27
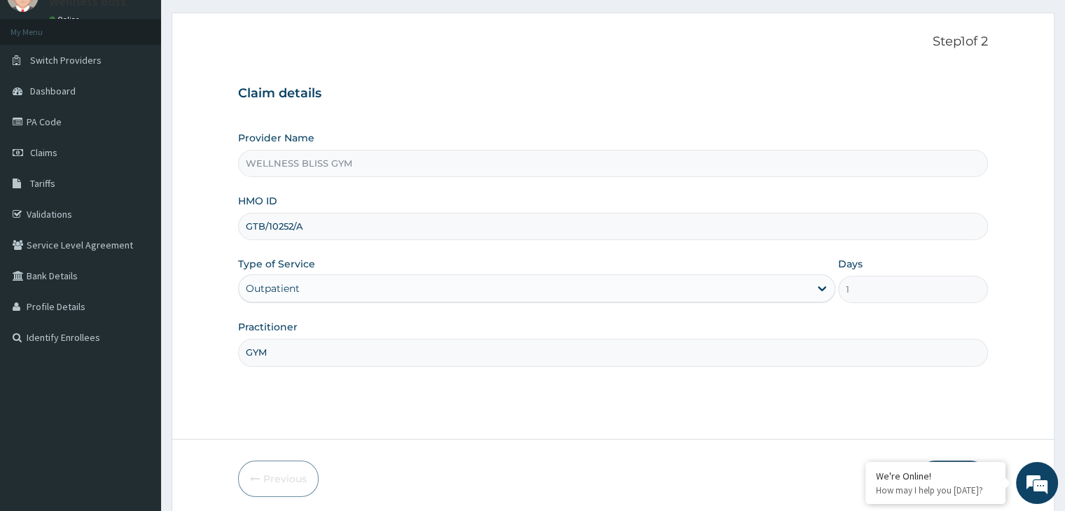
scroll to position [115, 0]
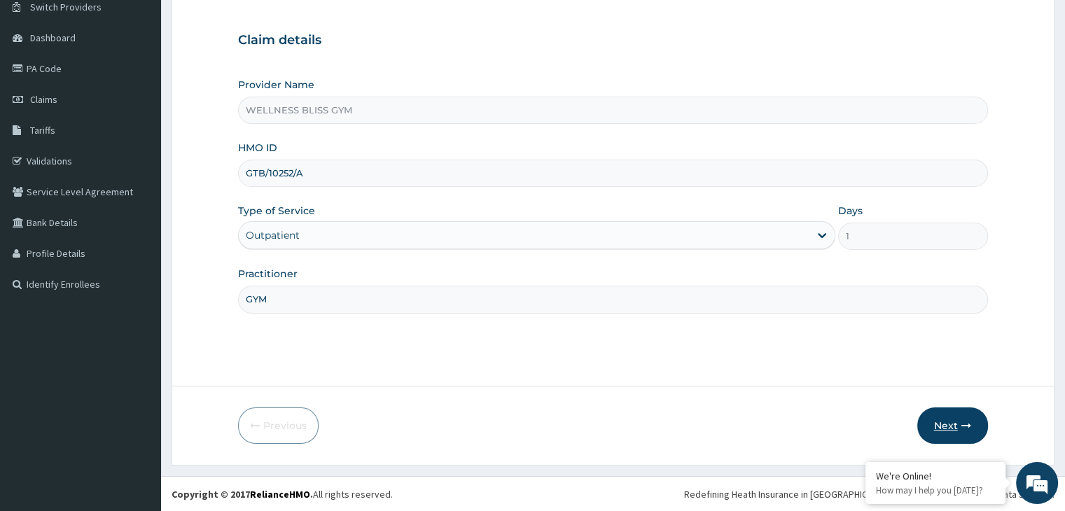
type input "GYM"
click at [952, 435] on button "Next" at bounding box center [952, 426] width 71 height 36
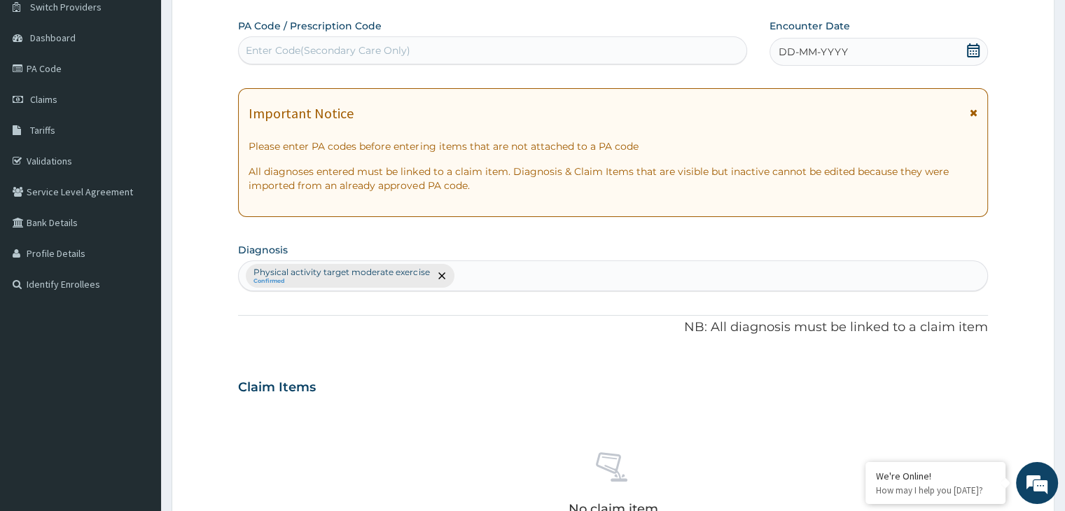
click at [501, 54] on div "Enter Code(Secondary Care Only)" at bounding box center [493, 50] width 508 height 22
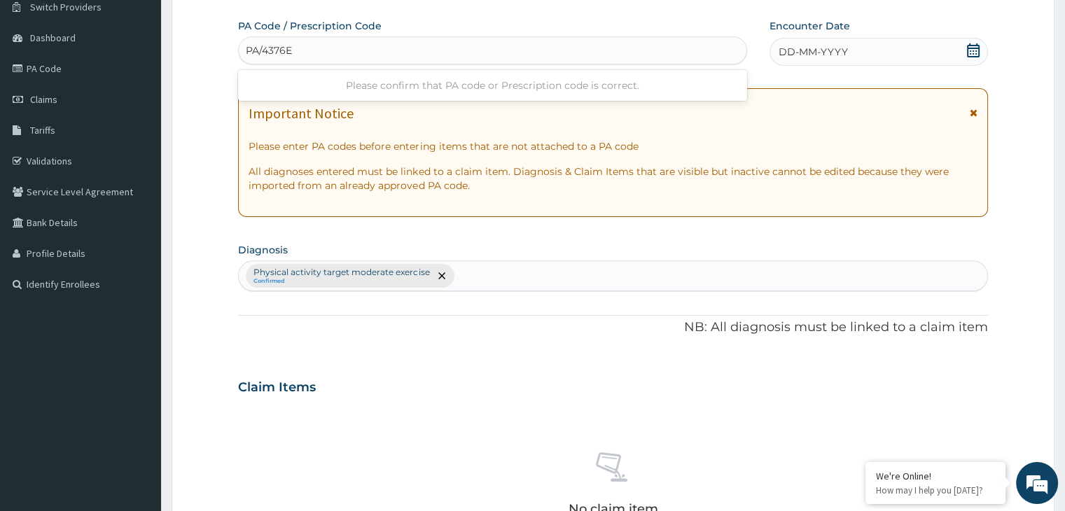
type input "PA/4376E6"
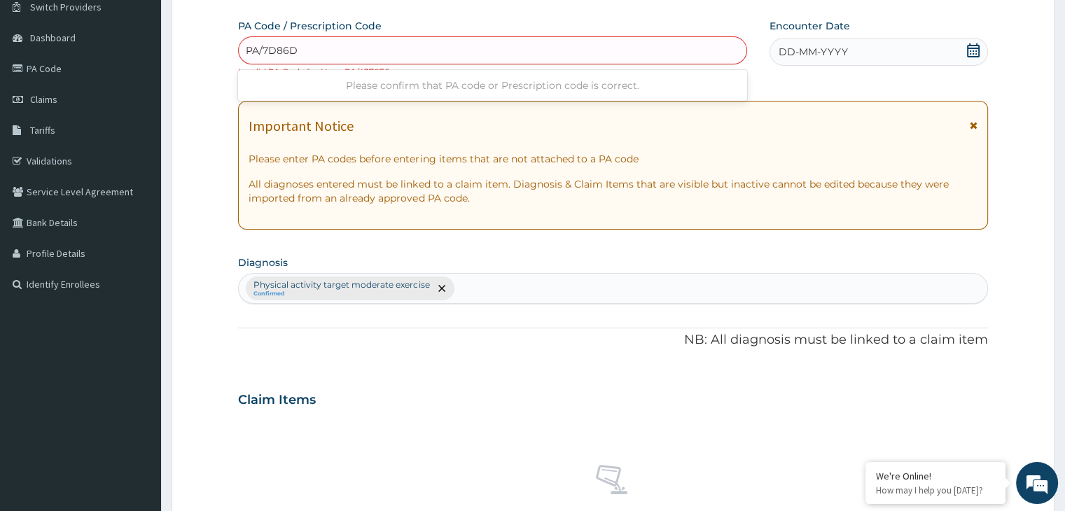
type input "PA/7D86DB"
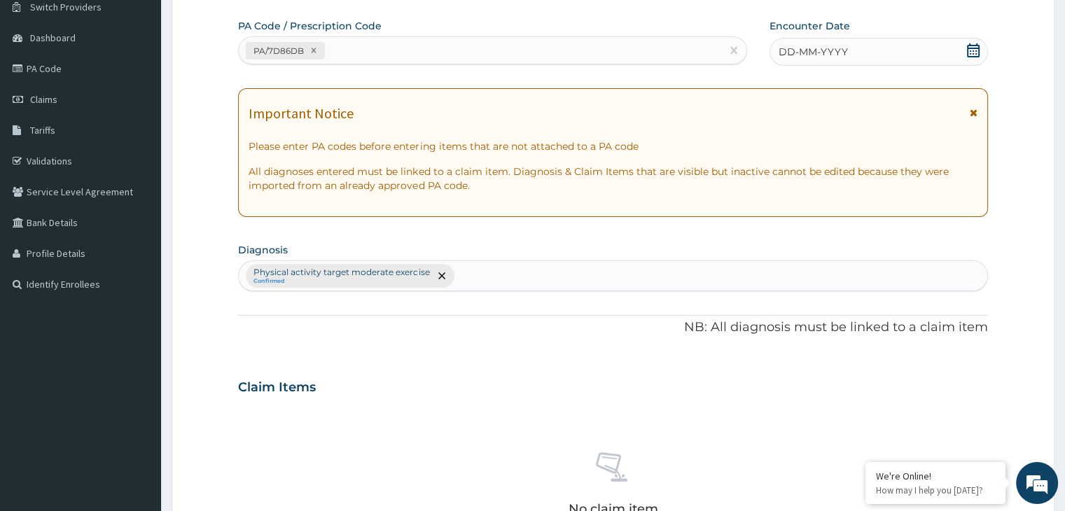
click at [975, 43] on icon at bounding box center [973, 50] width 14 height 14
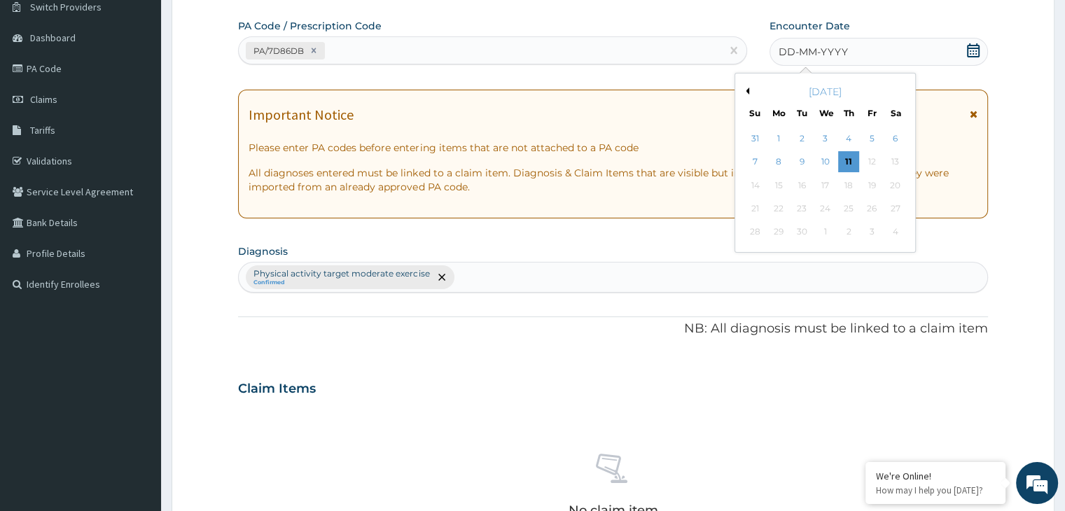
click at [749, 90] on div "[DATE]" at bounding box center [825, 92] width 169 height 14
click at [745, 90] on button "Previous Month" at bounding box center [745, 91] width 7 height 7
click at [747, 92] on button "Previous Month" at bounding box center [745, 91] width 7 height 7
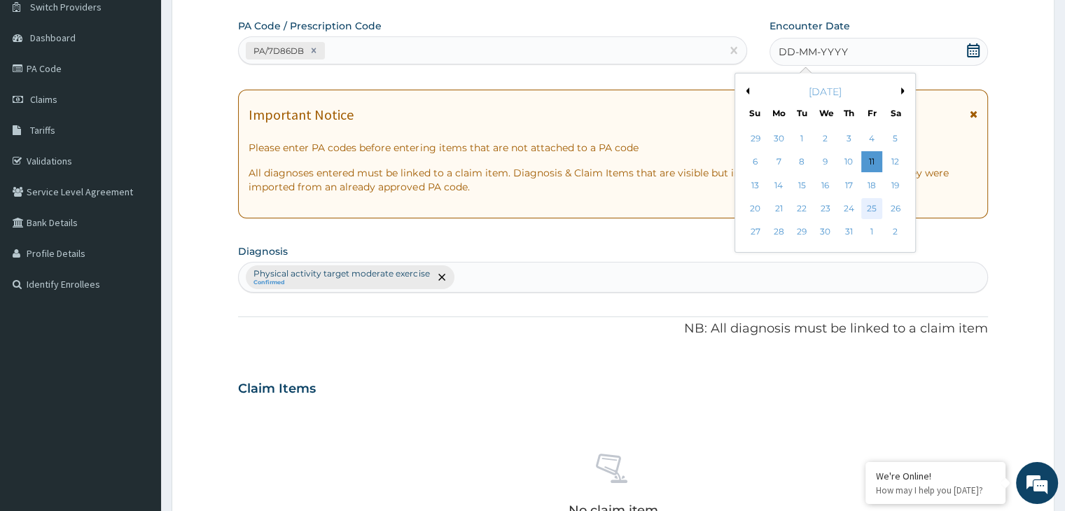
click at [864, 207] on div "25" at bounding box center [871, 208] width 21 height 21
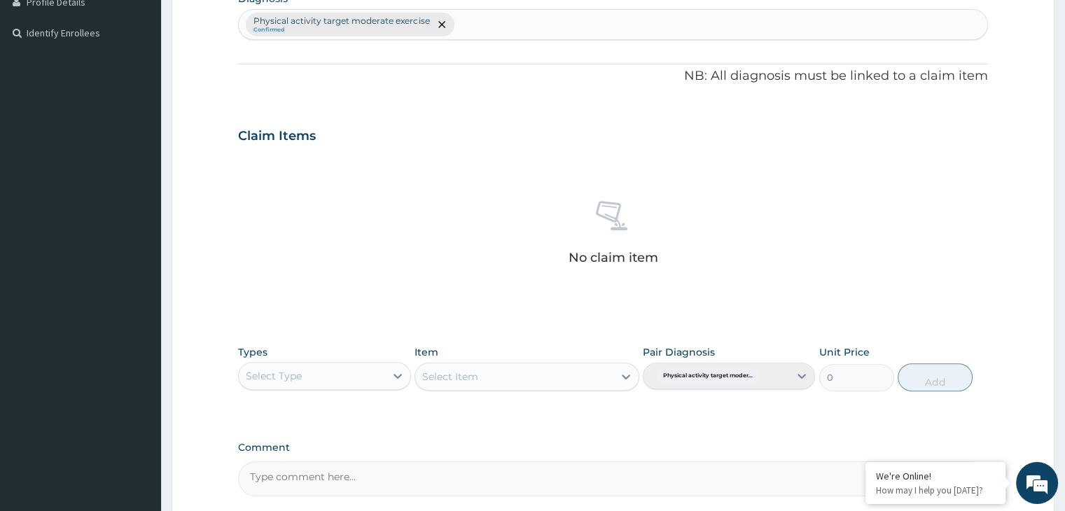
scroll to position [497, 0]
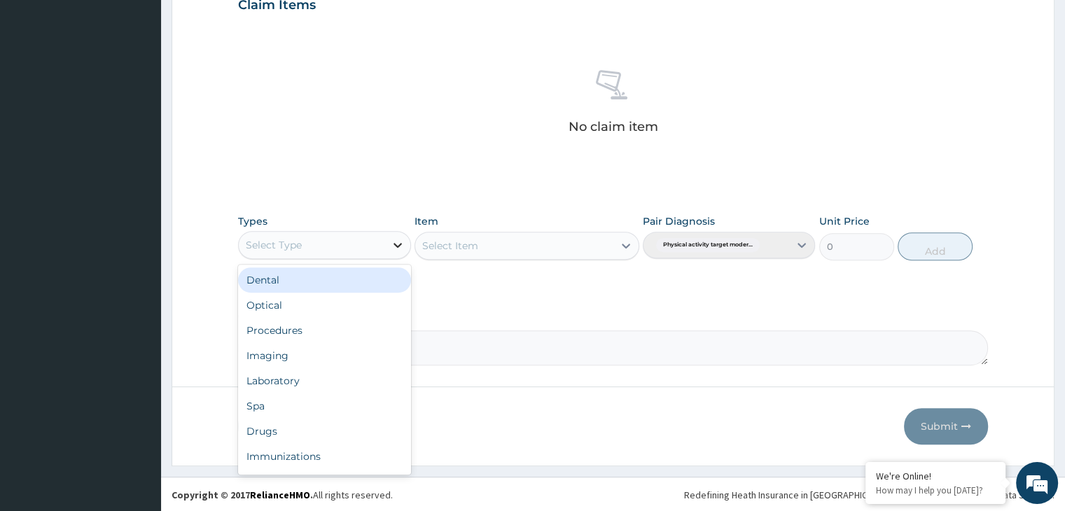
click at [401, 250] on icon at bounding box center [398, 245] width 14 height 14
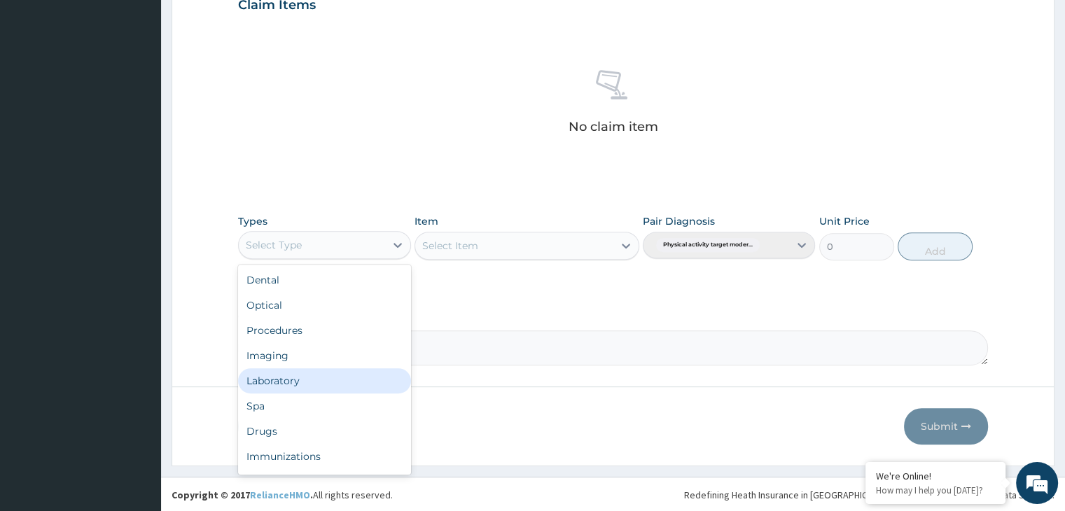
scroll to position [48, 0]
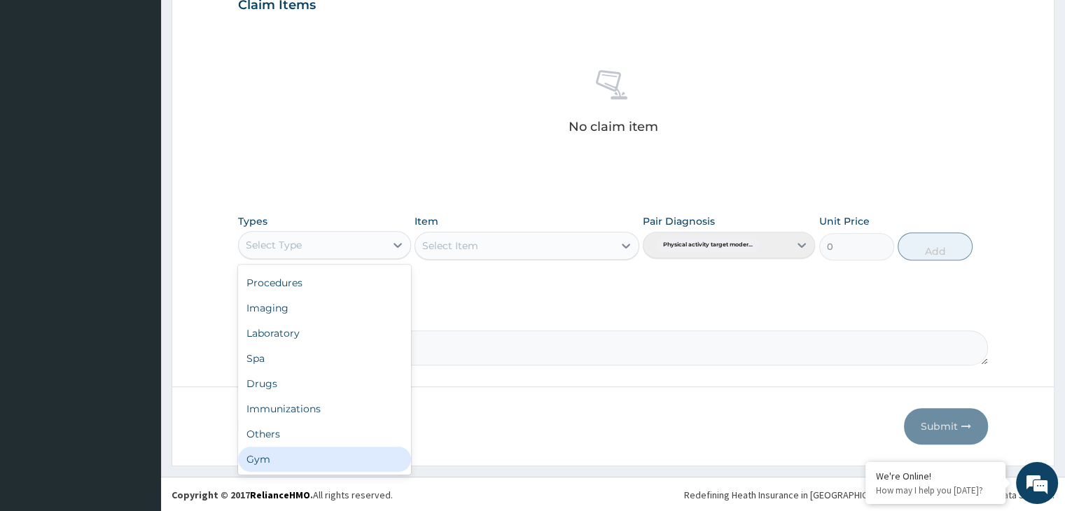
click at [267, 466] on div "Gym" at bounding box center [324, 459] width 172 height 25
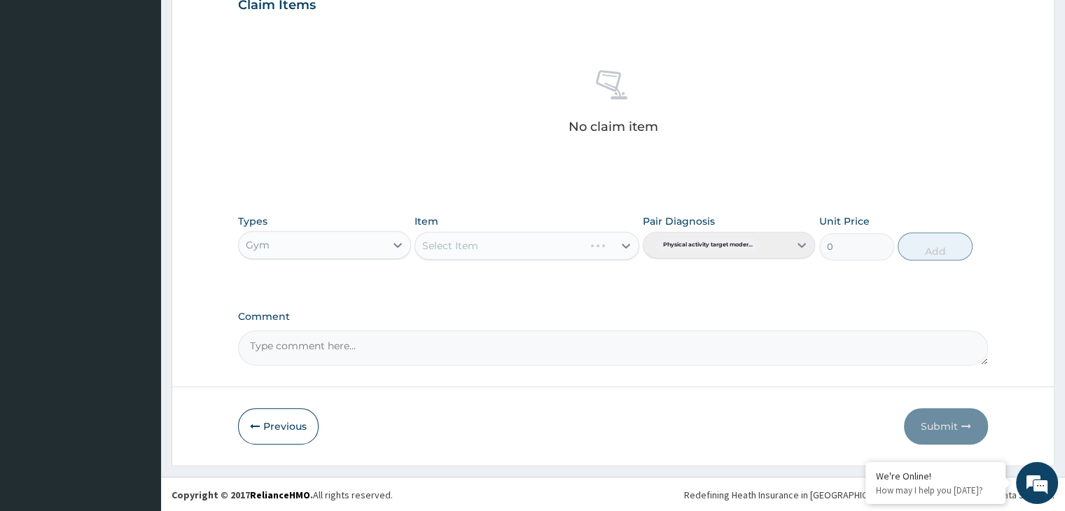
click at [630, 242] on div "Select Item" at bounding box center [527, 246] width 225 height 28
click at [618, 249] on div at bounding box center [625, 245] width 25 height 25
click at [585, 286] on div "GYM" at bounding box center [527, 280] width 225 height 25
click at [938, 242] on button "Add" at bounding box center [935, 246] width 75 height 28
type input "0"
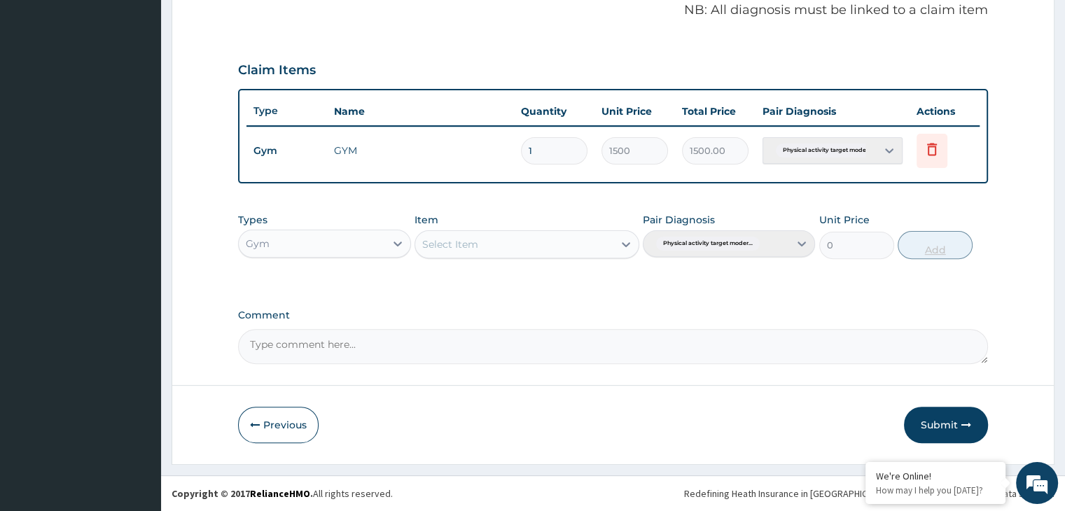
scroll to position [430, 0]
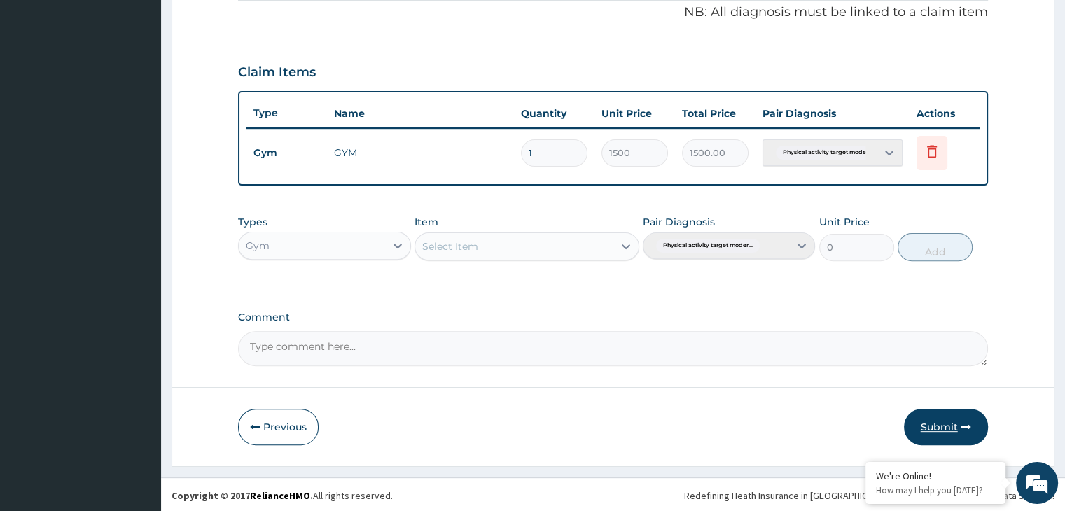
click at [964, 426] on icon "button" at bounding box center [966, 427] width 10 height 10
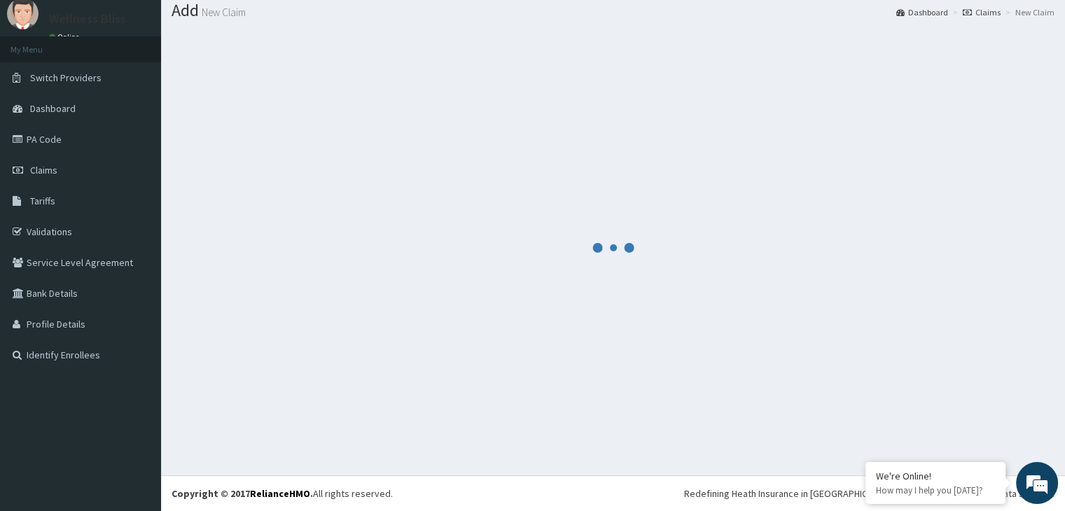
scroll to position [43, 0]
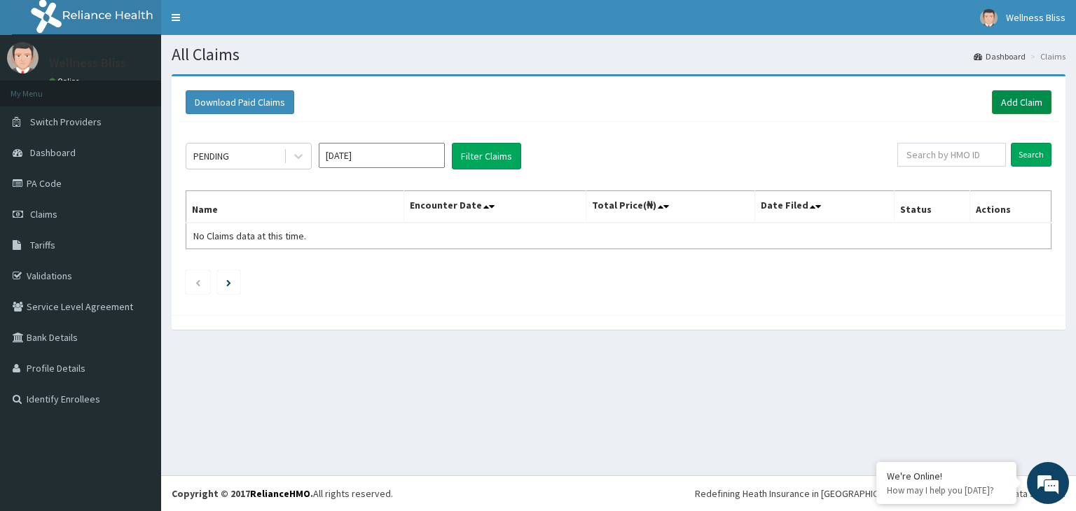
click at [1021, 109] on link "Add Claim" at bounding box center [1022, 102] width 60 height 24
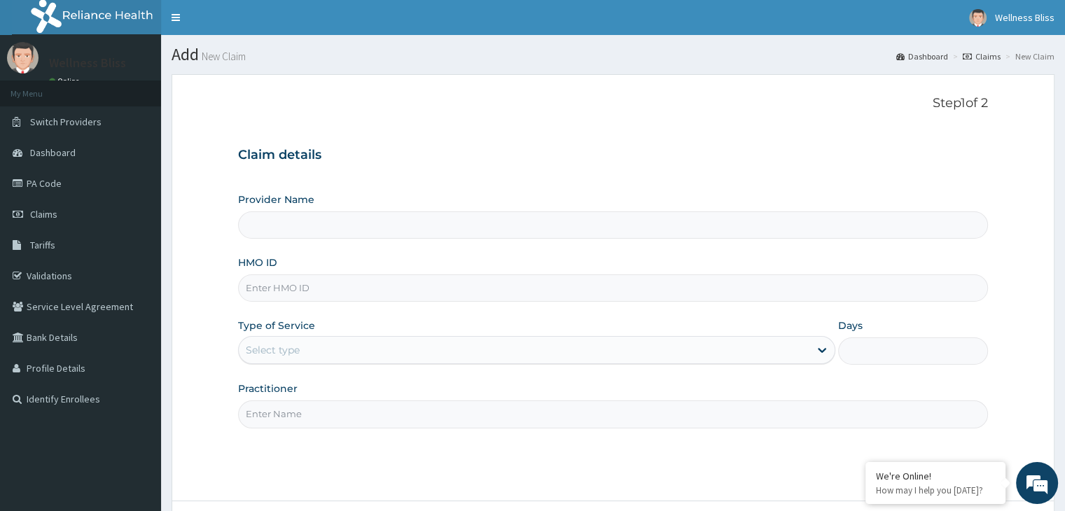
type input "WELLNESS BLISS GYM"
type input "1"
click at [256, 291] on input "HMO ID" at bounding box center [612, 288] width 749 height 27
type input "OAK/00117/A"
click at [286, 419] on input "Practitioner" at bounding box center [612, 414] width 749 height 27
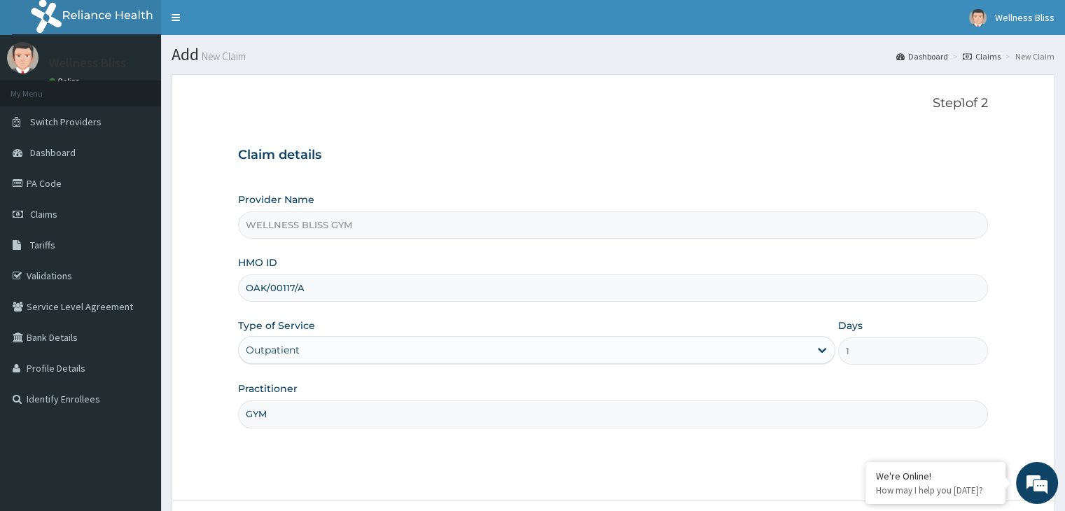
scroll to position [115, 0]
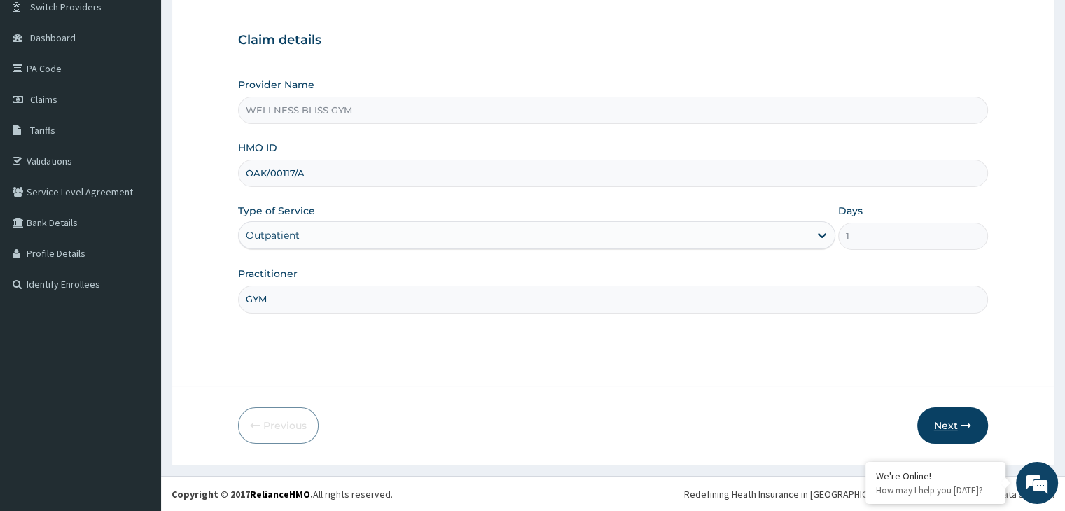
type input "GYM"
click at [941, 421] on button "Next" at bounding box center [952, 426] width 71 height 36
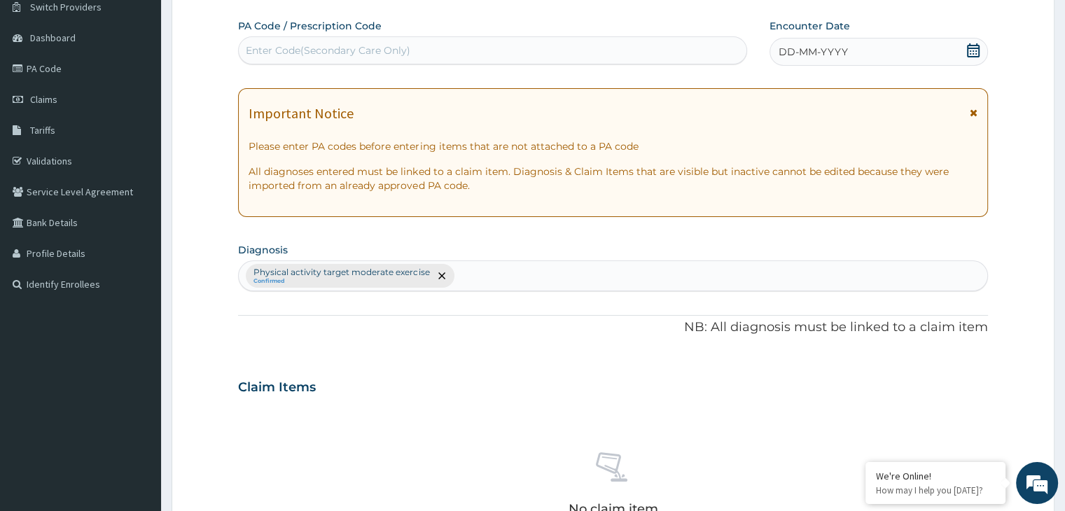
click at [265, 46] on div "Enter Code(Secondary Care Only)" at bounding box center [328, 50] width 165 height 14
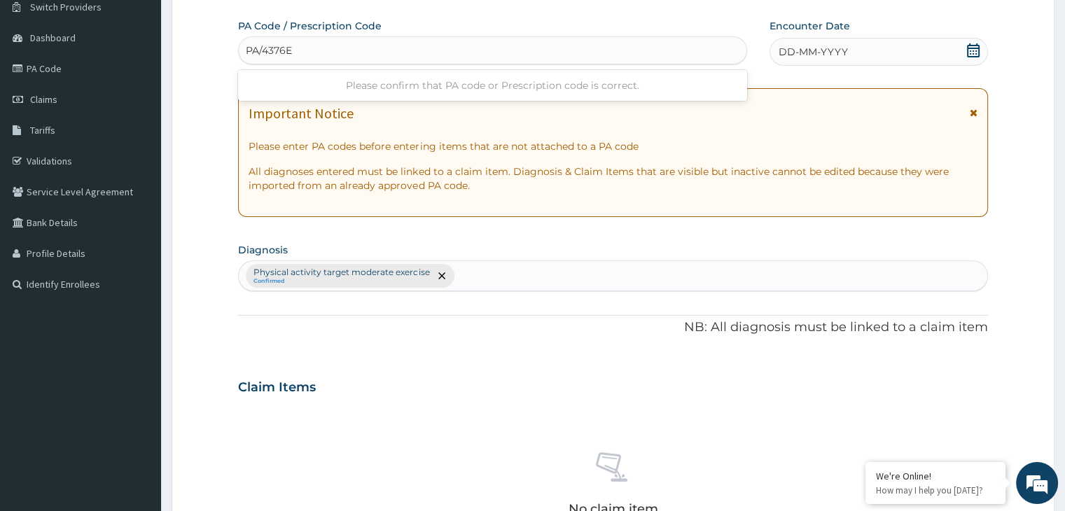
type input "PA/4376E6"
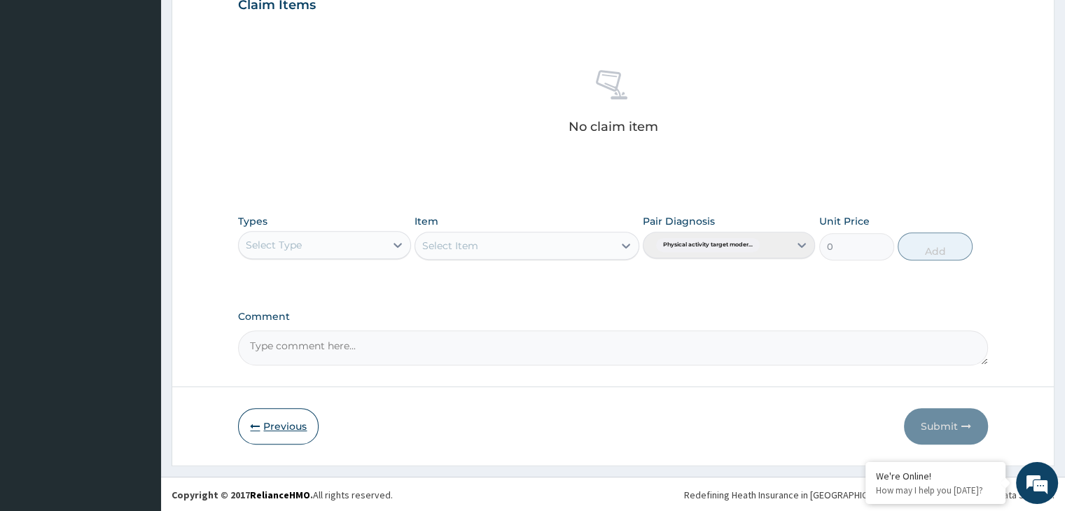
click at [278, 410] on button "Previous" at bounding box center [278, 426] width 81 height 36
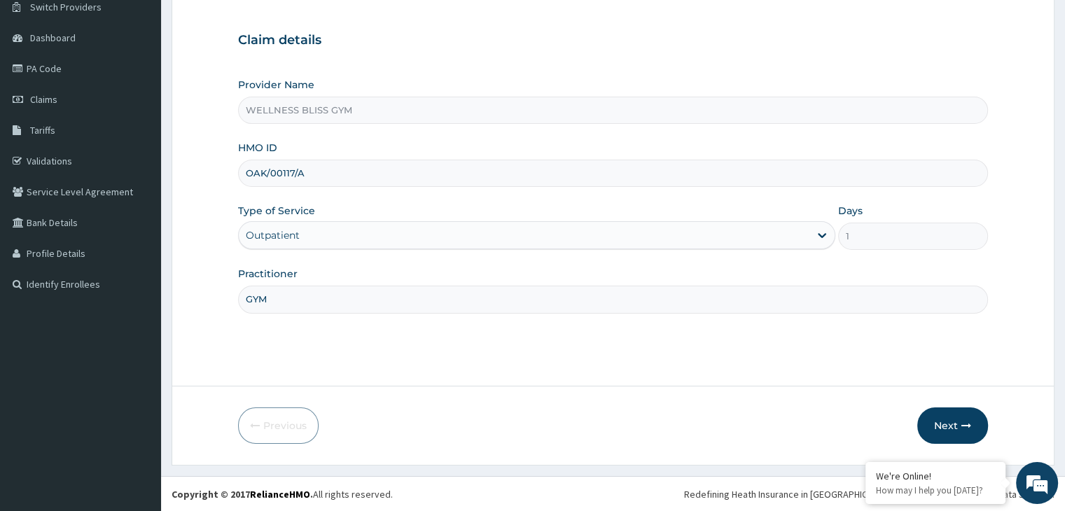
click at [300, 169] on input "OAK/00117/A" at bounding box center [612, 173] width 749 height 27
click at [312, 172] on input "OAK/00117/A" at bounding box center [612, 173] width 749 height 27
type input "OAK/10017/A"
click at [958, 431] on button "Next" at bounding box center [952, 426] width 71 height 36
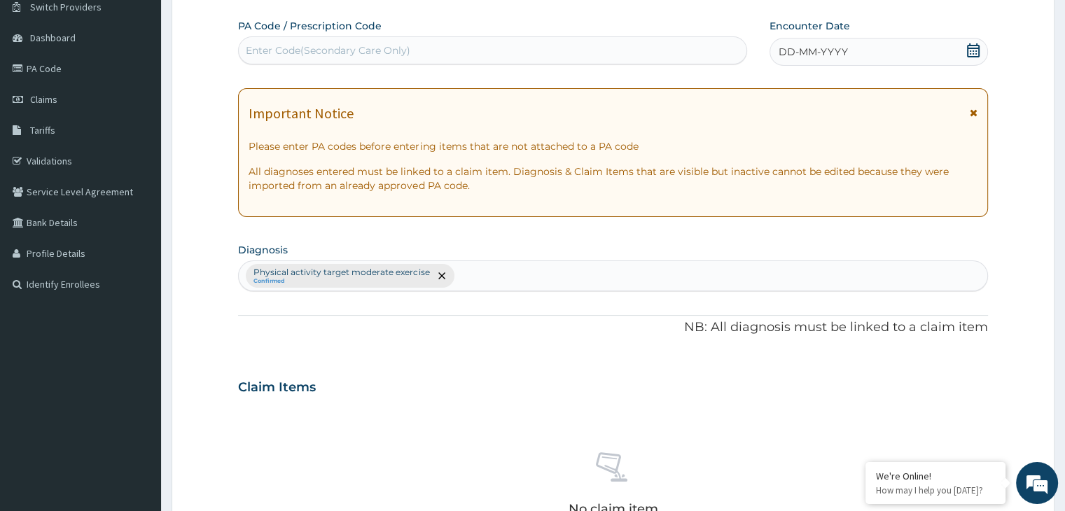
click at [342, 47] on div "Enter Code(Secondary Care Only)" at bounding box center [328, 50] width 165 height 14
type input "PA/4"
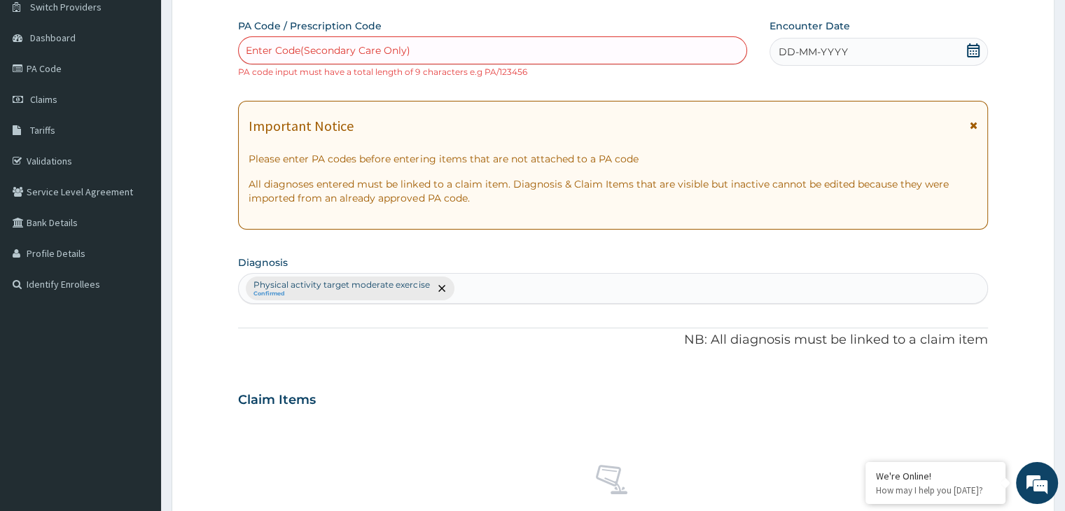
click at [335, 48] on div "Enter Code(Secondary Care Only)" at bounding box center [328, 50] width 165 height 14
type input "PA/4376E6"
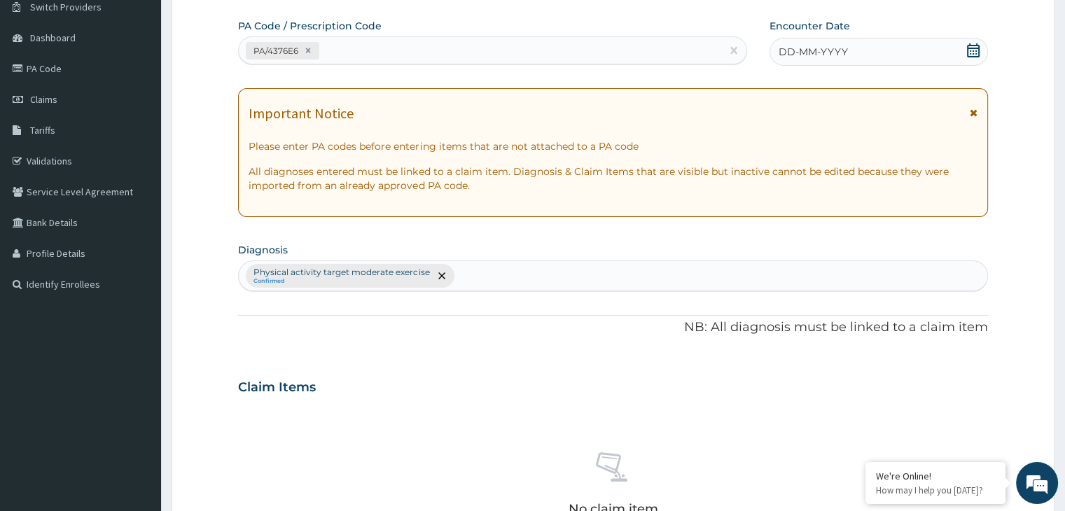
click at [971, 54] on icon at bounding box center [973, 50] width 14 height 14
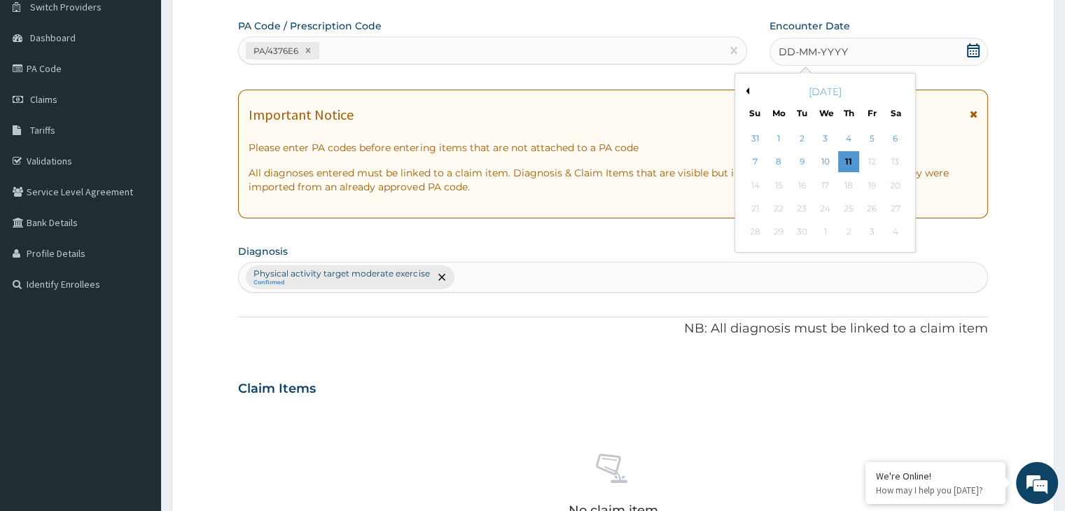
click at [749, 90] on div "September 2025" at bounding box center [825, 92] width 169 height 14
click at [748, 90] on button "Previous Month" at bounding box center [745, 91] width 7 height 7
click at [748, 93] on div "August 2025" at bounding box center [825, 92] width 169 height 14
click at [747, 93] on div "August 2025" at bounding box center [825, 92] width 169 height 14
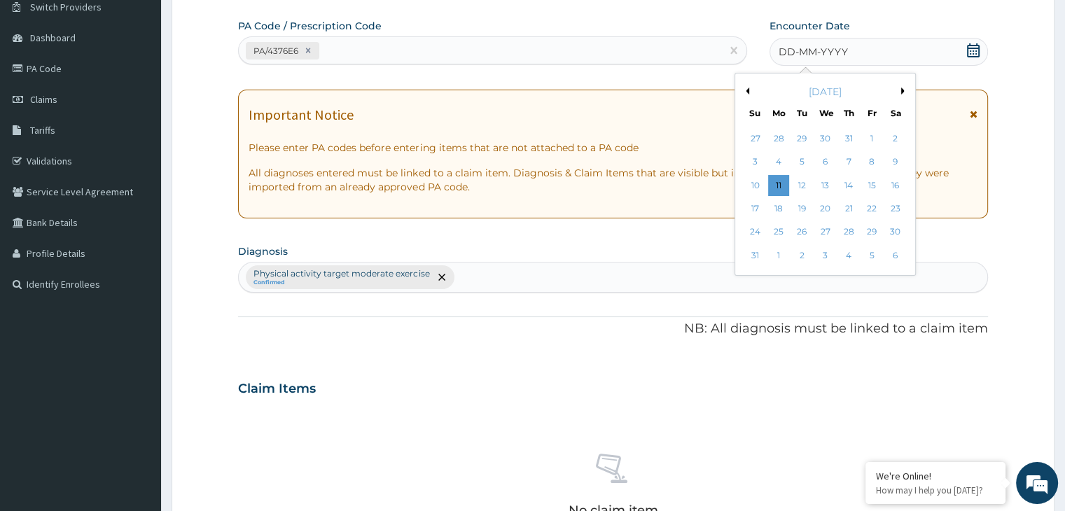
click at [747, 89] on button "Previous Month" at bounding box center [745, 91] width 7 height 7
click at [882, 208] on div "25" at bounding box center [871, 208] width 21 height 21
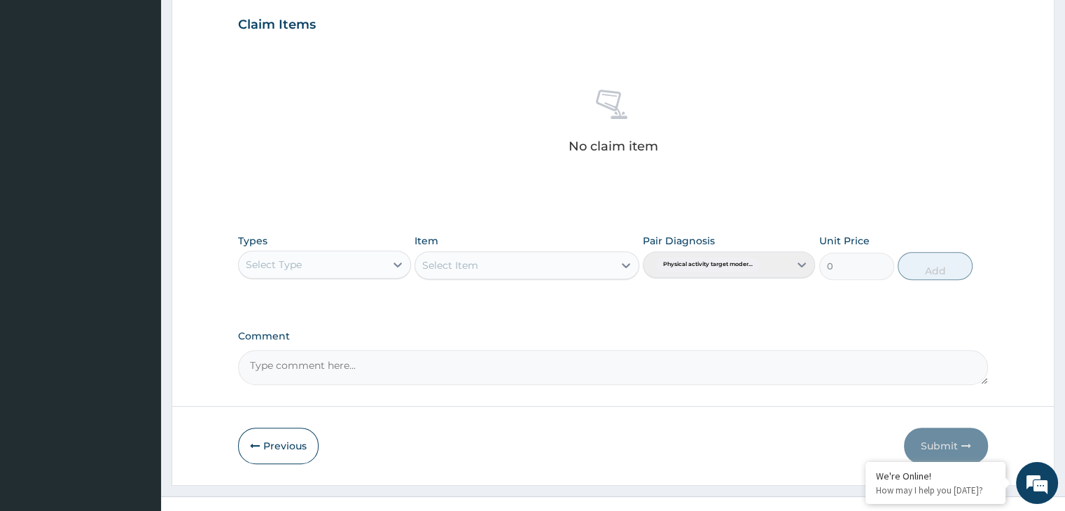
scroll to position [497, 0]
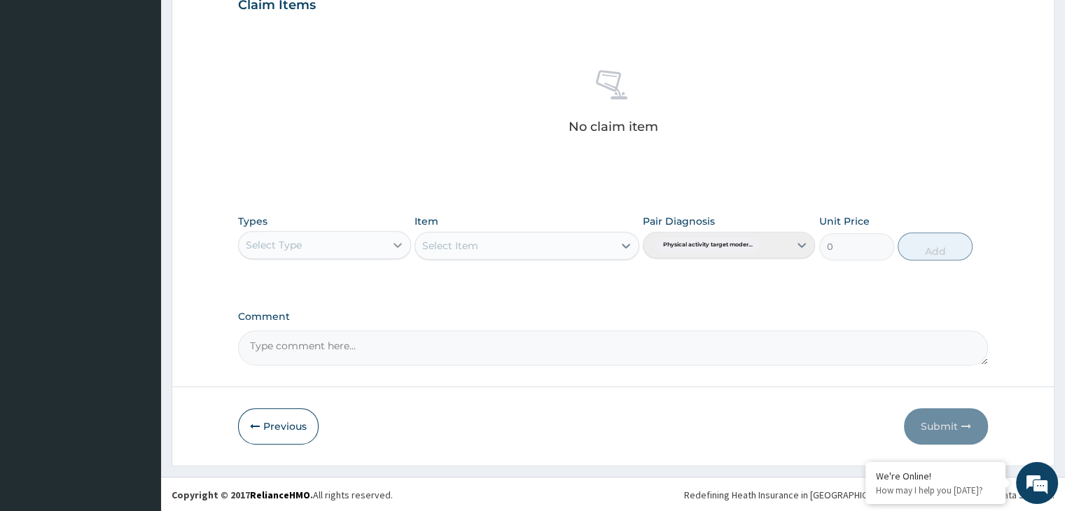
click at [396, 236] on div at bounding box center [397, 244] width 25 height 25
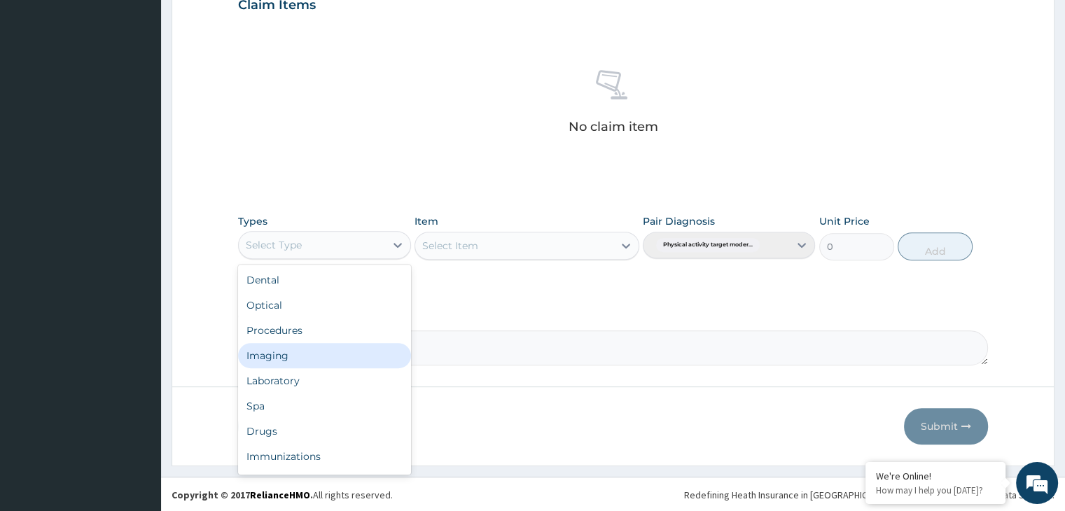
scroll to position [48, 0]
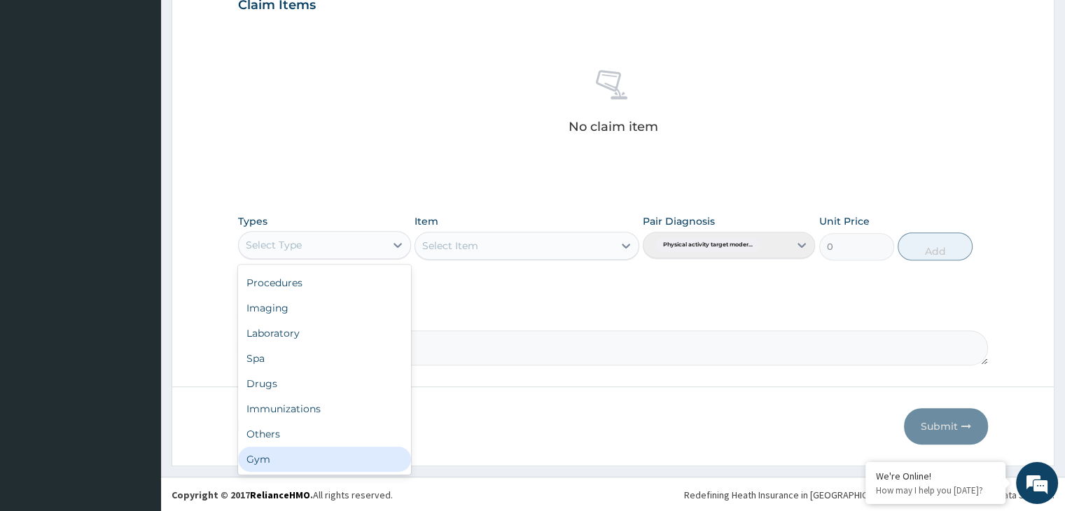
click at [311, 456] on div "Gym" at bounding box center [324, 459] width 172 height 25
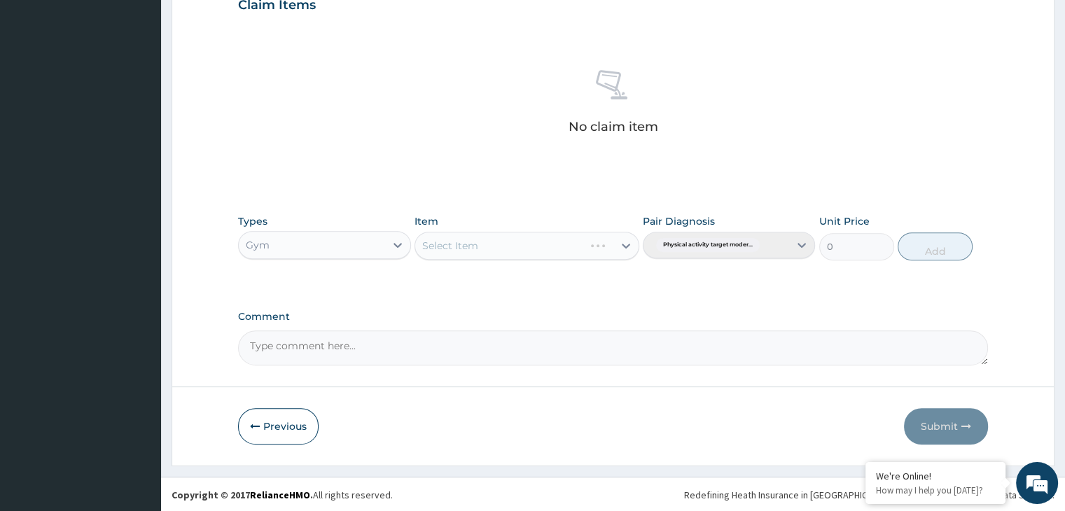
click at [630, 246] on div "Select Item" at bounding box center [527, 246] width 225 height 28
click at [622, 242] on div "Select Item" at bounding box center [527, 246] width 225 height 28
click at [623, 247] on icon at bounding box center [626, 246] width 14 height 14
click at [620, 281] on div "GYM" at bounding box center [527, 280] width 225 height 25
click at [944, 246] on button "Add" at bounding box center [935, 246] width 75 height 28
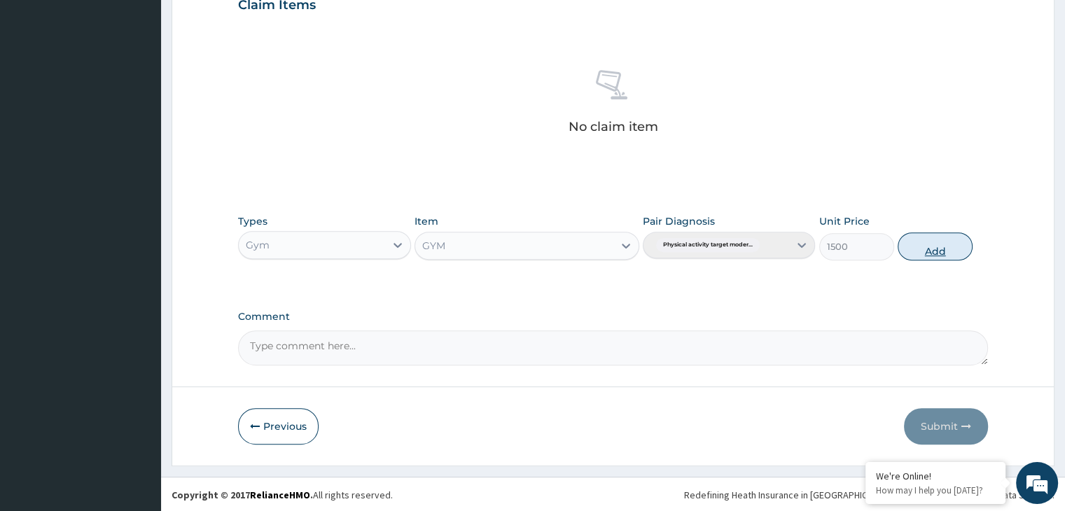
type input "0"
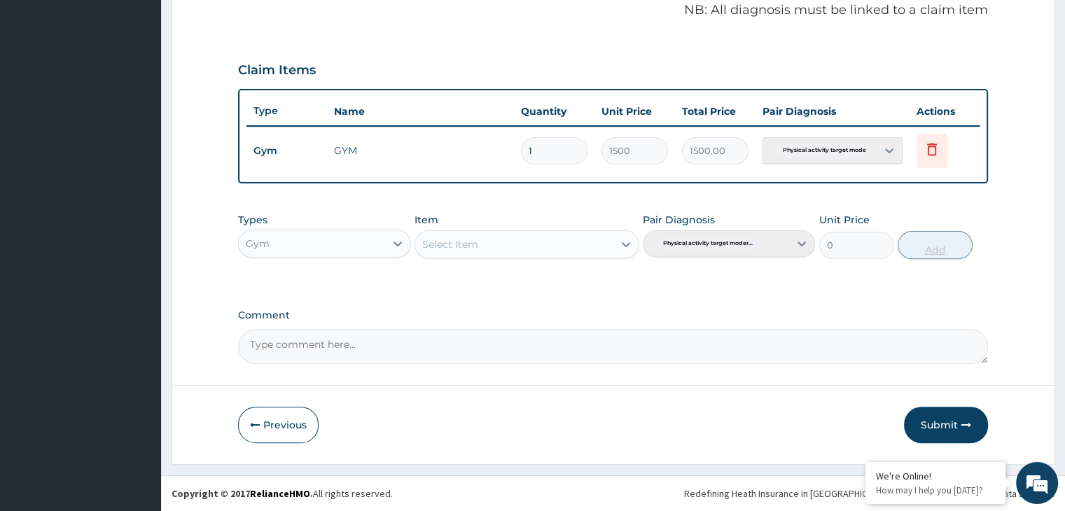
scroll to position [430, 0]
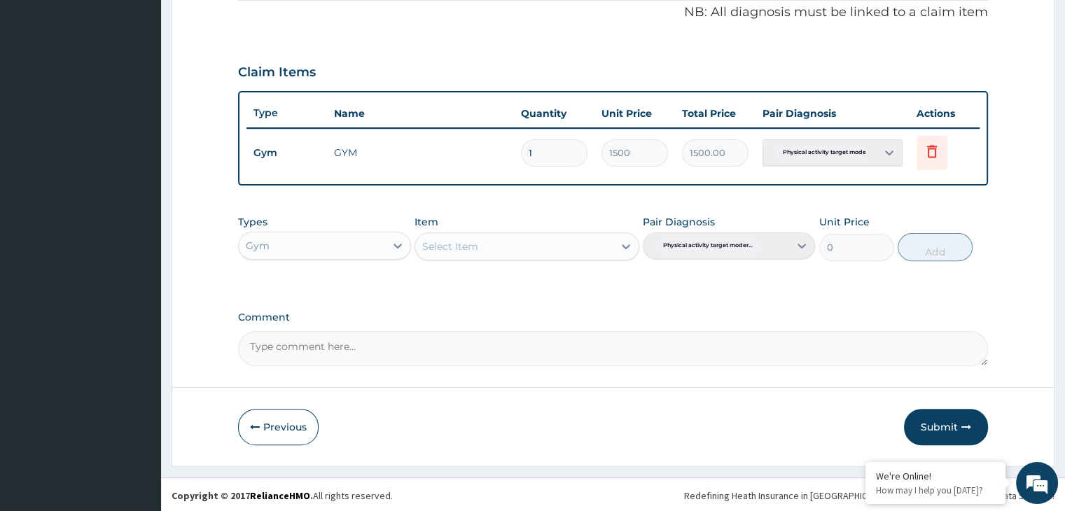
click at [307, 351] on textarea "Comment" at bounding box center [612, 348] width 749 height 35
click at [940, 434] on button "Submit" at bounding box center [946, 427] width 84 height 36
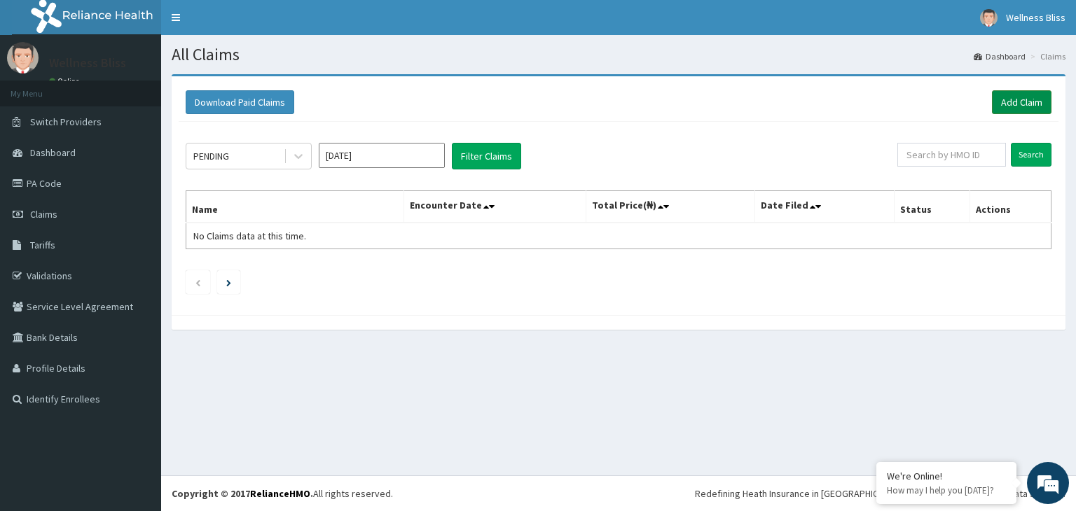
click at [1024, 93] on link "Add Claim" at bounding box center [1022, 102] width 60 height 24
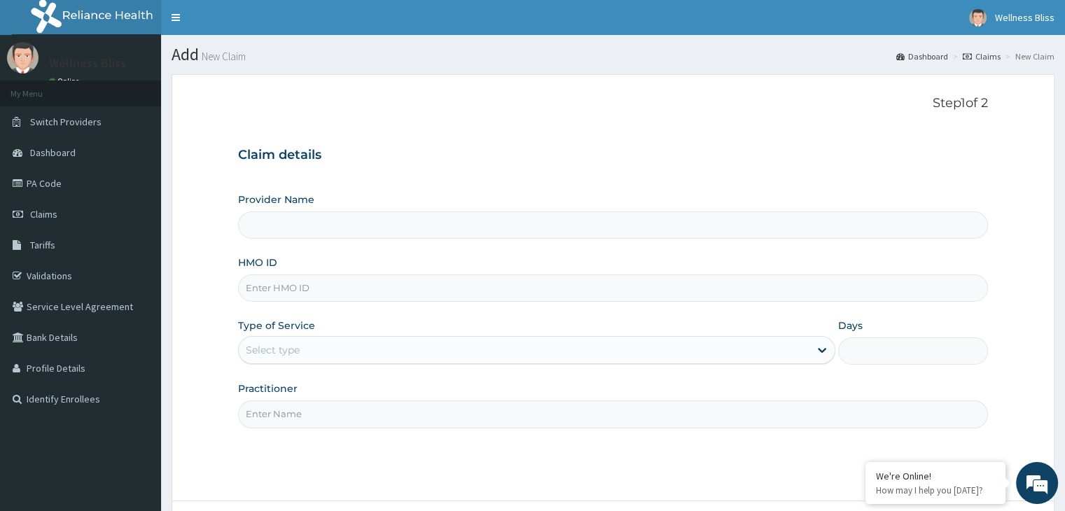
click at [317, 286] on input "HMO ID" at bounding box center [612, 288] width 749 height 27
type input "WELLNESS BLISS GYM"
type input "1"
type input "OHT/11061/A"
click at [326, 416] on input "Practitioner" at bounding box center [612, 414] width 749 height 27
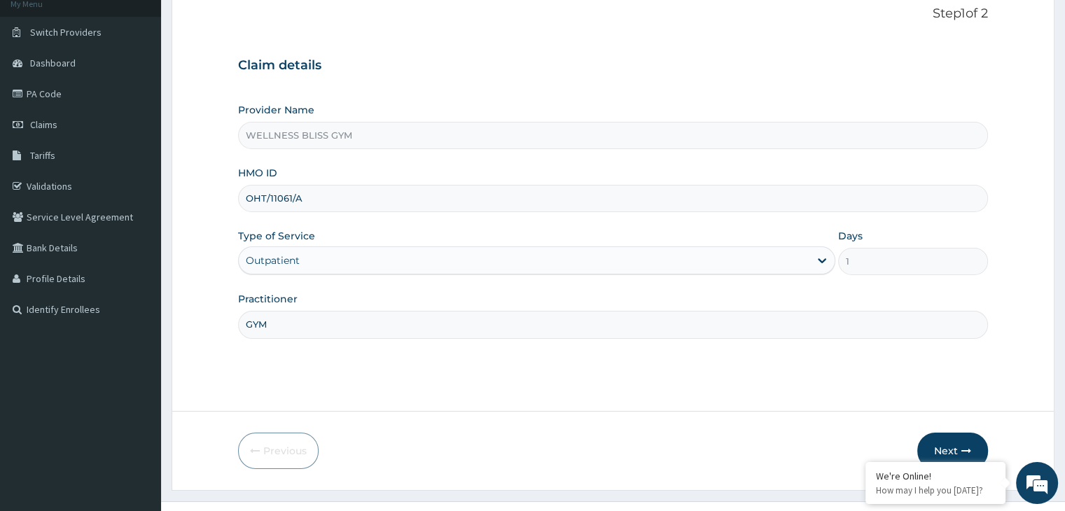
scroll to position [115, 0]
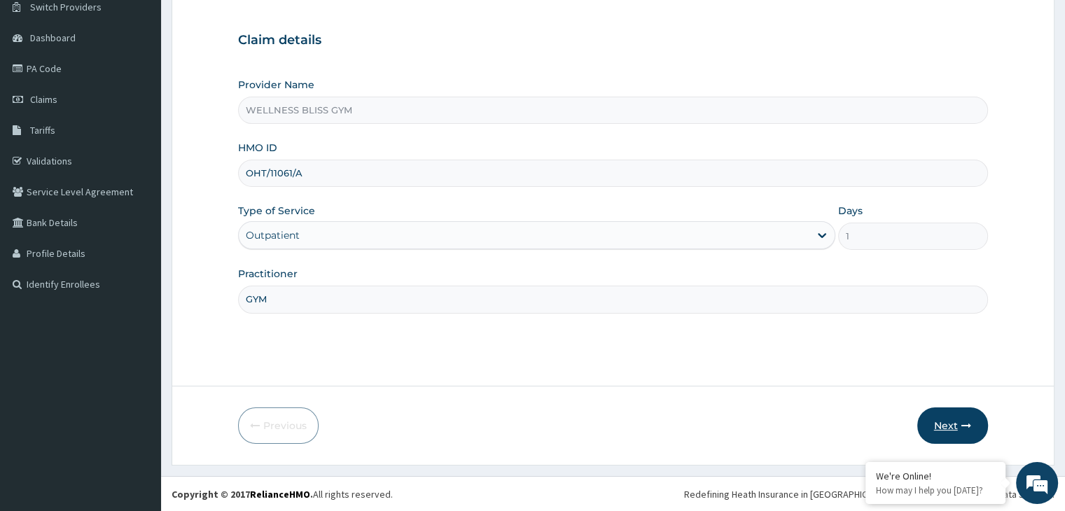
type input "GYM"
click at [982, 429] on button "Next" at bounding box center [952, 426] width 71 height 36
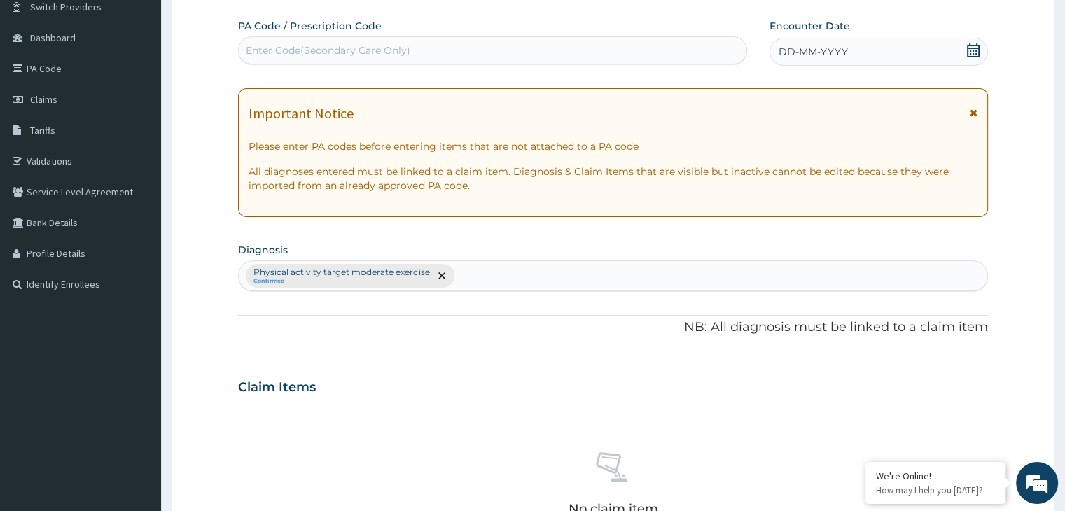
click at [319, 49] on div "Enter Code(Secondary Care Only)" at bounding box center [328, 50] width 165 height 14
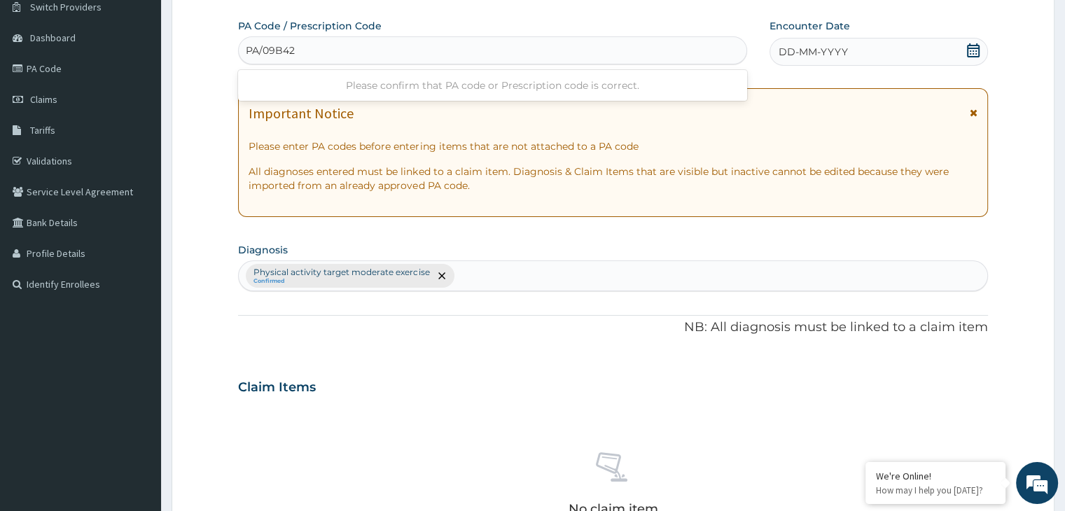
type input "PA/09B427"
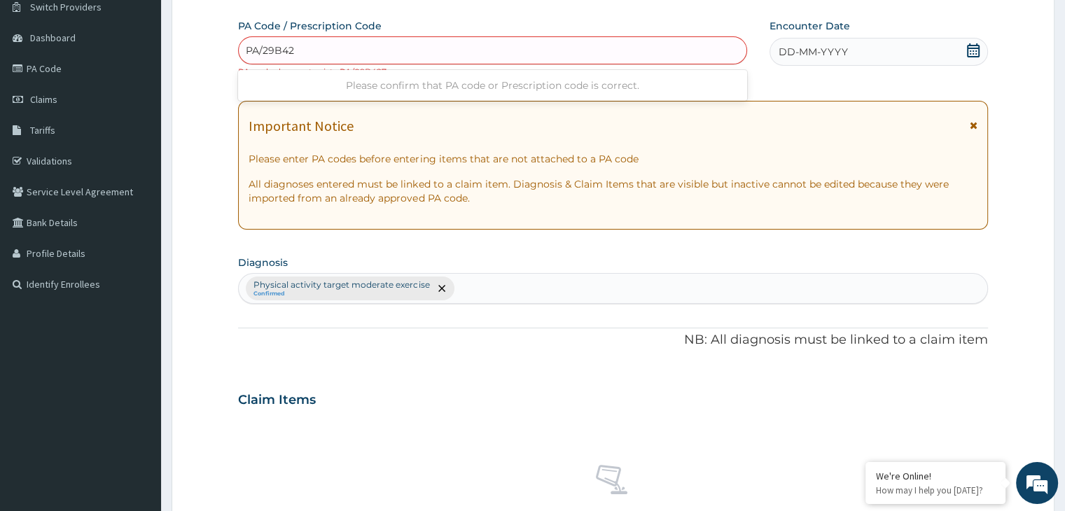
type input "PA/29B427"
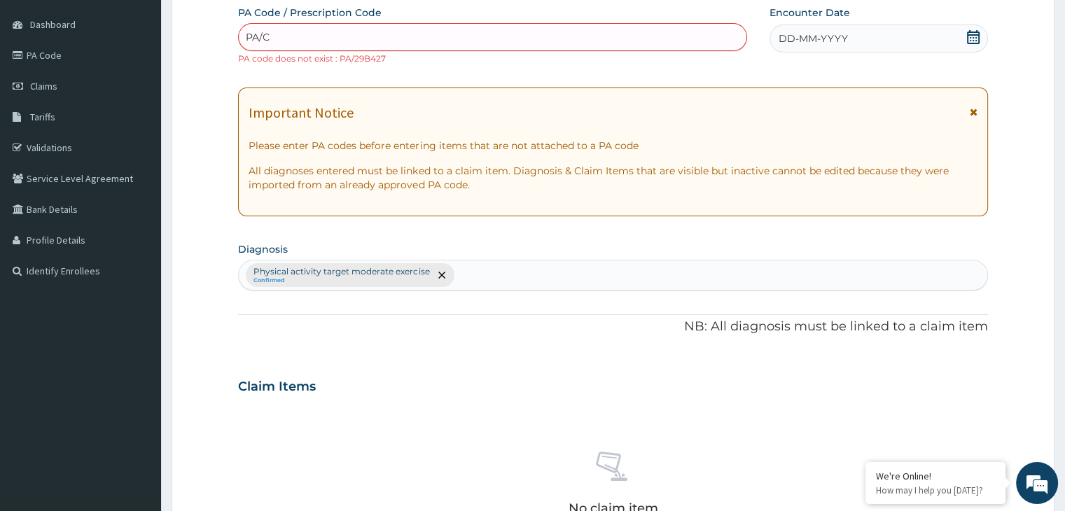
scroll to position [510, 0]
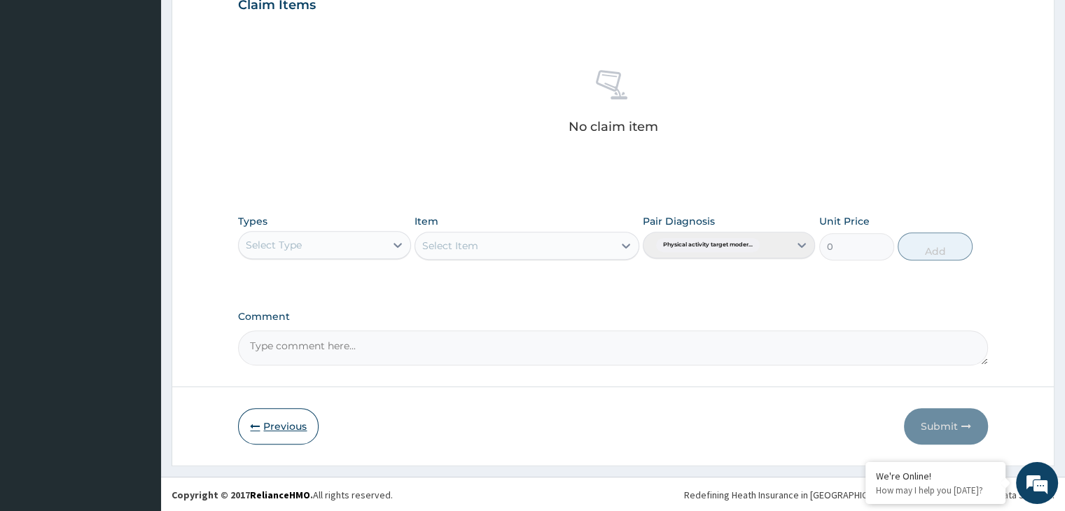
type input "PA/C"
click at [292, 429] on button "Previous" at bounding box center [278, 426] width 81 height 36
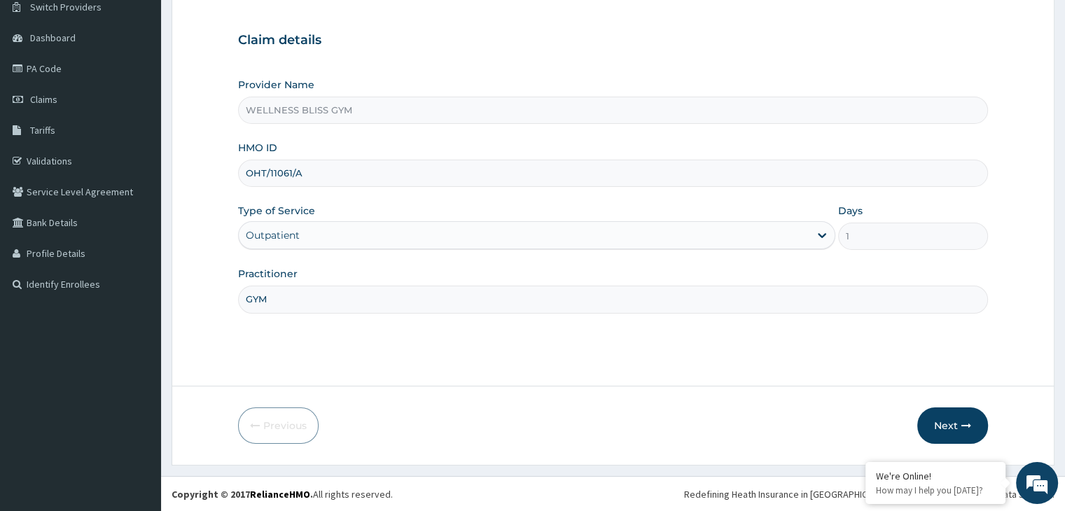
drag, startPoint x: 359, startPoint y: 174, endPoint x: 246, endPoint y: 176, distance: 112.8
click at [246, 176] on input "OHT/11061/A" at bounding box center [612, 173] width 749 height 27
type input "SLB/10609/A"
click at [955, 413] on button "Next" at bounding box center [952, 426] width 71 height 36
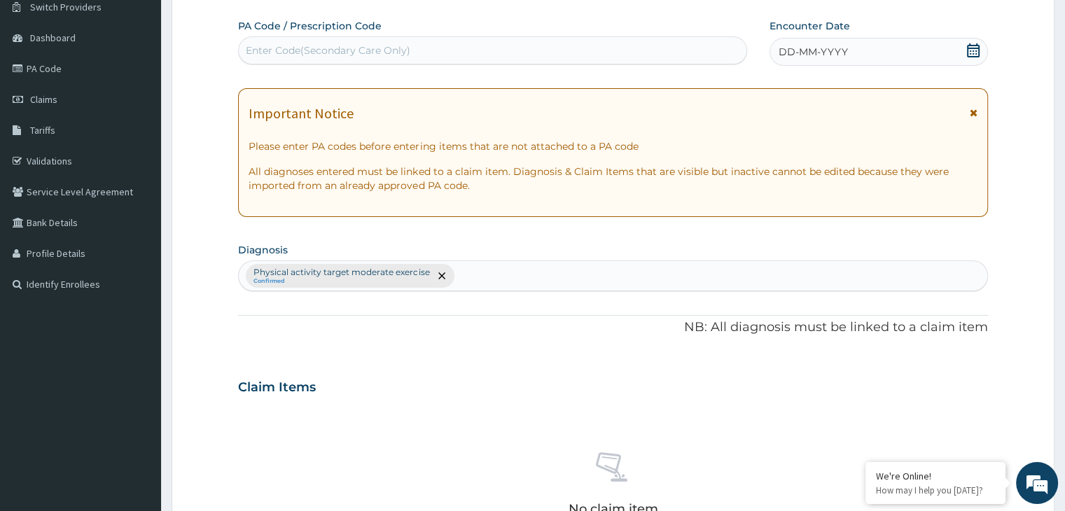
click at [296, 57] on div "Enter Code(Secondary Care Only)" at bounding box center [493, 50] width 508 height 22
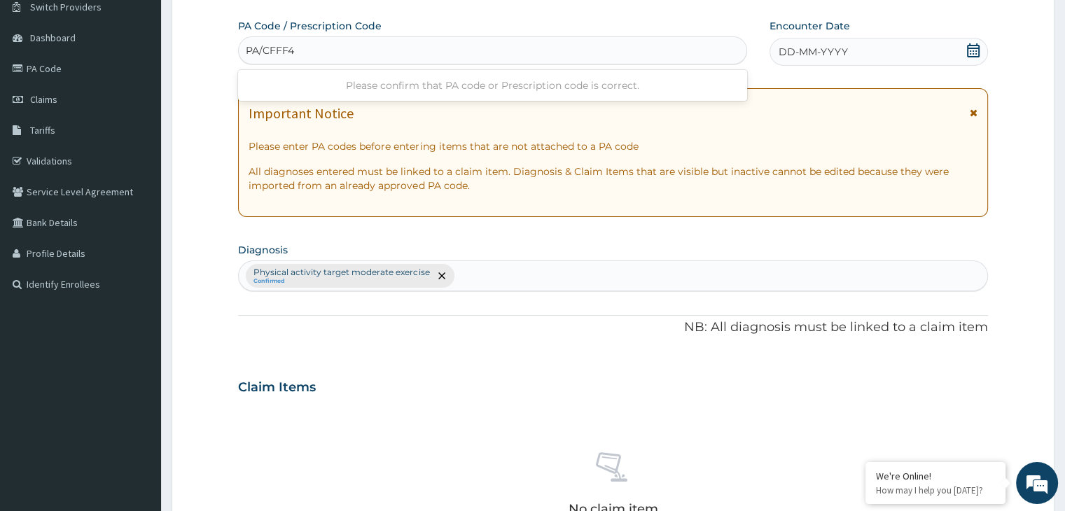
type input "PA/CFFF46"
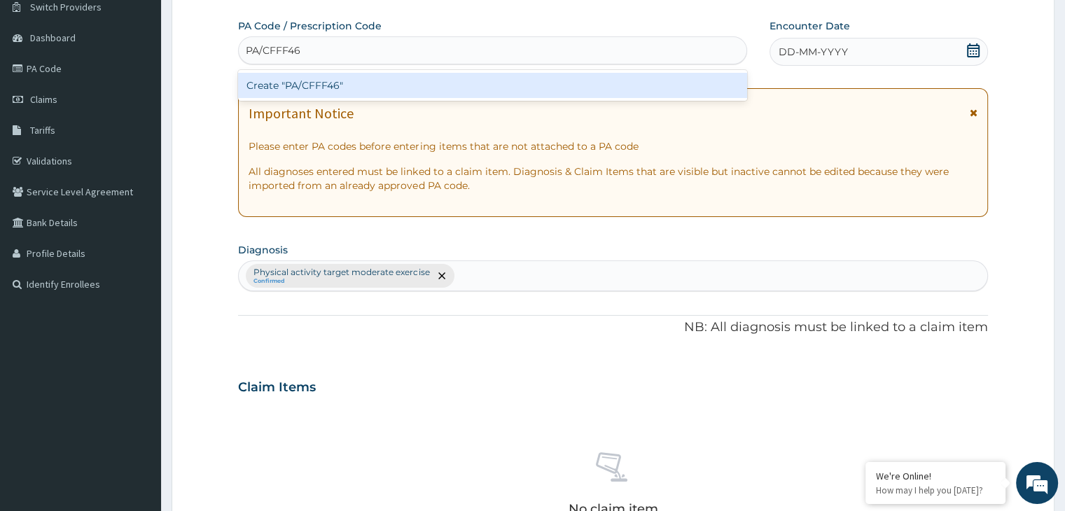
click at [331, 90] on div "Create "PA/CFFF46"" at bounding box center [492, 85] width 509 height 25
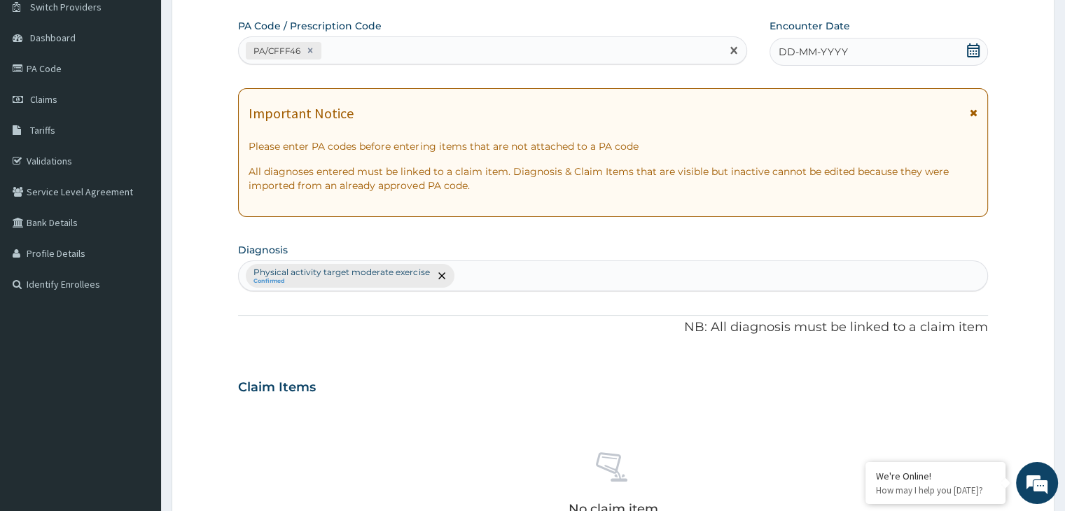
click at [969, 46] on icon at bounding box center [973, 50] width 14 height 14
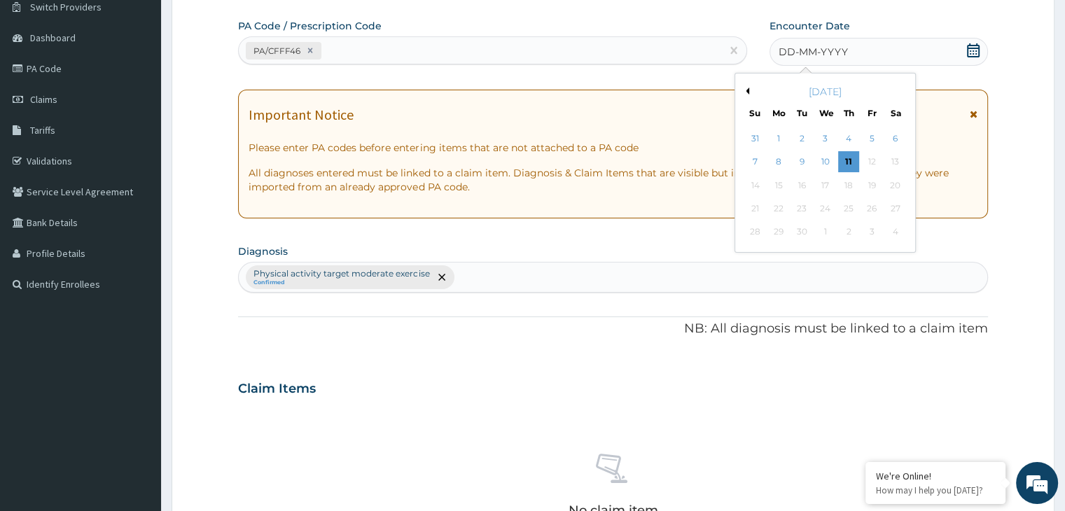
click at [744, 90] on button "Previous Month" at bounding box center [745, 91] width 7 height 7
click at [894, 208] on div "26" at bounding box center [895, 208] width 21 height 21
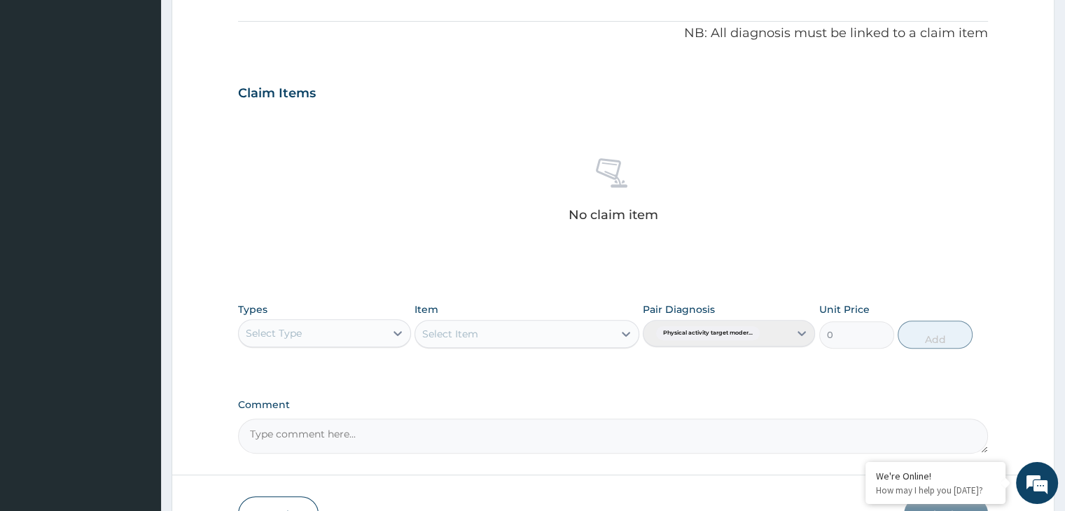
scroll to position [465, 0]
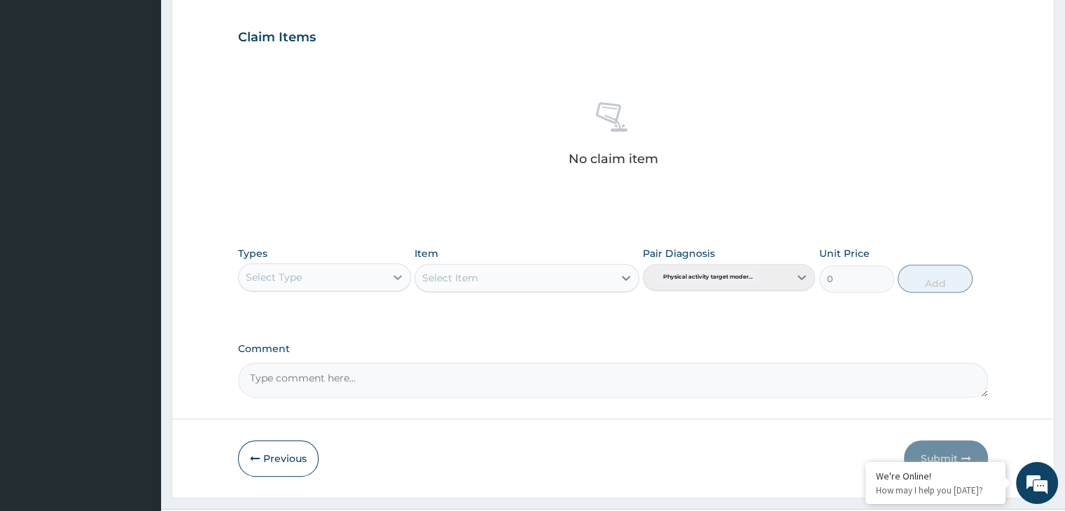
click at [395, 275] on icon at bounding box center [398, 277] width 14 height 14
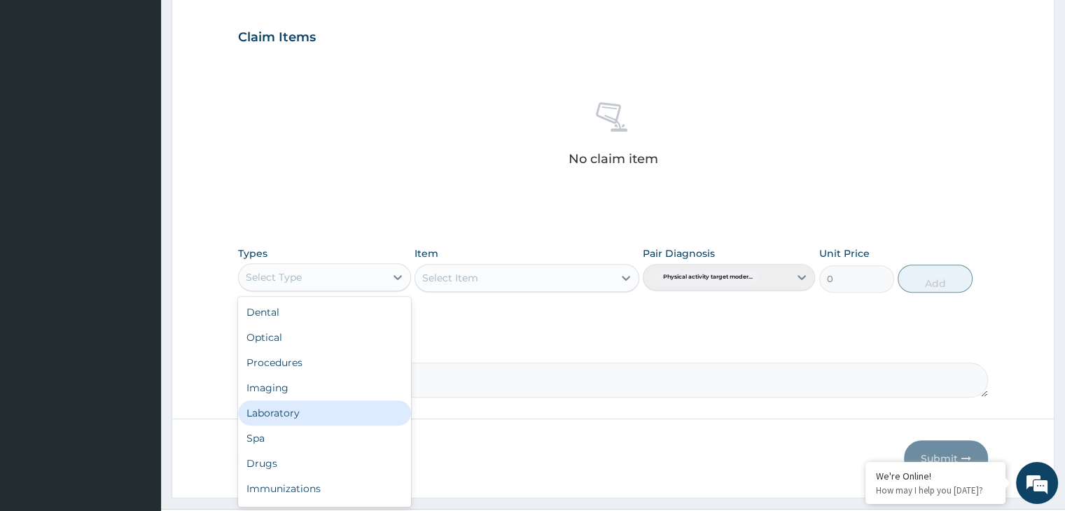
scroll to position [48, 0]
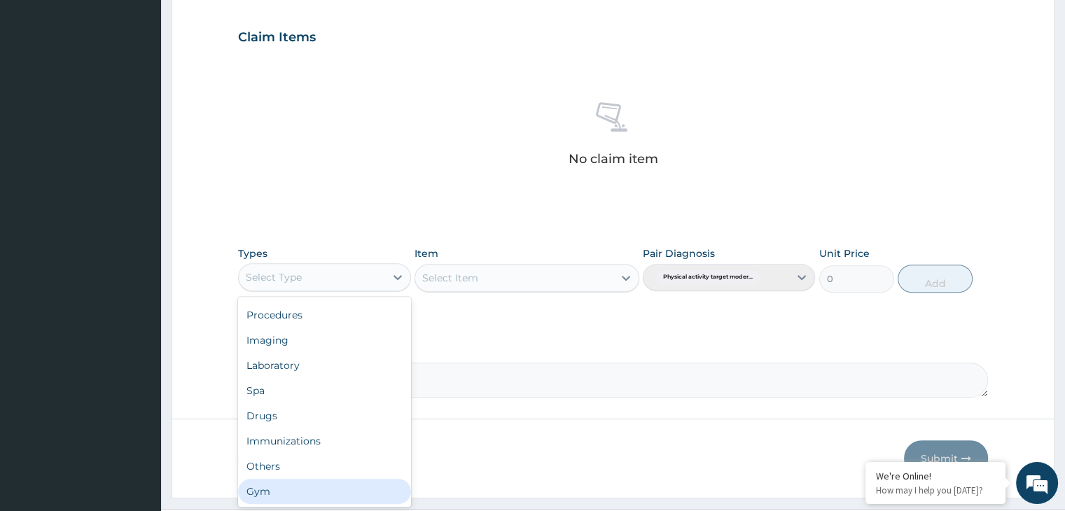
click at [342, 499] on div "Gym" at bounding box center [324, 491] width 172 height 25
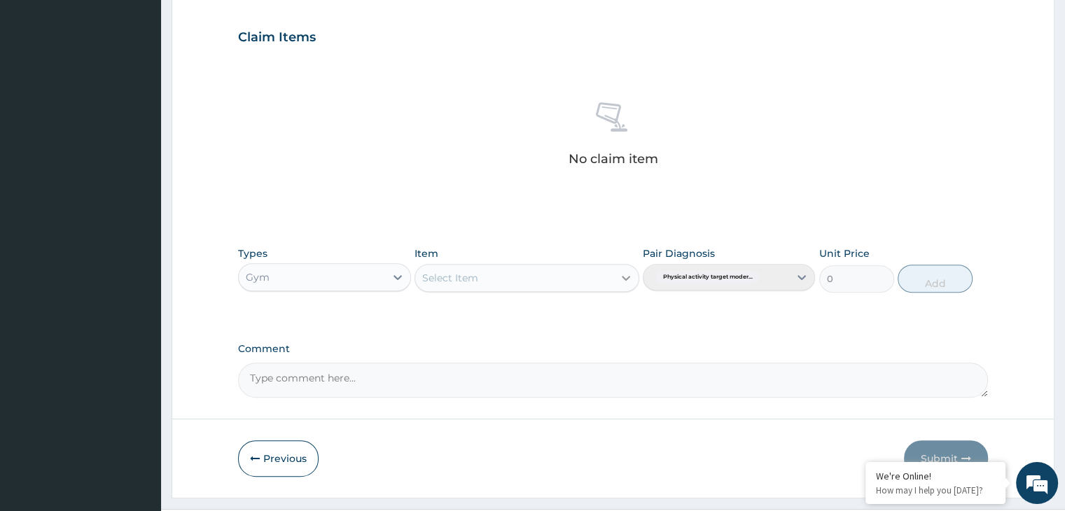
click at [627, 275] on icon at bounding box center [626, 278] width 14 height 14
click at [590, 314] on div "GYM" at bounding box center [527, 312] width 225 height 25
click at [937, 275] on button "Add" at bounding box center [935, 279] width 75 height 28
type input "0"
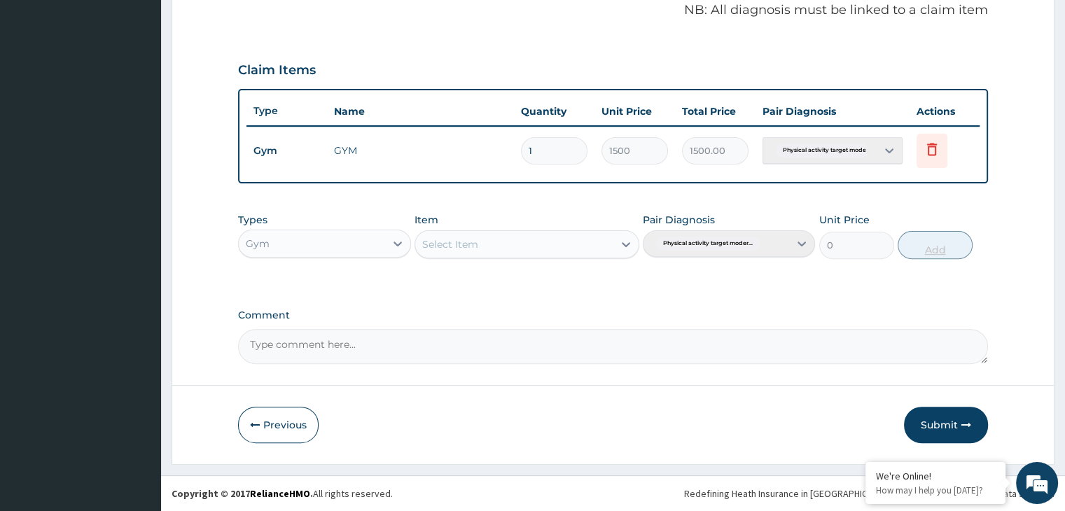
scroll to position [430, 0]
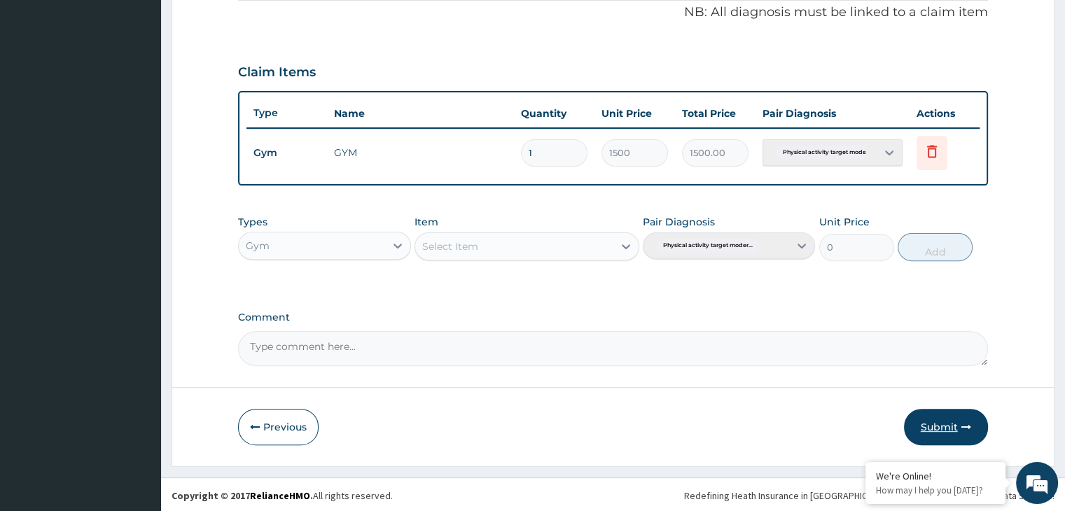
click at [941, 415] on button "Submit" at bounding box center [946, 427] width 84 height 36
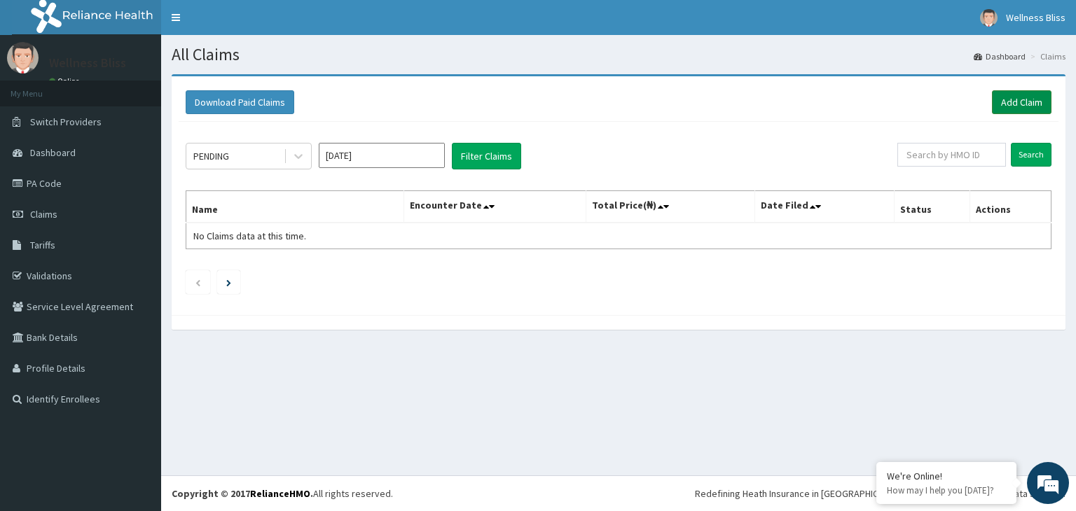
click at [1043, 100] on link "Add Claim" at bounding box center [1022, 102] width 60 height 24
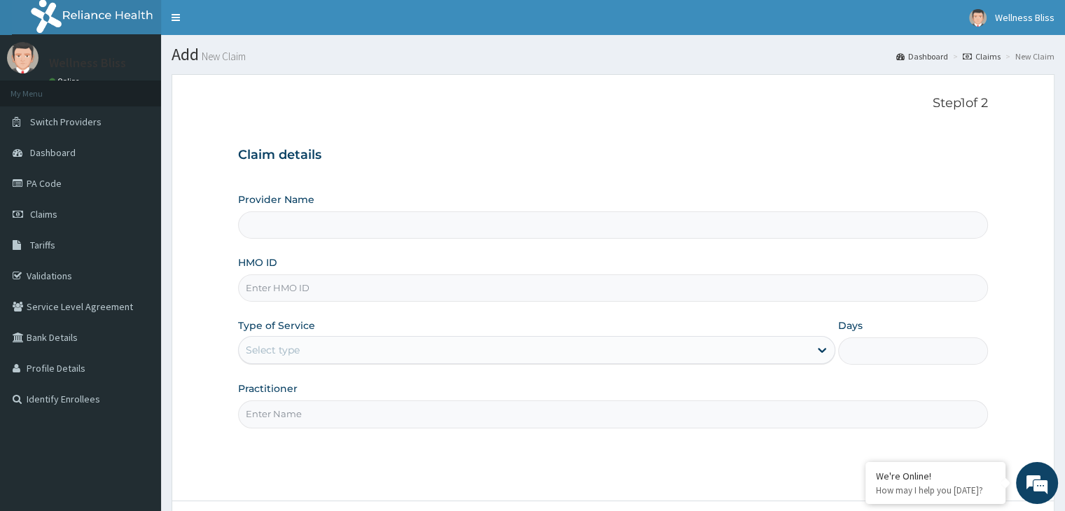
click at [391, 278] on input "HMO ID" at bounding box center [612, 288] width 749 height 27
click at [384, 295] on input "HMO ID" at bounding box center [612, 288] width 749 height 27
type input "WELLNESS BLISS GYM"
type input "1"
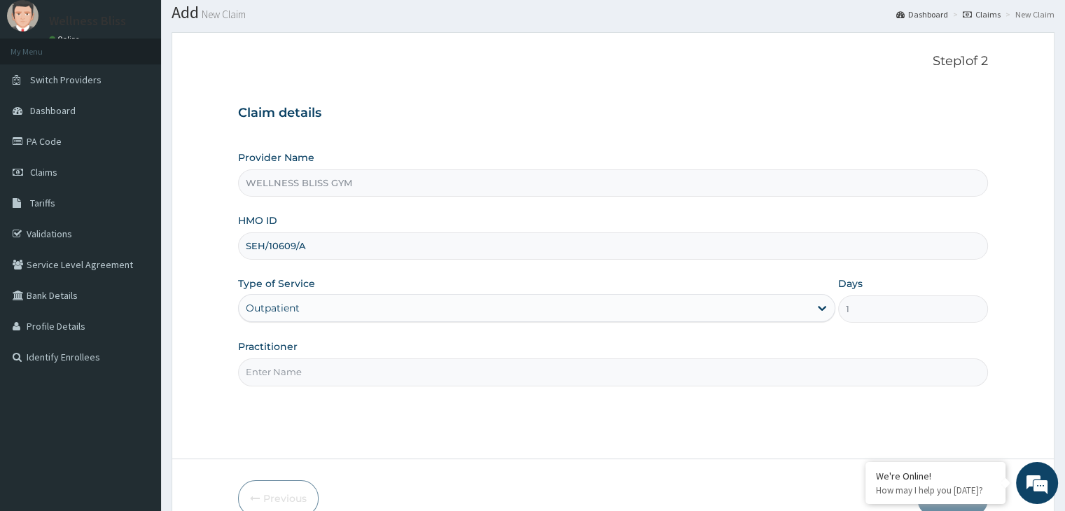
scroll to position [115, 0]
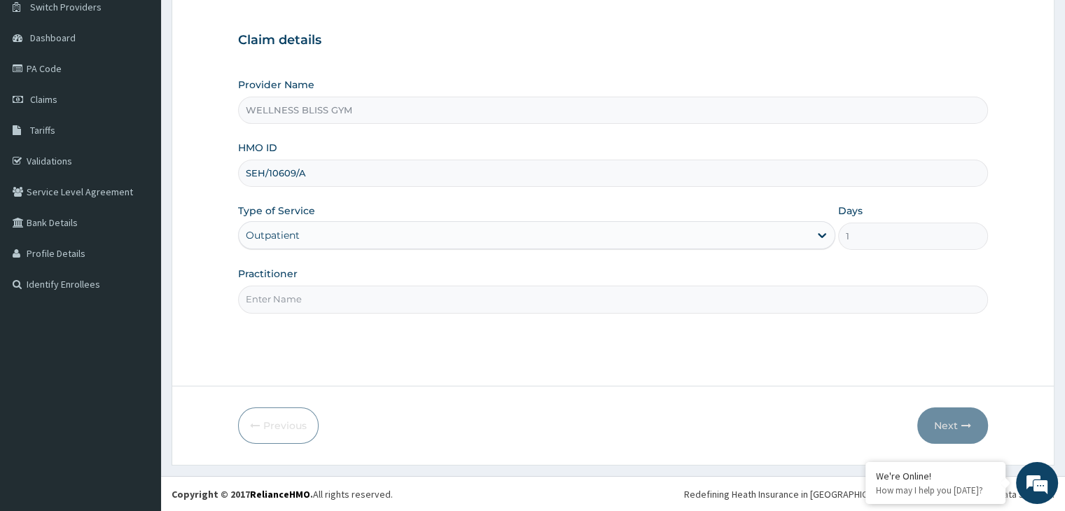
type input "SEH/10609/A"
click at [293, 309] on input "Practitioner" at bounding box center [612, 299] width 749 height 27
type input "GYM"
click at [955, 418] on button "Next" at bounding box center [952, 426] width 71 height 36
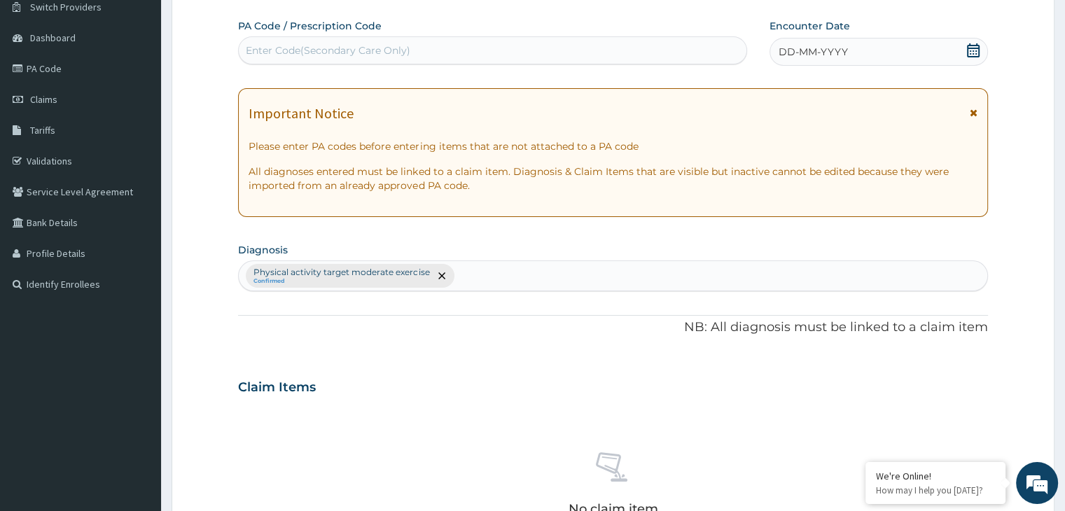
click at [295, 43] on div "Enter Code(Secondary Care Only)" at bounding box center [328, 50] width 165 height 14
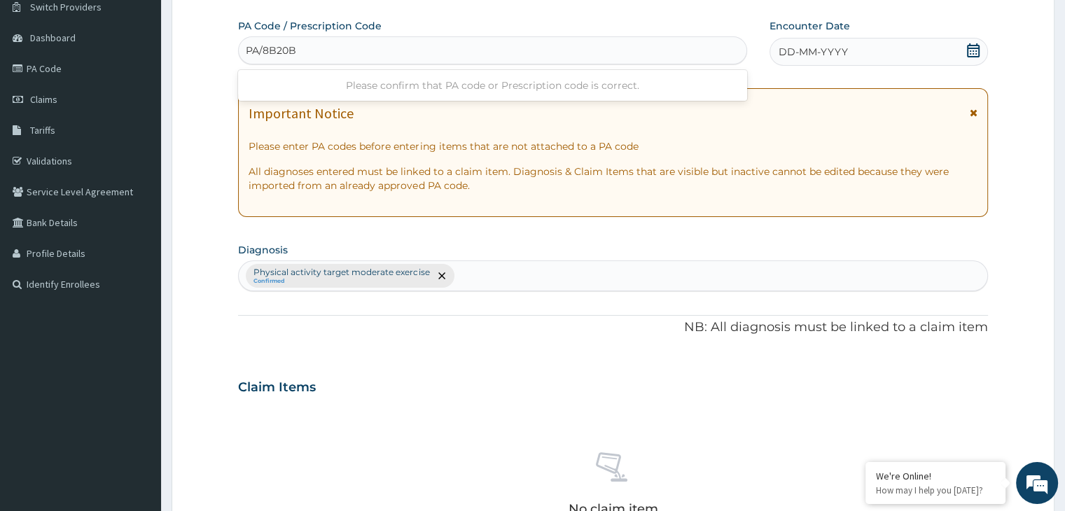
type input "PA/8B20B4"
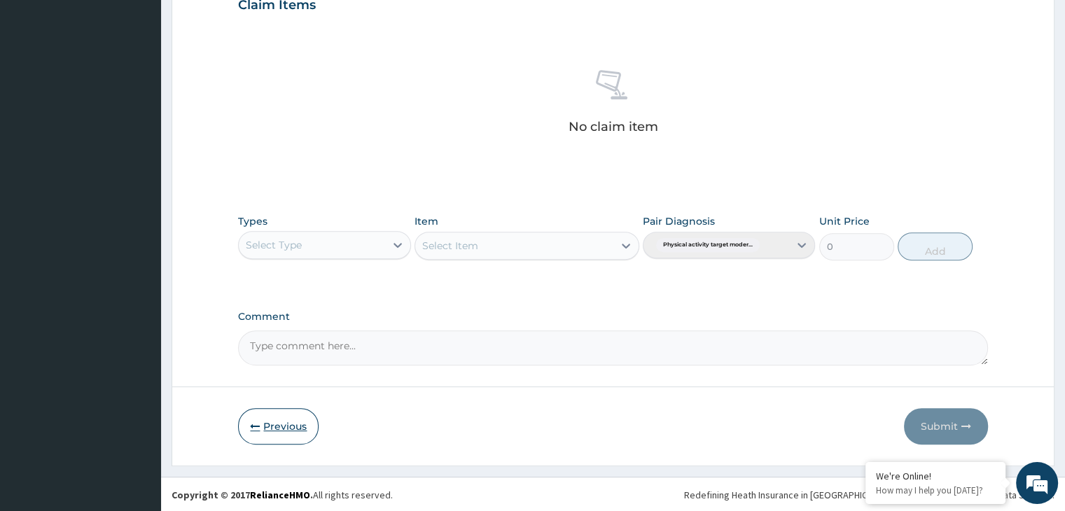
click at [277, 422] on button "Previous" at bounding box center [278, 426] width 81 height 36
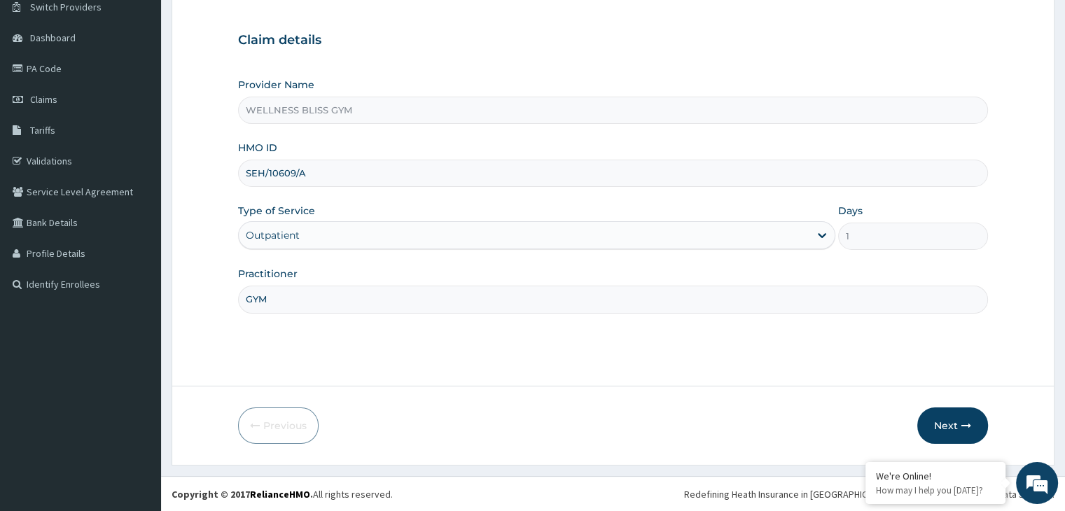
click at [291, 172] on input "SEH/10609/A" at bounding box center [612, 173] width 749 height 27
click at [295, 172] on input "SEH/10609/A" at bounding box center [612, 173] width 749 height 27
type input "SEH/10049/A"
click at [933, 415] on button "Next" at bounding box center [952, 426] width 71 height 36
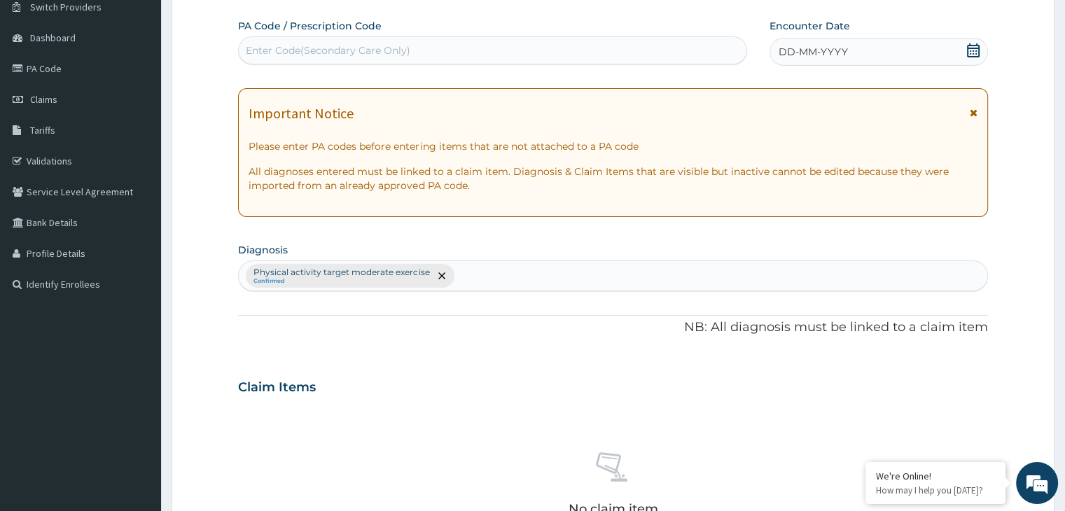
click at [283, 54] on div "Enter Code(Secondary Care Only)" at bounding box center [328, 50] width 165 height 14
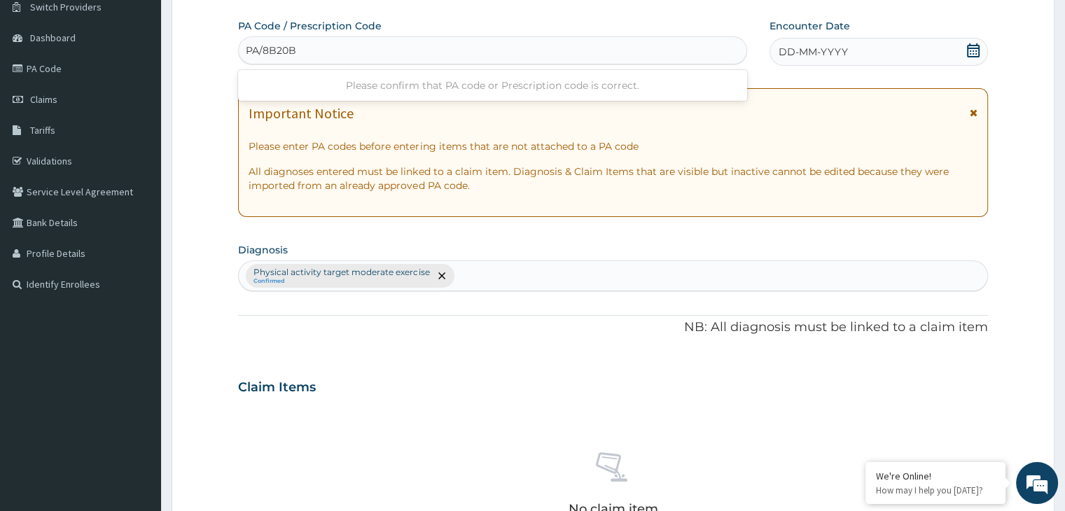
type input "PA/8B20B4"
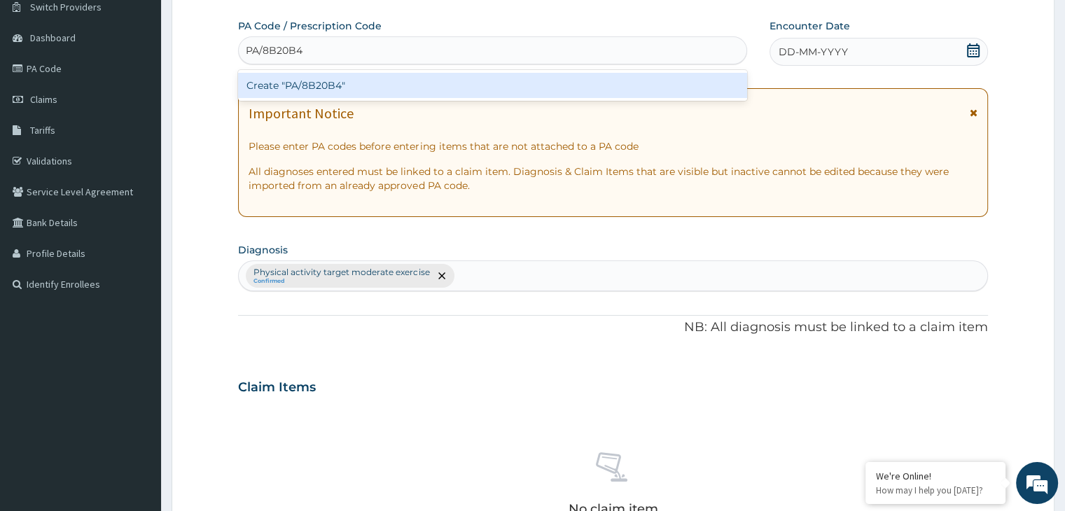
click at [342, 84] on div "Create "PA/8B20B4"" at bounding box center [492, 85] width 509 height 25
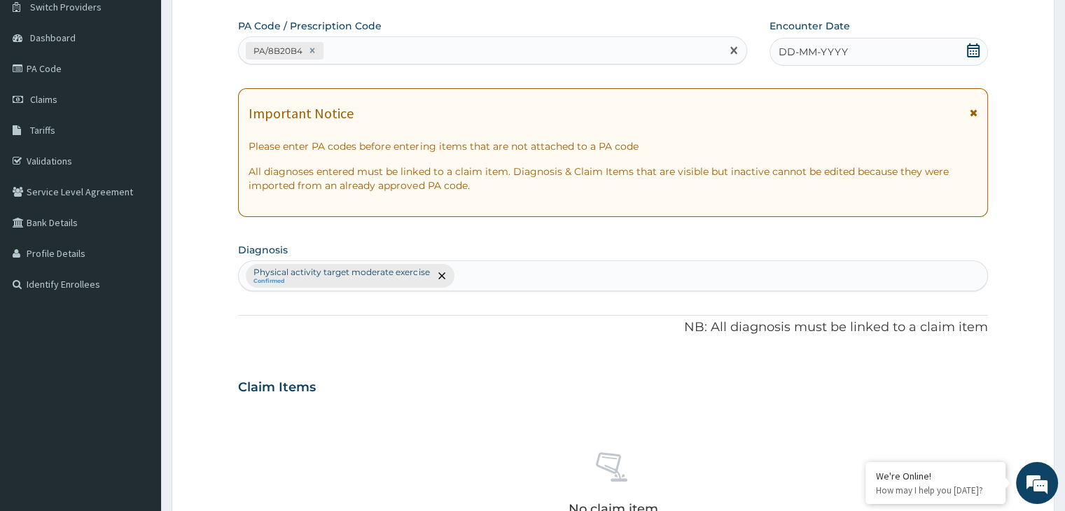
click at [964, 48] on div "DD-MM-YYYY" at bounding box center [879, 52] width 218 height 28
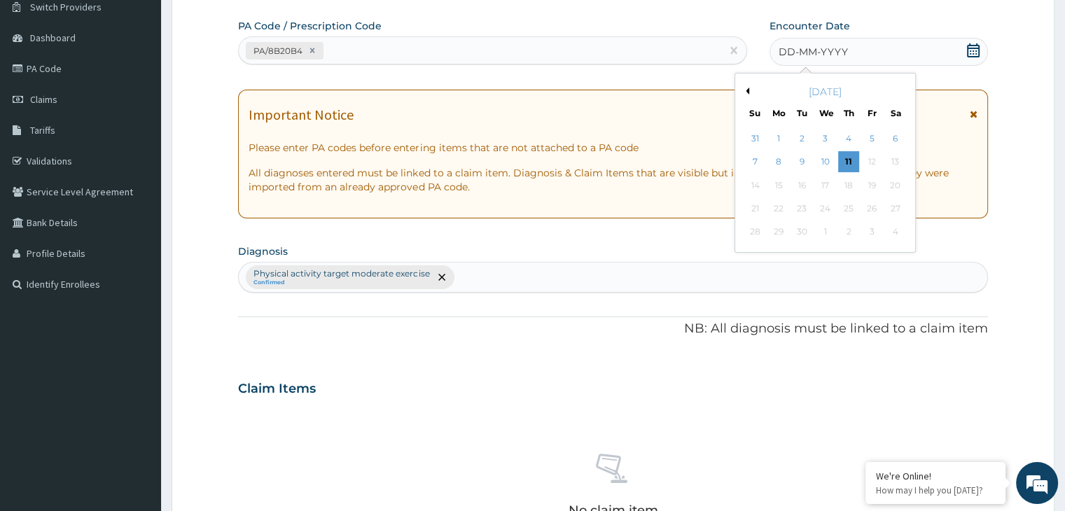
click at [749, 89] on div "September 2025" at bounding box center [825, 92] width 169 height 14
click at [747, 90] on button "Previous Month" at bounding box center [745, 91] width 7 height 7
click at [743, 90] on button "Previous Month" at bounding box center [745, 91] width 7 height 7
click at [873, 207] on div "25" at bounding box center [871, 208] width 21 height 21
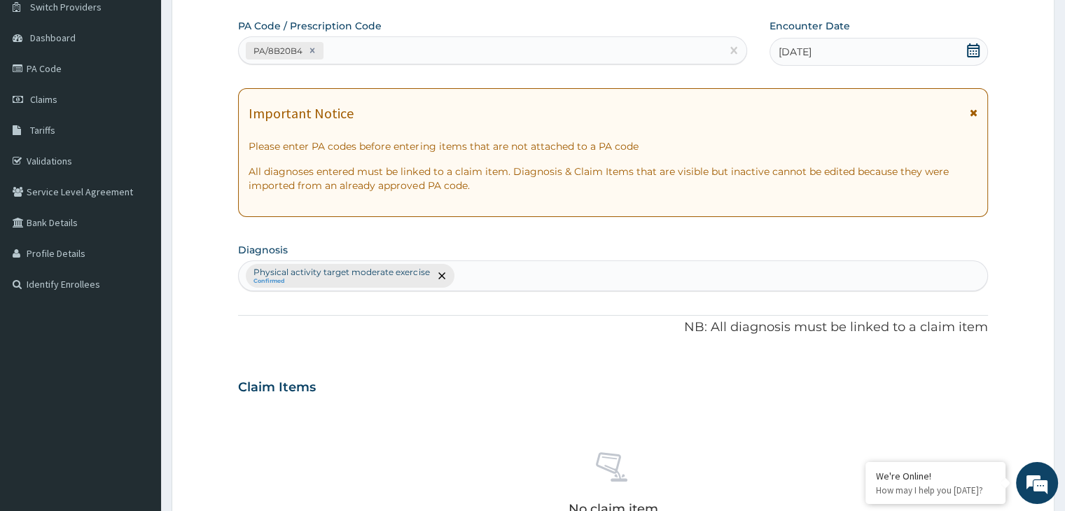
click at [972, 53] on icon at bounding box center [973, 50] width 14 height 14
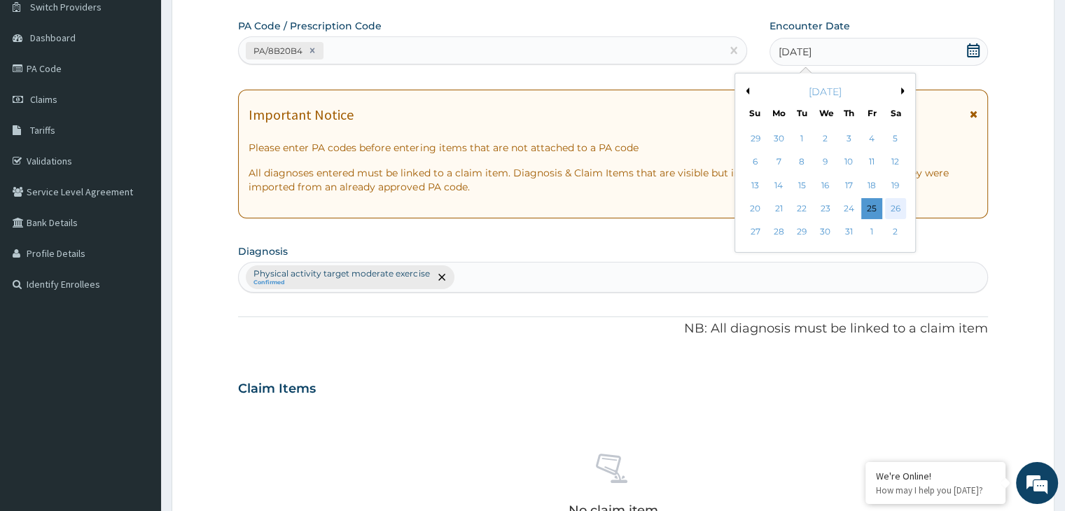
click at [903, 210] on div "26" at bounding box center [895, 208] width 21 height 21
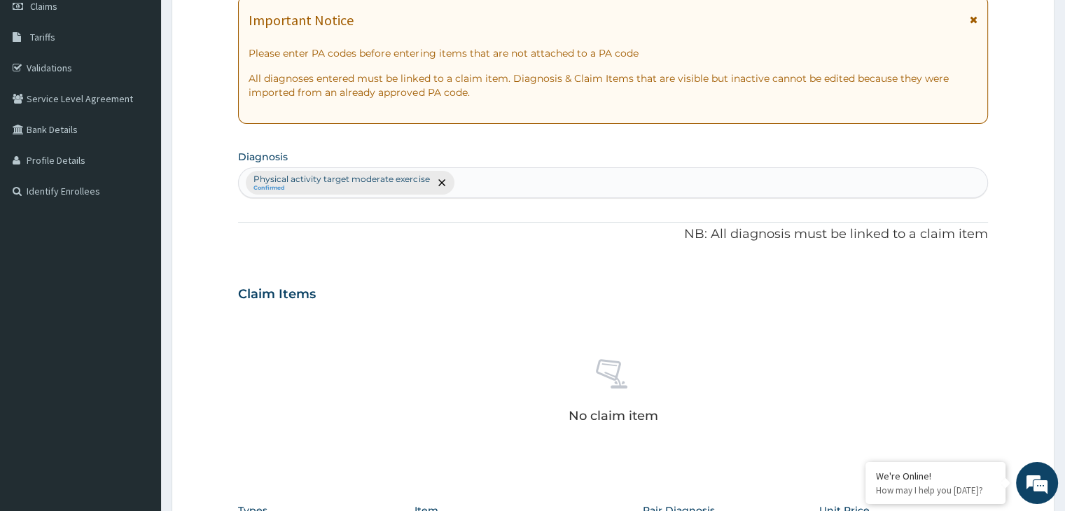
scroll to position [465, 0]
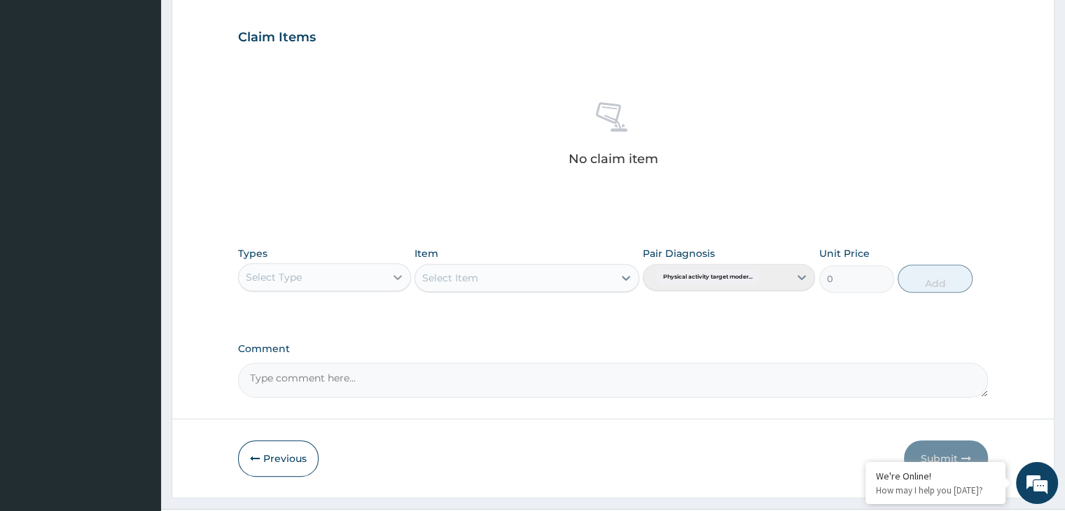
click at [401, 276] on icon at bounding box center [398, 277] width 14 height 14
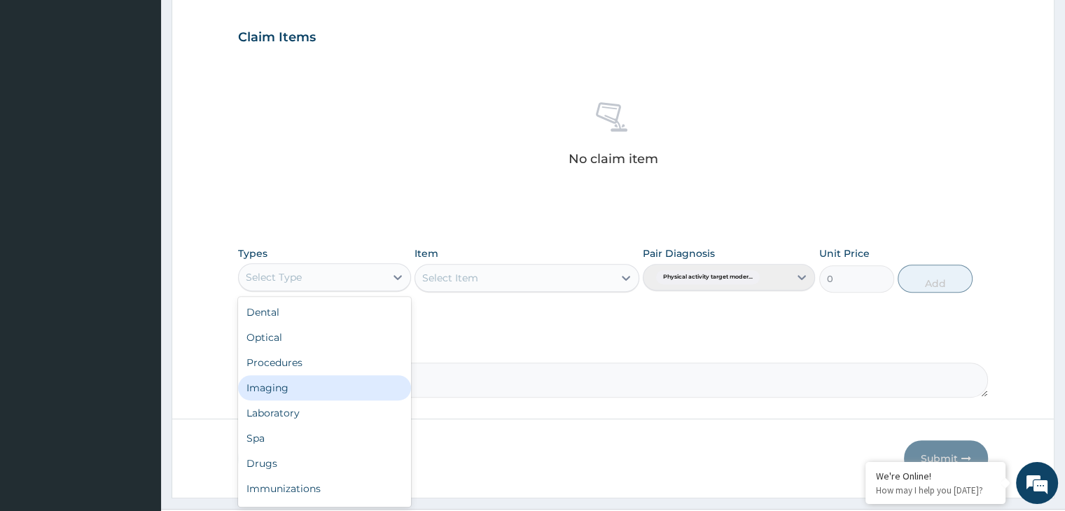
scroll to position [48, 0]
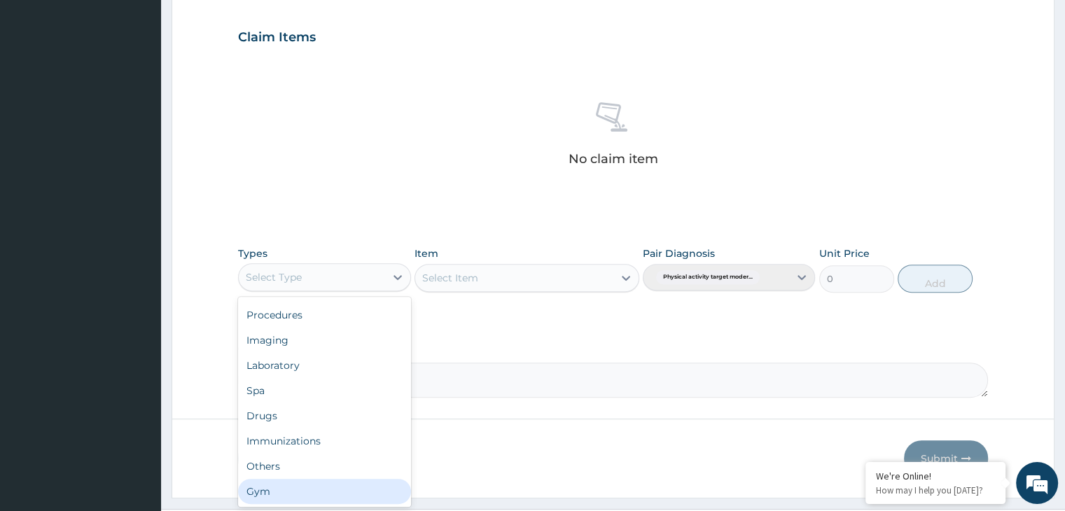
click at [328, 490] on div "Gym" at bounding box center [324, 491] width 172 height 25
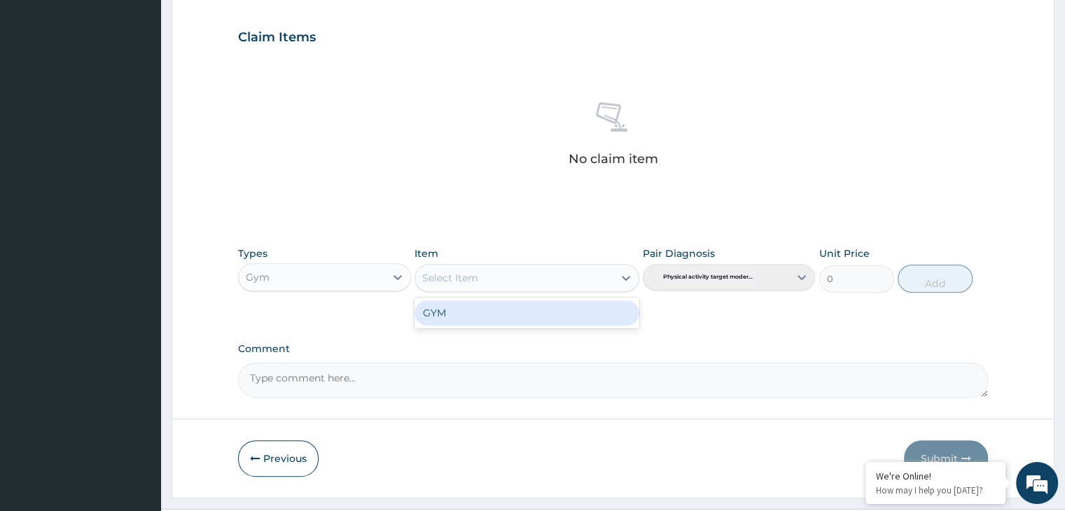
click at [625, 277] on icon at bounding box center [626, 278] width 8 height 5
click at [614, 321] on div "GYM" at bounding box center [527, 312] width 225 height 25
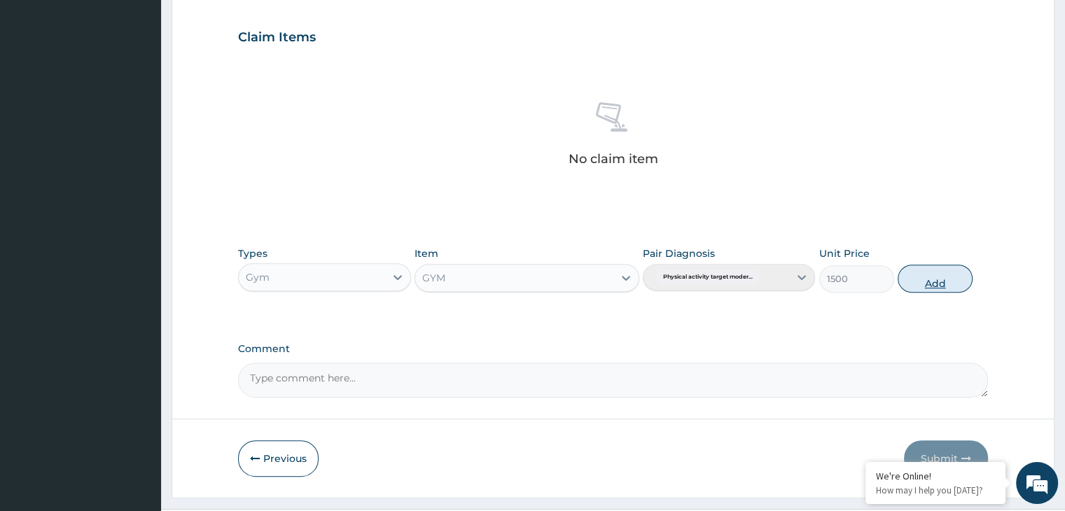
click at [936, 279] on button "Add" at bounding box center [935, 279] width 75 height 28
type input "0"
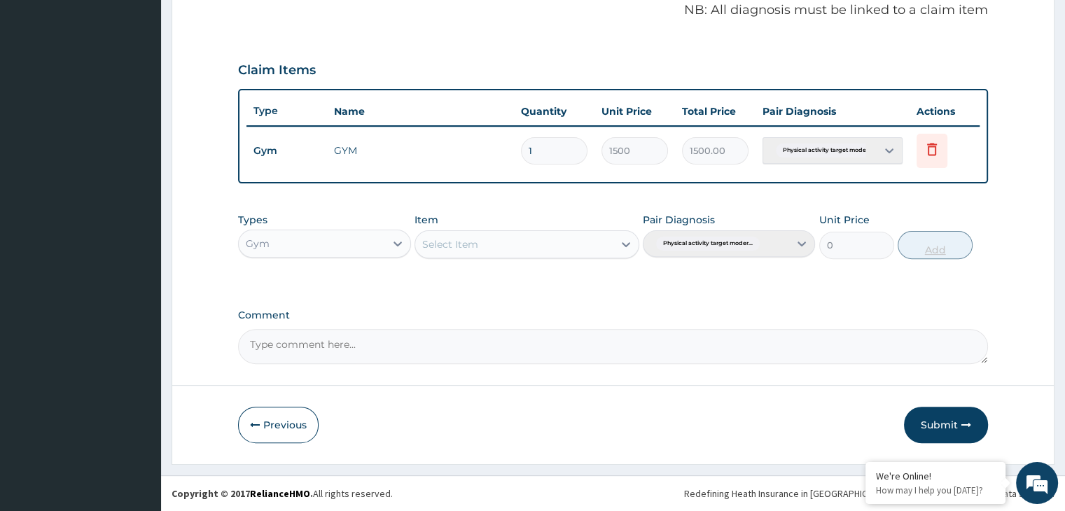
scroll to position [430, 0]
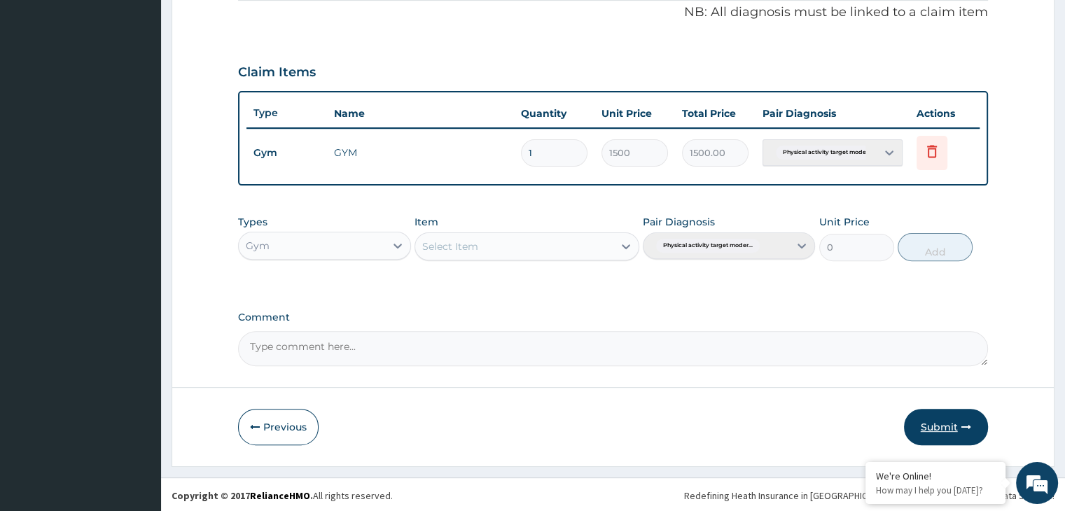
click at [950, 426] on button "Submit" at bounding box center [946, 427] width 84 height 36
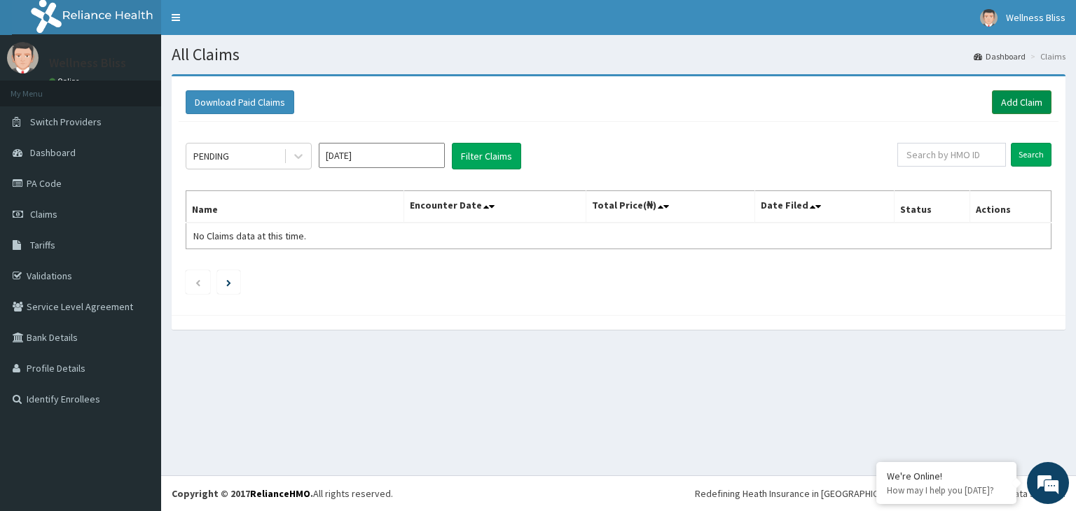
click at [1014, 90] on link "Add Claim" at bounding box center [1022, 102] width 60 height 24
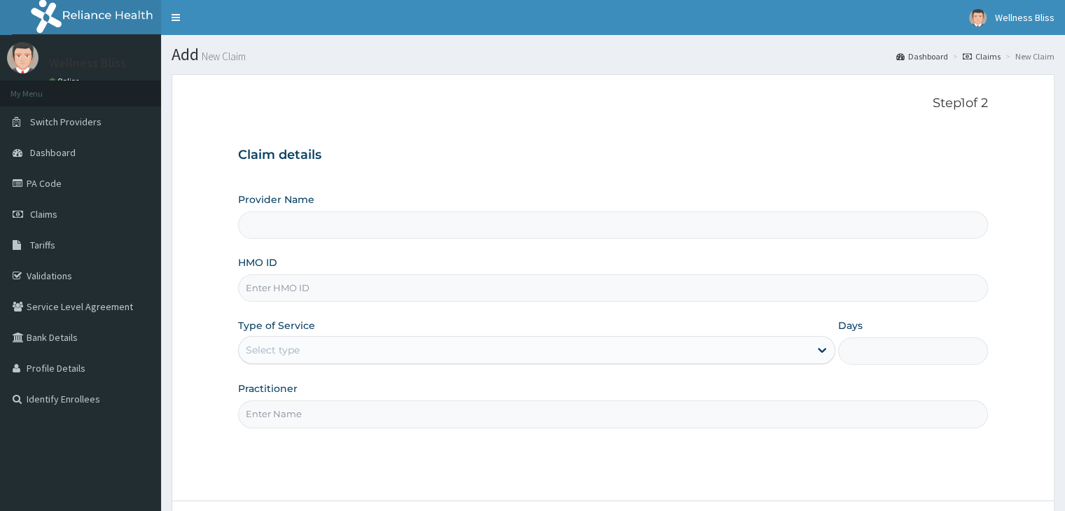
type input "WELLNESS BLISS GYM"
type input "1"
click at [274, 284] on input "HMO ID" at bounding box center [612, 288] width 749 height 27
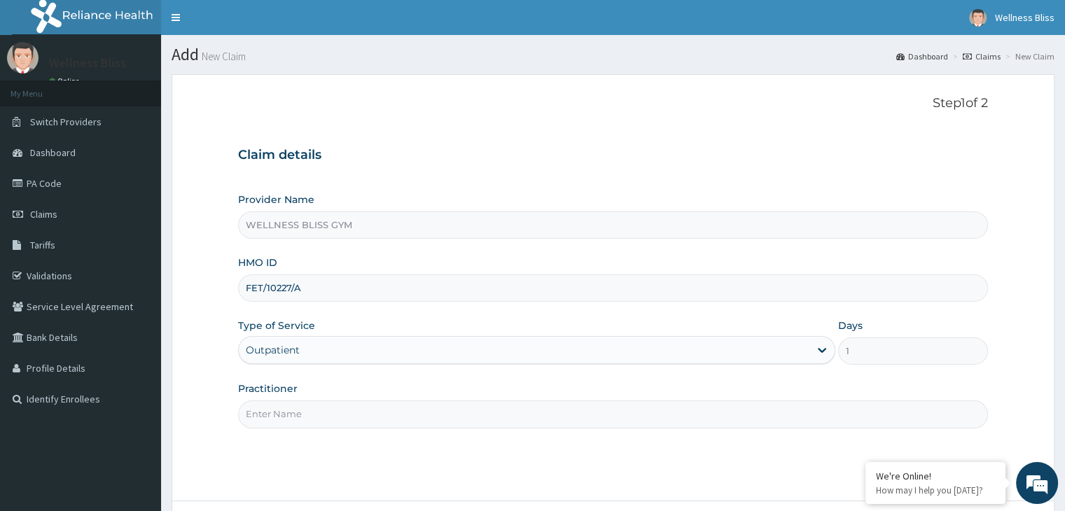
type input "FET/10227/A"
click at [286, 423] on input "Practitioner" at bounding box center [612, 414] width 749 height 27
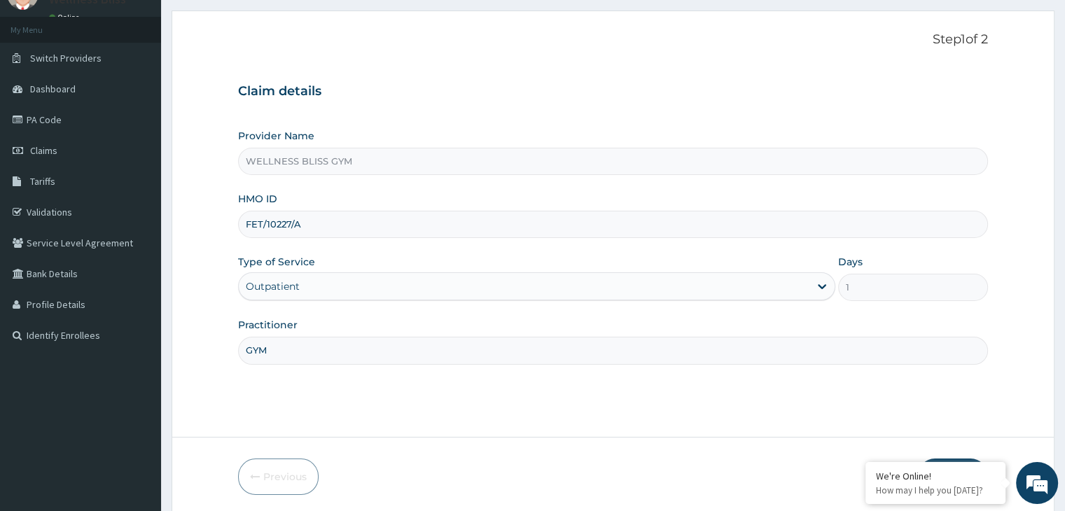
scroll to position [115, 0]
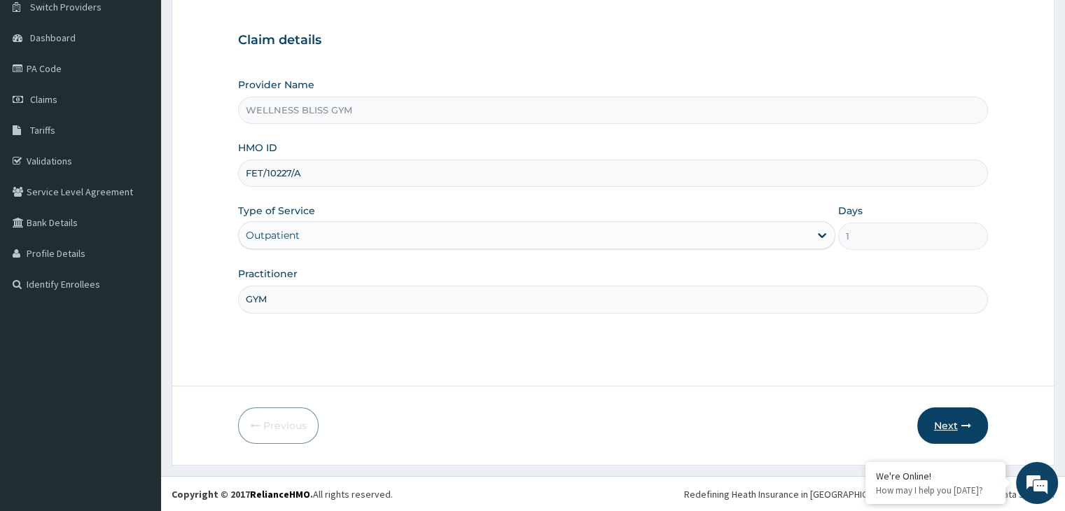
type input "GYM"
click at [944, 432] on button "Next" at bounding box center [952, 426] width 71 height 36
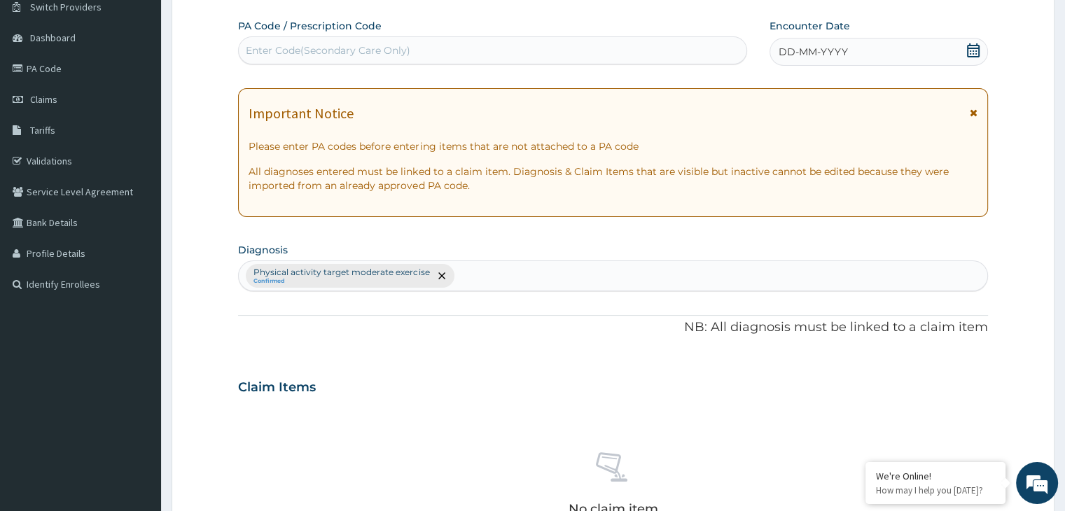
click at [422, 40] on div "Enter Code(Secondary Care Only)" at bounding box center [493, 50] width 508 height 22
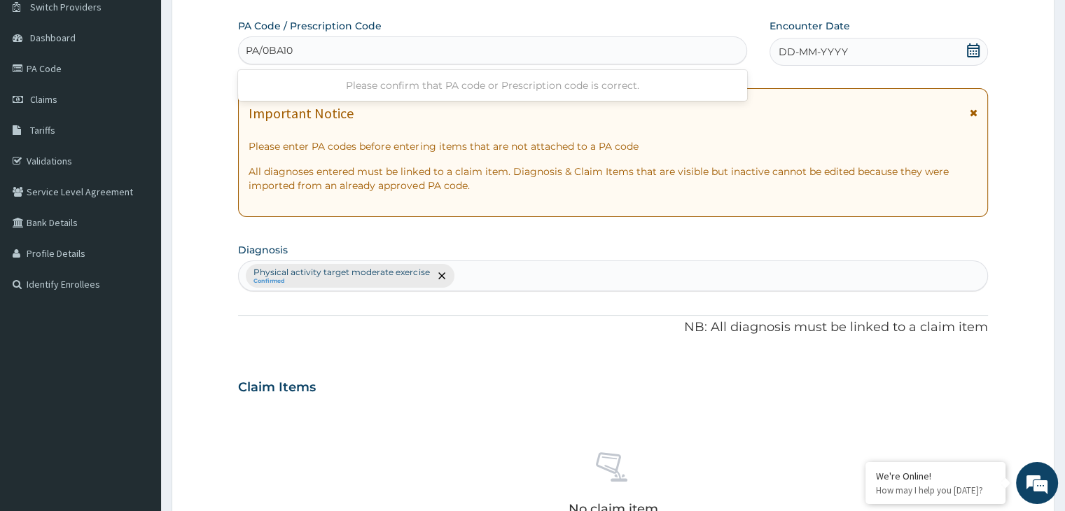
type input "PA/0BA100"
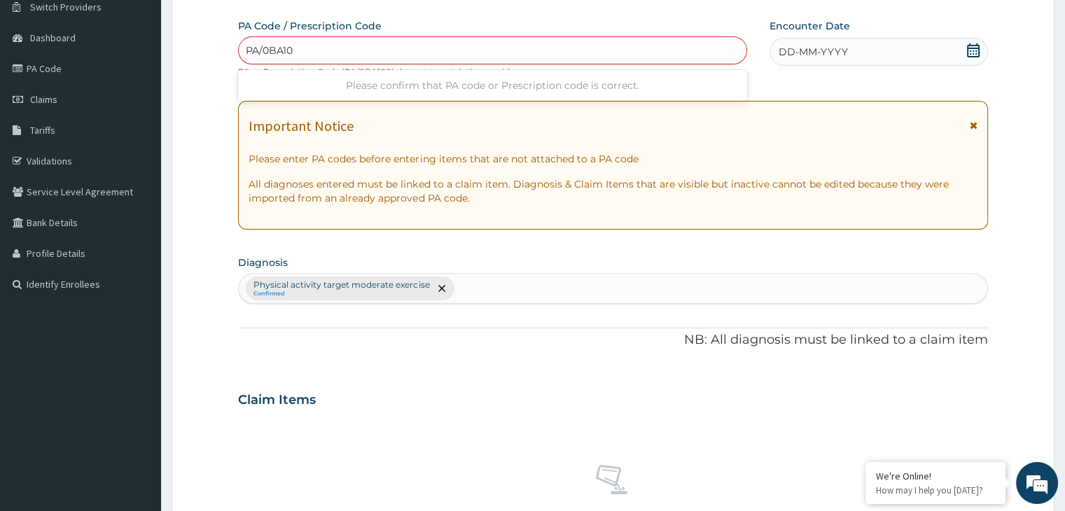
type input "PA/0BA100"
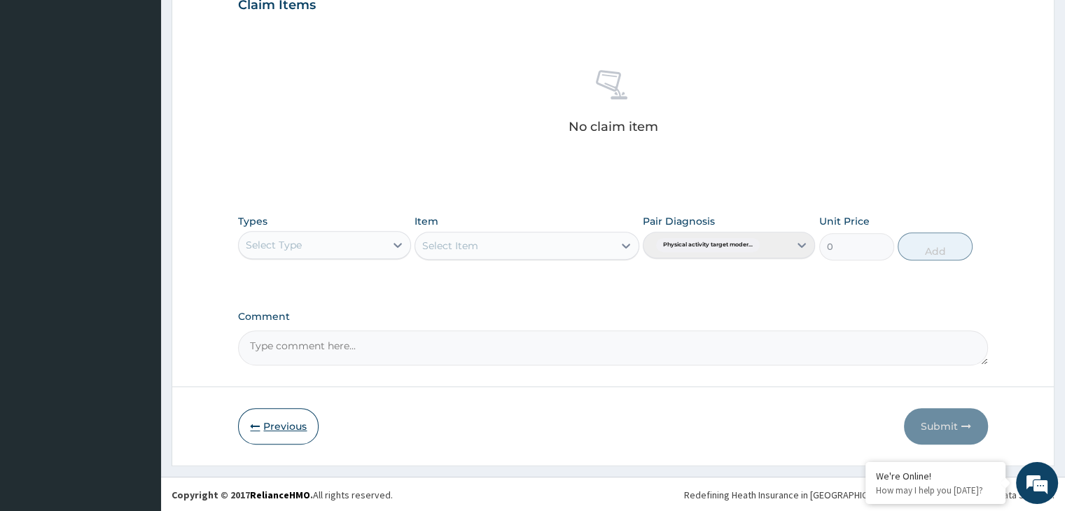
click at [272, 426] on button "Previous" at bounding box center [278, 426] width 81 height 36
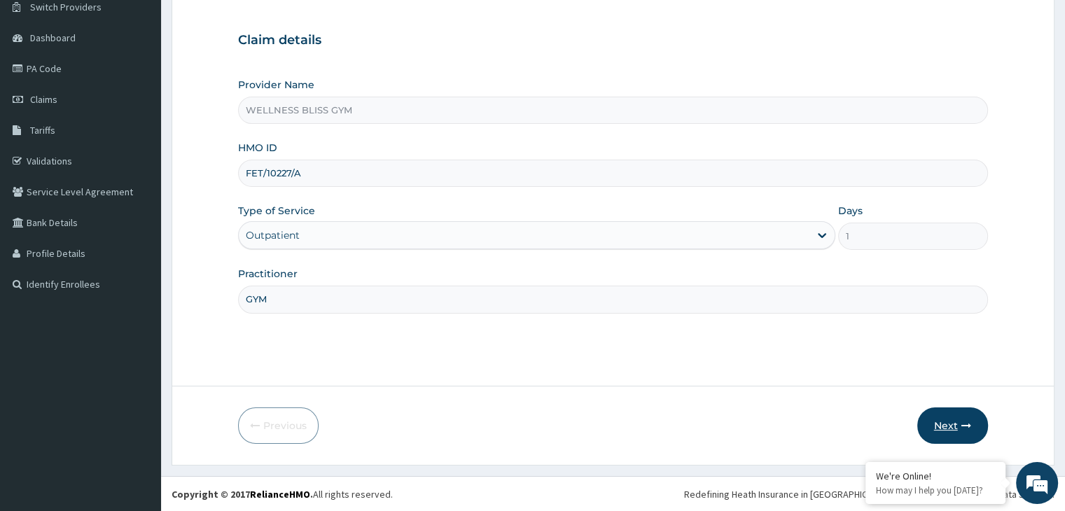
click at [952, 418] on button "Next" at bounding box center [952, 426] width 71 height 36
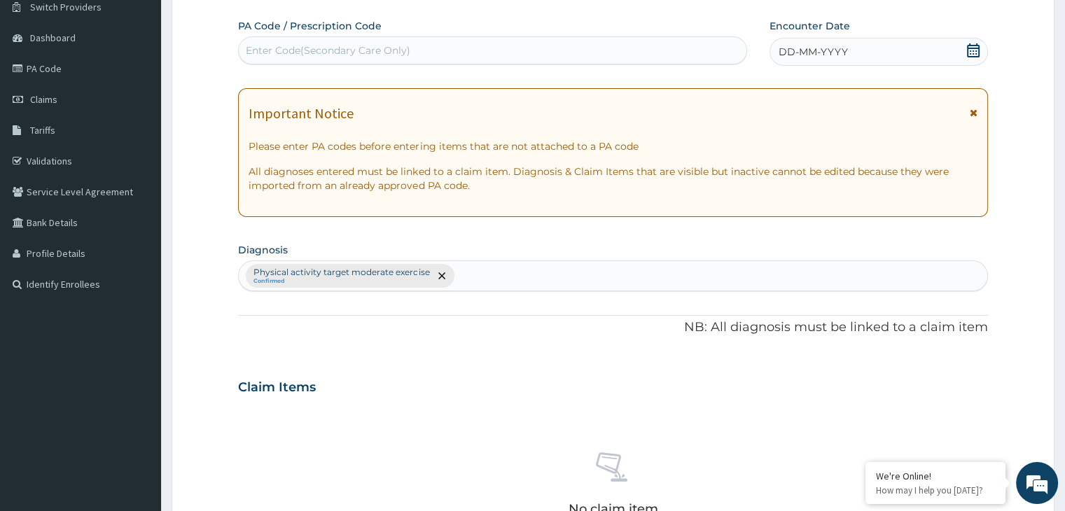
click at [322, 49] on div "Enter Code(Secondary Care Only)" at bounding box center [328, 50] width 165 height 14
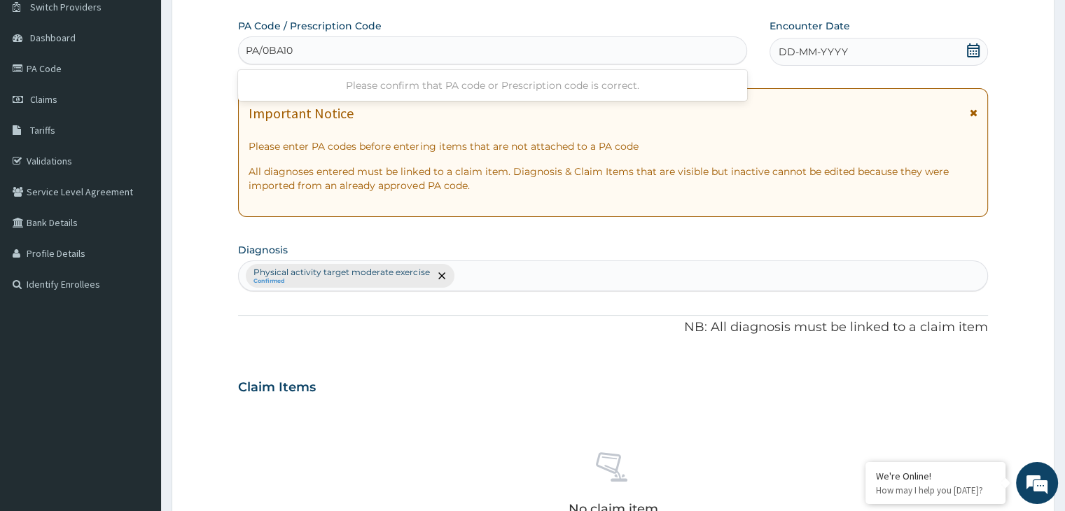
type input "PA/0BA100"
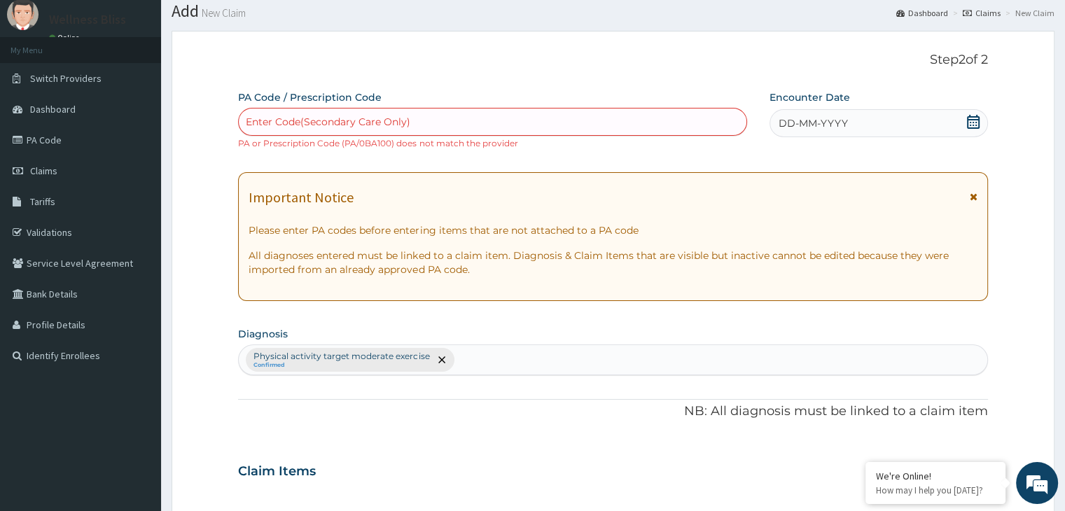
scroll to position [0, 0]
